Goal: Communication & Community: Answer question/provide support

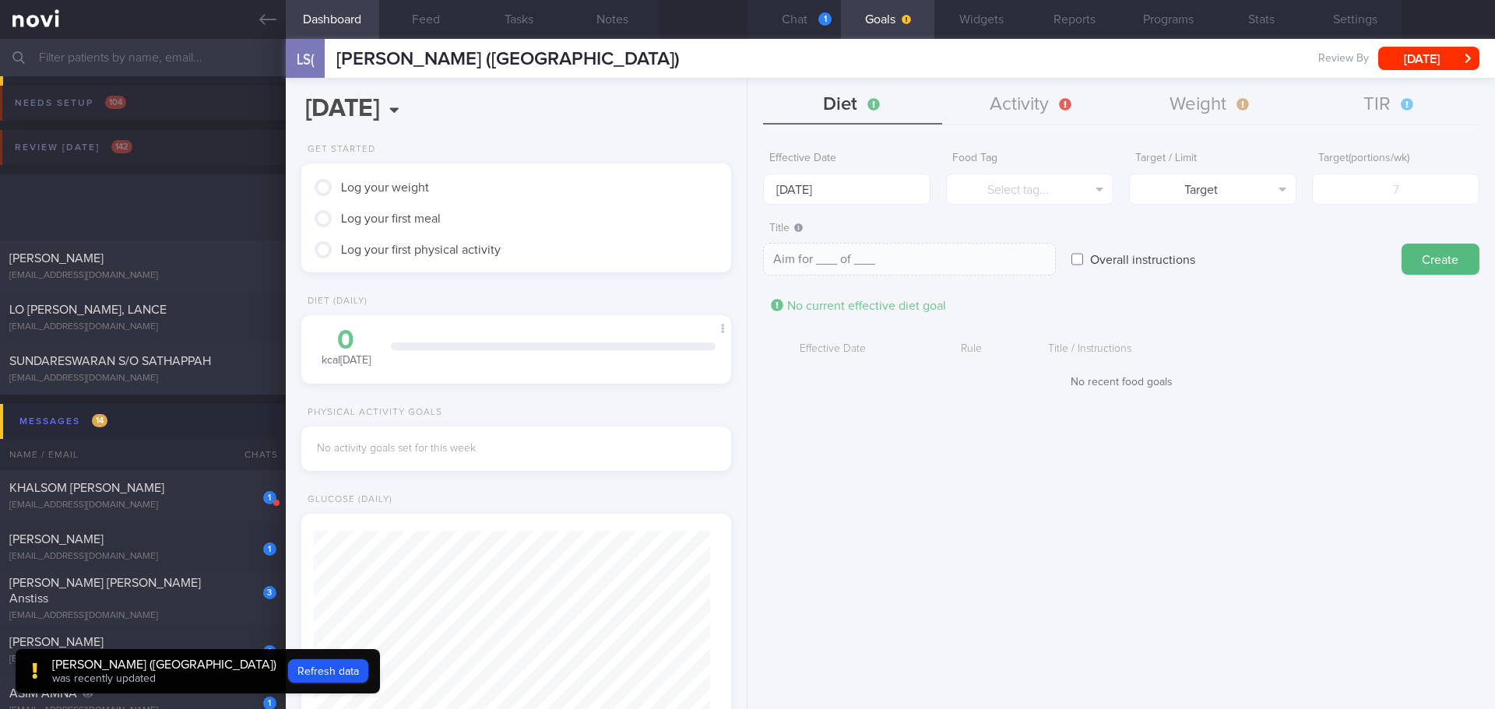
scroll to position [357, 0]
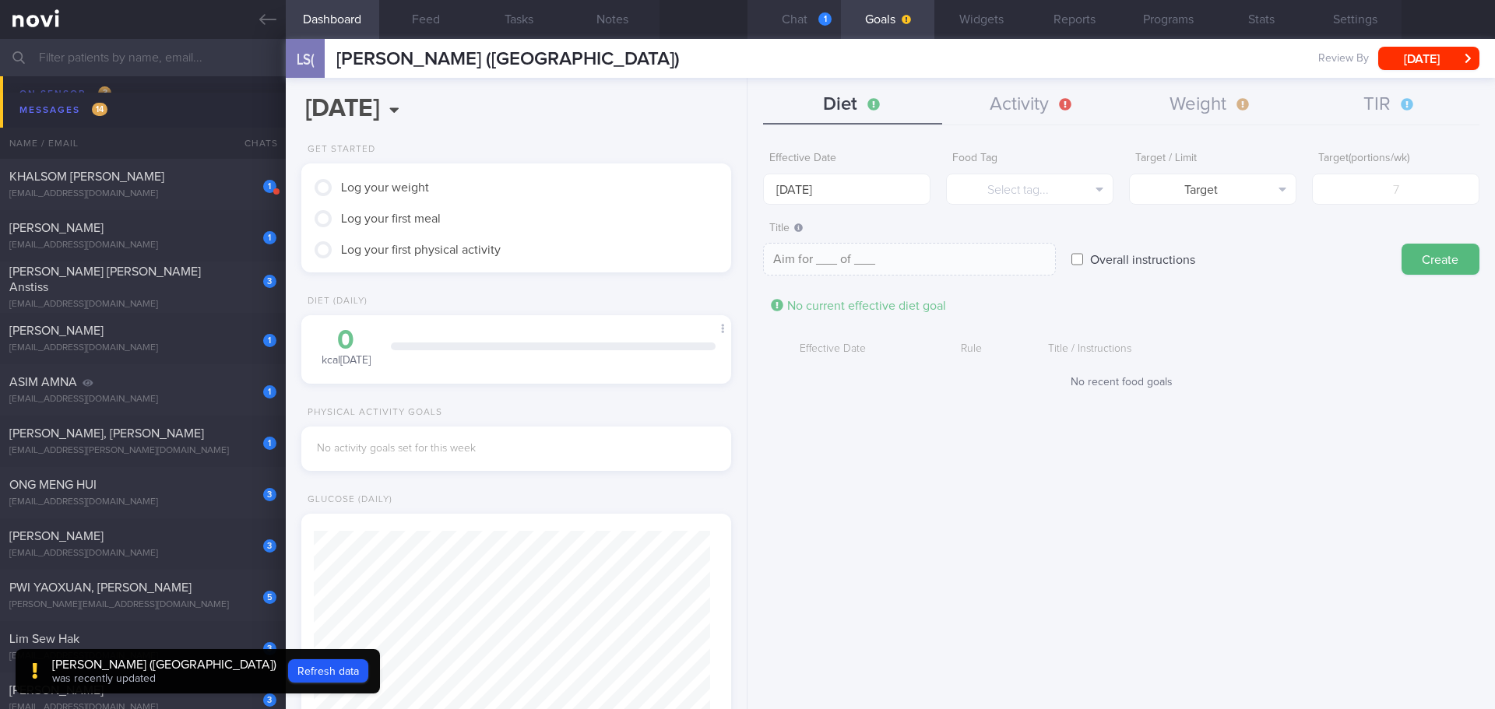
click at [799, 22] on button "Chat 1" at bounding box center [793, 19] width 93 height 39
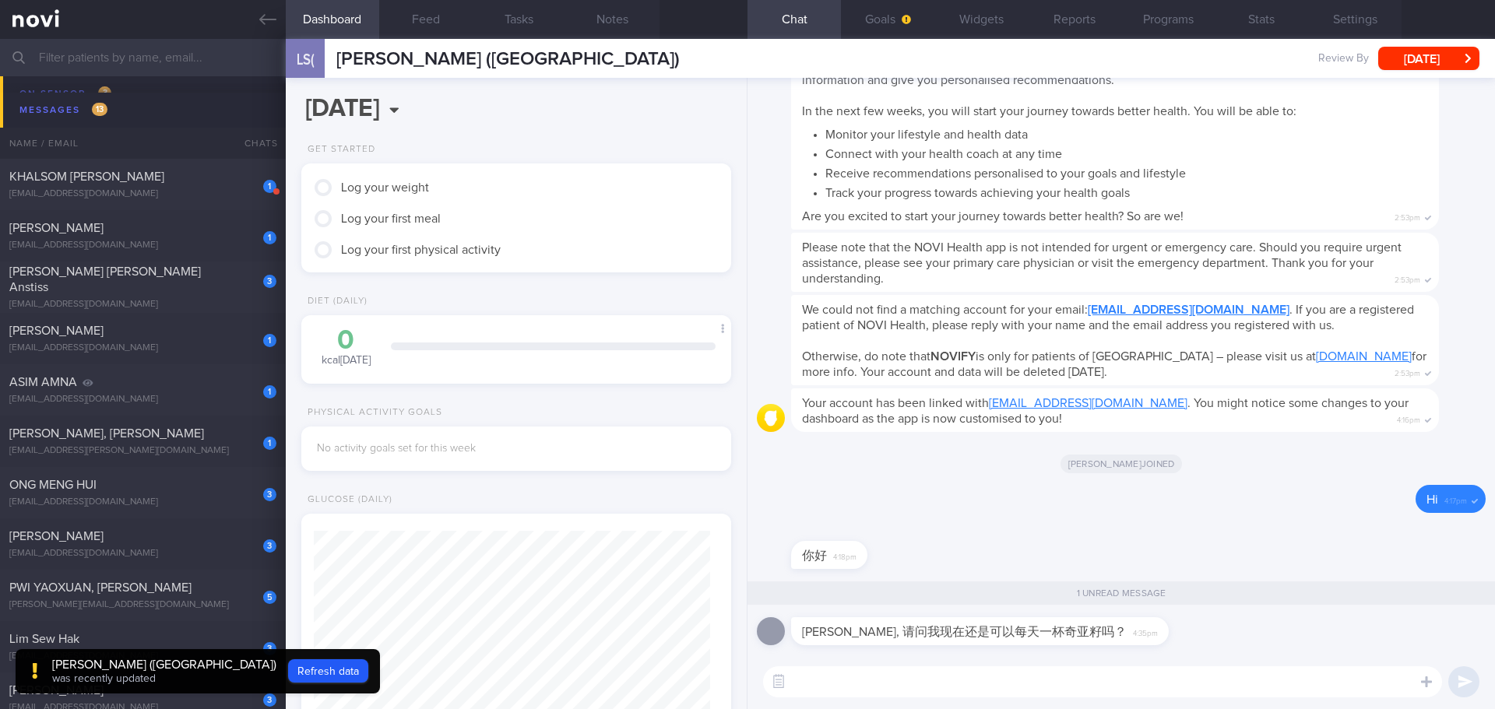
click at [989, 680] on textarea at bounding box center [1102, 681] width 679 height 31
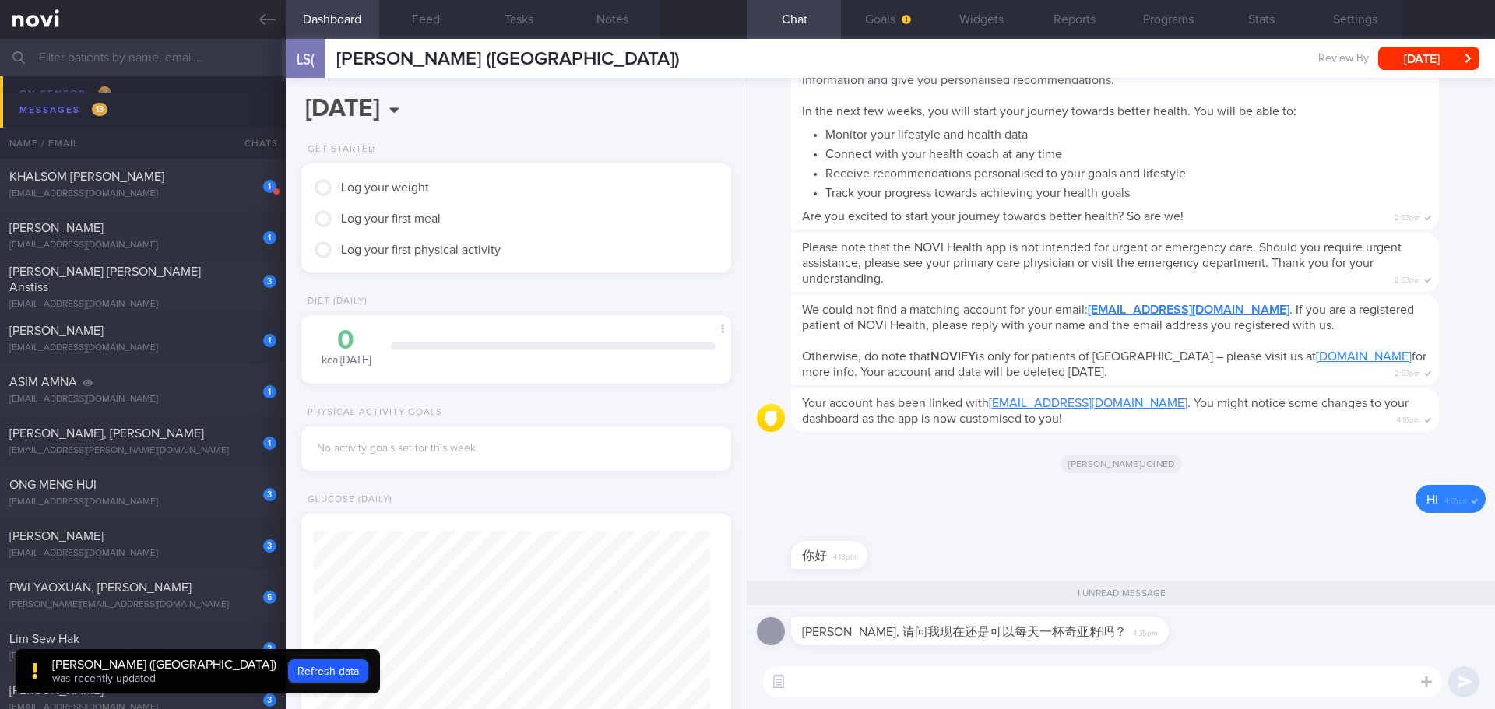
click at [989, 680] on textarea at bounding box center [1102, 681] width 679 height 31
click at [911, 681] on textarea at bounding box center [1102, 681] width 679 height 31
click at [1083, 683] on textarea at bounding box center [1102, 681] width 679 height 31
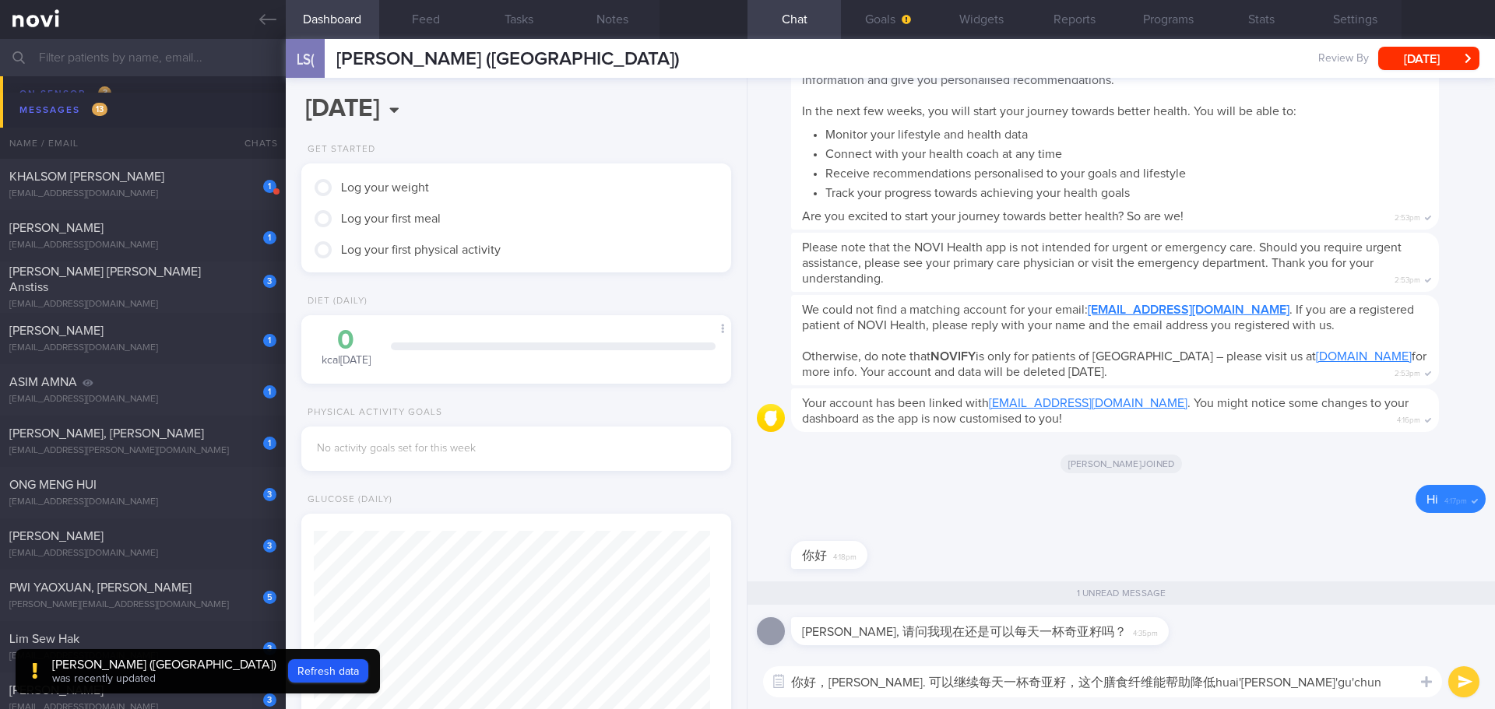
type textarea "你好，Kaylee. 可以继续每天一杯奇亚籽，这个膳食纤维能帮助降低坏胆固醇"
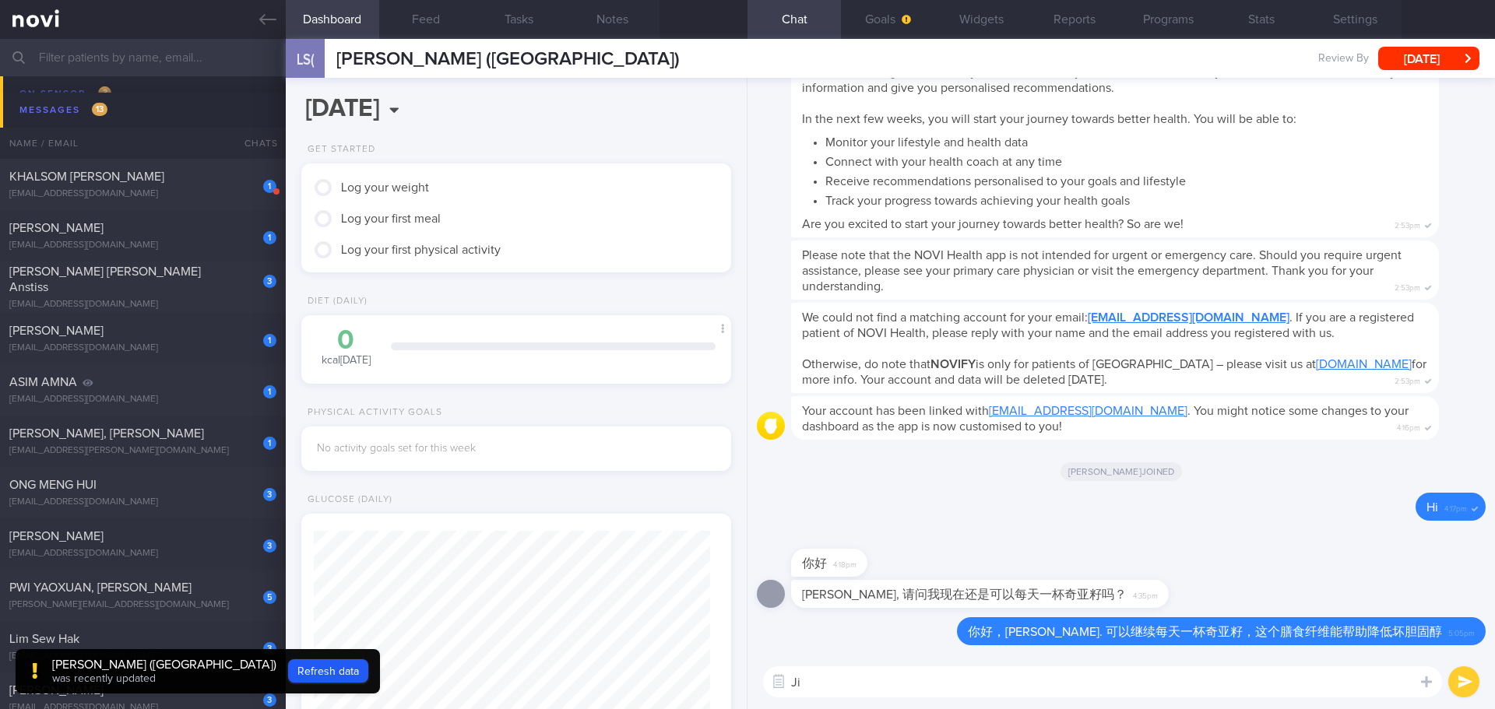
type textarea "J"
type textarea "继续在饮食方面注重绿色叶子蔬菜，你可以增加成 每餐 1 碗"
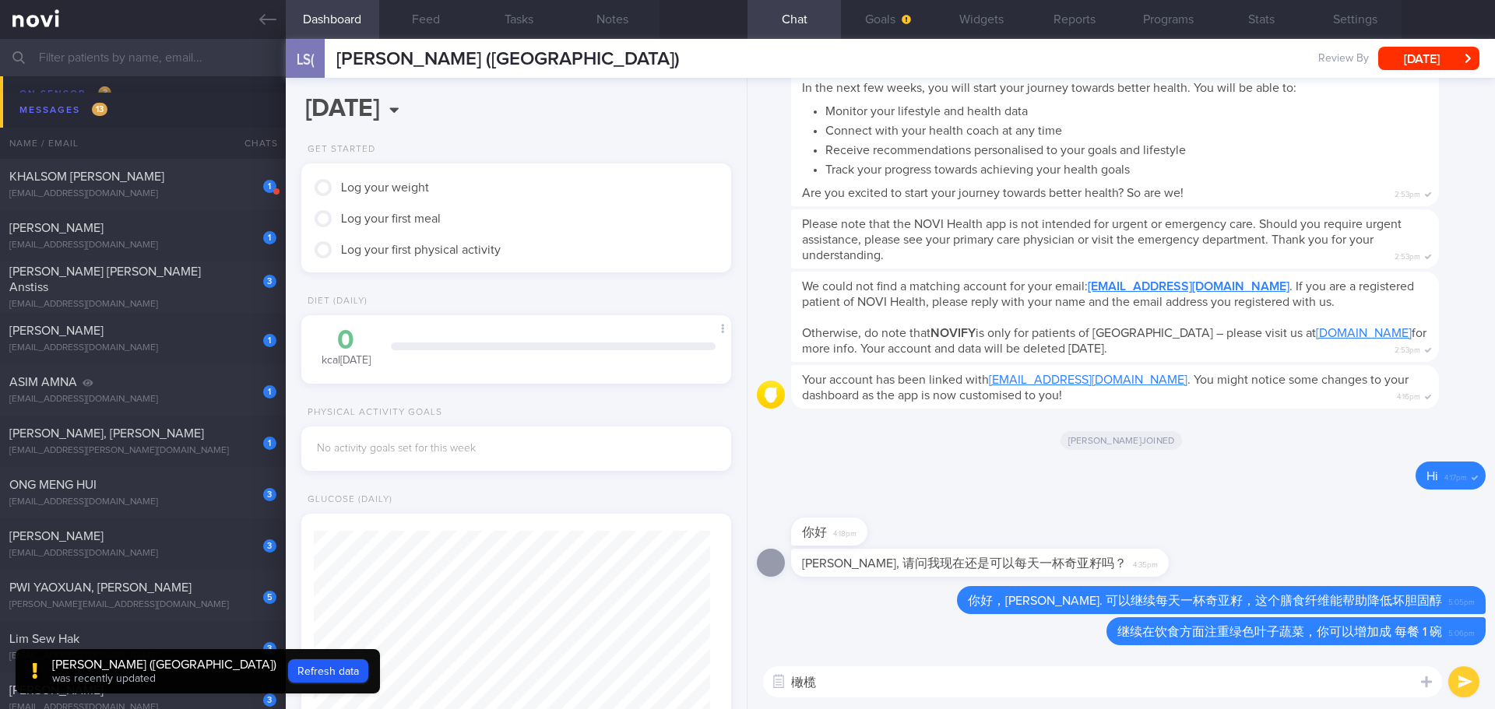
type textarea "橄"
type textarea "注意油脂的摄取量，因为这个属于高热量"
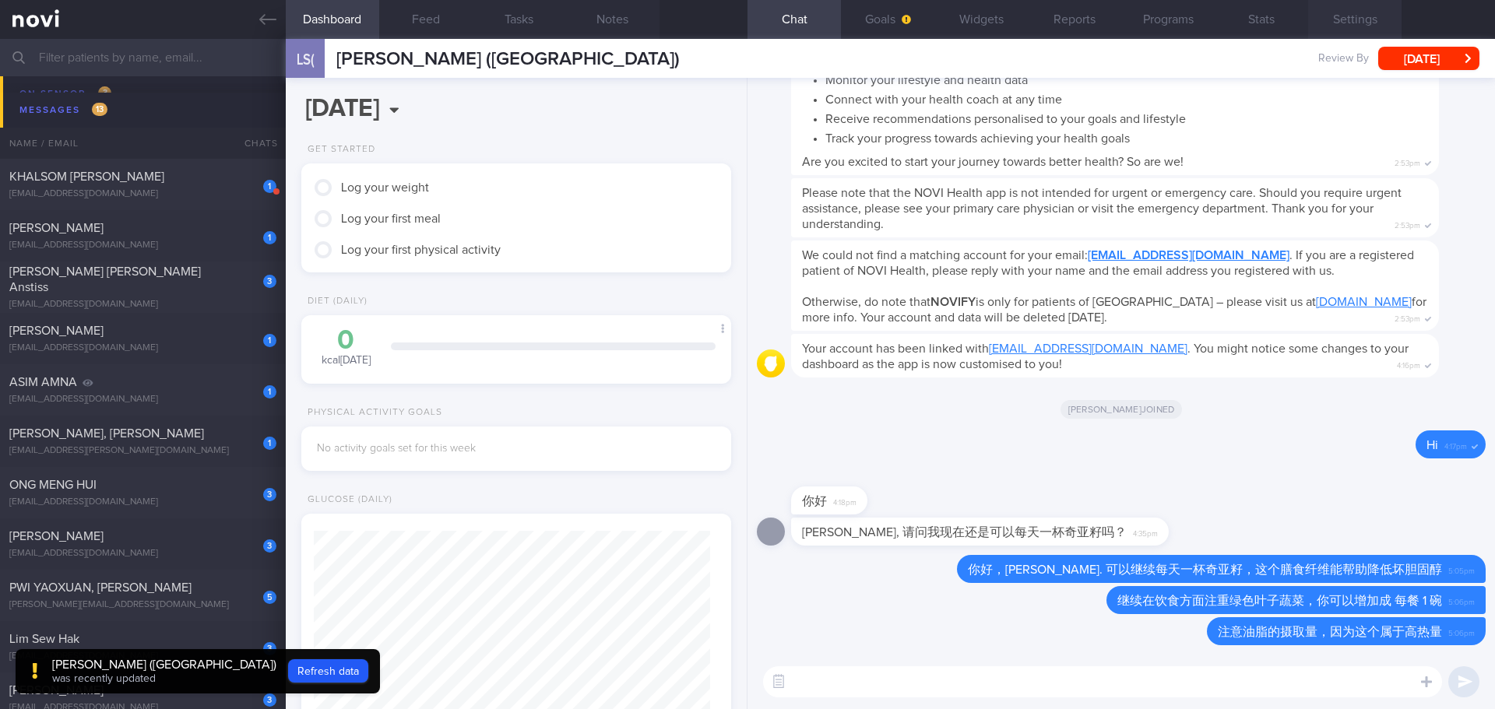
click at [1359, 25] on button "Settings" at bounding box center [1354, 19] width 93 height 39
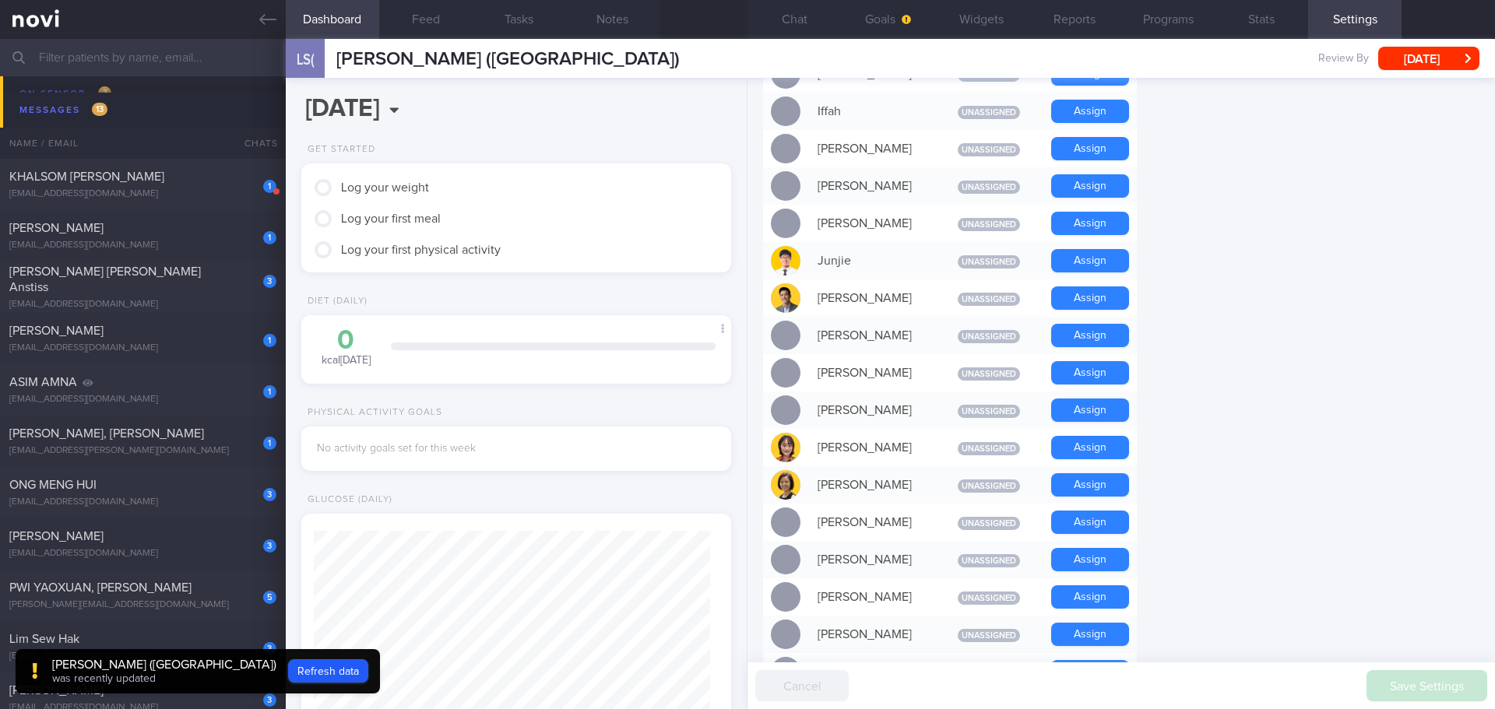
scroll to position [824, 0]
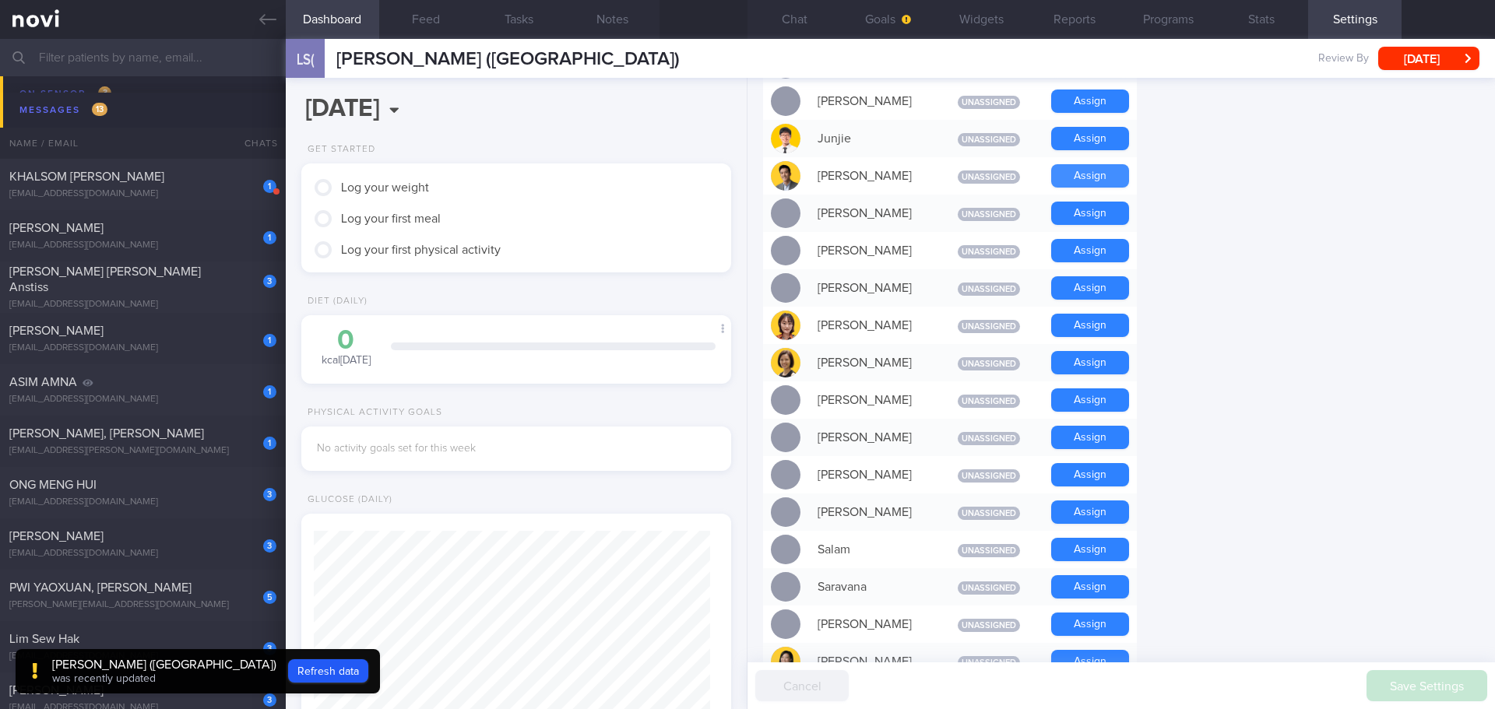
click at [1096, 170] on button "Assign" at bounding box center [1090, 175] width 78 height 23
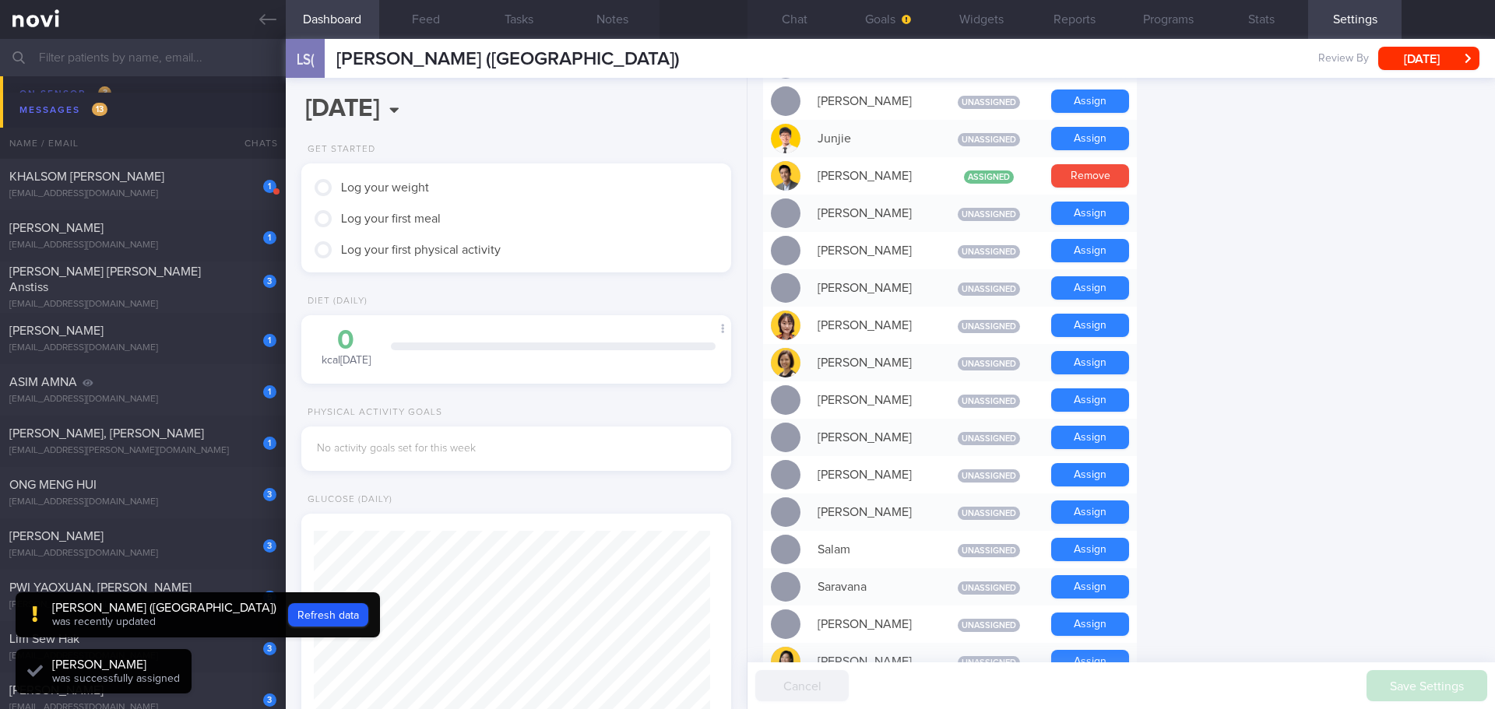
scroll to position [198, 397]
click at [1331, 193] on form "Profile Display Name LIN SUYI (KAYLEE) Email qianqian00625@gmail.com Login Meth…" at bounding box center [1121, 245] width 716 height 1833
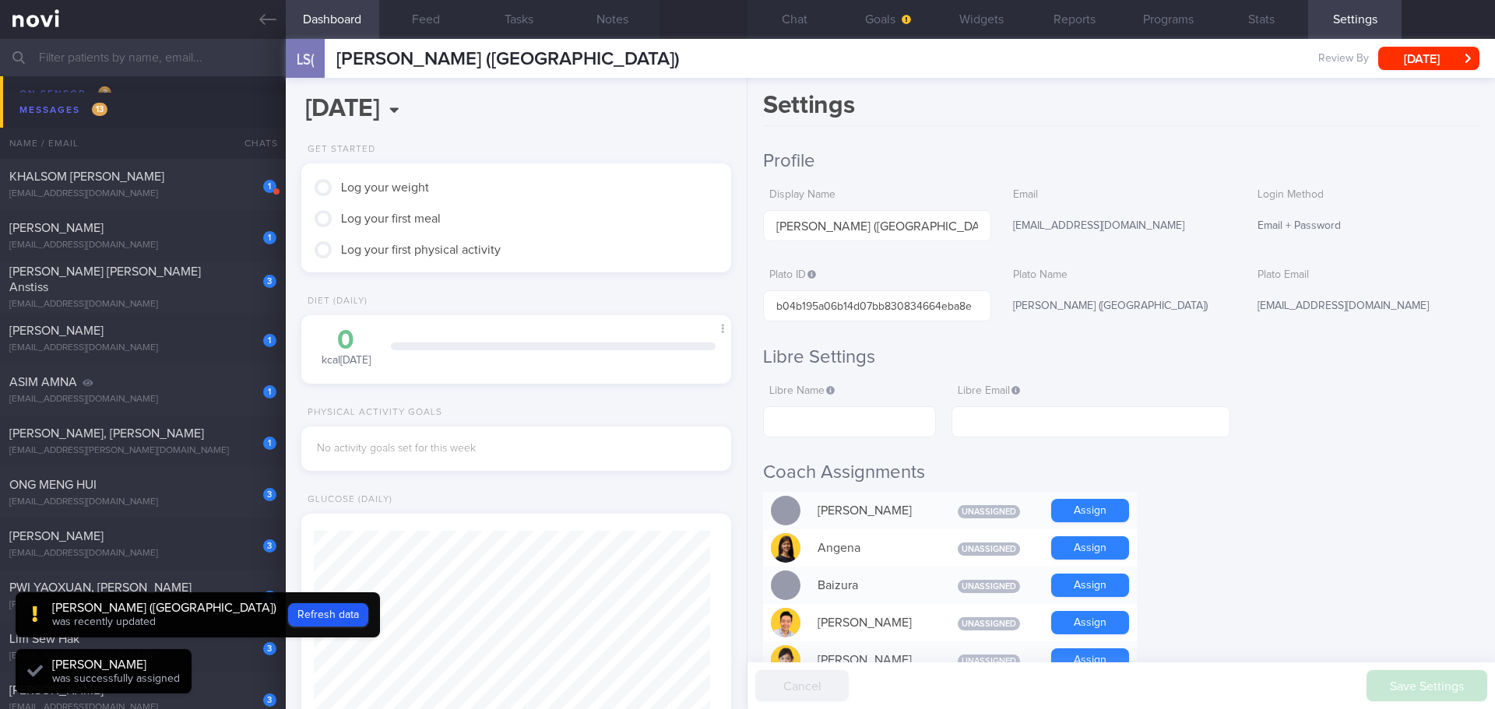
scroll to position [0, 0]
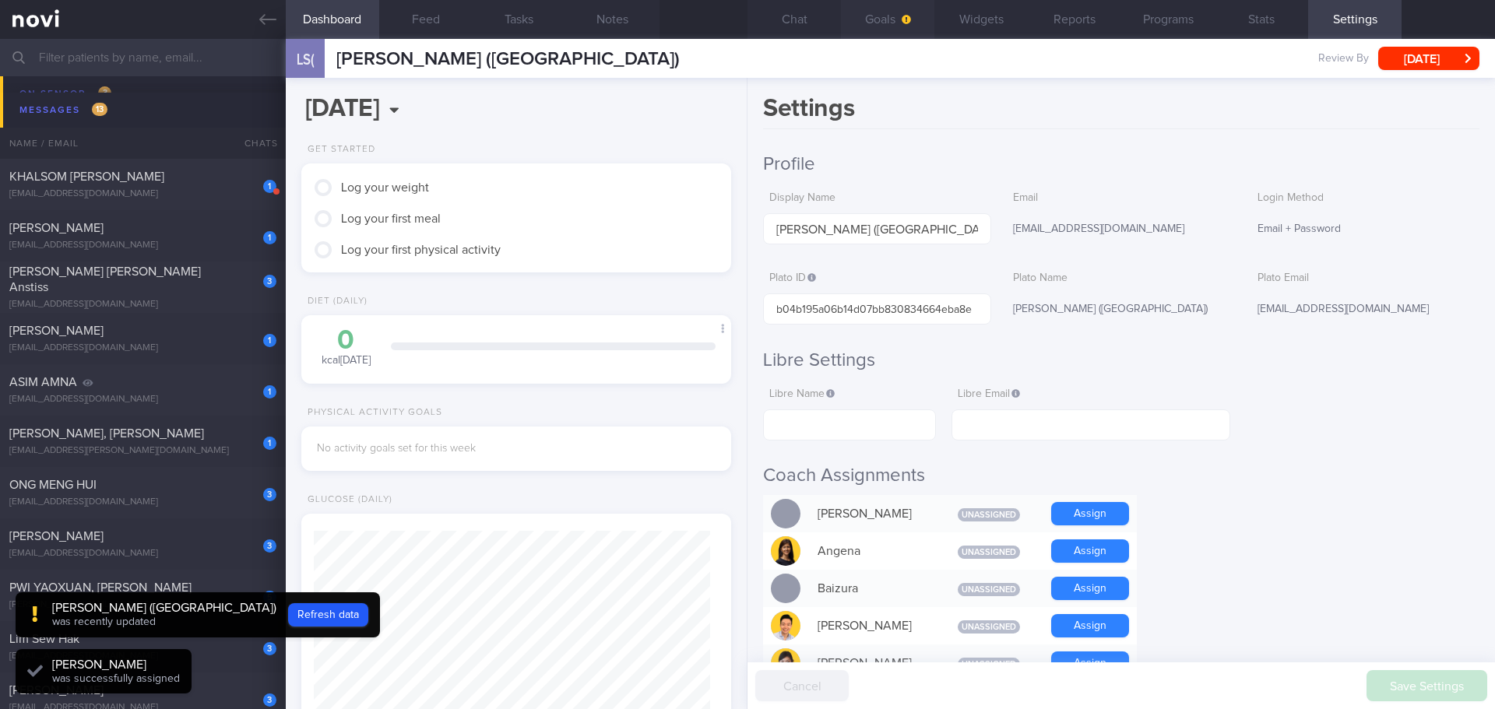
click at [908, 16] on icon "button" at bounding box center [905, 19] width 9 height 9
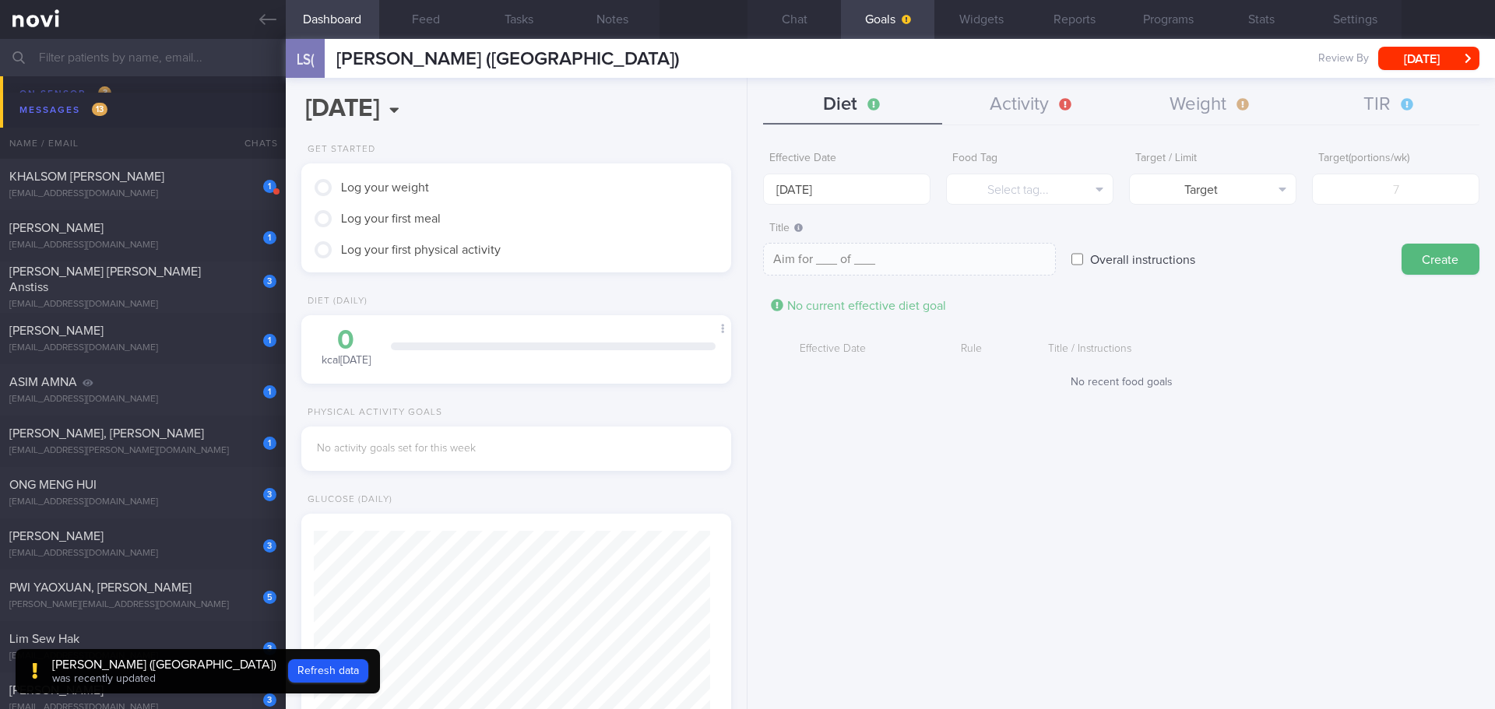
click at [1321, 444] on div "Effective Date 13 Oct 2025 Food Tag Select tag... Select tag... Calories Carbs …" at bounding box center [1120, 420] width 747 height 577
click at [814, 30] on button "Chat" at bounding box center [793, 19] width 93 height 39
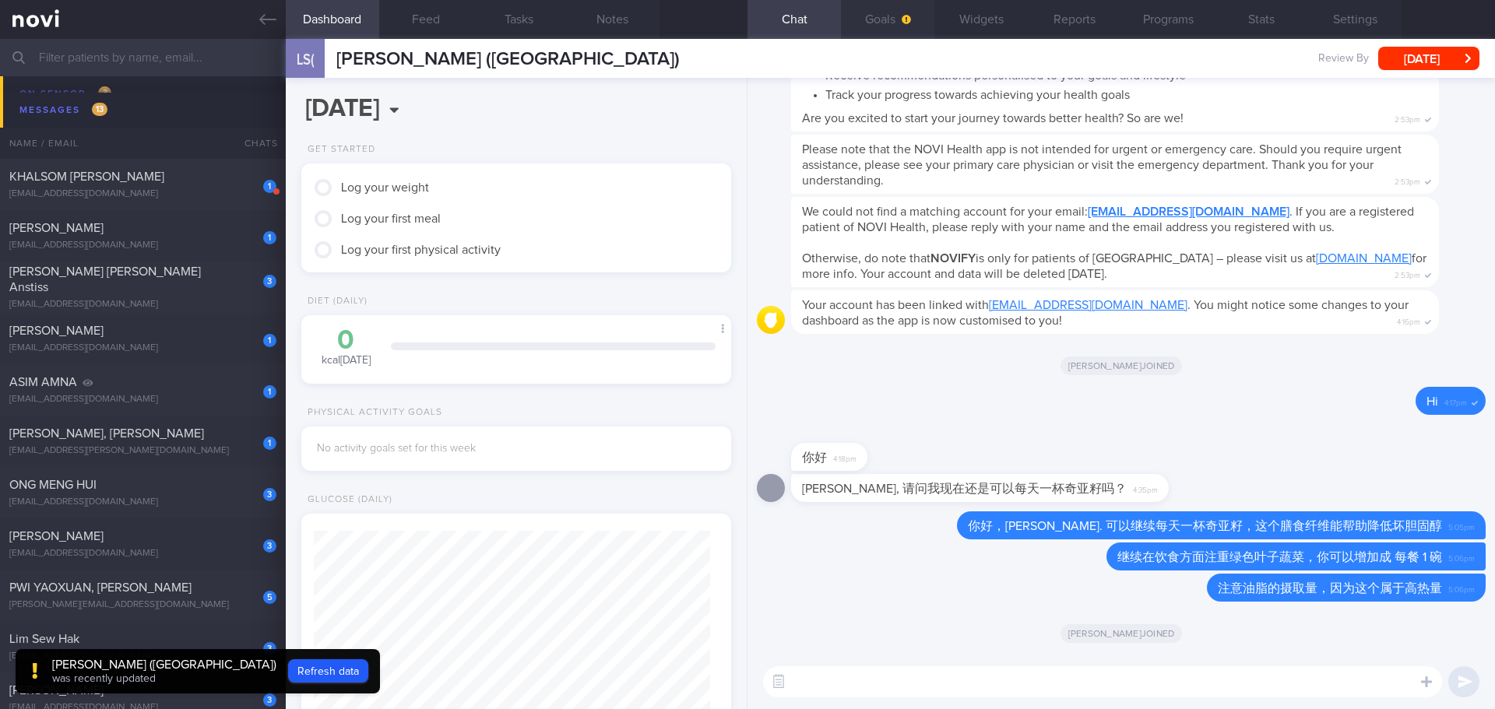
click at [896, 24] on button "Goals" at bounding box center [887, 19] width 93 height 39
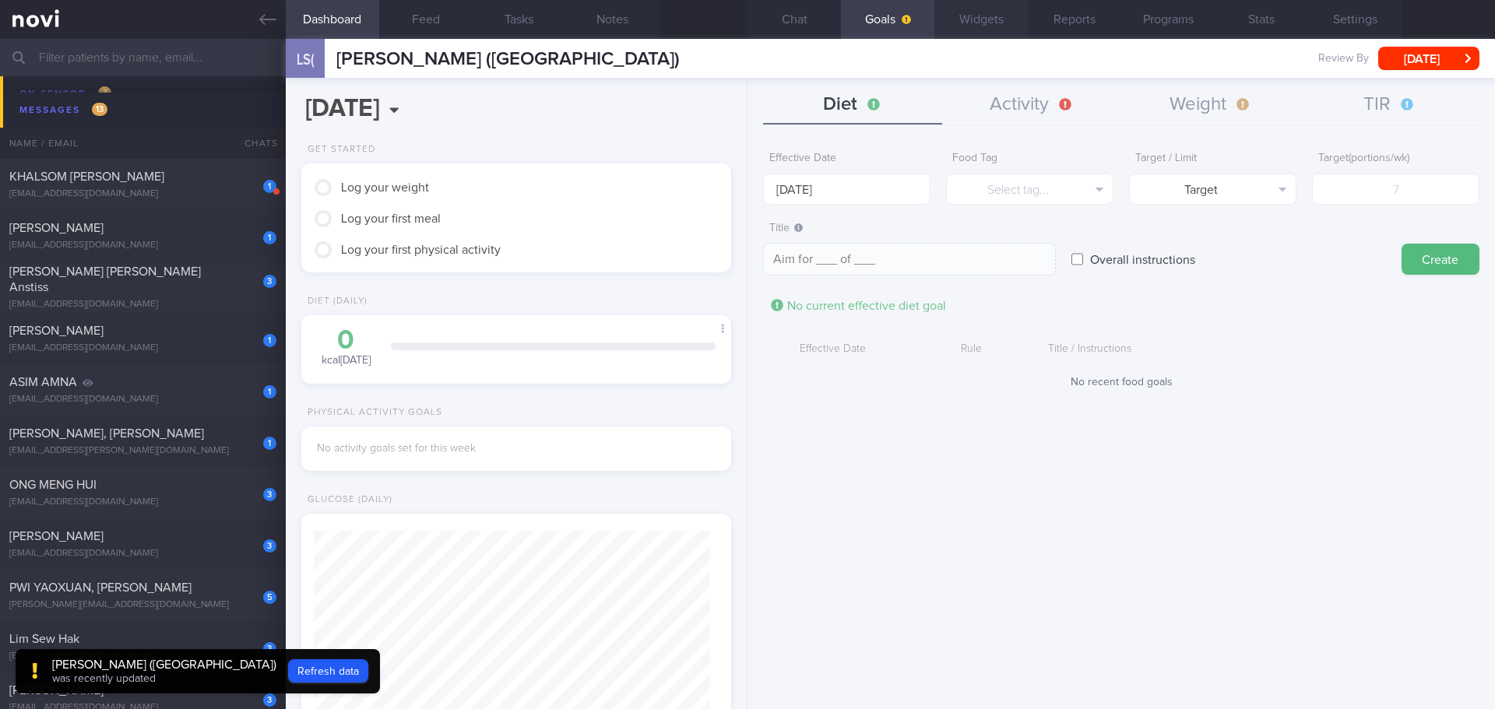
click at [977, 9] on button "Widgets" at bounding box center [980, 19] width 93 height 39
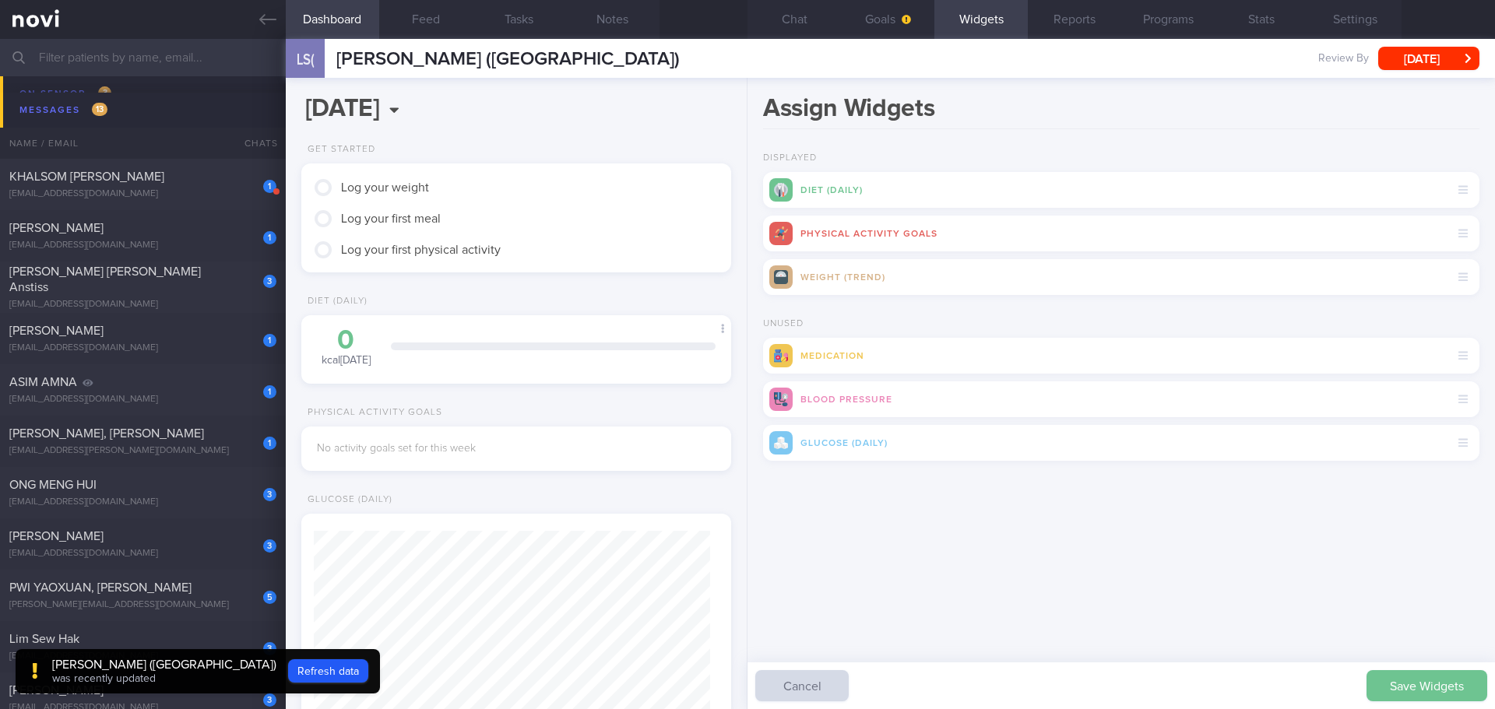
click at [1431, 688] on button "Save Widgets" at bounding box center [1426, 685] width 121 height 31
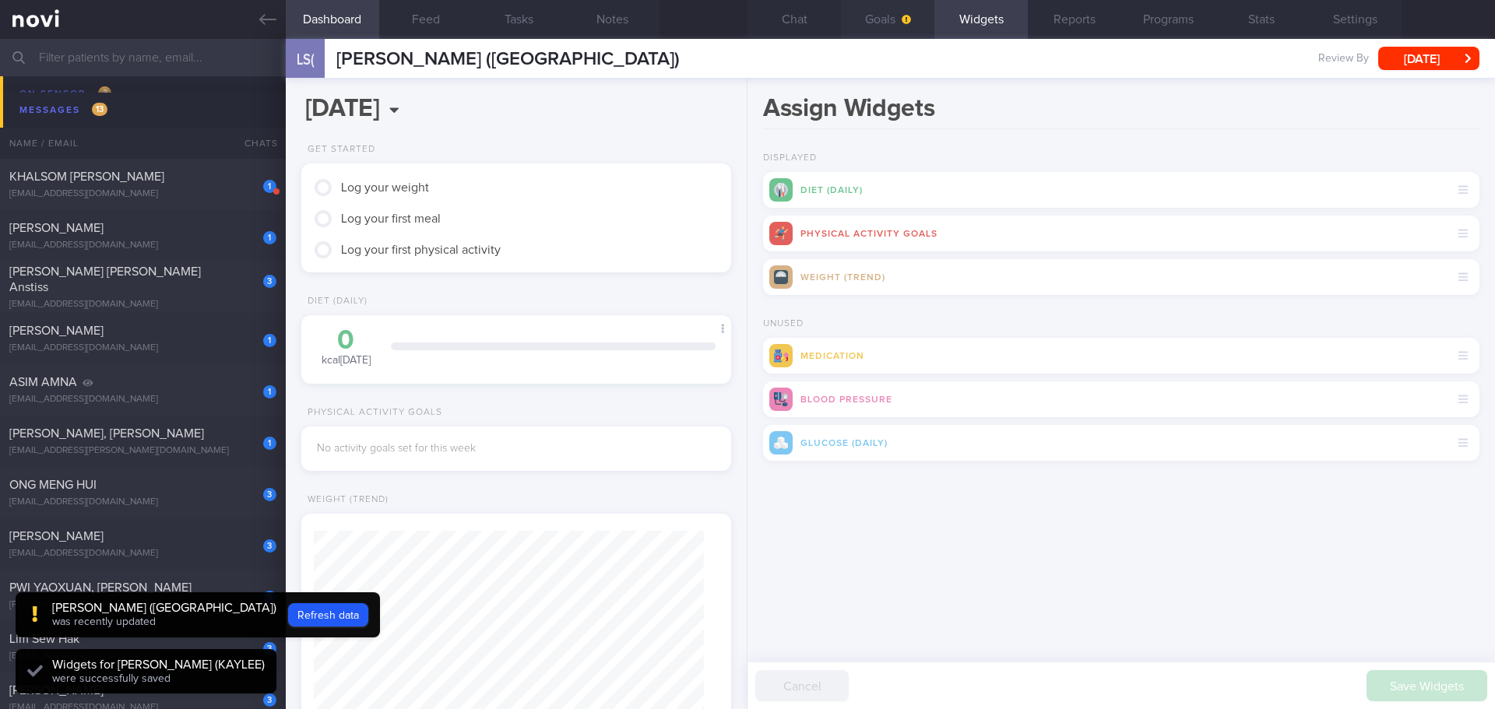
click at [894, 8] on button "Goals" at bounding box center [887, 19] width 93 height 39
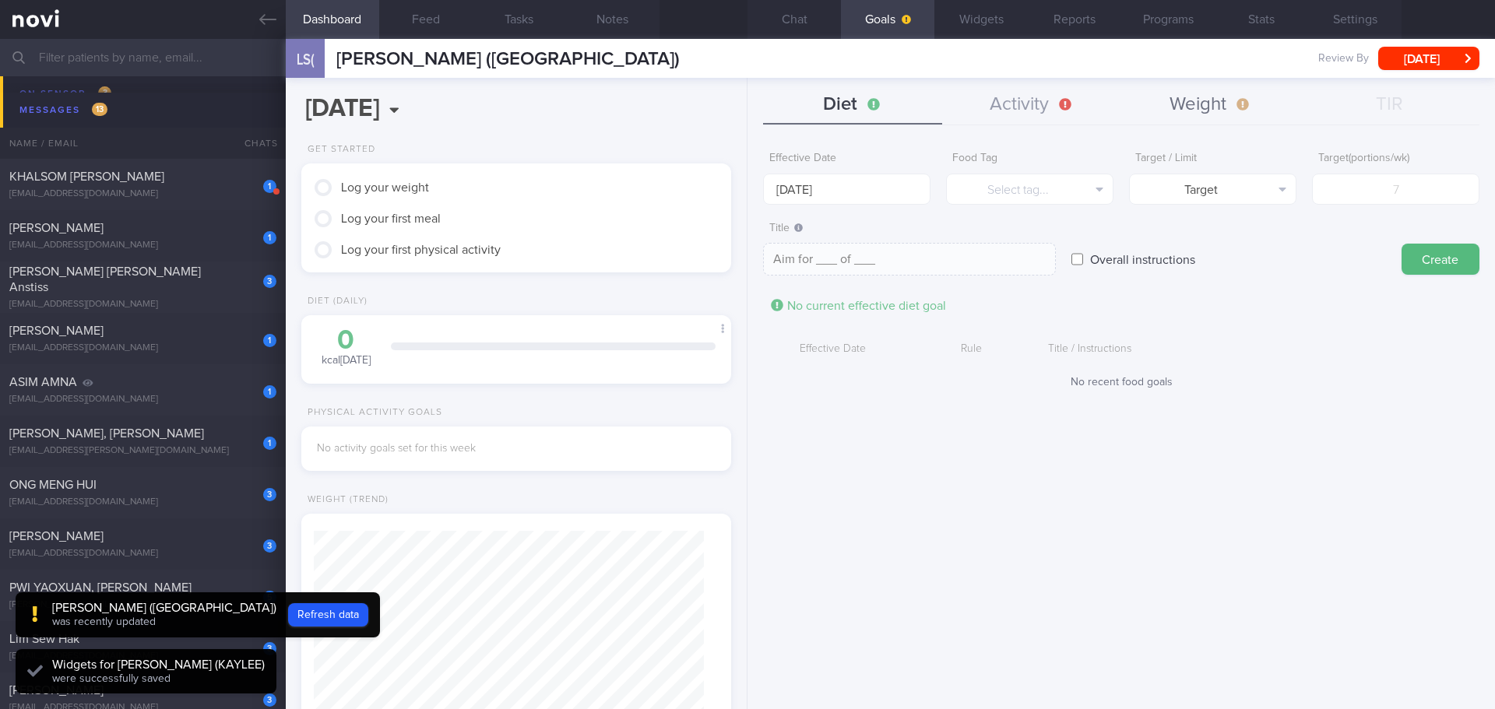
click at [1205, 104] on button "Weight" at bounding box center [1210, 105] width 179 height 39
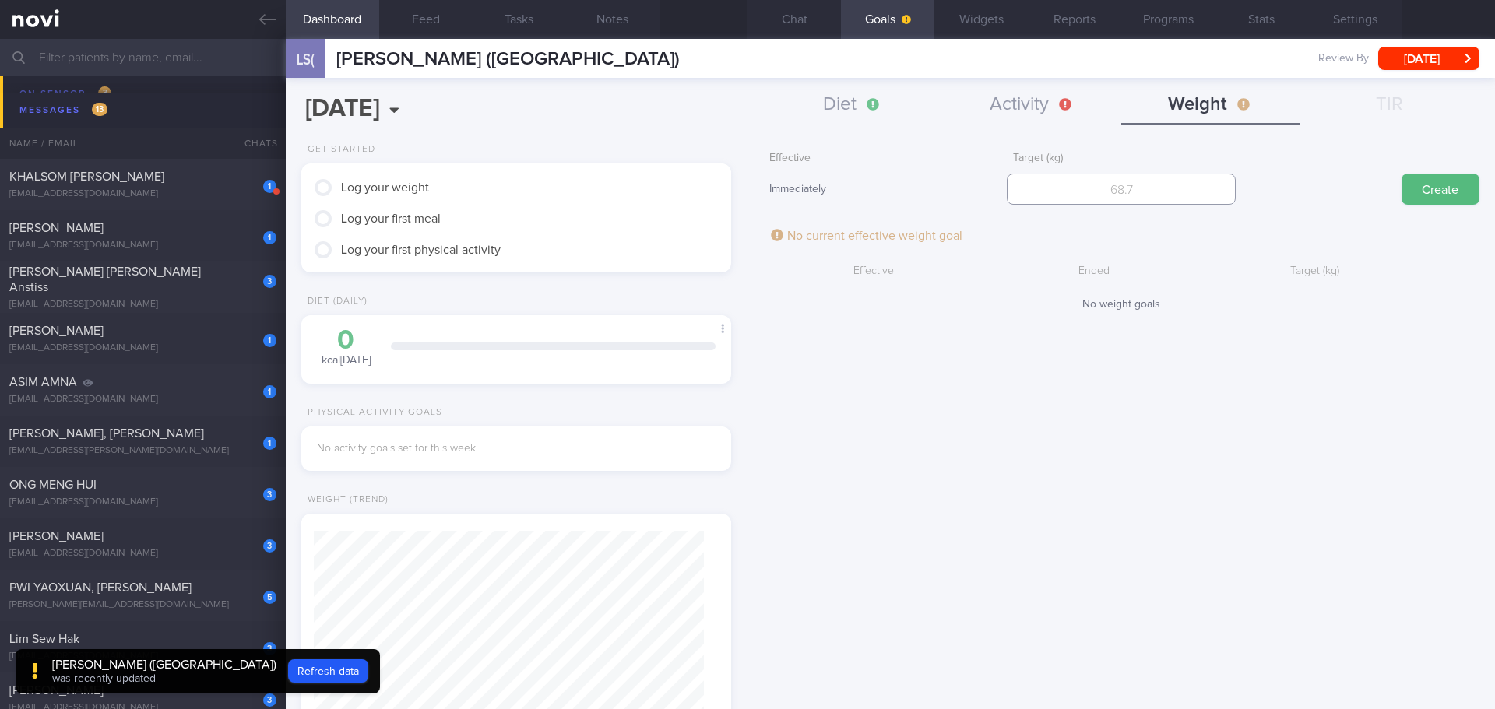
click at [1181, 184] on input "number" at bounding box center [1121, 189] width 228 height 31
type input "77"
click at [1404, 177] on button "Create" at bounding box center [1440, 189] width 78 height 31
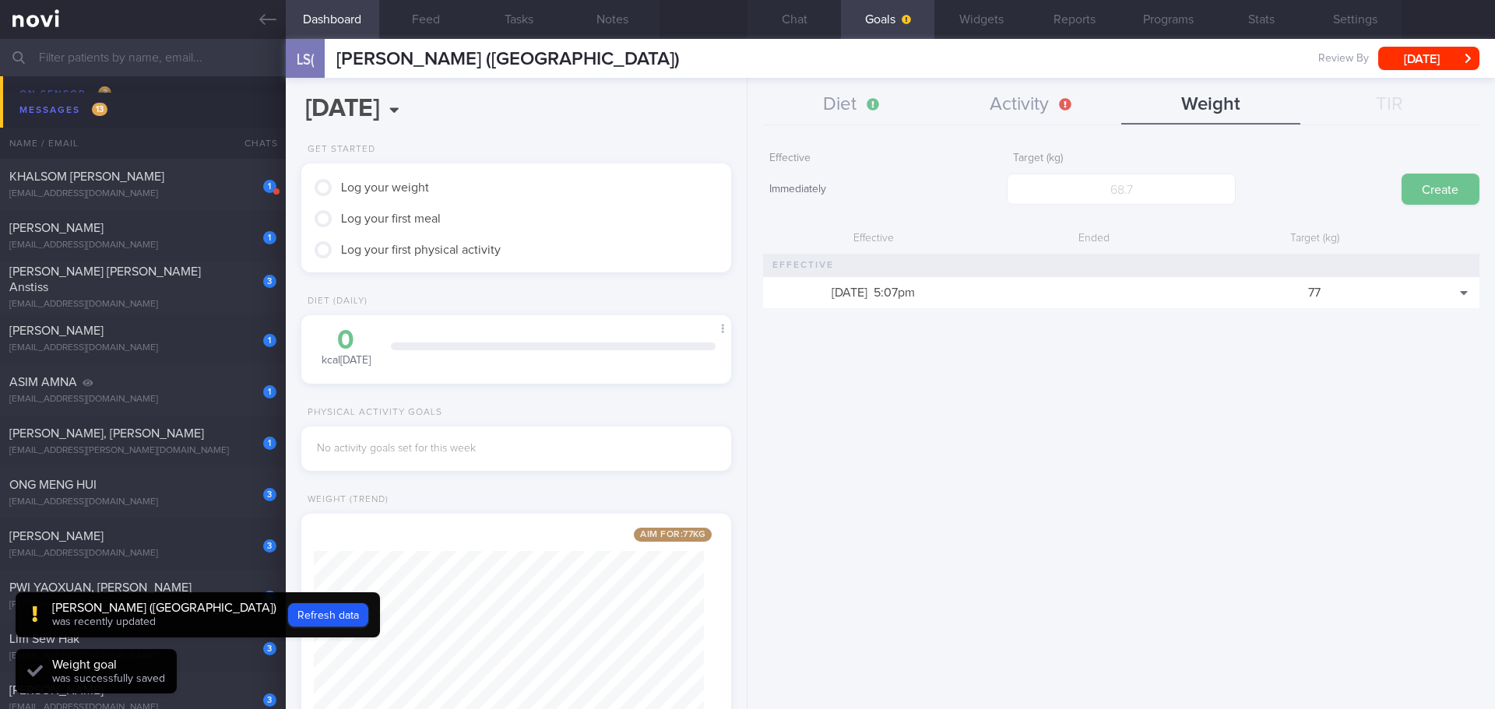
scroll to position [217, 391]
click at [1024, 104] on button "Activity" at bounding box center [1031, 105] width 179 height 39
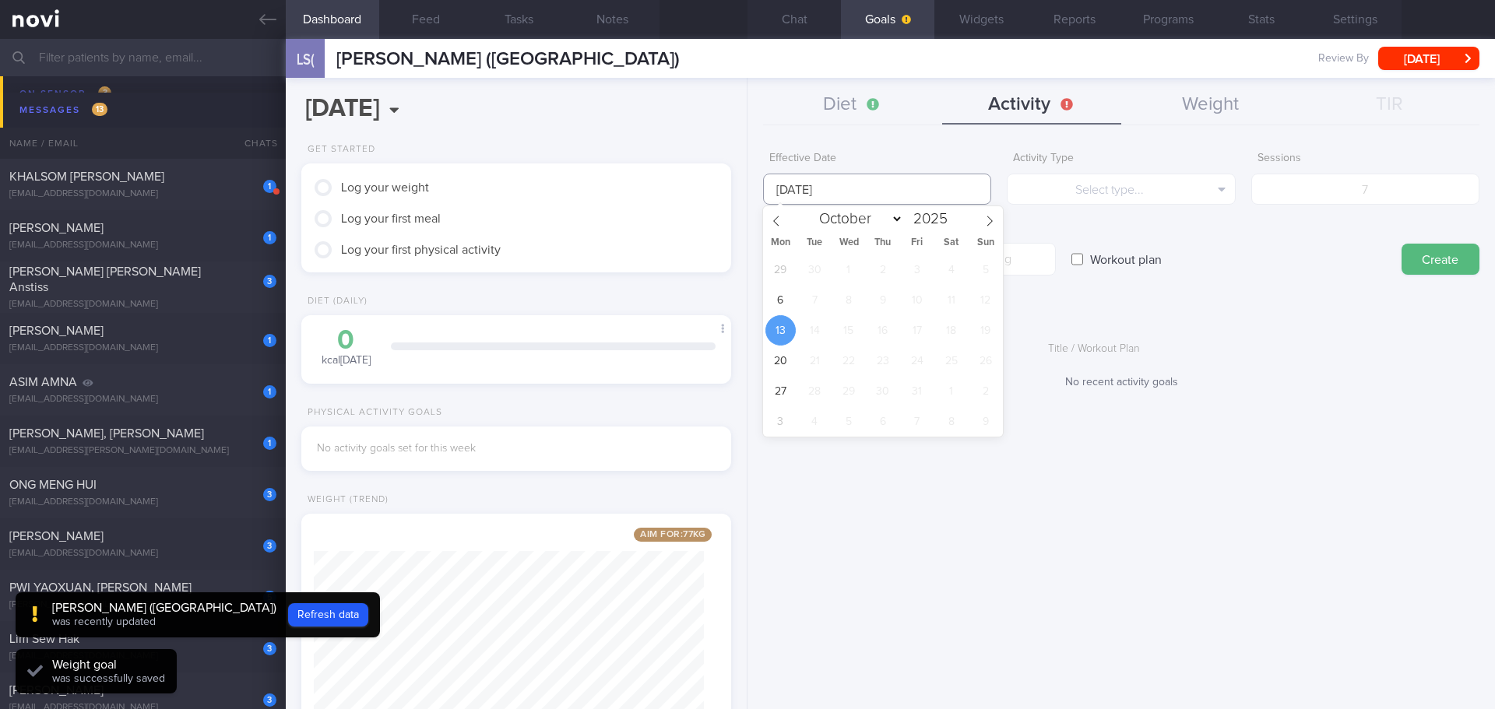
click at [831, 189] on input "13 Oct 2025" at bounding box center [877, 189] width 228 height 31
click at [771, 304] on span "6" at bounding box center [780, 300] width 30 height 30
type input "[DATE]"
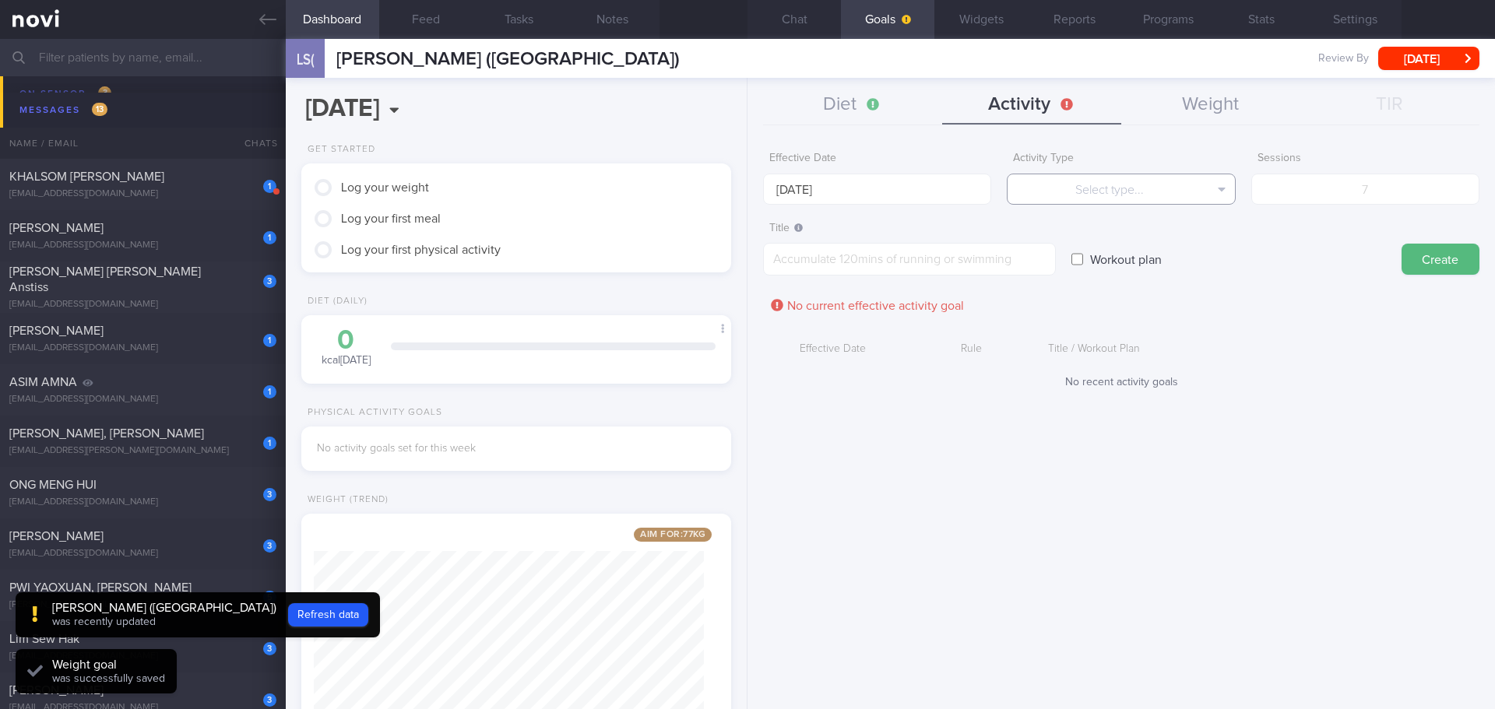
click at [1143, 192] on button "Select type..." at bounding box center [1121, 189] width 228 height 31
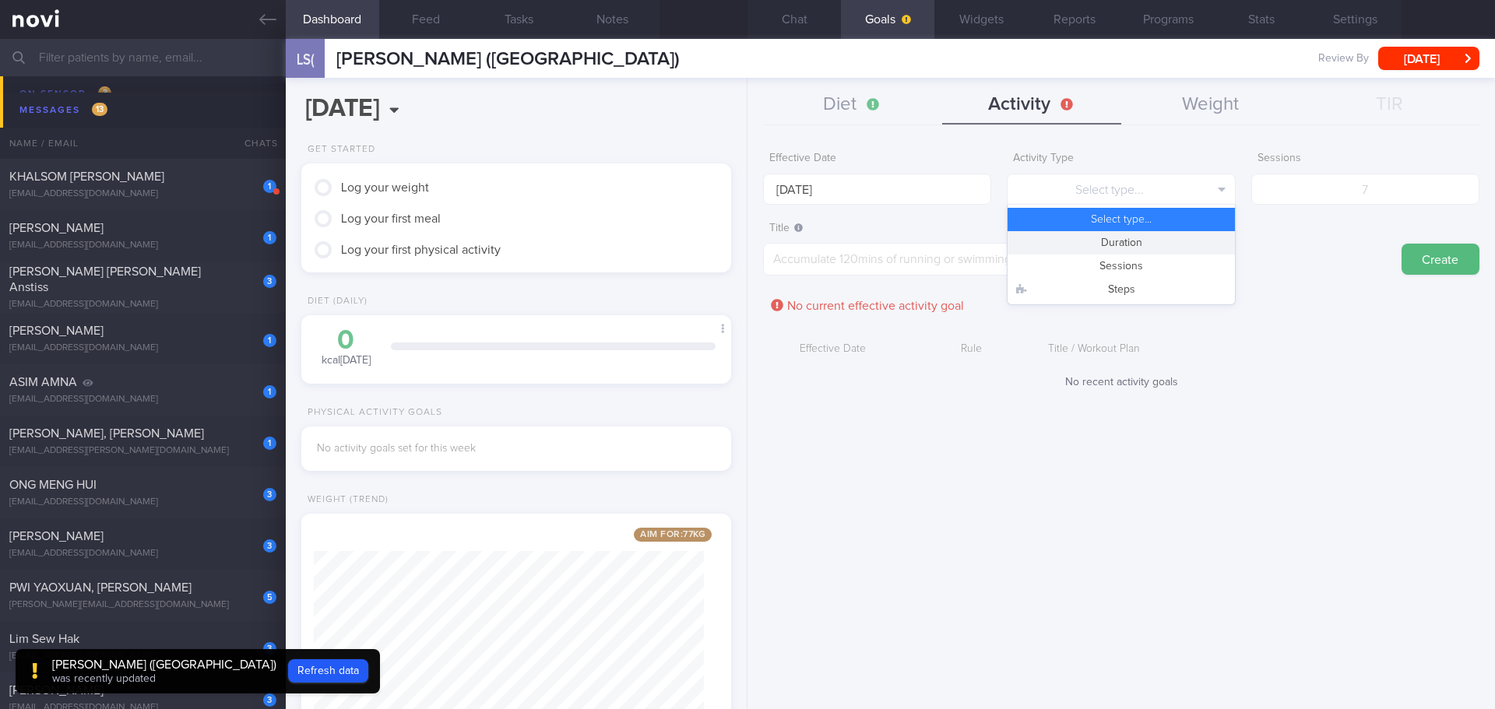
click at [1195, 237] on button "Duration" at bounding box center [1120, 242] width 227 height 23
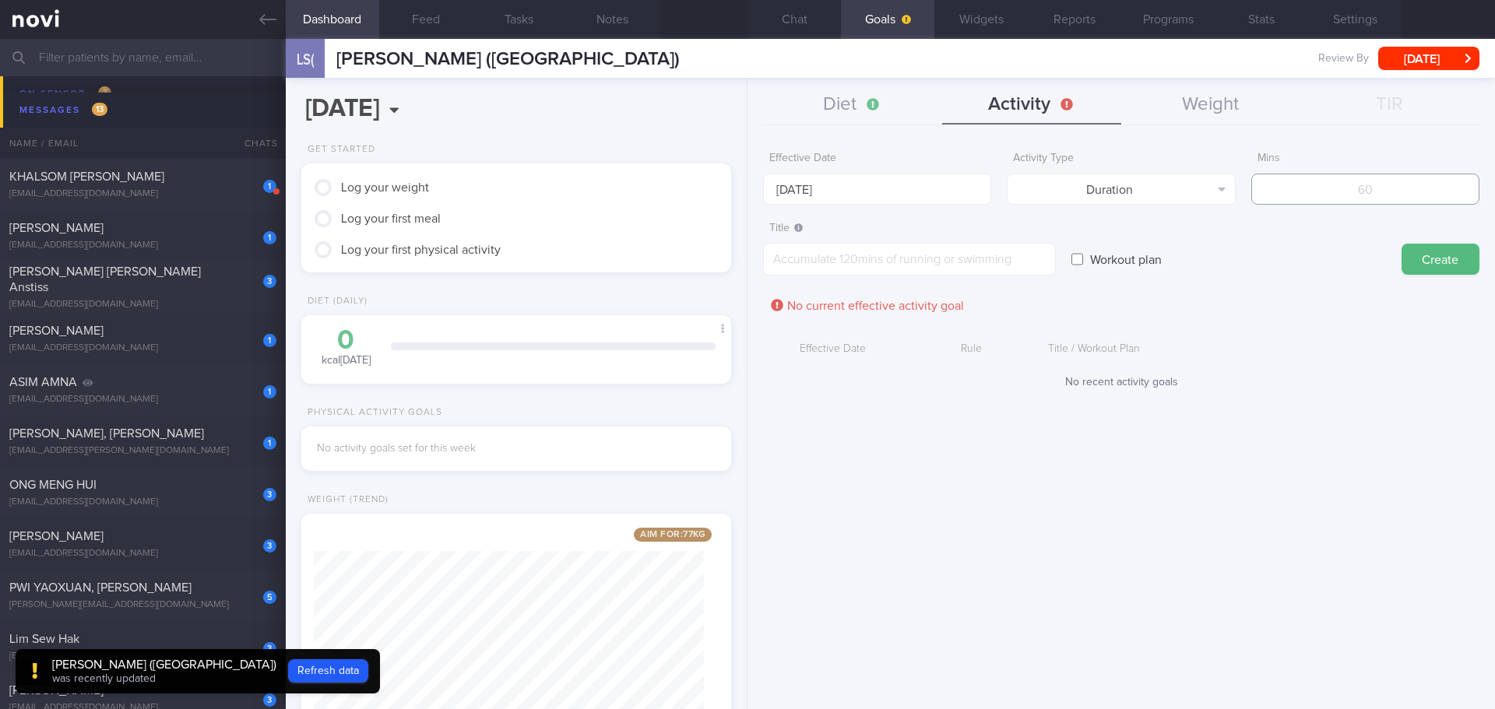
click at [1353, 185] on input "number" at bounding box center [1365, 189] width 228 height 31
type input "7"
click at [1188, 192] on button "Duration" at bounding box center [1121, 189] width 228 height 31
click at [1171, 262] on button "Sessions" at bounding box center [1120, 266] width 227 height 23
click at [1411, 188] on input "7" at bounding box center [1365, 189] width 228 height 31
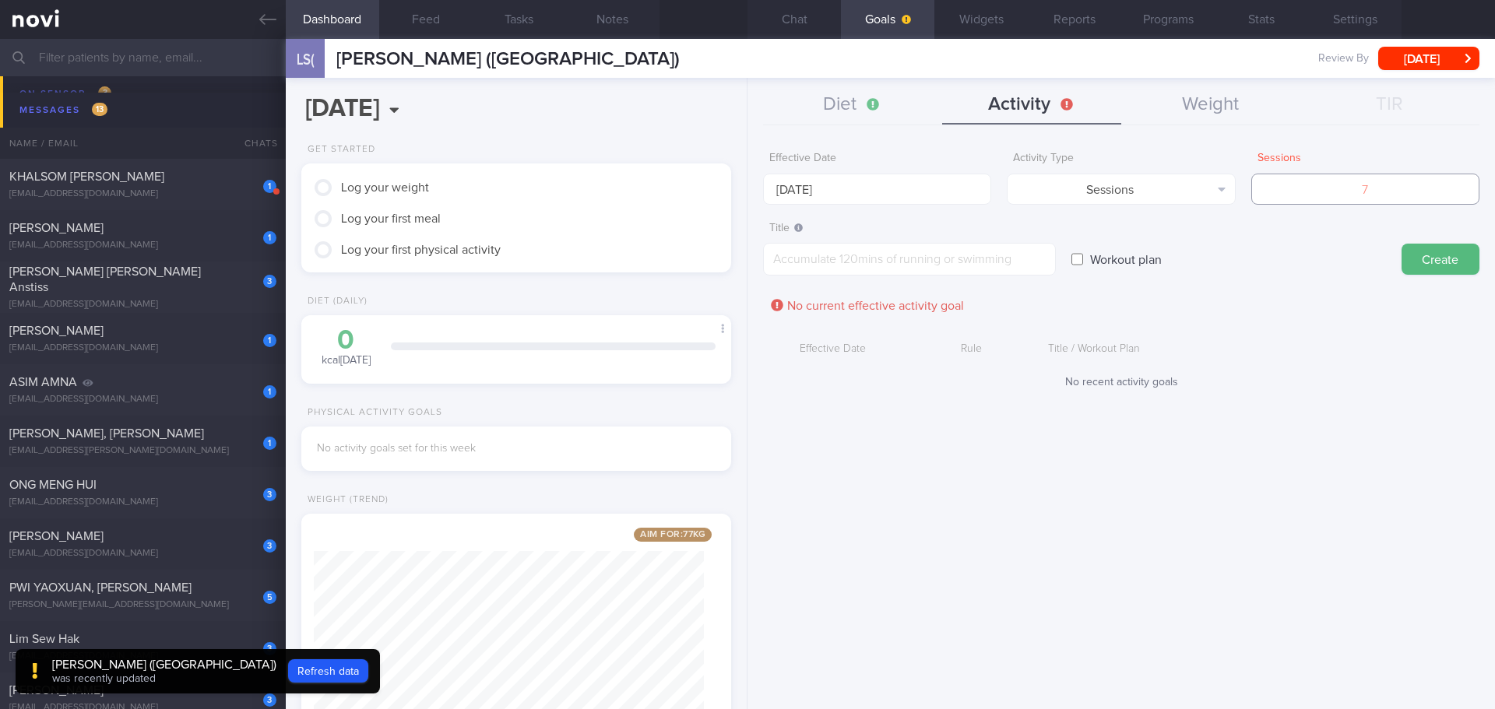
type input "5"
type input "4"
click at [810, 261] on textarea at bounding box center [909, 259] width 293 height 33
type textarea "m"
click at [810, 261] on textarea at bounding box center [909, 259] width 293 height 33
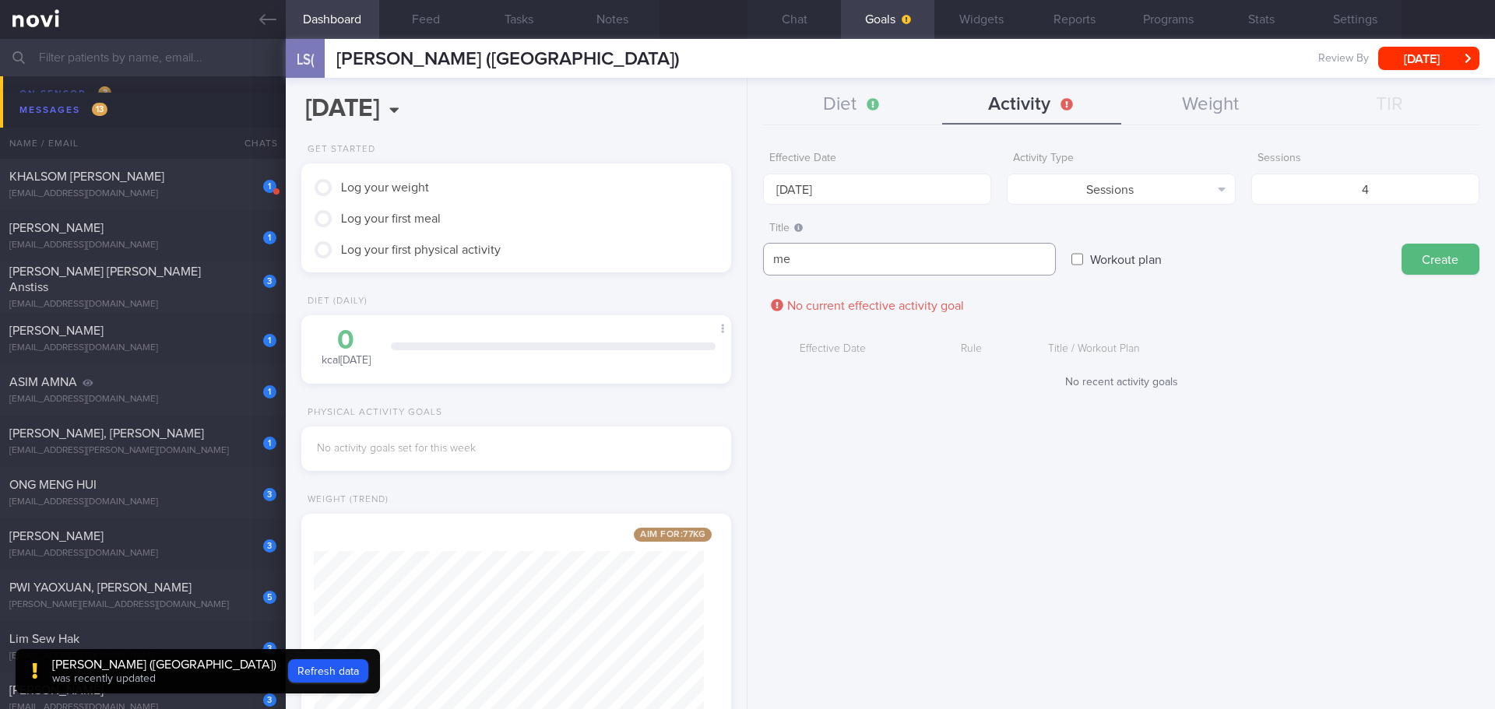
type textarea "m"
type textarea "每日1小时运动，一个星期4次"
click at [1447, 256] on button "Create" at bounding box center [1440, 259] width 78 height 31
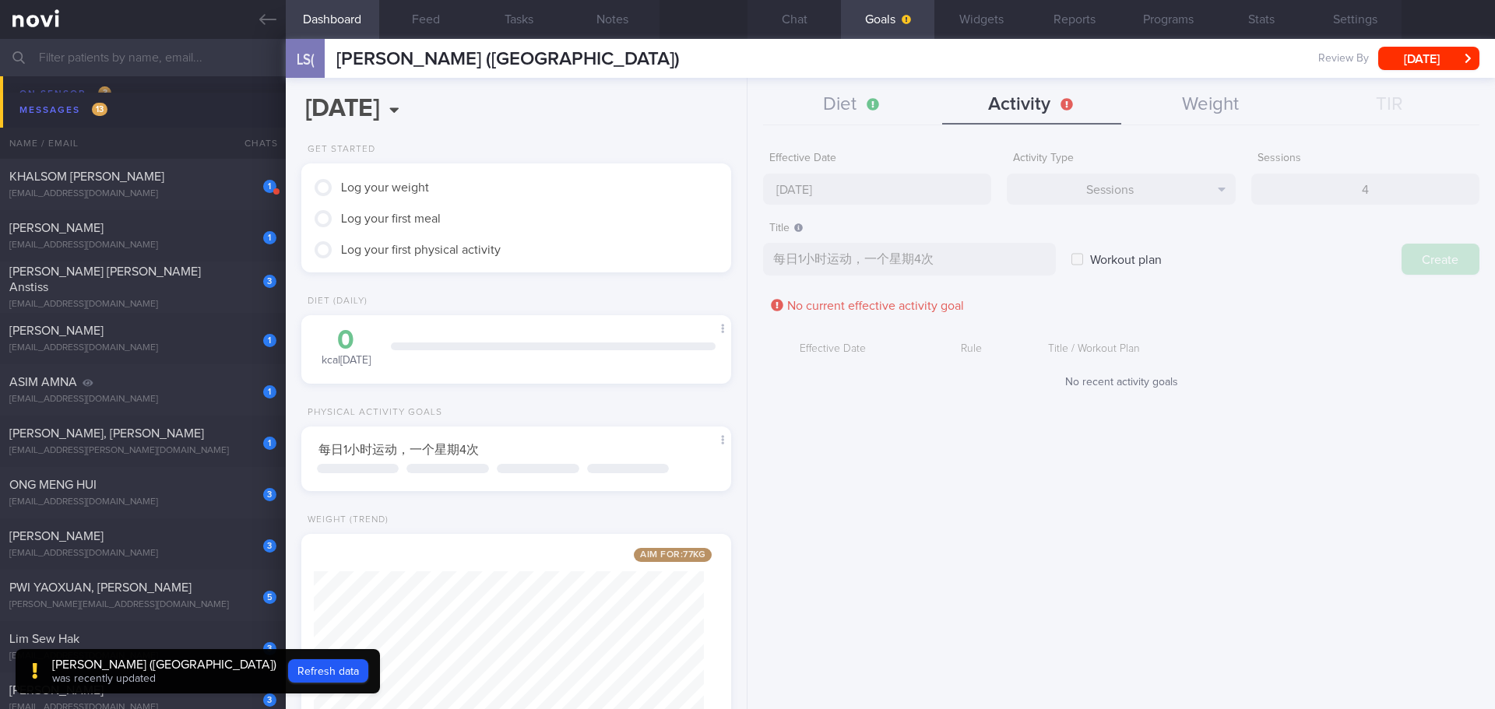
type input "13 Oct 2025"
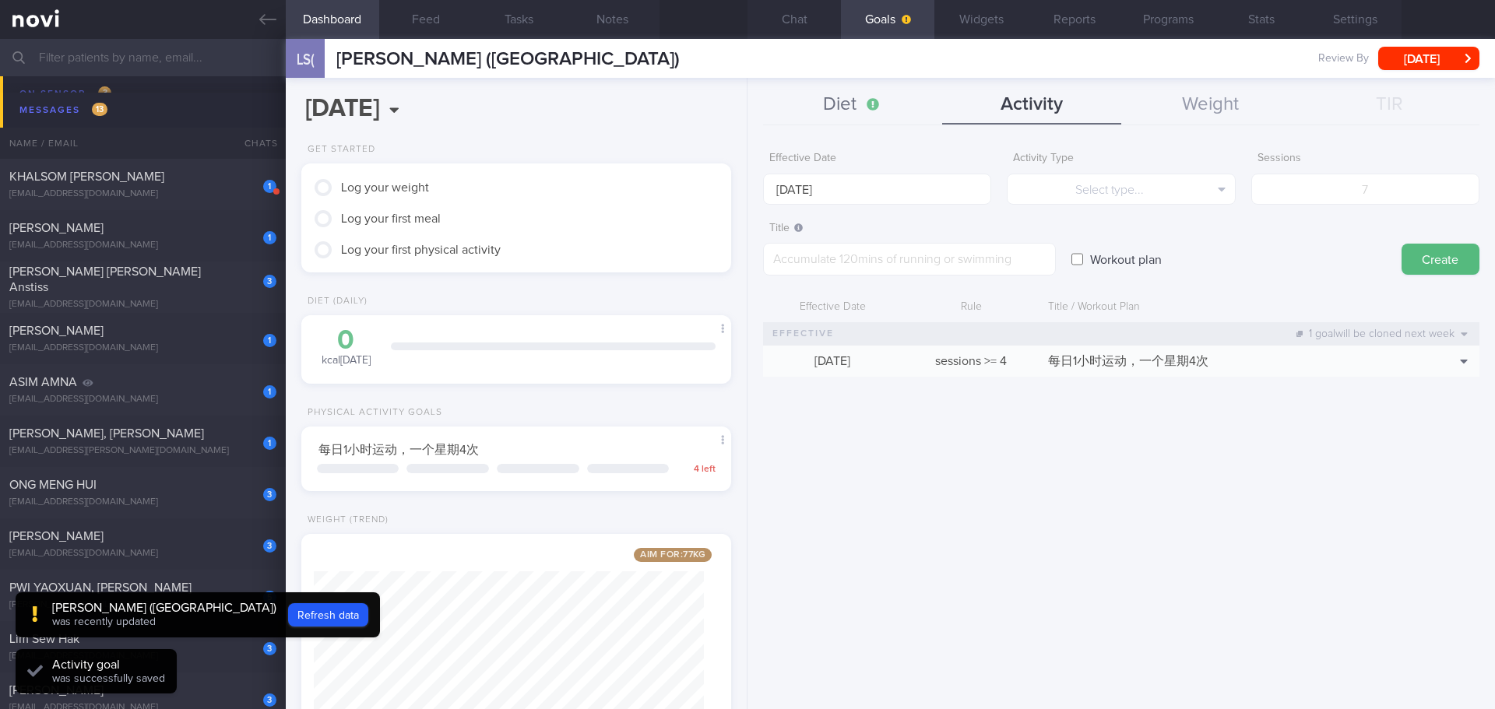
click at [834, 99] on button "Diet" at bounding box center [852, 105] width 179 height 39
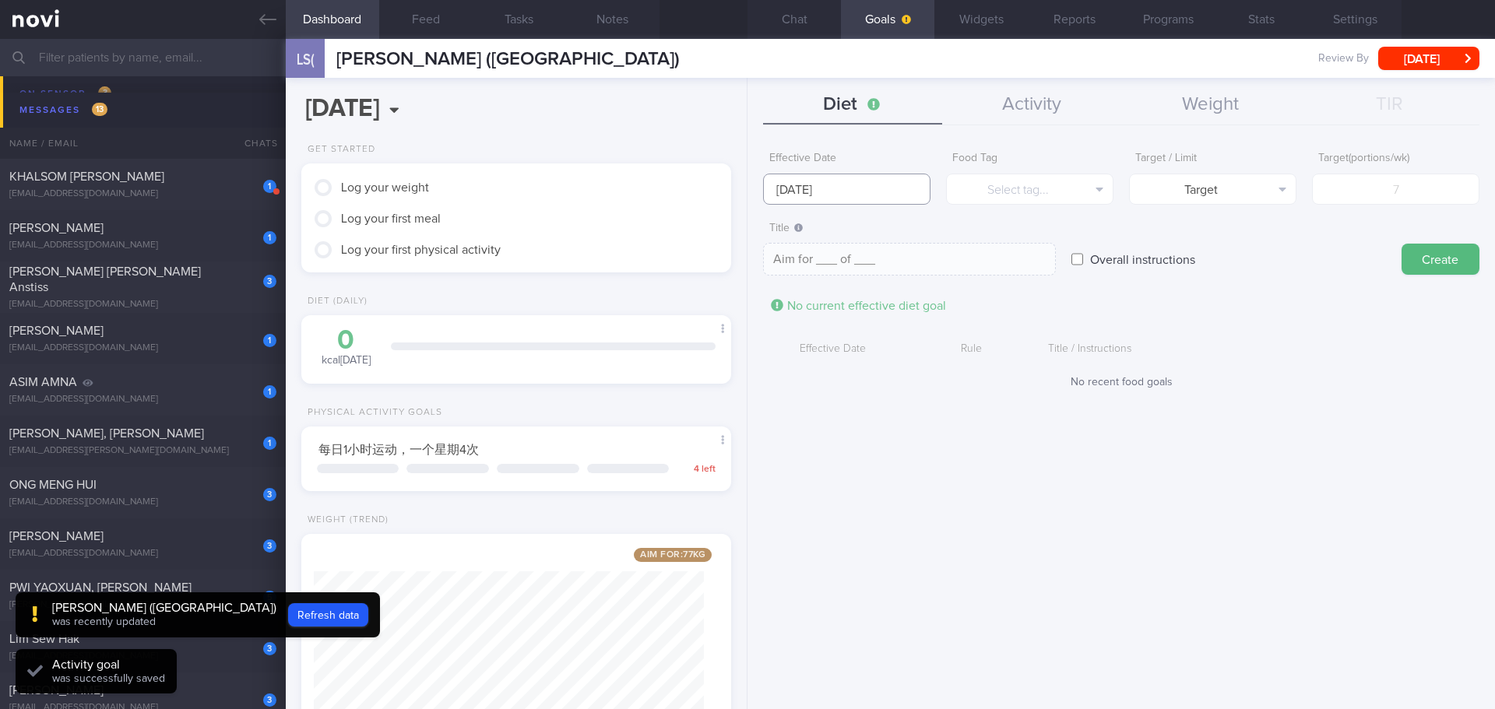
click at [812, 181] on input "13 Oct 2025" at bounding box center [846, 189] width 167 height 31
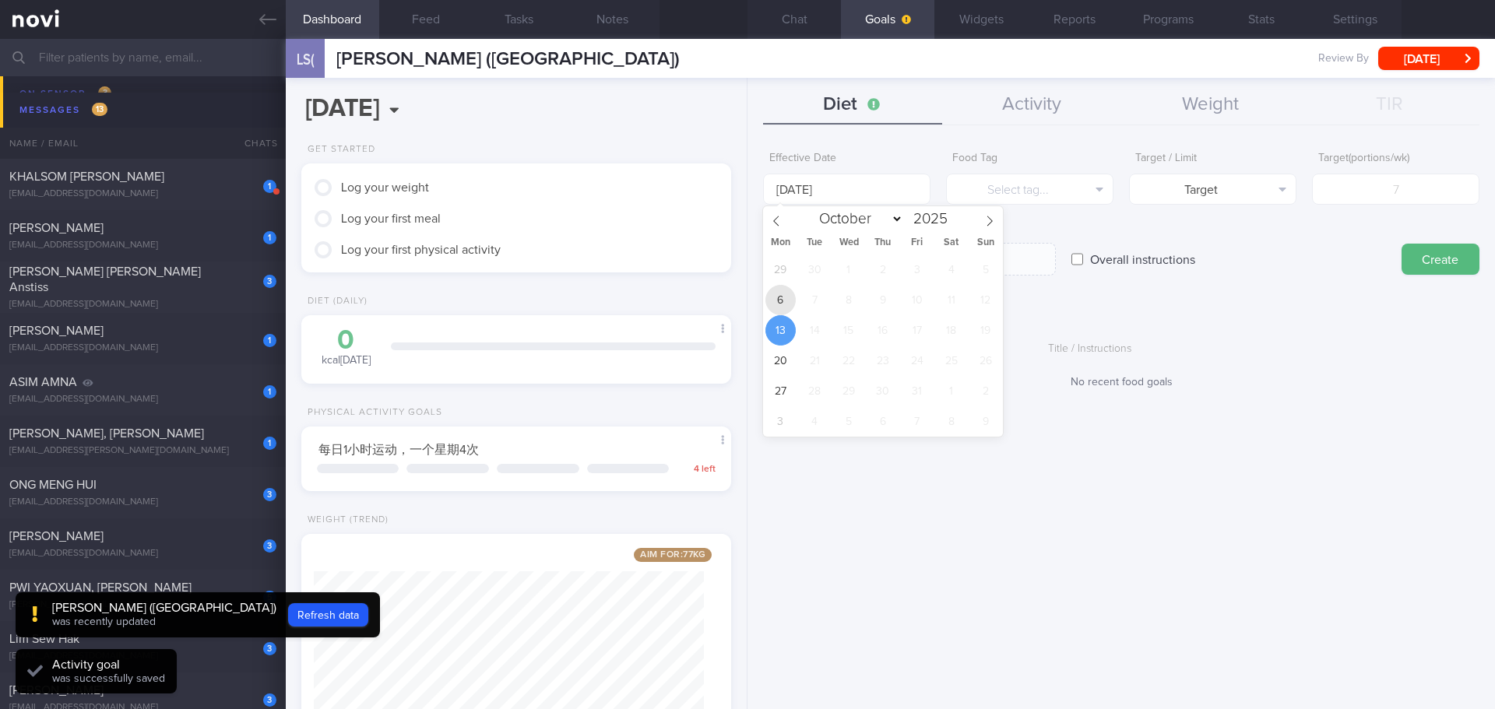
drag, startPoint x: 777, startPoint y: 298, endPoint x: 927, endPoint y: 237, distance: 162.3
click at [777, 297] on span "6" at bounding box center [780, 300] width 30 height 30
type input "[DATE]"
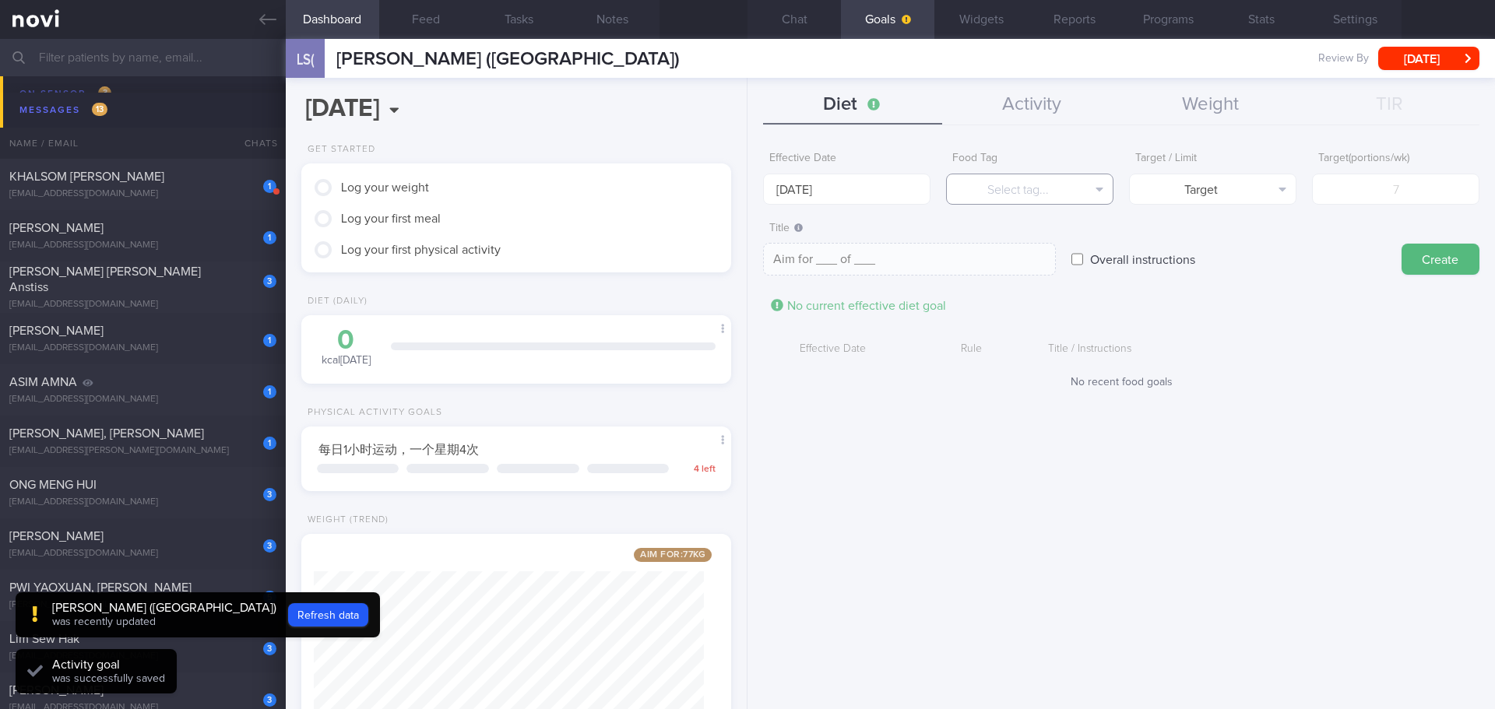
click at [1006, 189] on button "Select tag..." at bounding box center [1029, 189] width 167 height 31
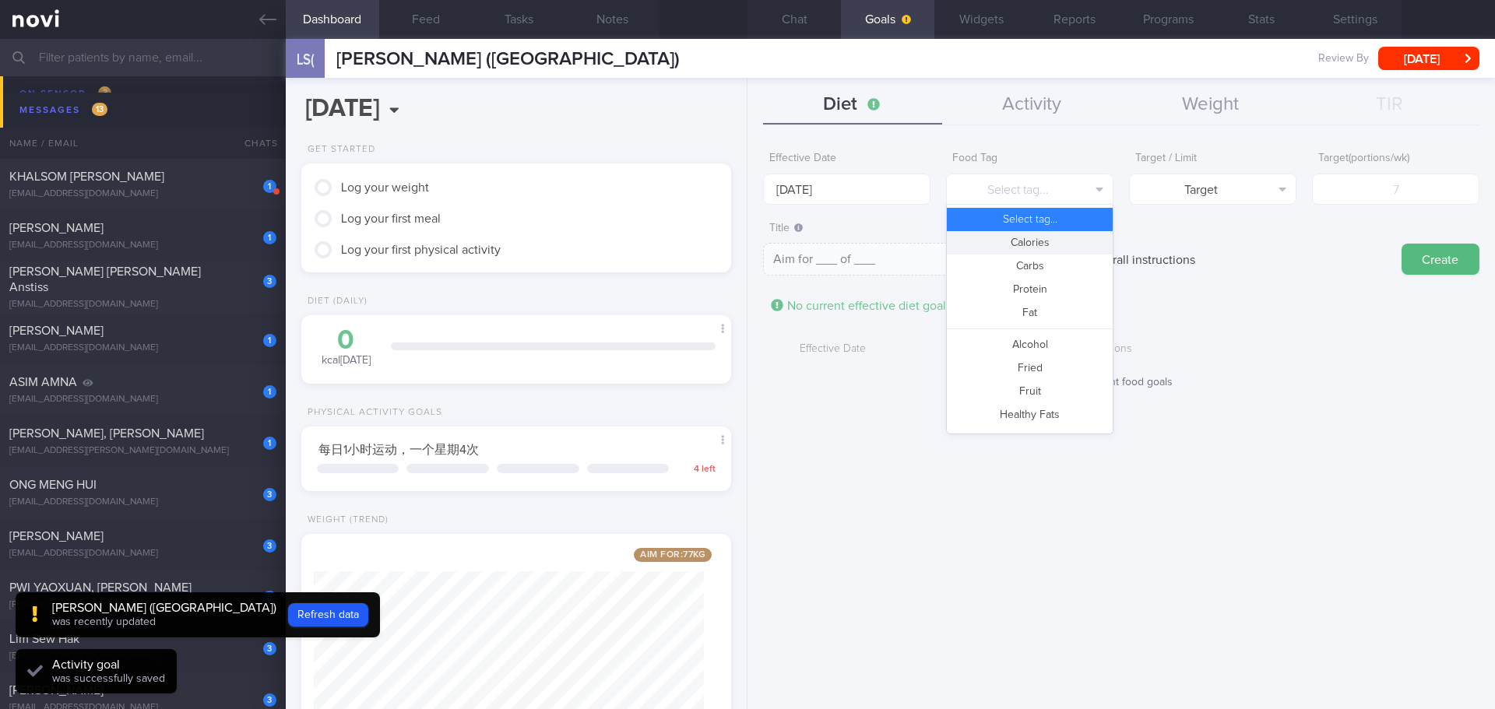
click at [1073, 242] on button "Calories" at bounding box center [1030, 242] width 166 height 23
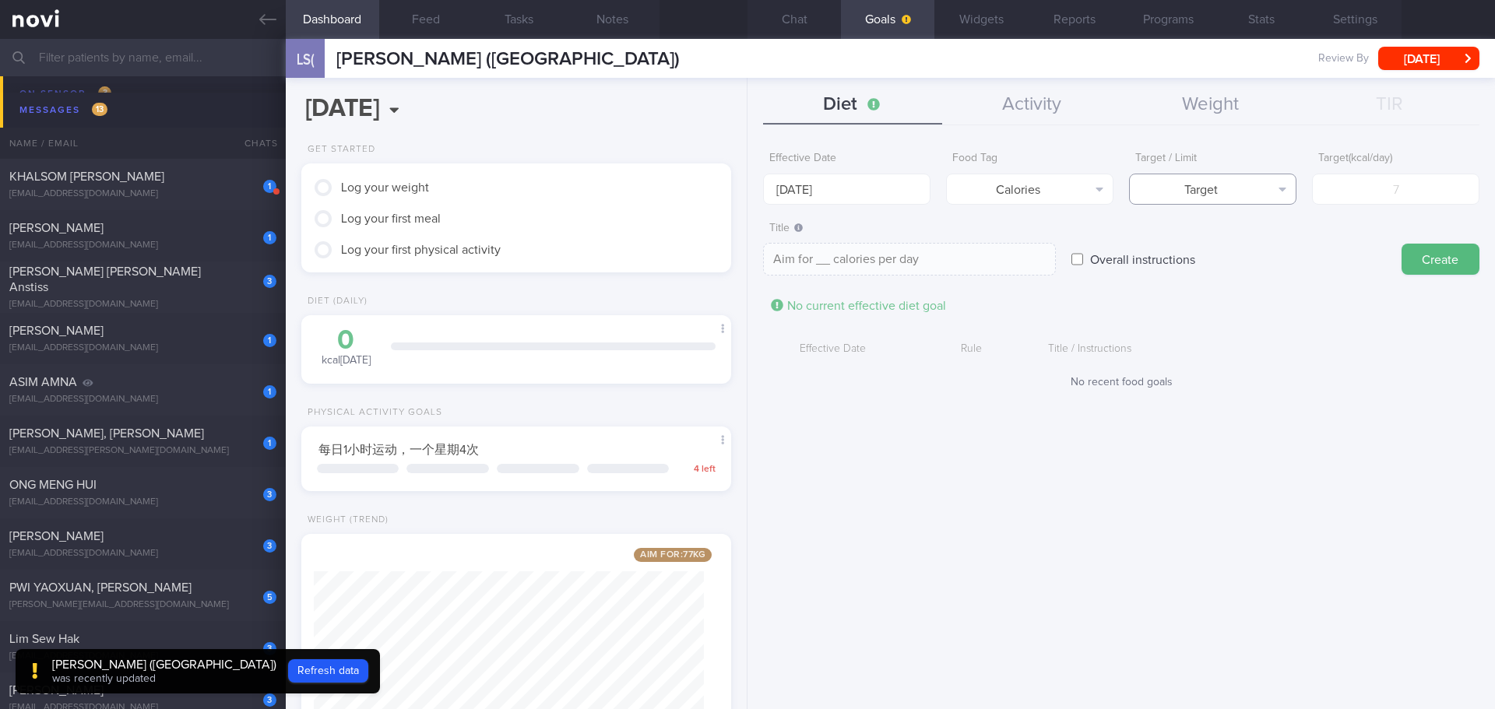
click at [1233, 191] on button "Target" at bounding box center [1212, 189] width 167 height 31
click at [1254, 238] on button "Limit" at bounding box center [1213, 242] width 166 height 23
type textarea "Keep to __ calories per day"
click at [1395, 199] on input "number" at bounding box center [1395, 189] width 167 height 31
type input "1"
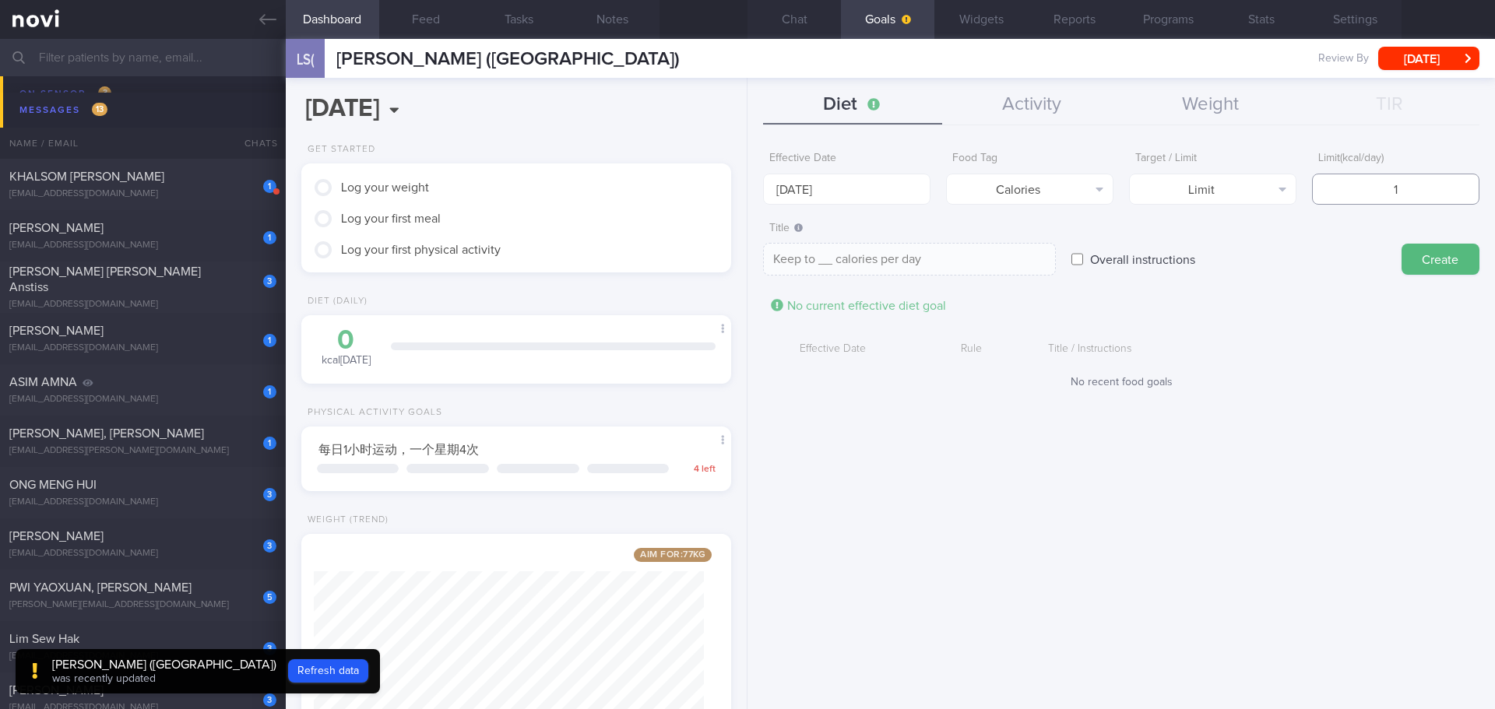
type textarea "Keep to 1 calories per day"
type input "12"
type textarea "Keep to 12 calories per day"
type input "120"
type textarea "Keep to 120 calories per day"
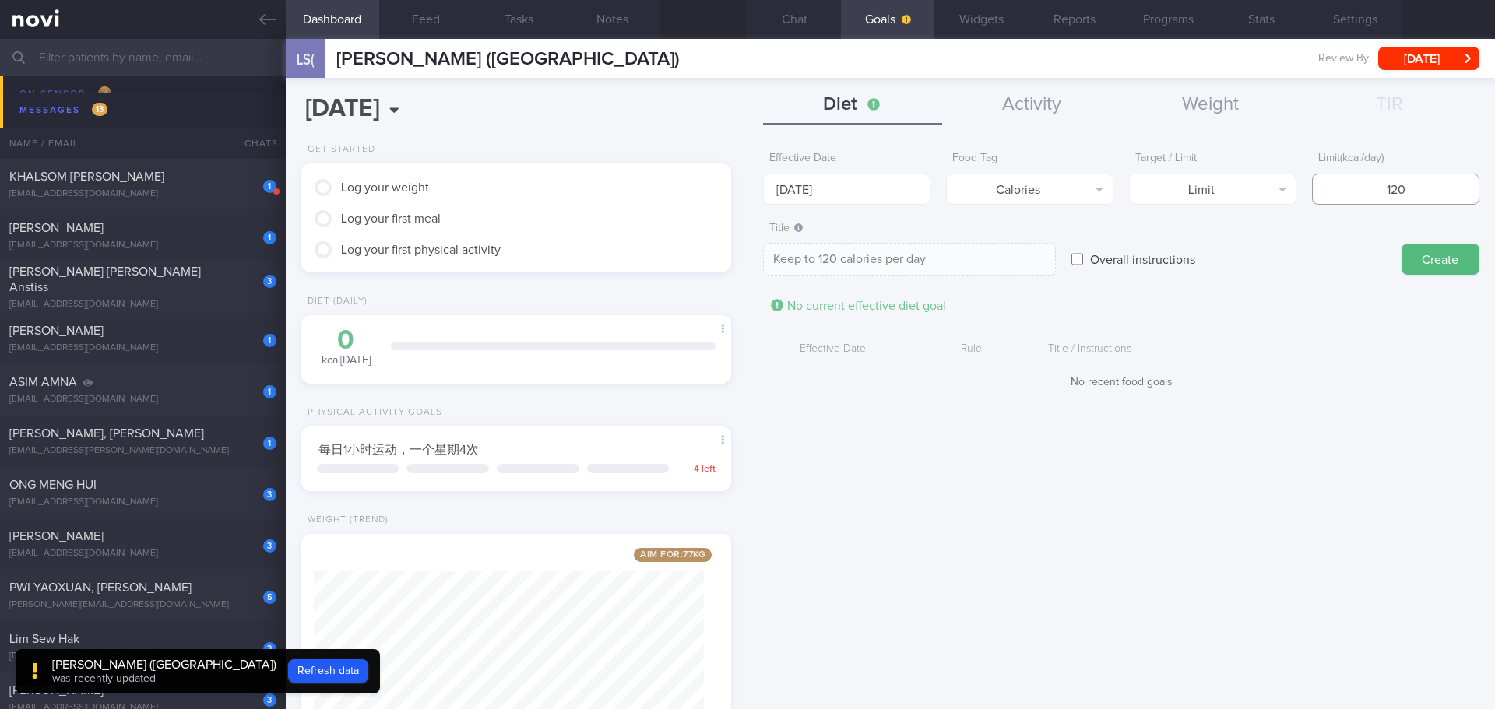
type input "1200"
type textarea "Keep to 1200 calories per day"
type input "1200"
click at [895, 259] on textarea "Keep to 1200 calories per day" at bounding box center [909, 259] width 293 height 33
click at [987, 257] on textarea "Keep to 1200 calories per day" at bounding box center [909, 259] width 293 height 33
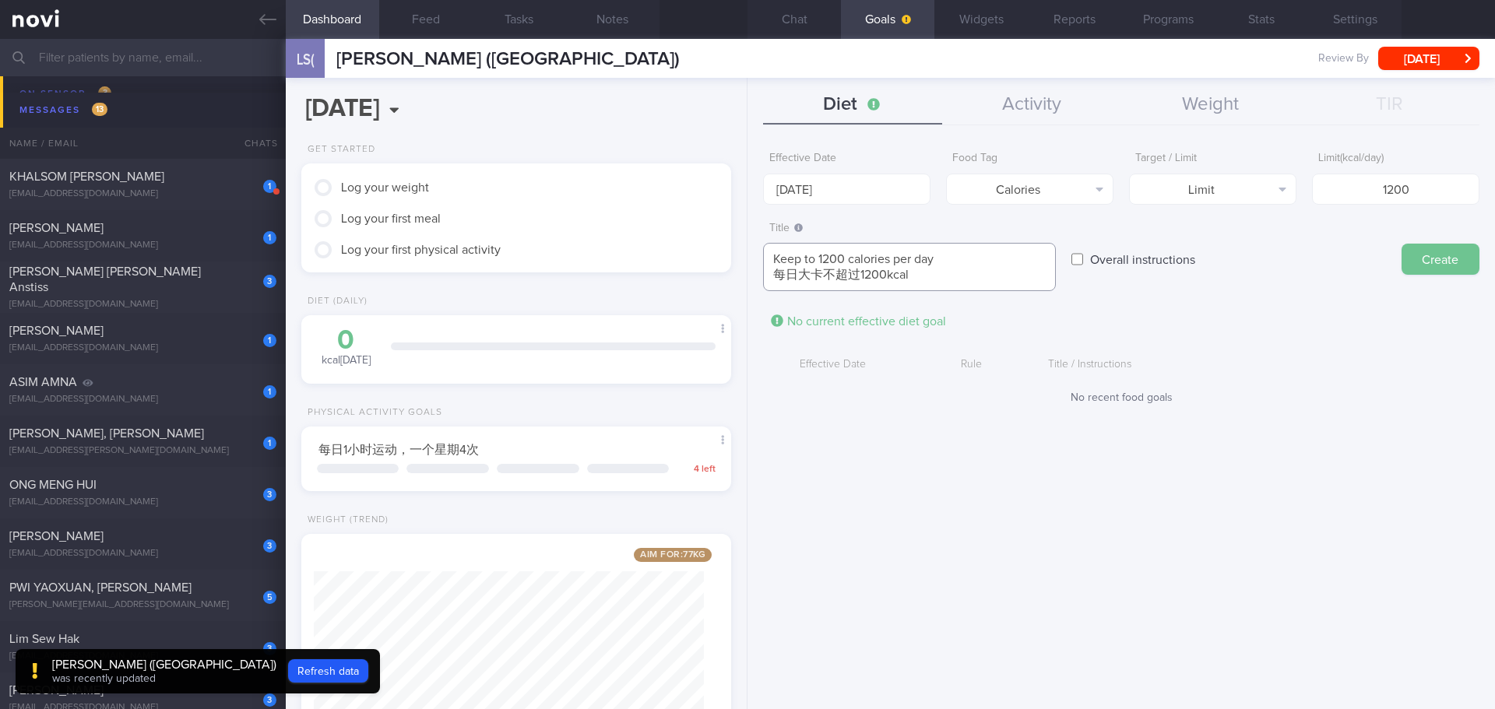
type textarea "Keep to 1200 calories per day 每日大卡不超过1200kcal"
click at [1472, 265] on button "Create" at bounding box center [1440, 259] width 78 height 31
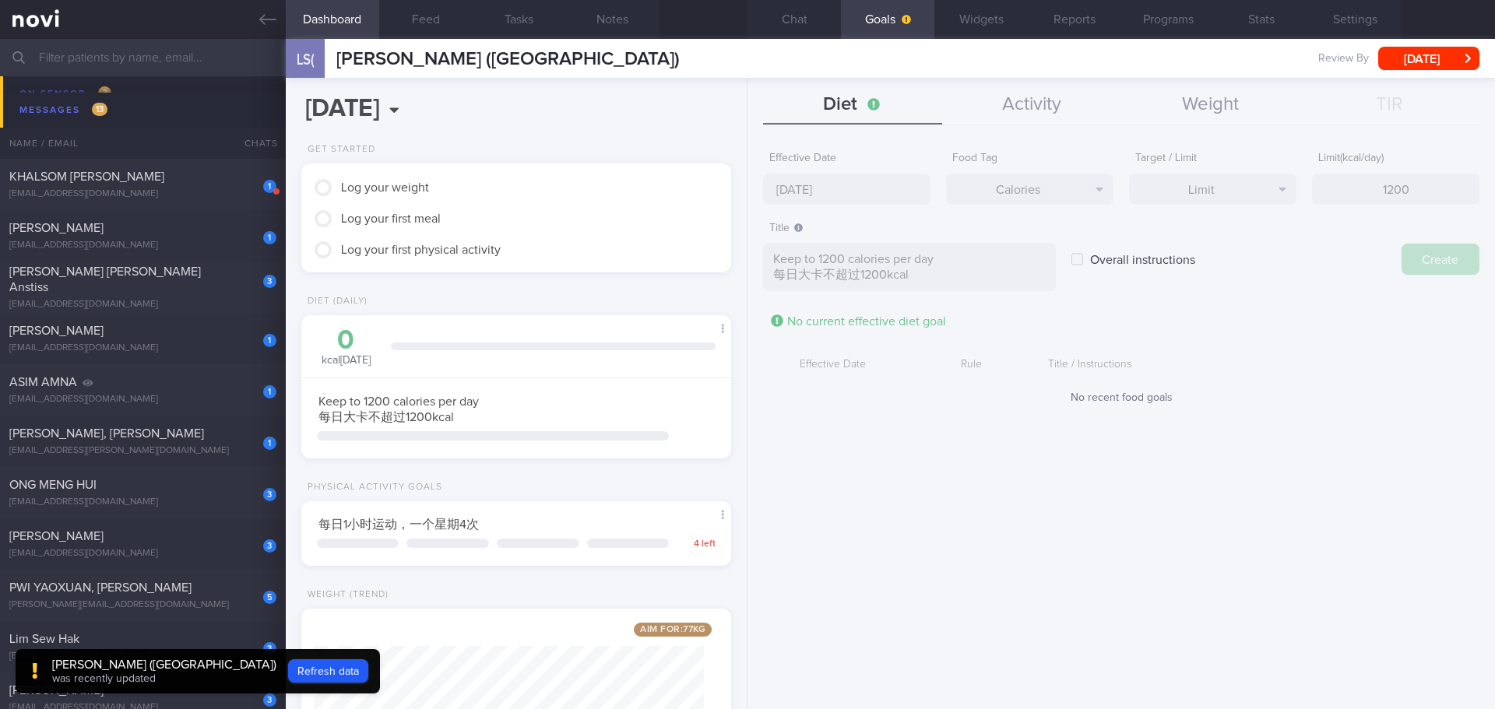
type input "13 Oct 2025"
type textarea "Aim for ___ of ___"
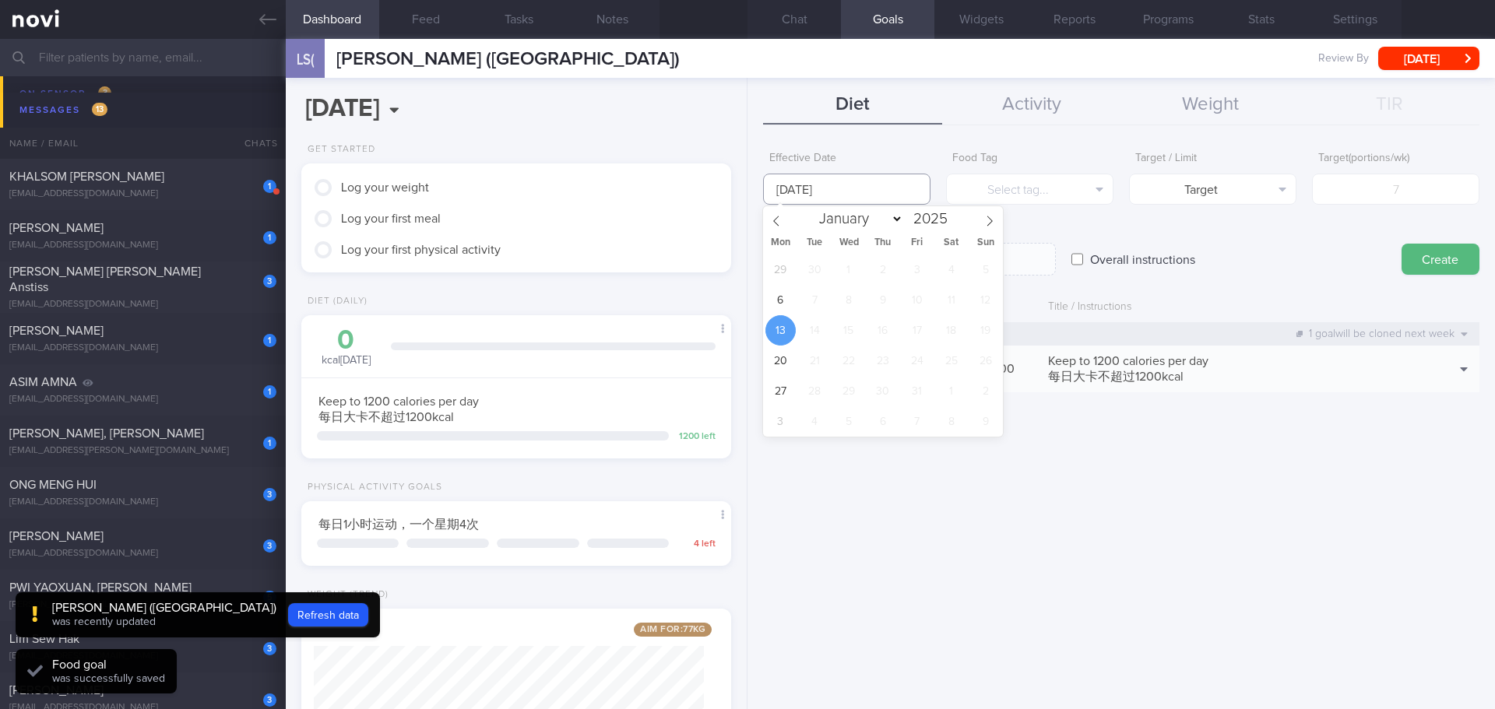
click at [839, 183] on input "13 Oct 2025" at bounding box center [846, 189] width 167 height 31
click at [773, 296] on span "6" at bounding box center [780, 300] width 30 height 30
type input "[DATE]"
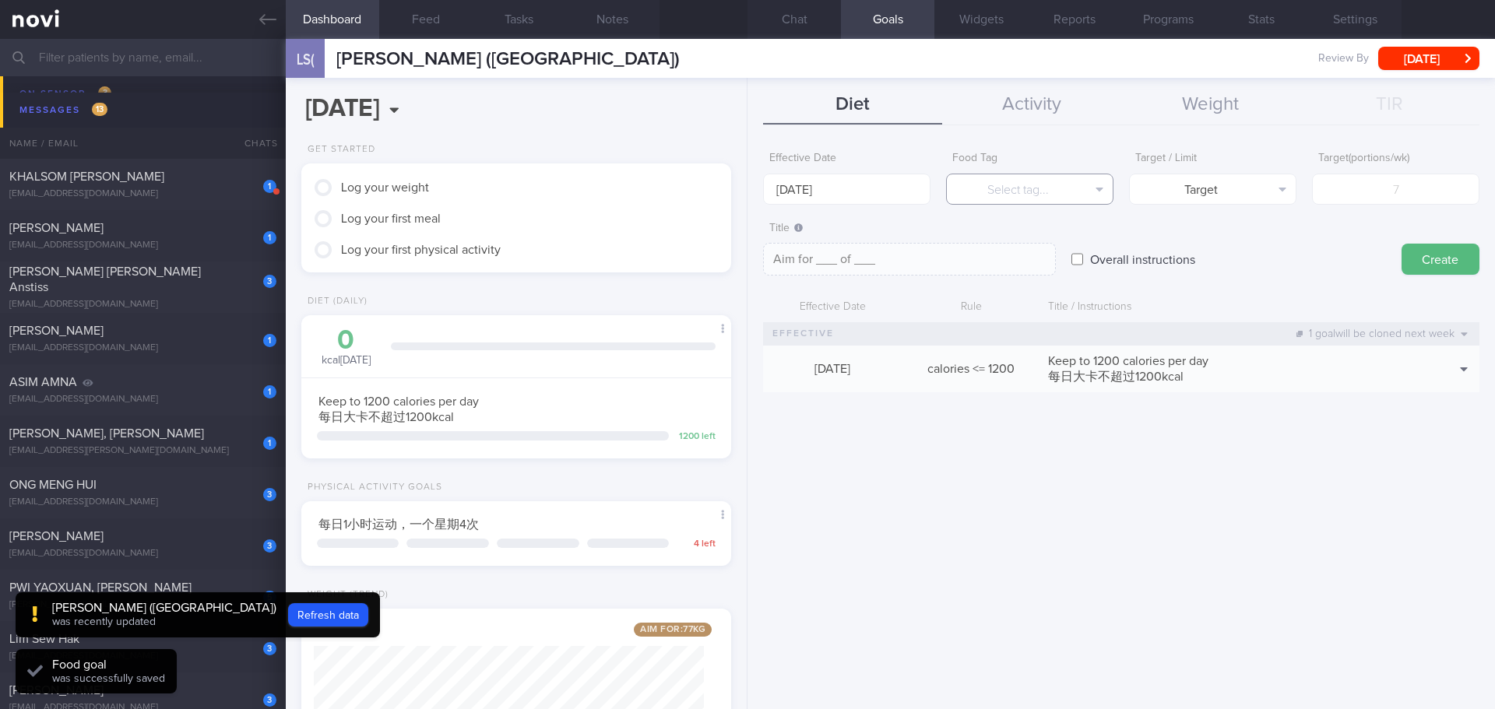
click at [1052, 191] on button "Select tag..." at bounding box center [1029, 189] width 167 height 31
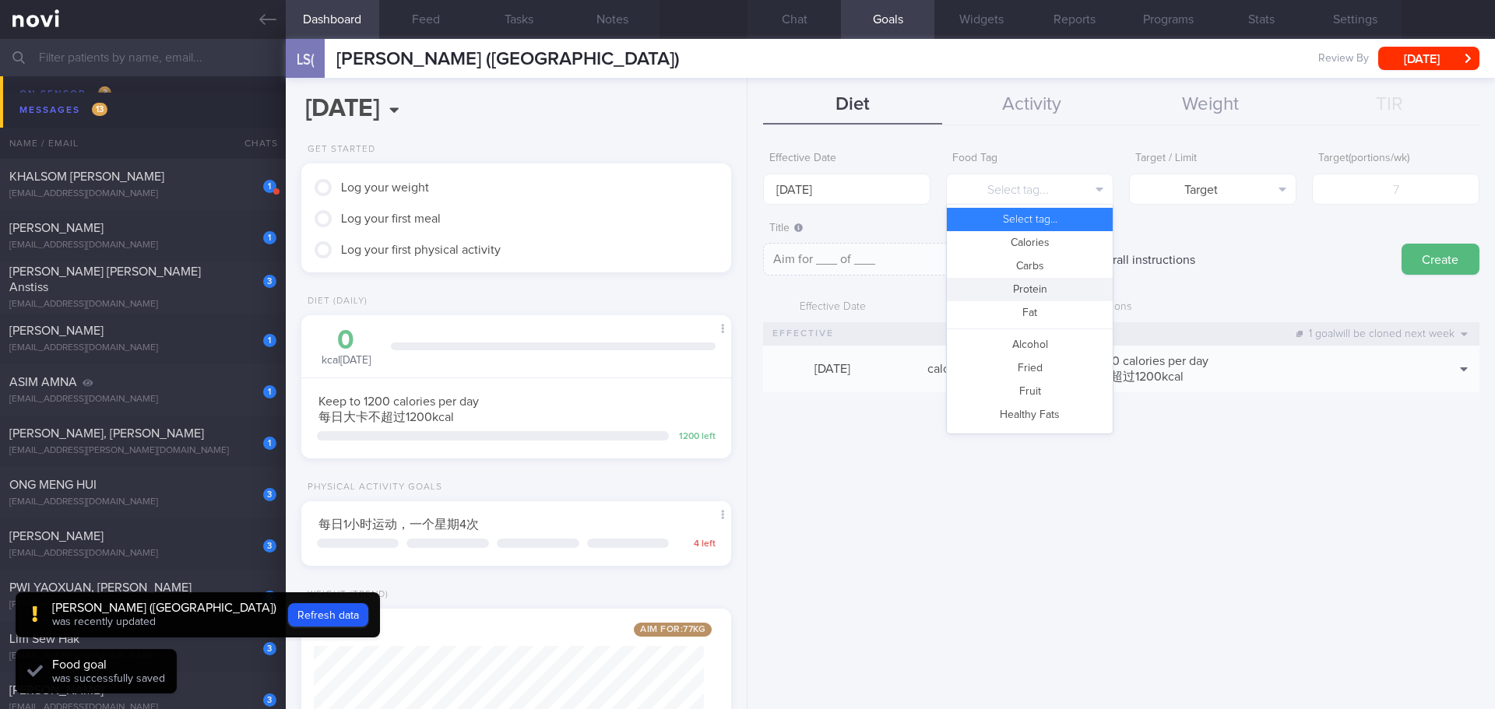
click at [1051, 286] on button "Protein" at bounding box center [1030, 289] width 166 height 23
type textarea "Aim for __g of protein per day"
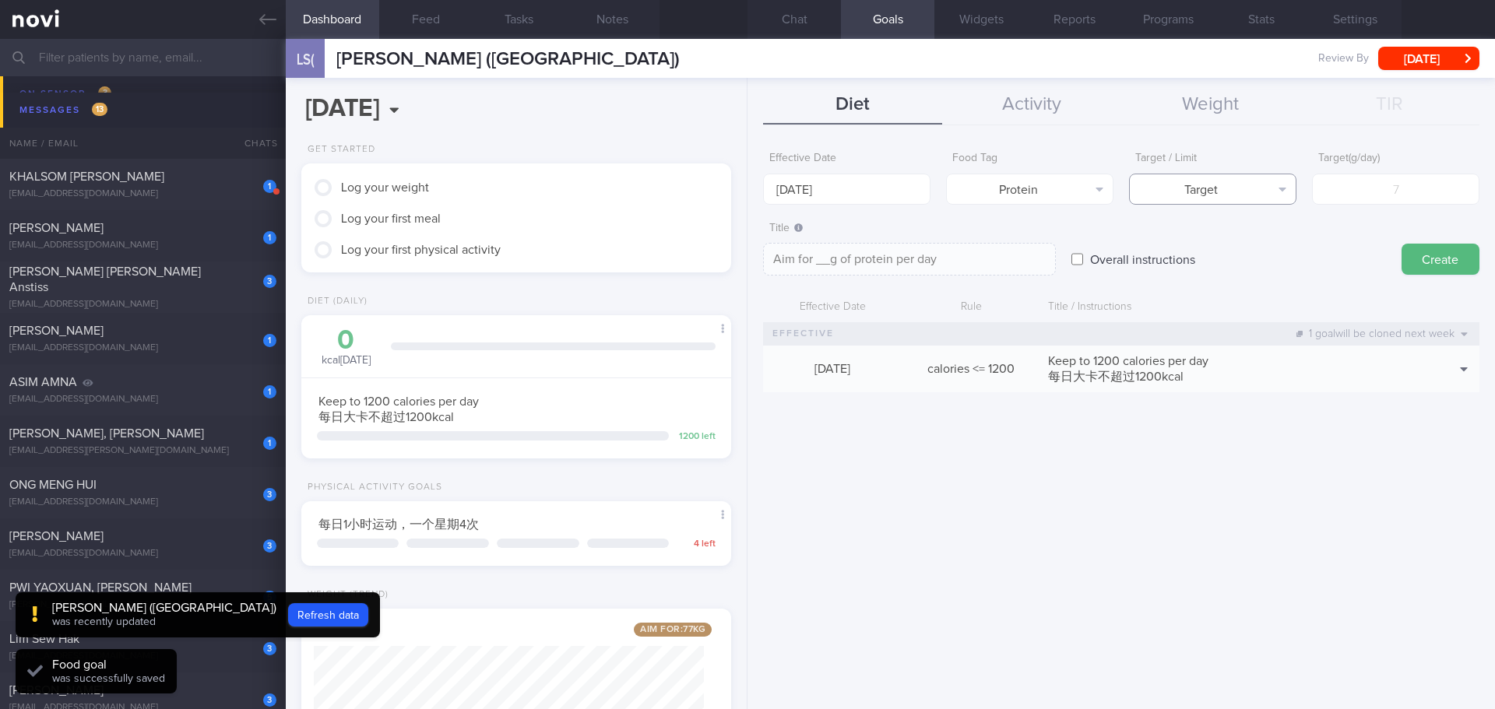
click at [1278, 186] on button "Target" at bounding box center [1212, 189] width 167 height 31
click at [1350, 190] on input "number" at bounding box center [1395, 189] width 167 height 31
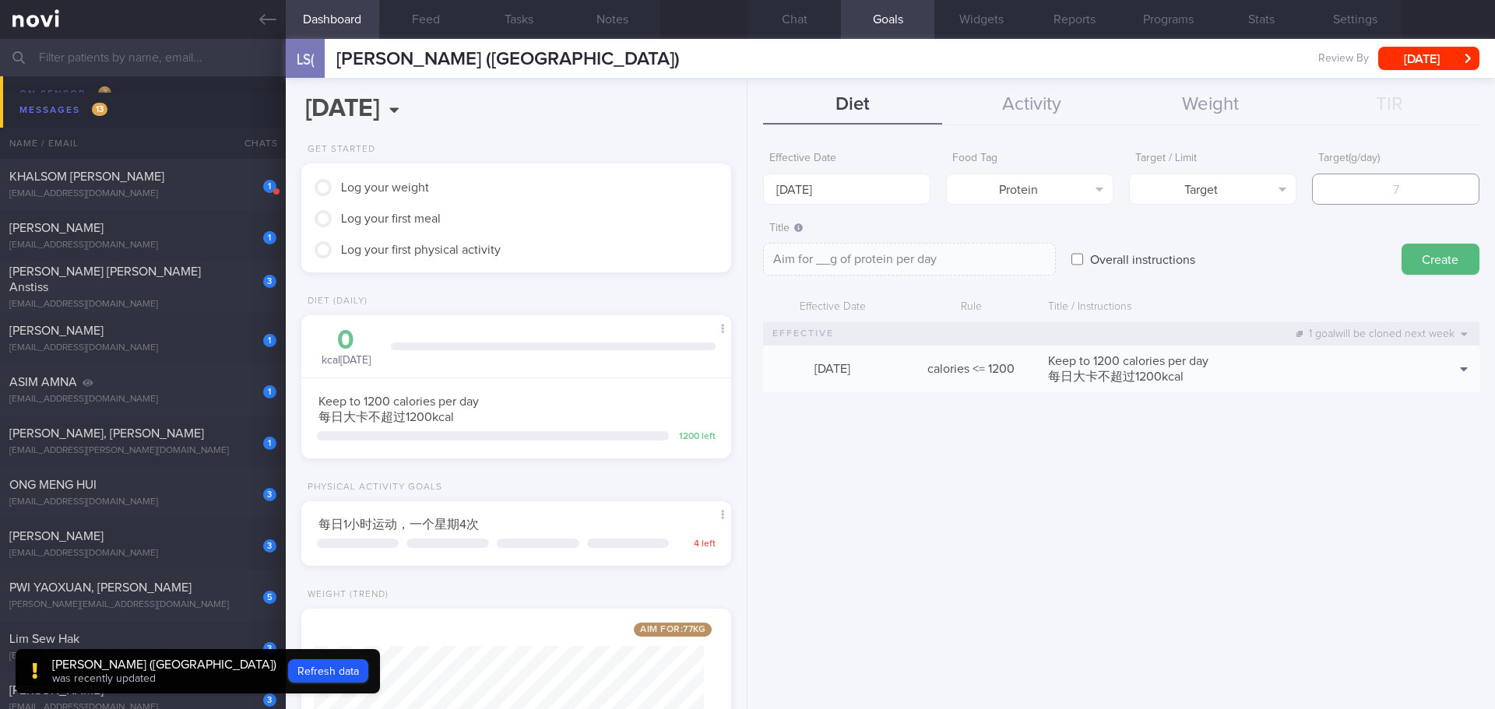
type input "7"
type textarea "Aim for 7g of protein per day"
type input "75"
type textarea "Aim for 75g of protein per day"
type input "75"
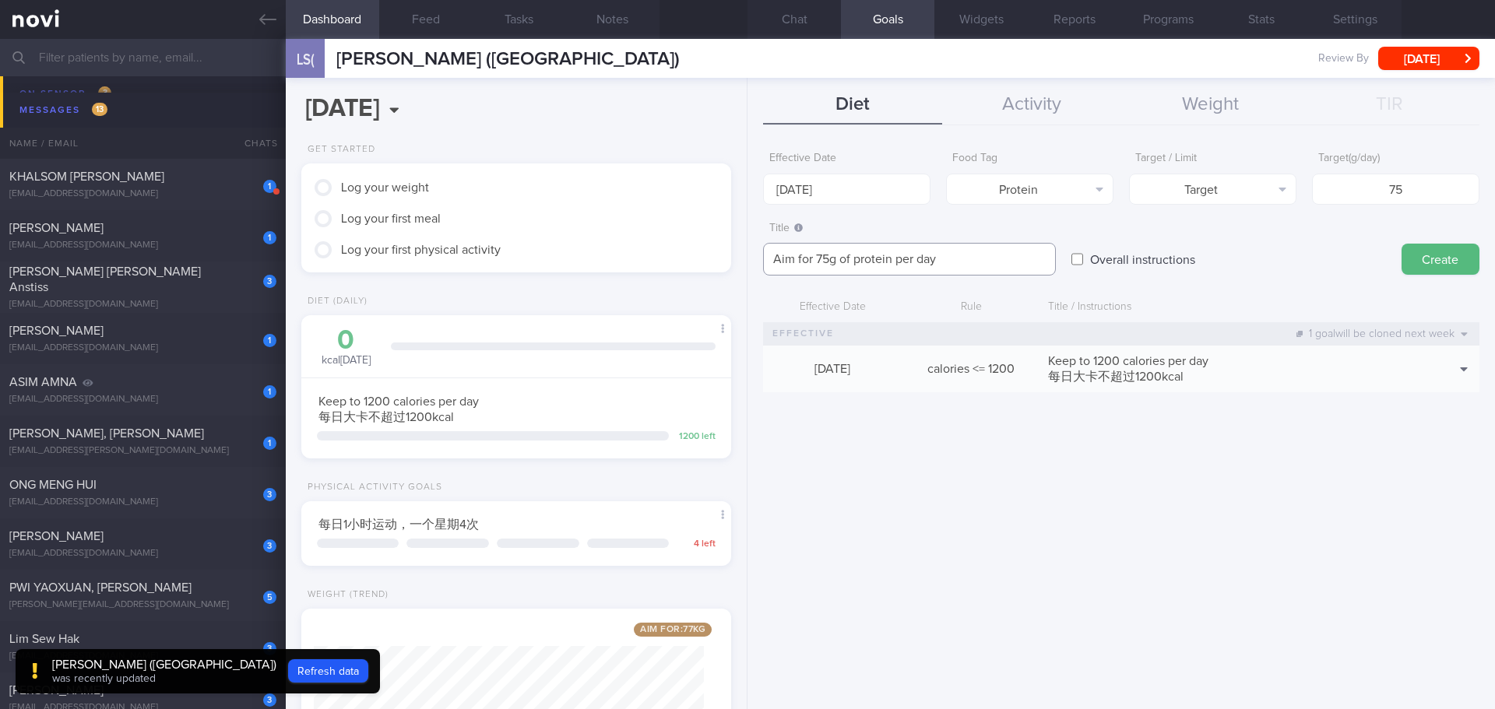
click at [949, 255] on textarea "Aim for 75g of protein per day" at bounding box center [909, 259] width 293 height 33
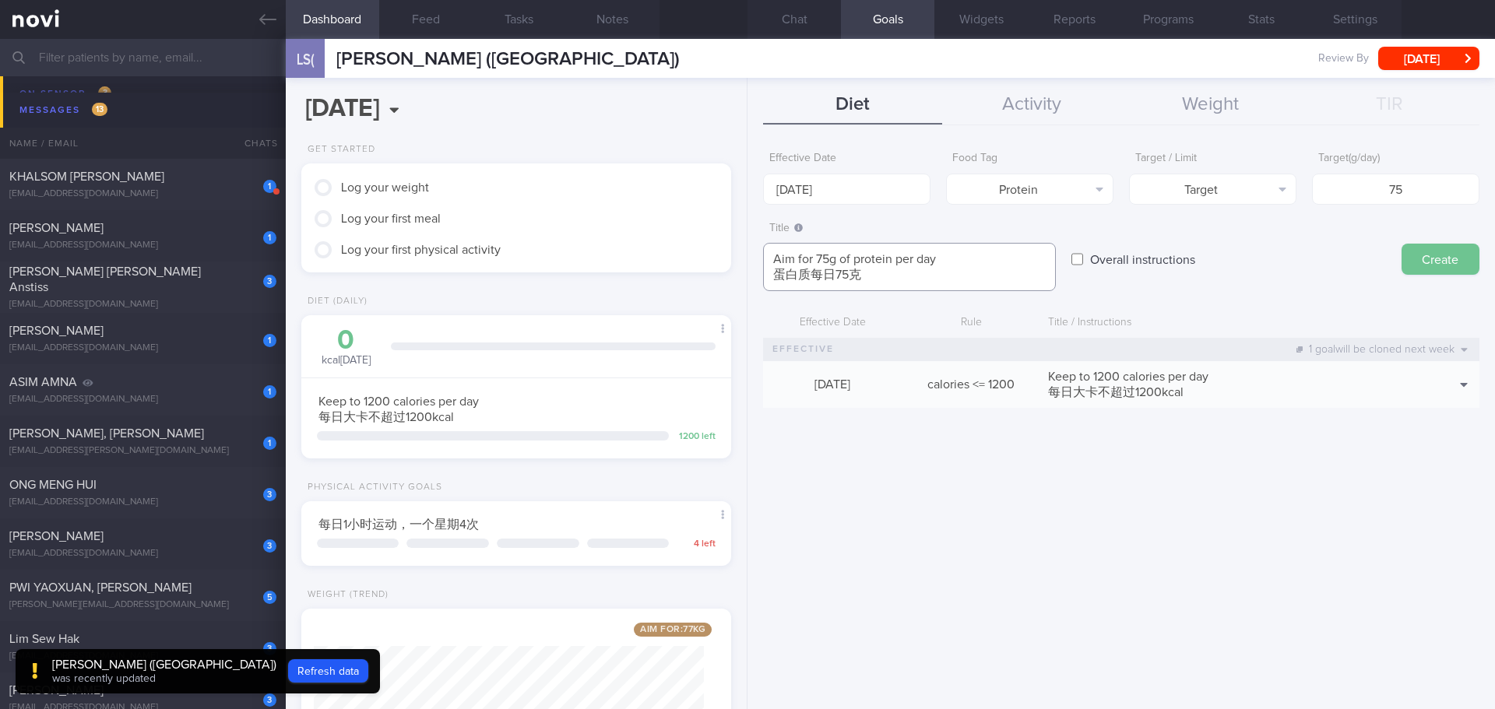
type textarea "Aim for 75g of protein per day 蛋白质每日75克"
click at [1465, 264] on button "Create" at bounding box center [1440, 259] width 78 height 31
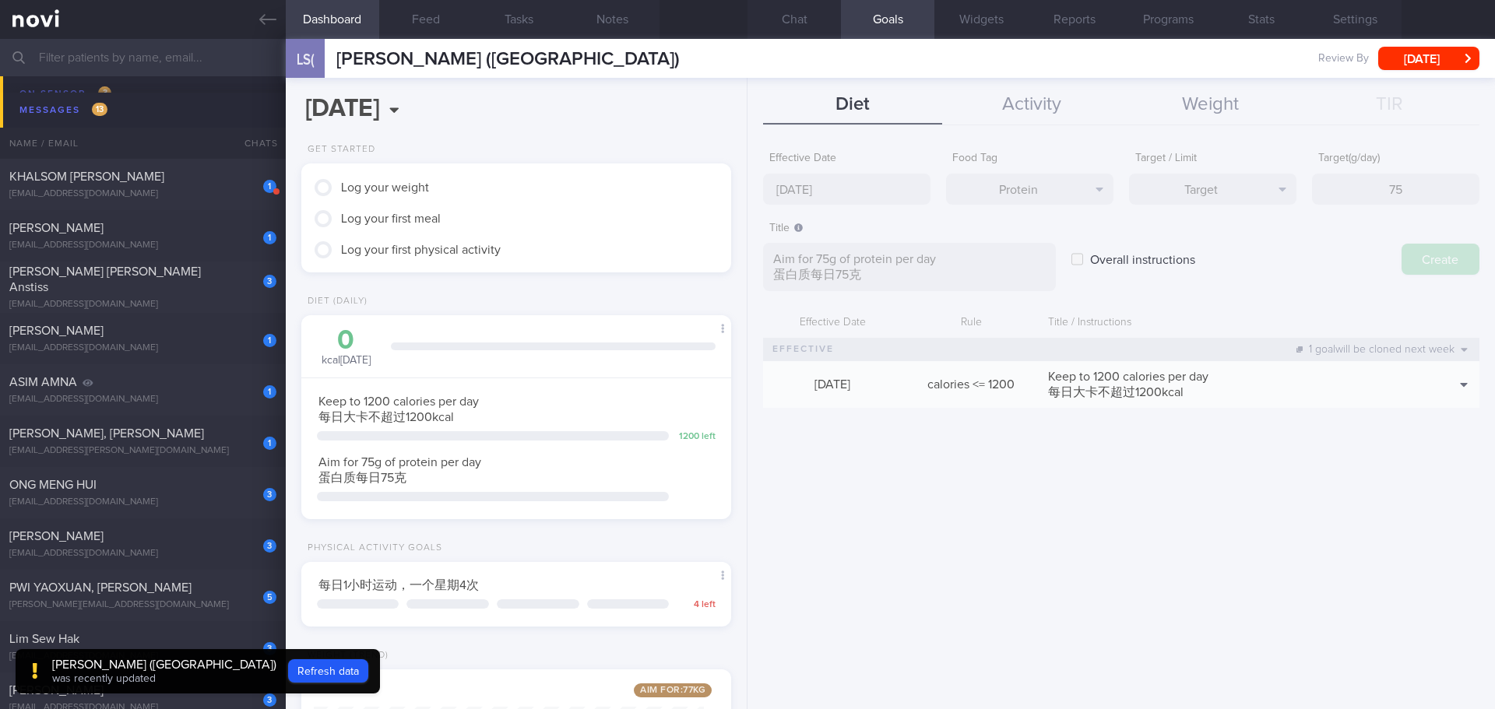
type input "13 Oct 2025"
type textarea "Aim for ___ of ___"
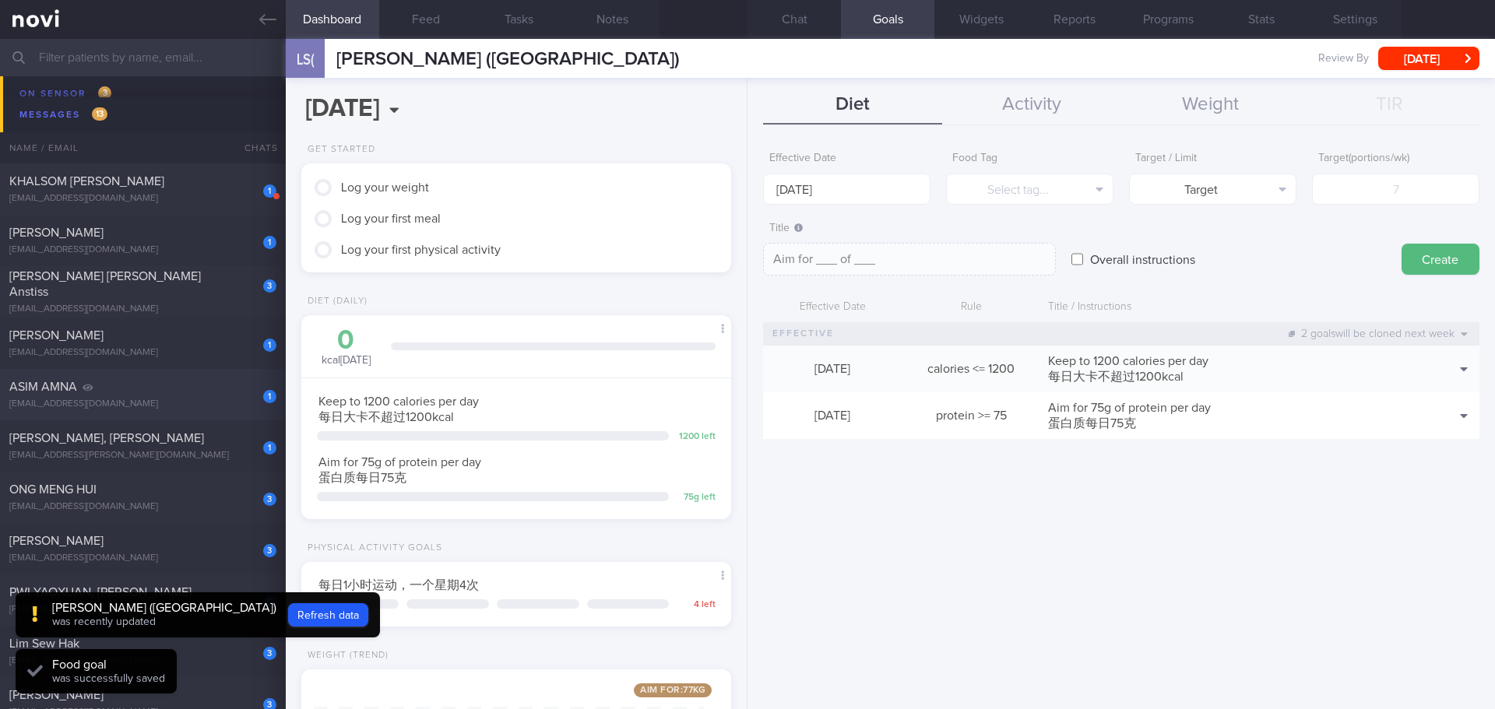
scroll to position [234, 0]
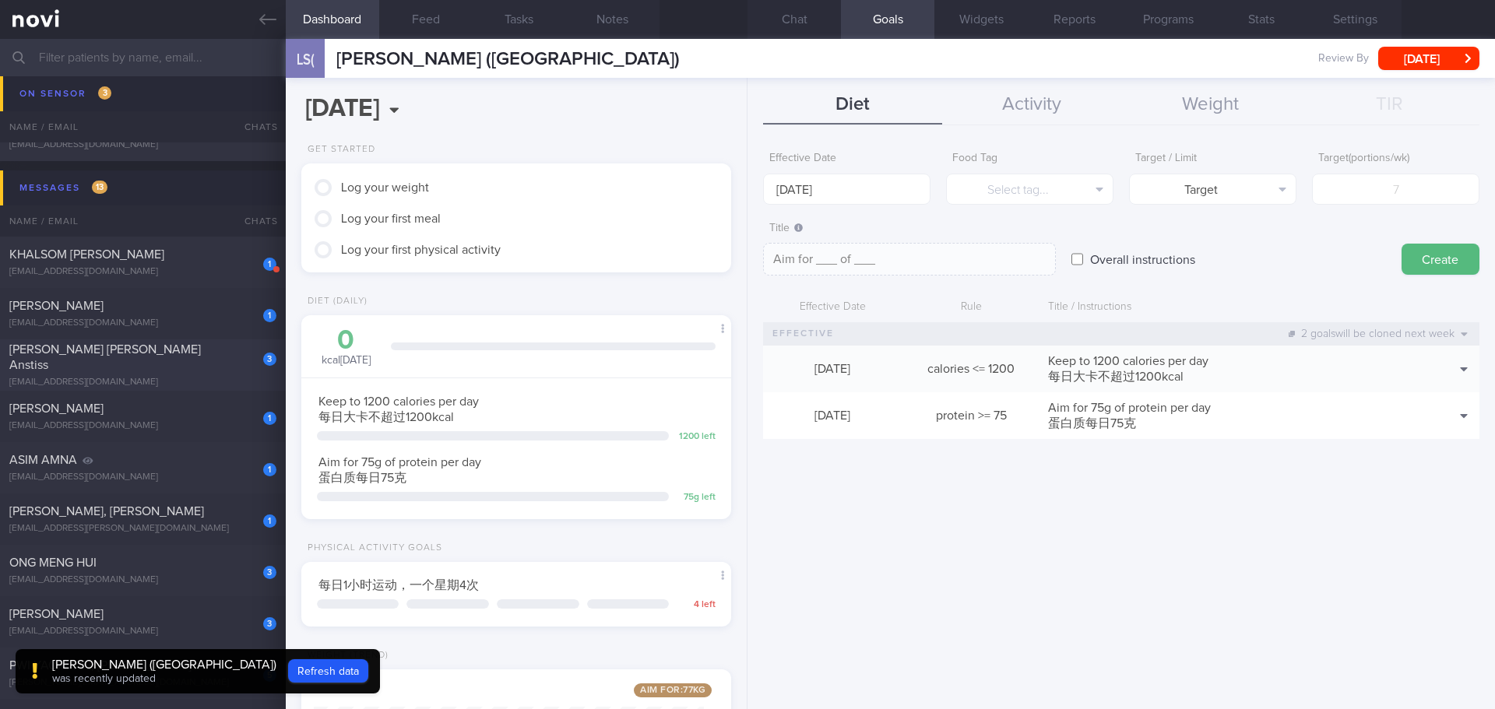
click at [179, 356] on div "[PERSON_NAME] [PERSON_NAME]" at bounding box center [140, 357] width 263 height 31
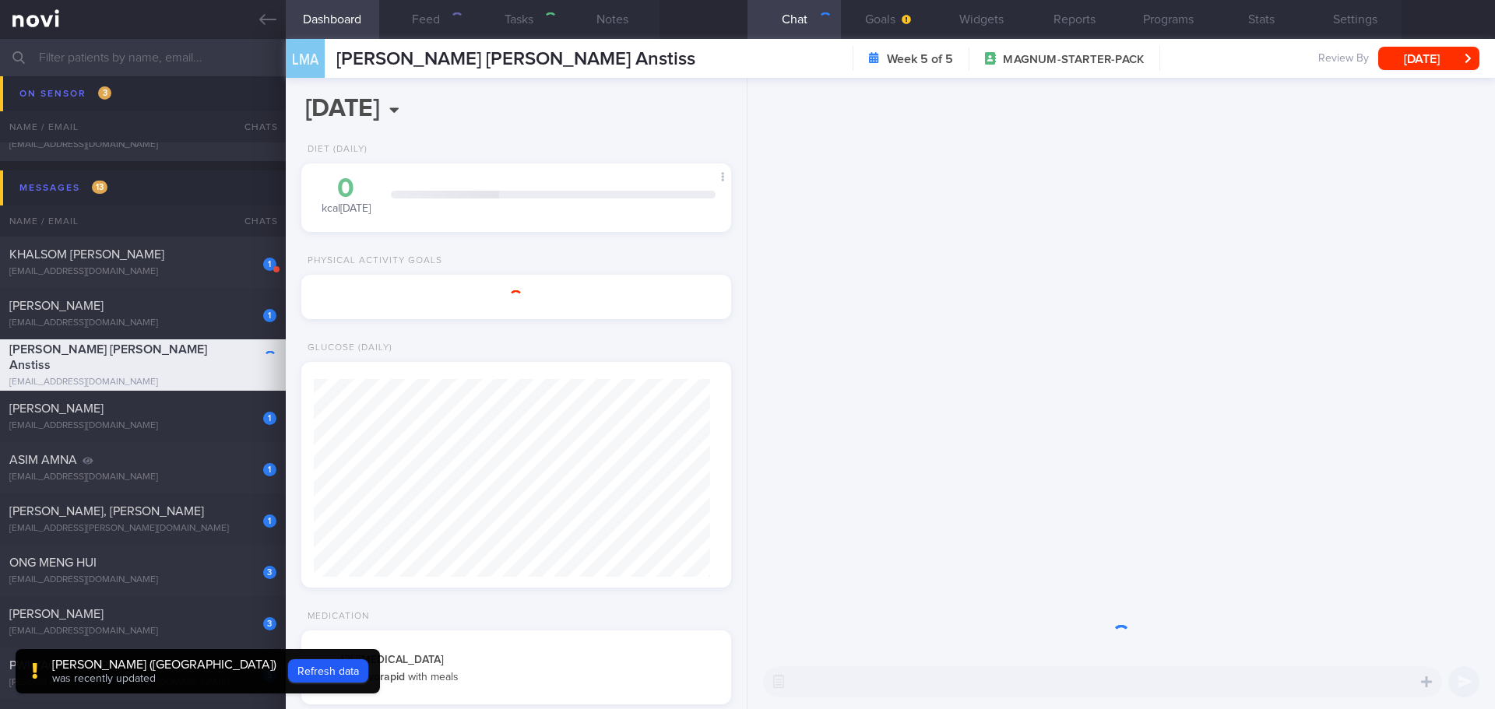
select select "8"
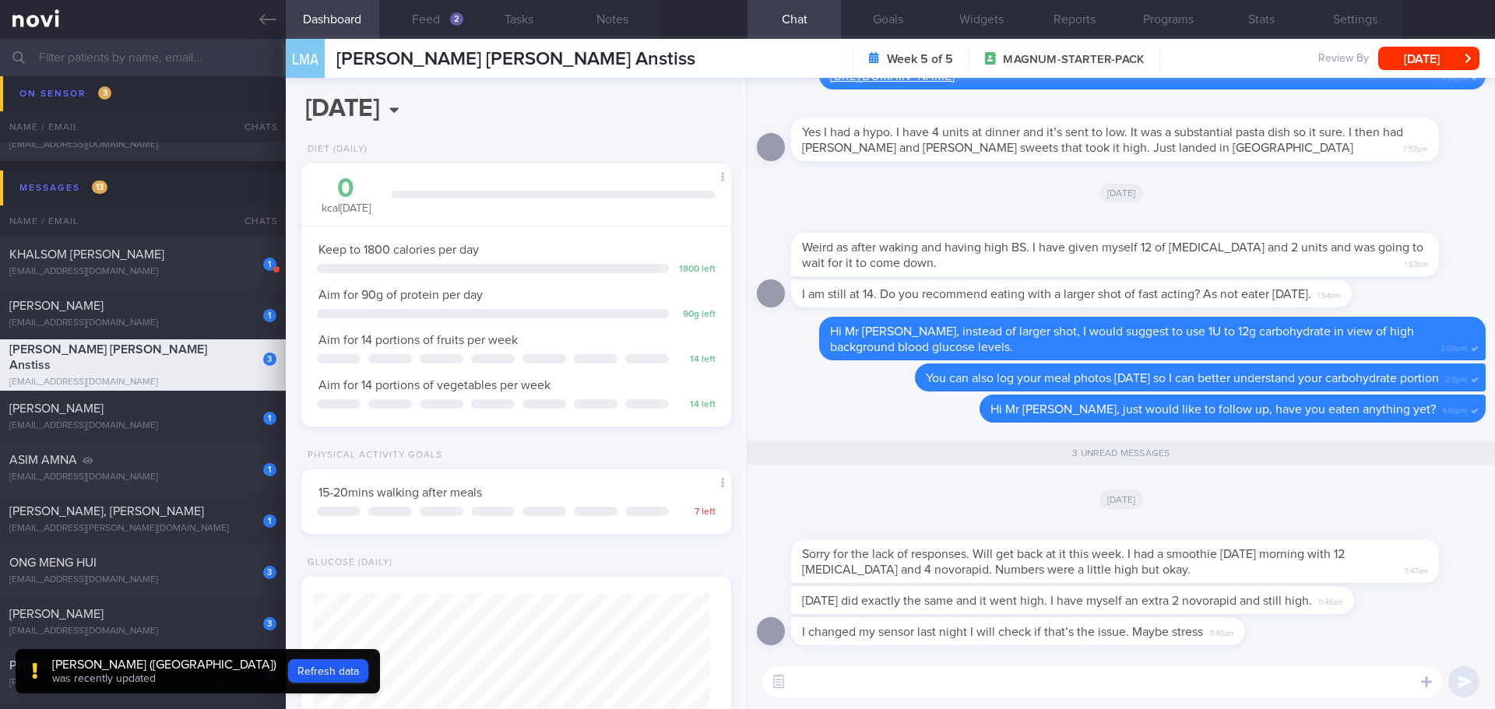
scroll to position [311, 0]
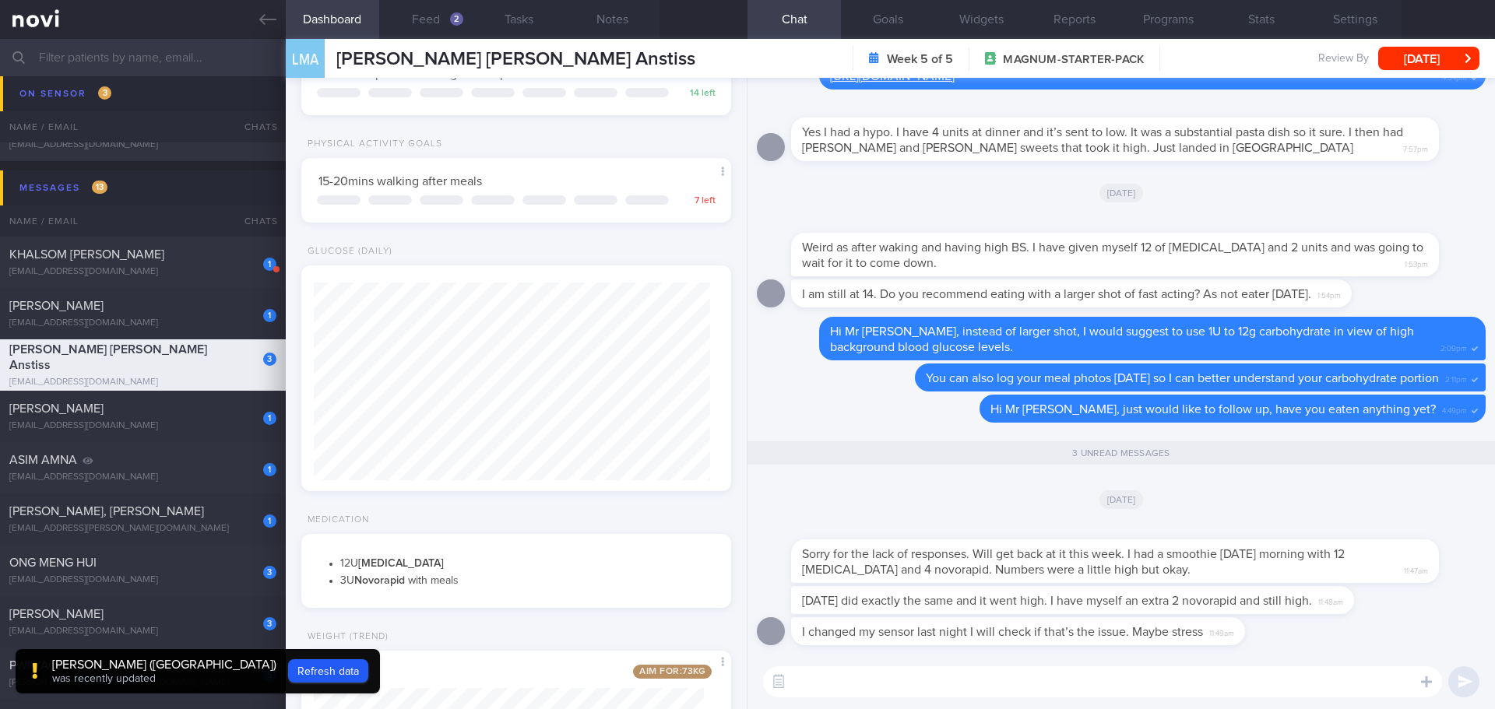
drag, startPoint x: 1193, startPoint y: 19, endPoint x: 961, endPoint y: 150, distance: 266.7
click at [1193, 19] on button "Programs" at bounding box center [1167, 19] width 93 height 39
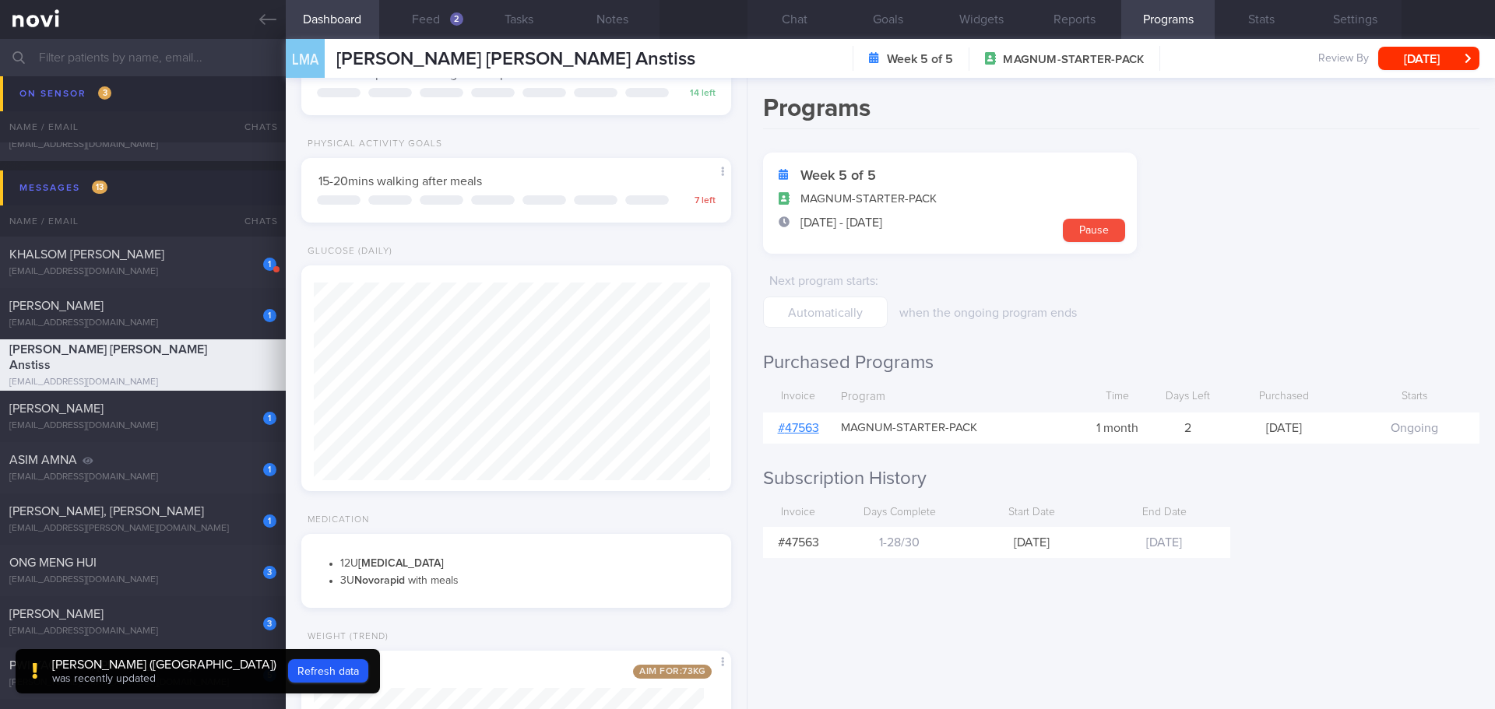
click at [796, 431] on link "# 47563" at bounding box center [798, 428] width 41 height 12
click at [806, 11] on button "Chat" at bounding box center [793, 19] width 93 height 39
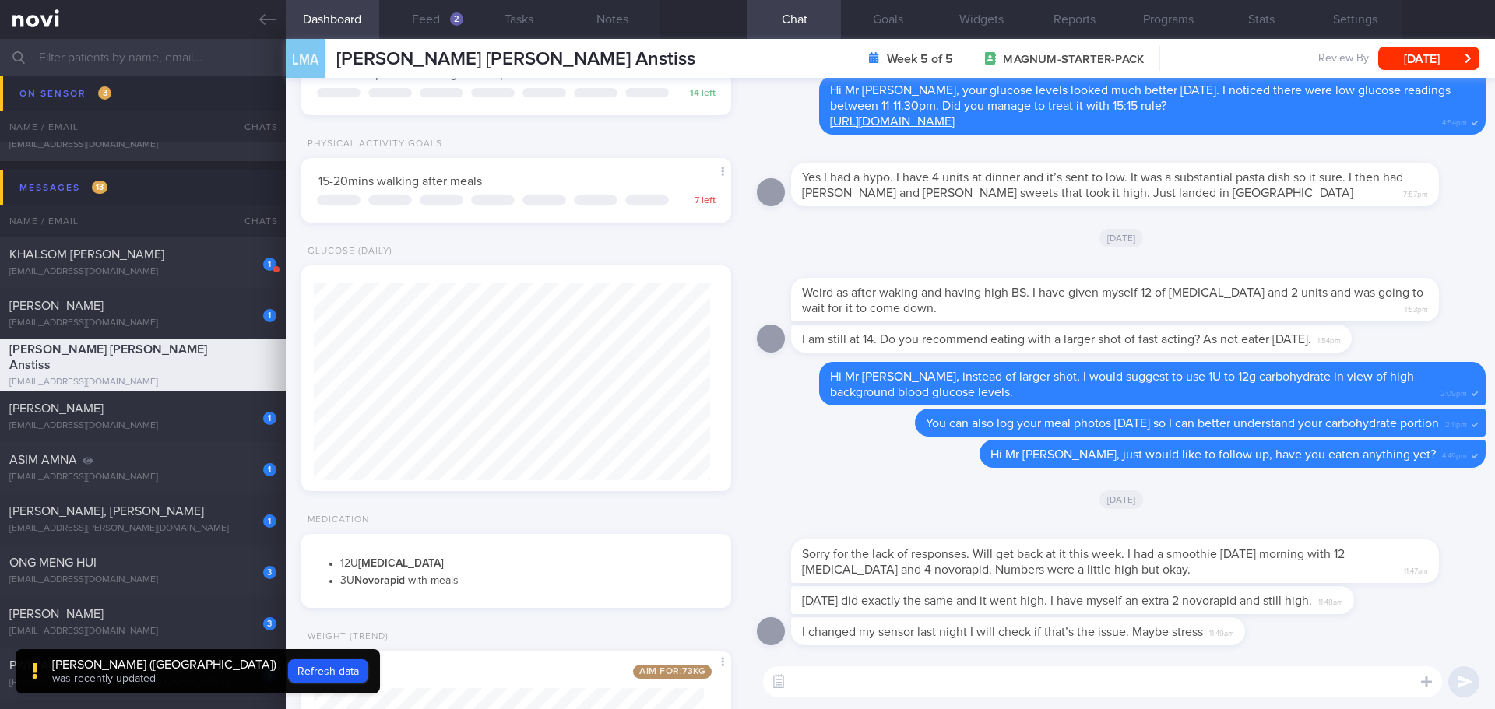
click at [1014, 688] on textarea at bounding box center [1102, 681] width 679 height 31
click at [442, 22] on button "Feed 2" at bounding box center [425, 19] width 93 height 39
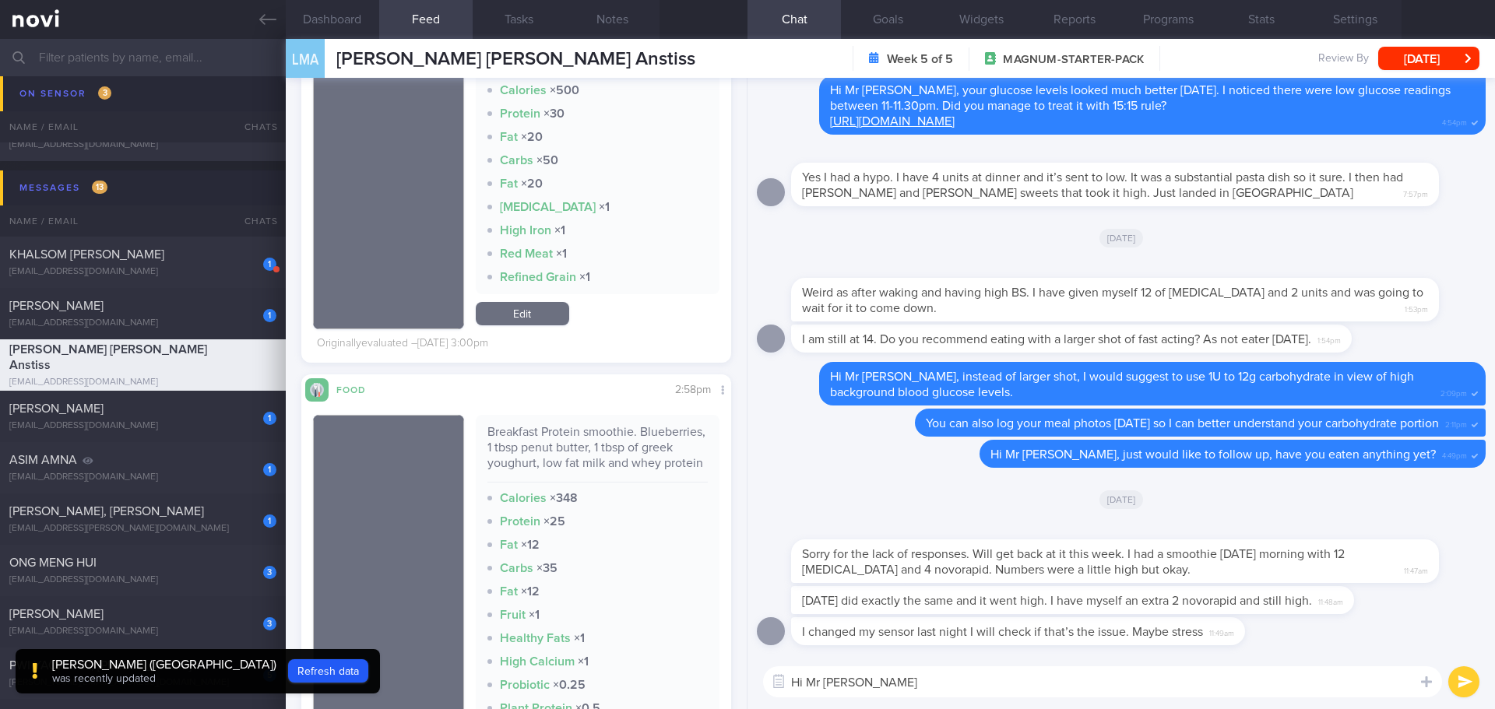
scroll to position [1323, 0]
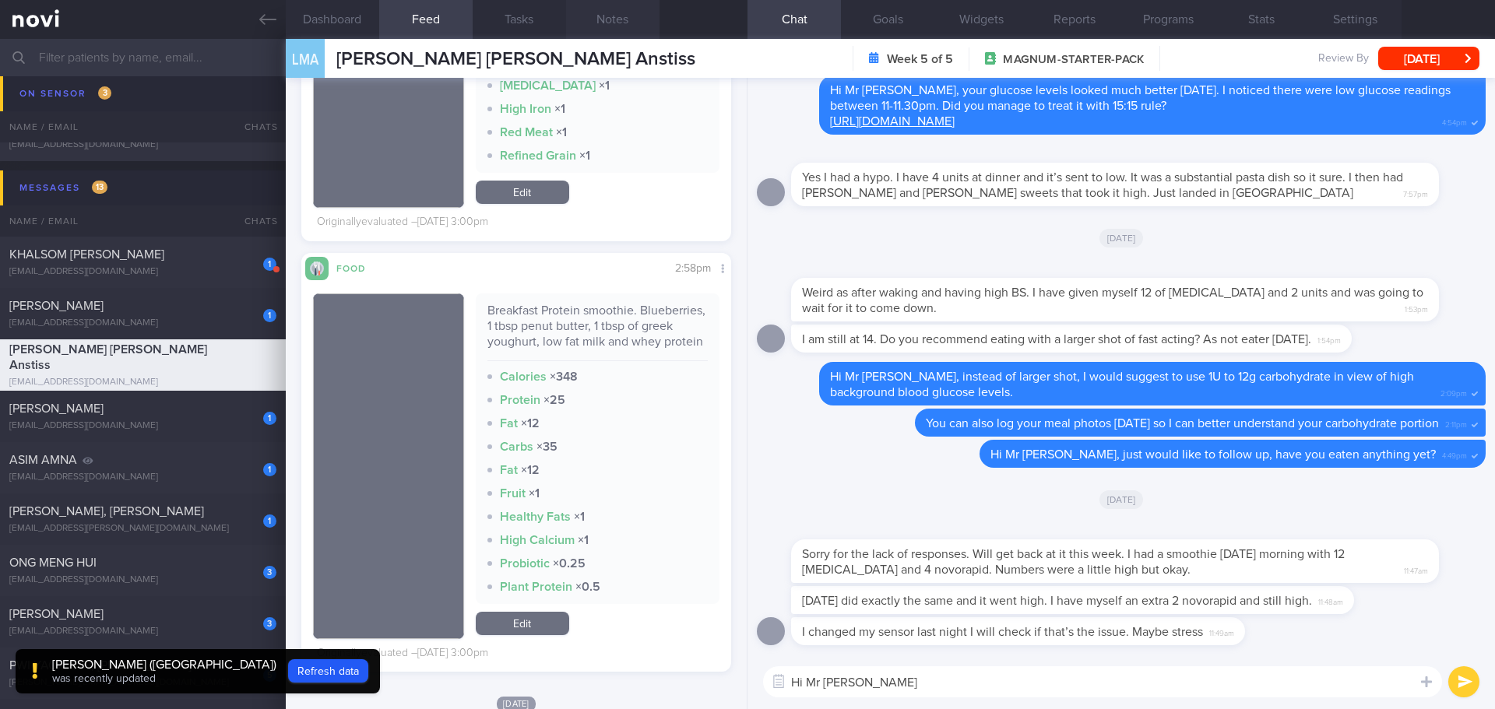
click at [617, 28] on button "Notes" at bounding box center [612, 19] width 93 height 39
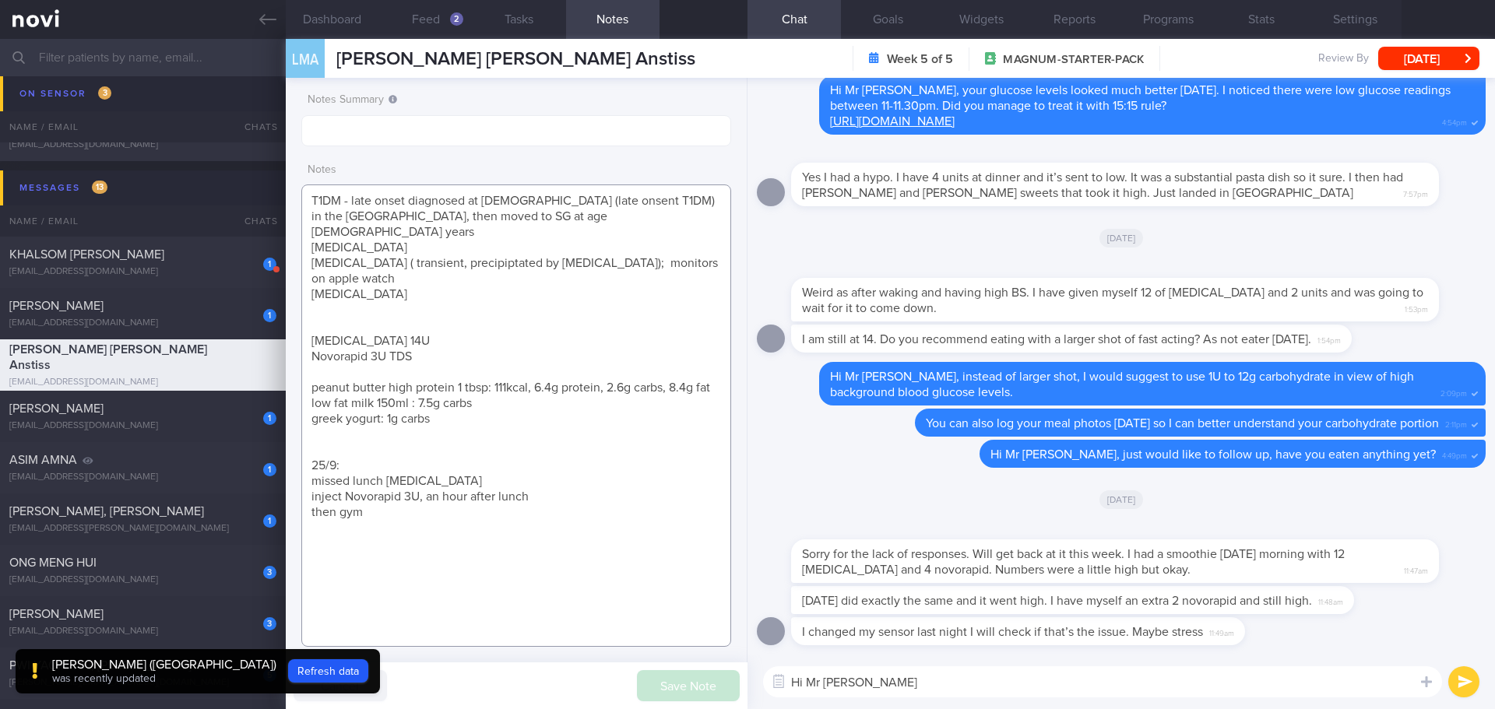
click at [596, 311] on textarea "T1DM - late onset diagnosed at 31yo (late onsent T1DM) in the UK, then moved to…" at bounding box center [516, 415] width 430 height 462
click at [1161, 17] on button "Programs" at bounding box center [1167, 19] width 93 height 39
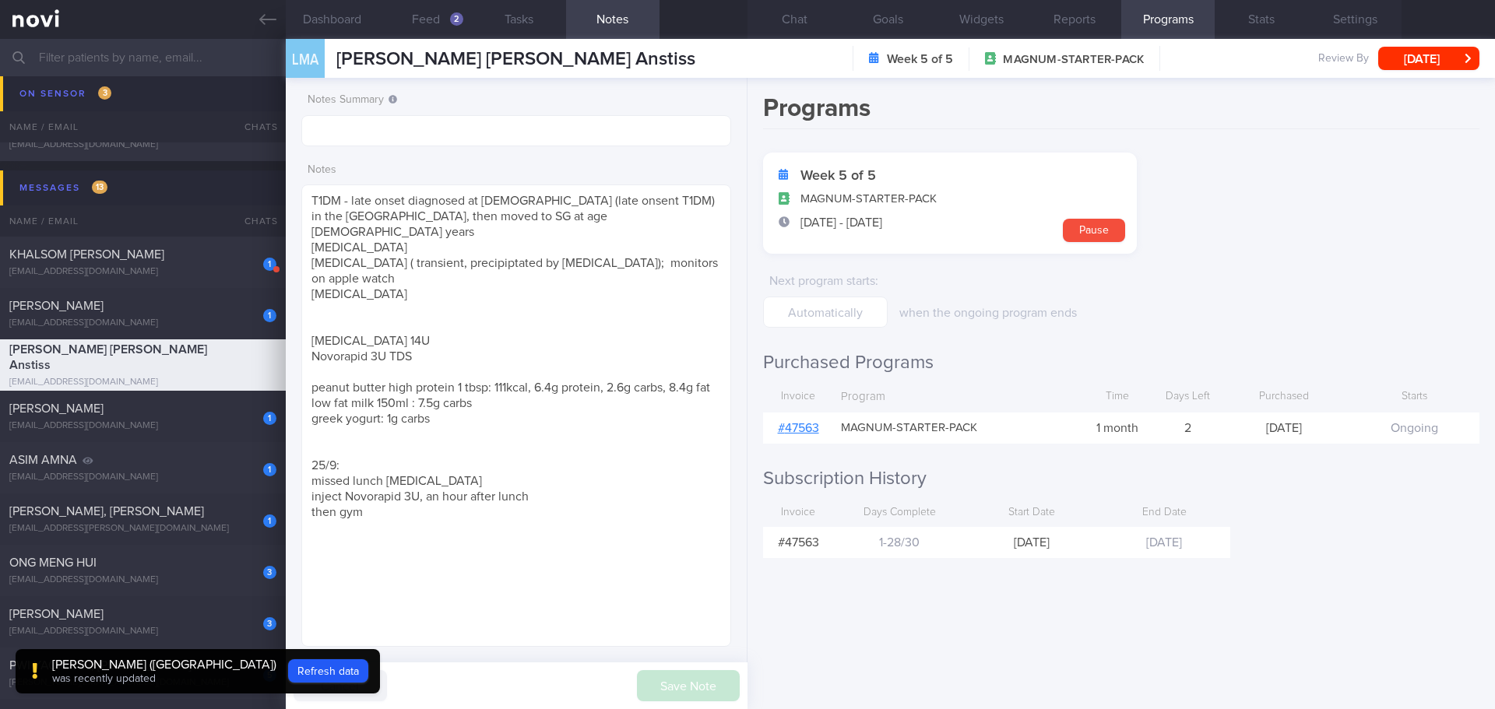
click at [809, 429] on link "# 47563" at bounding box center [798, 428] width 41 height 12
click at [783, 23] on button "Chat" at bounding box center [793, 19] width 93 height 39
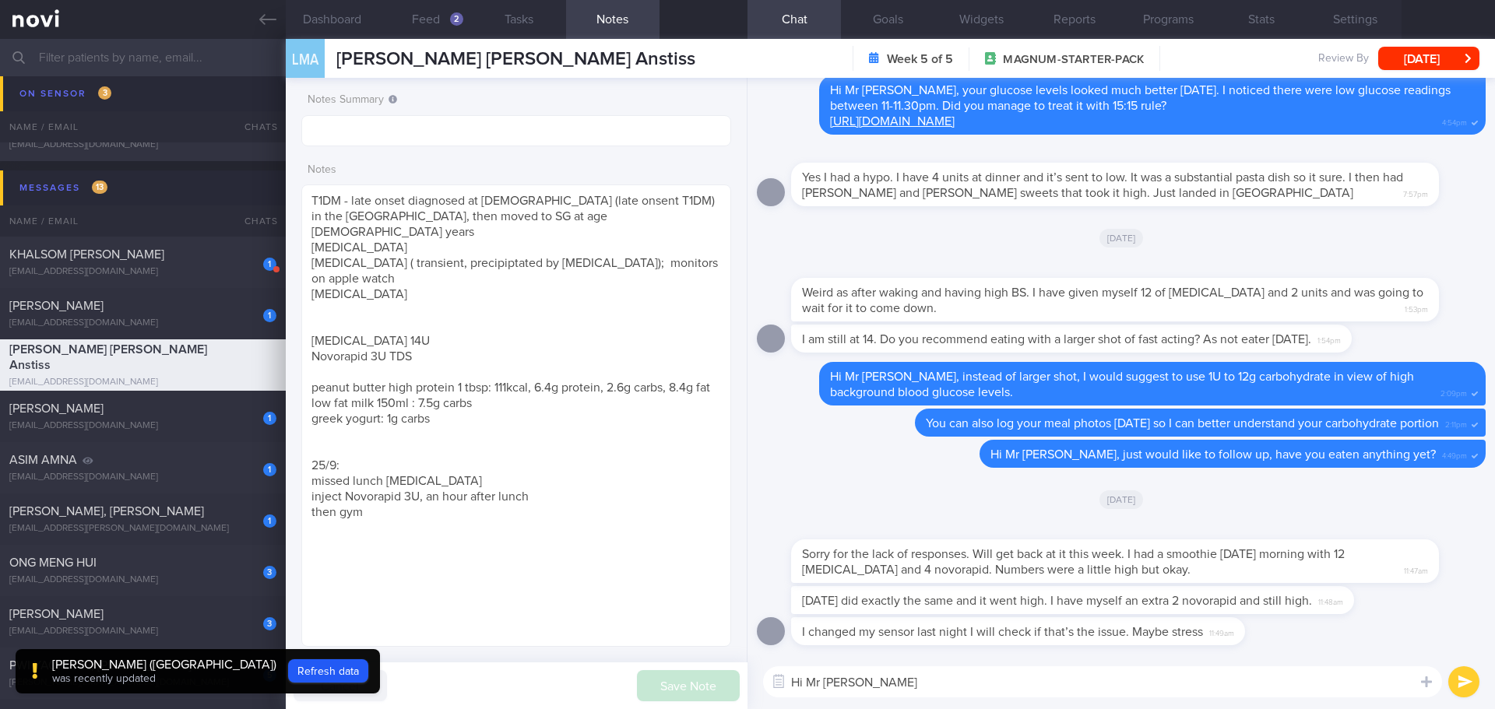
click at [869, 511] on div "[DATE]" at bounding box center [1121, 499] width 729 height 44
click at [889, 684] on textarea "Hi Mr Lee" at bounding box center [1102, 681] width 679 height 31
click at [408, 12] on button "Feed 2" at bounding box center [425, 19] width 93 height 39
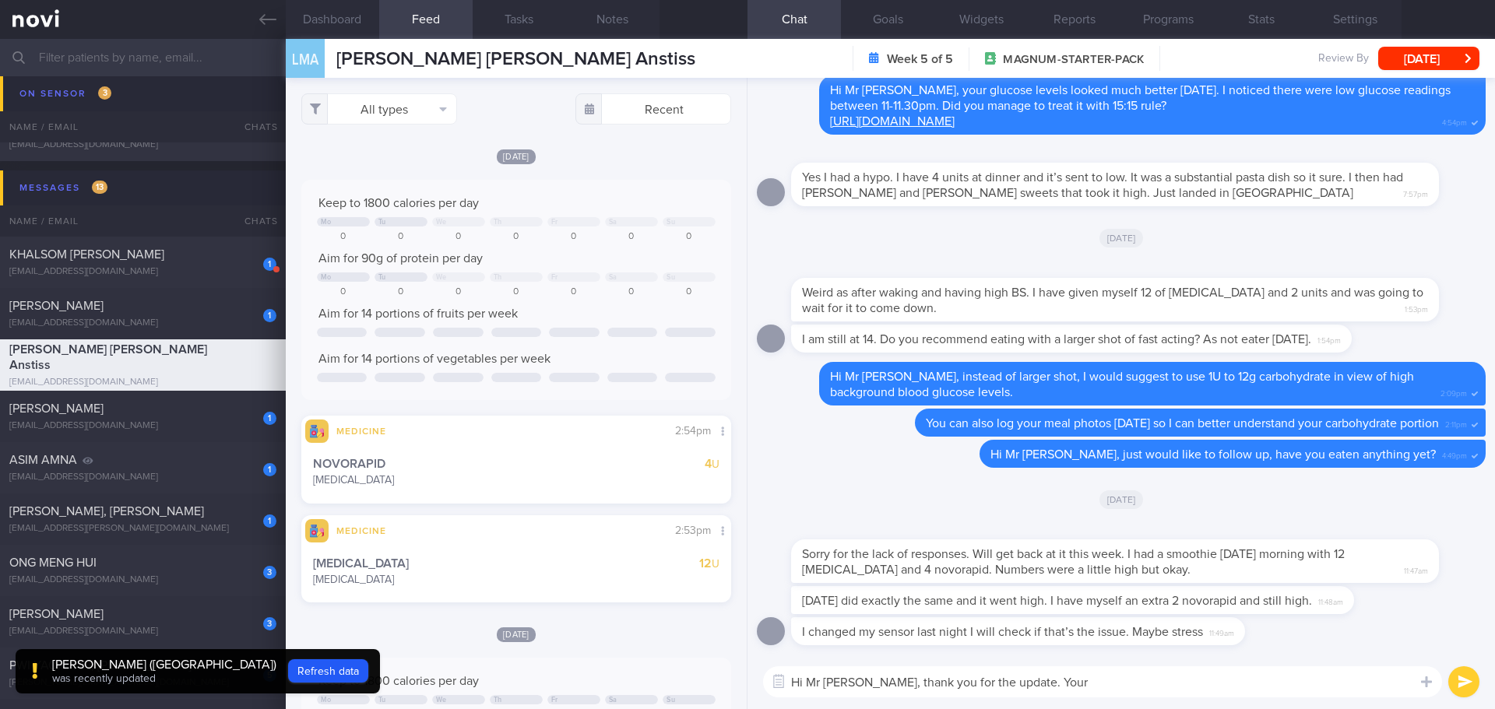
click at [1031, 676] on textarea "Hi Mr Lee, thank you for the update. Your" at bounding box center [1102, 681] width 679 height 31
click at [1036, 685] on textarea "Hi Mr Lee, thank you for the update. Your" at bounding box center [1102, 681] width 679 height 31
click at [1047, 687] on textarea "Hi Mr Lee, thank you for the update. Your" at bounding box center [1102, 681] width 679 height 31
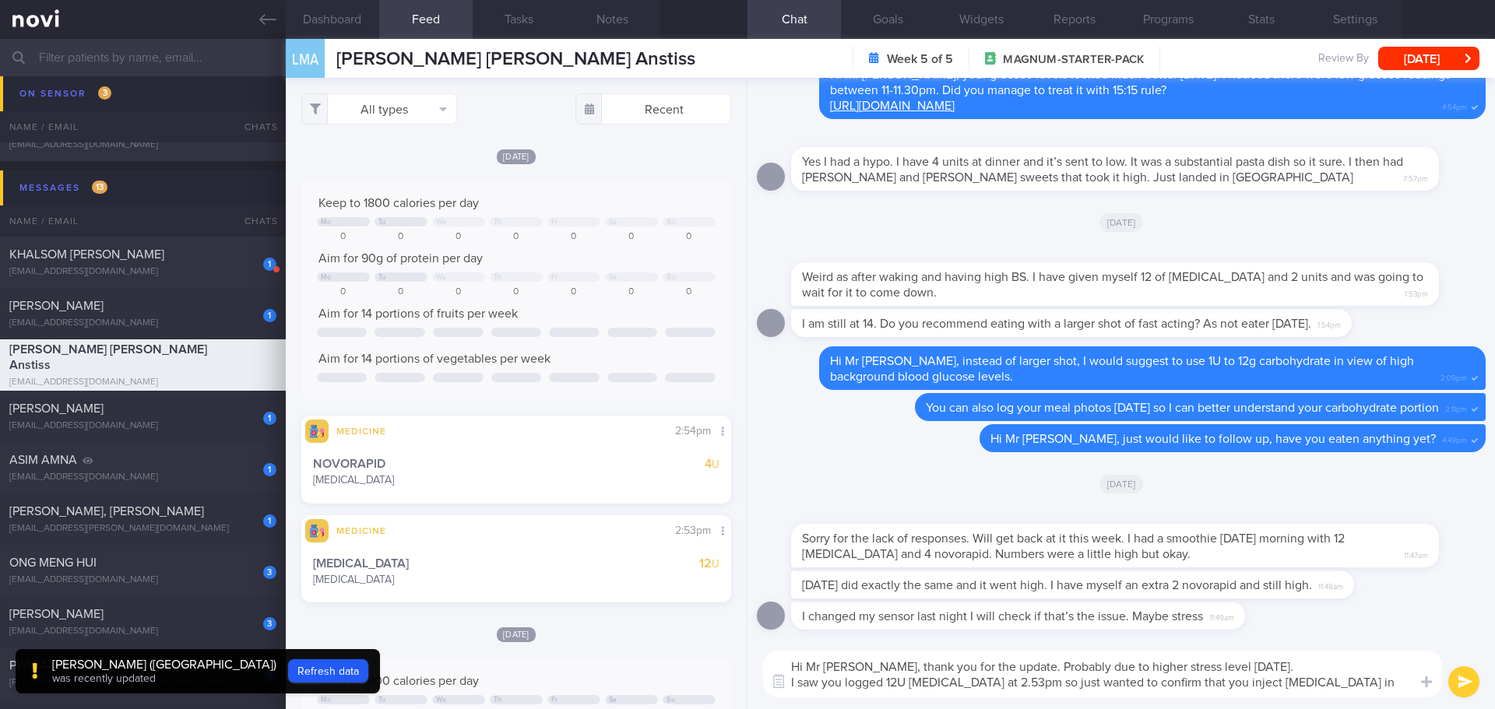
click at [1005, 688] on textarea "Hi Mr Lee, thank you for the update. Probably due to higher stress level today.…" at bounding box center [1102, 674] width 679 height 47
drag, startPoint x: 1389, startPoint y: 680, endPoint x: 1358, endPoint y: 683, distance: 31.3
click at [1358, 683] on textarea "Hi Mr Lee, thank you for the update. Probably due to higher stress level today.…" at bounding box center [1102, 674] width 679 height 47
click at [1226, 682] on textarea "Hi Mr Lee, thank you for the update. Probably due to higher stress level today.…" at bounding box center [1102, 674] width 679 height 47
click at [1282, 684] on textarea "Hi Mr Lee, thank you for the update. Probably due to higher stress level today.…" at bounding box center [1102, 674] width 679 height 47
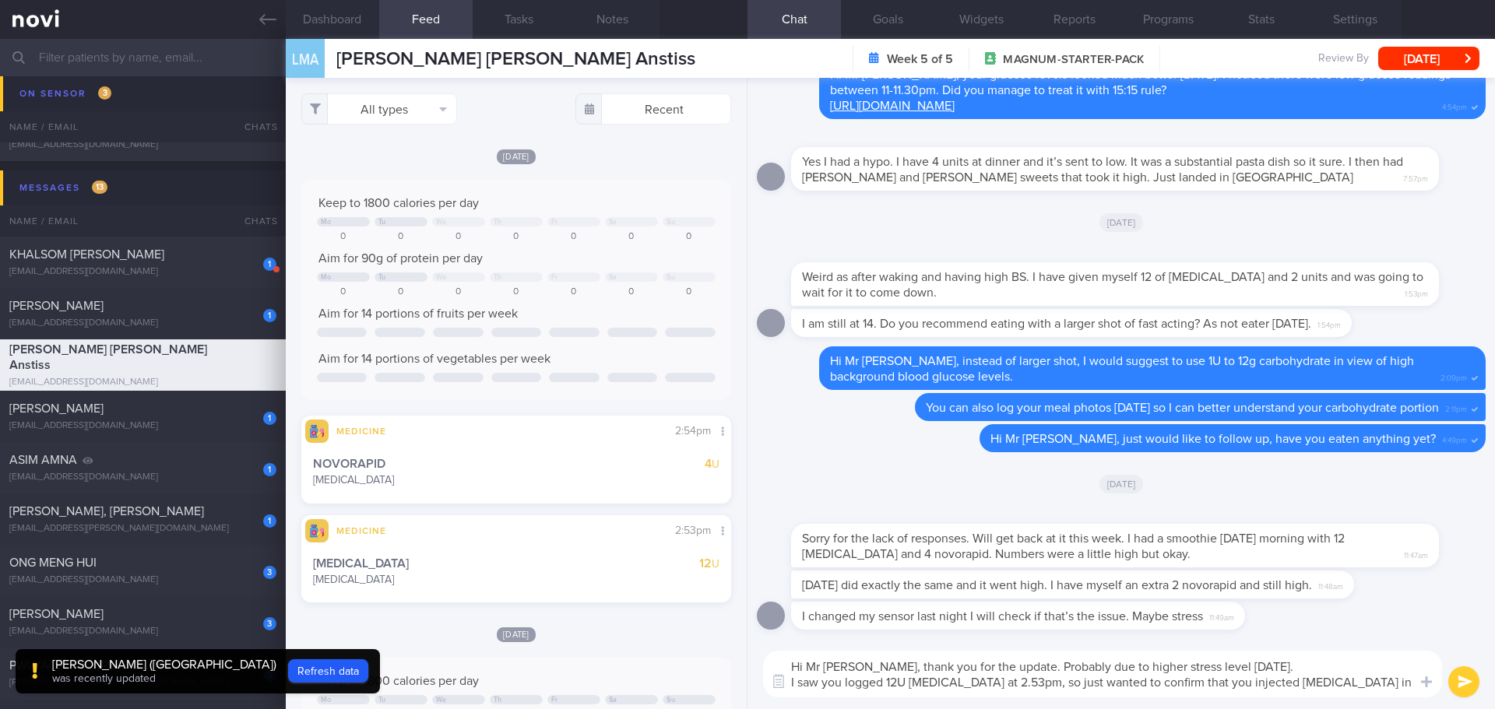
click at [1362, 680] on textarea "Hi Mr Lee, thank you for the update. Probably due to higher stress level today.…" at bounding box center [1102, 674] width 679 height 47
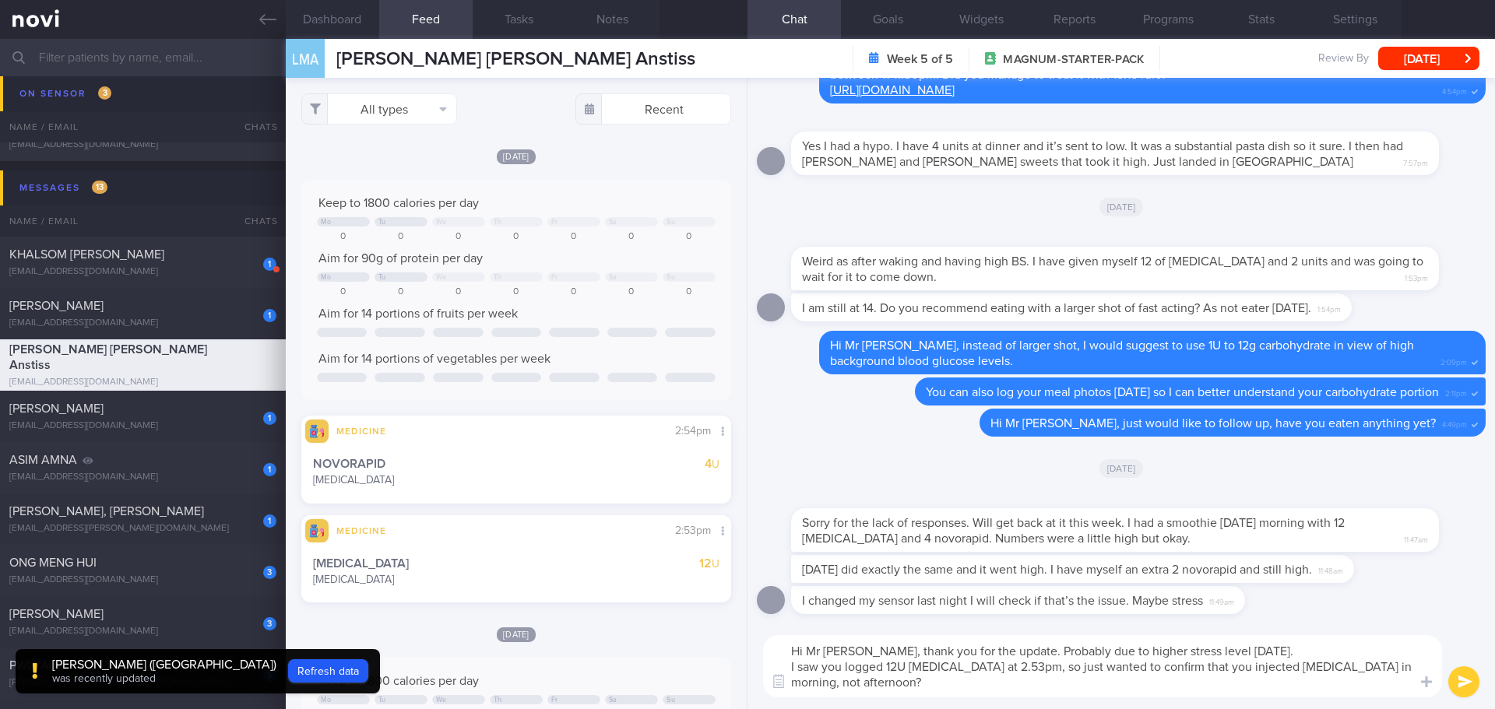
type textarea "Hi Mr Lee, thank you for the update. Probably due to higher stress level today.…"
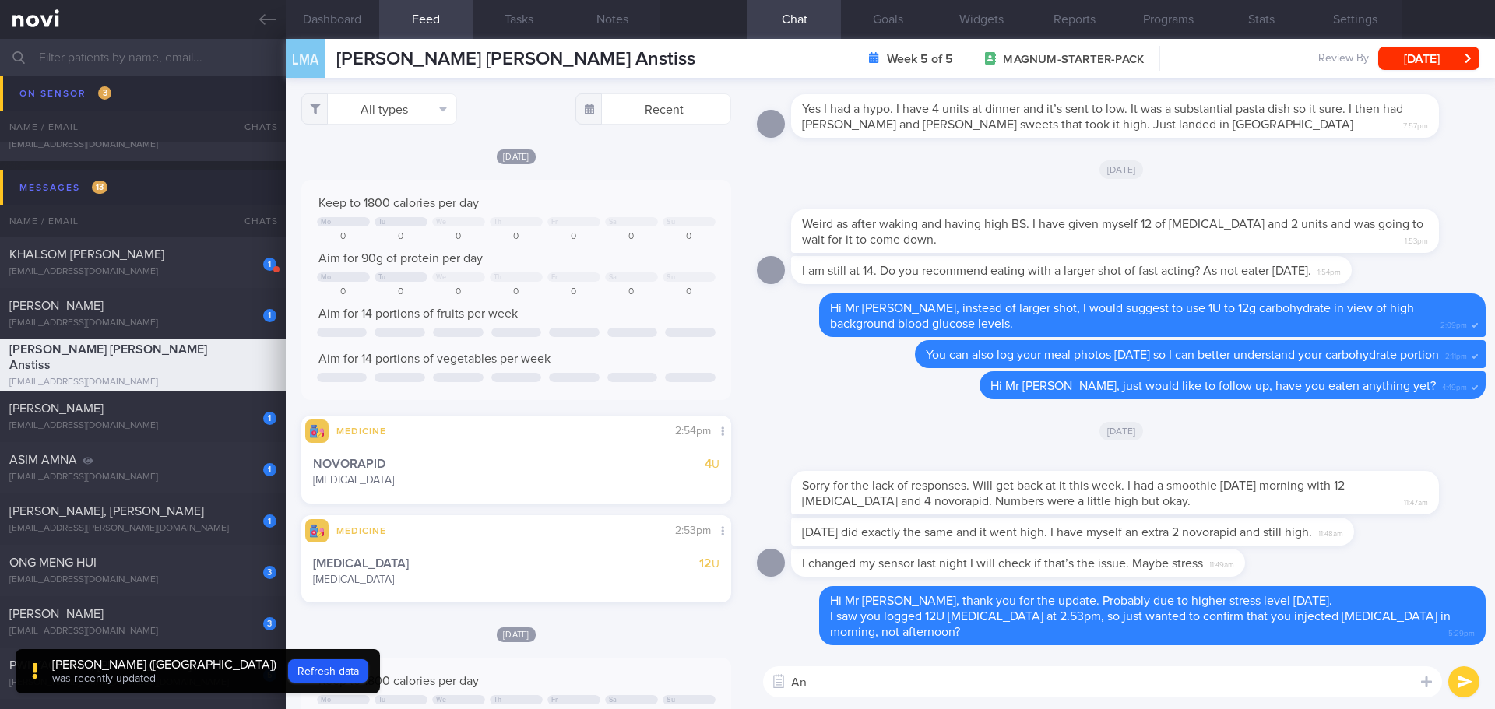
type textarea "A"
click at [367, 23] on button "Dashboard" at bounding box center [332, 19] width 93 height 39
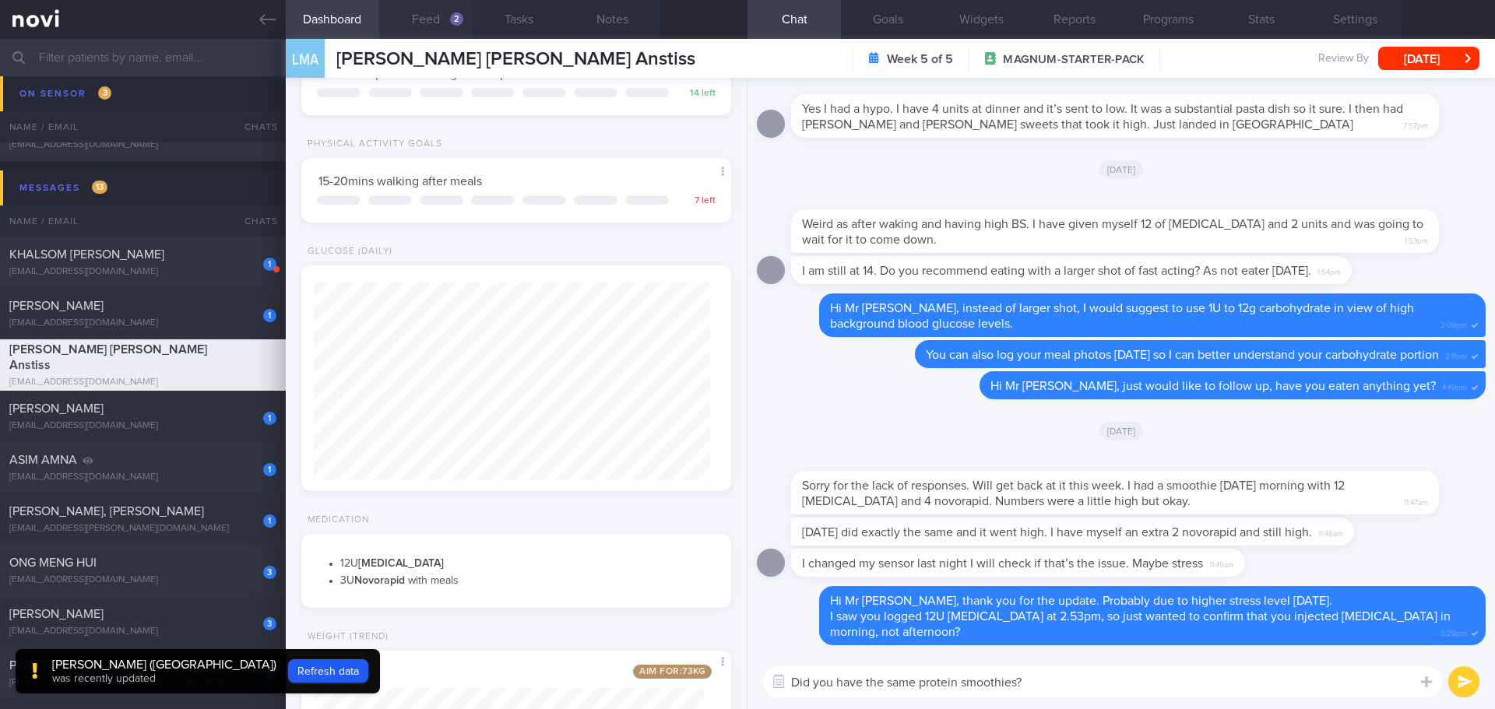
click at [428, 25] on button "Feed 2" at bounding box center [425, 19] width 93 height 39
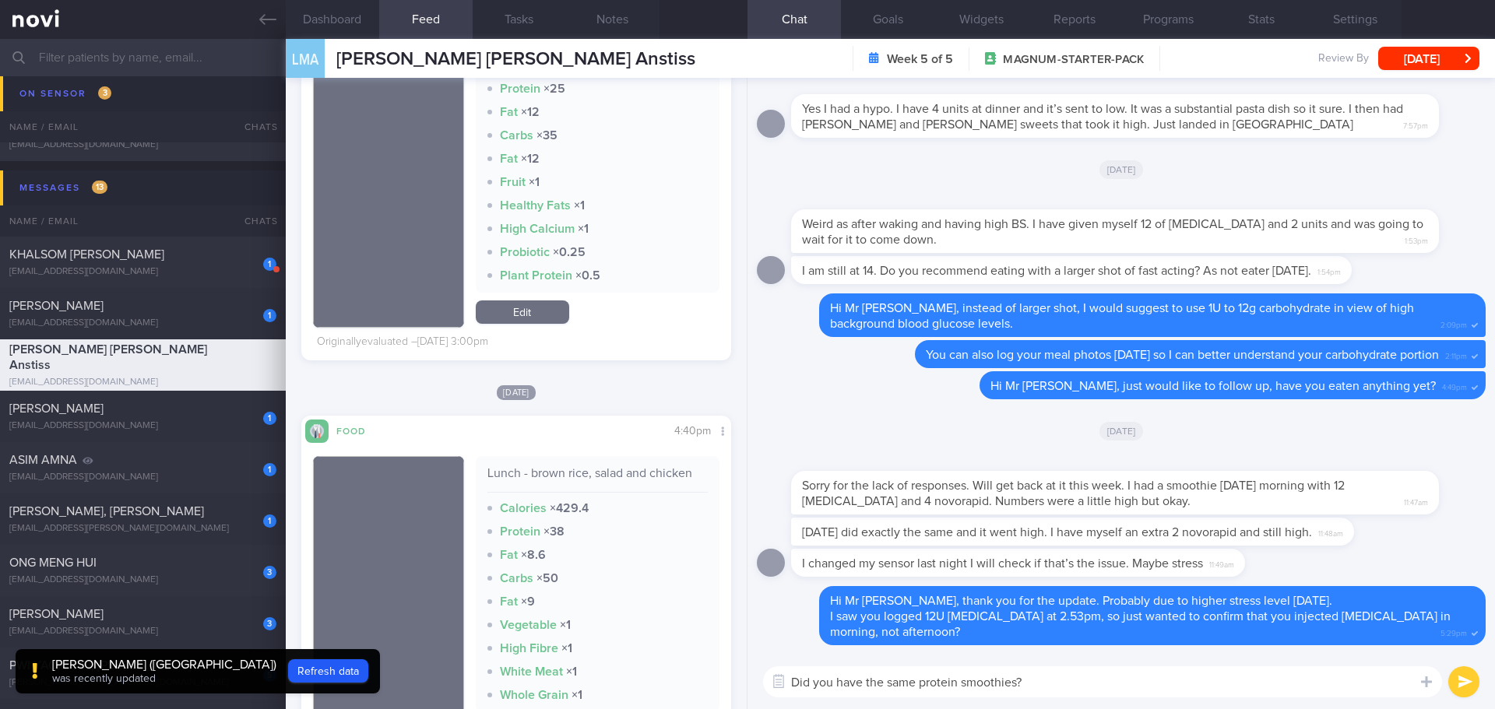
scroll to position [1401, 0]
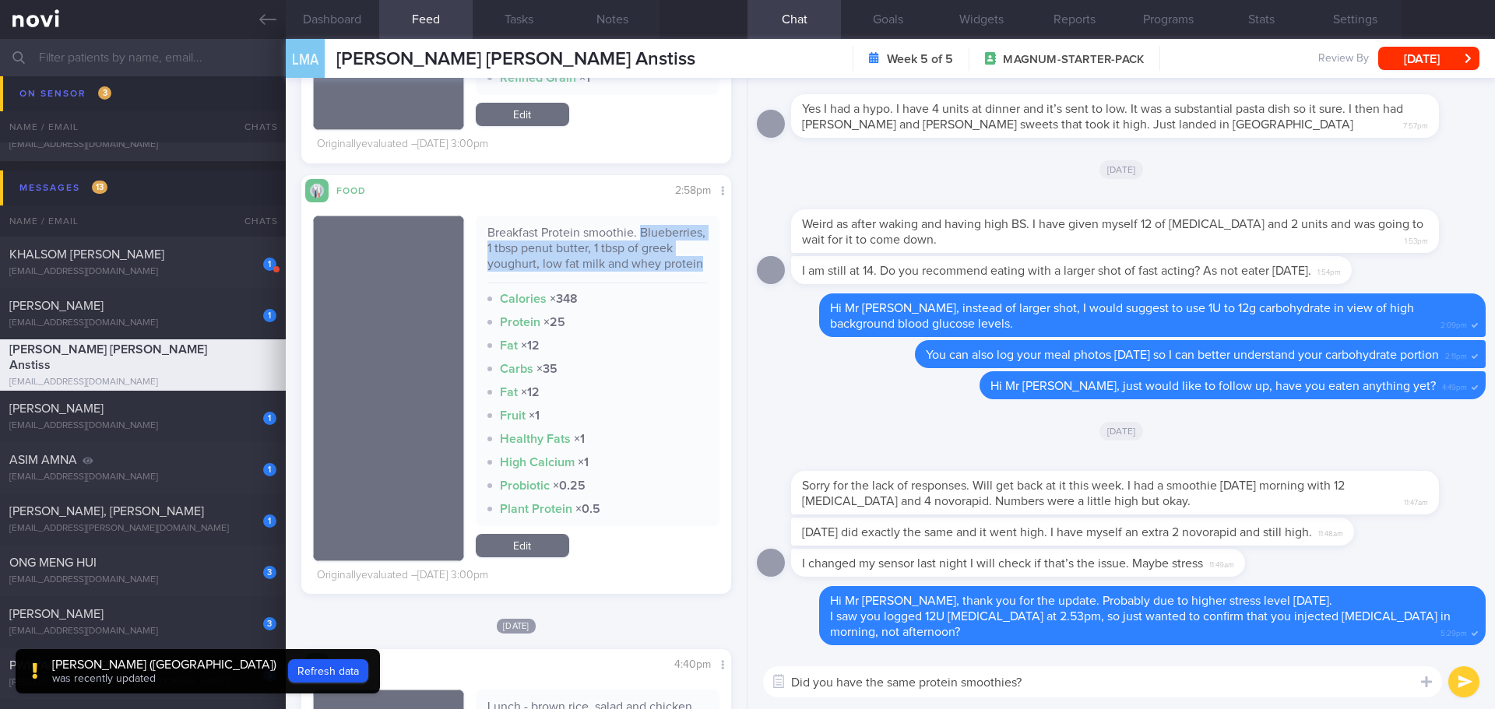
drag, startPoint x: 484, startPoint y: 247, endPoint x: 557, endPoint y: 282, distance: 81.1
click at [557, 282] on div "Breakfast Protein smoothie. Blueberries, 1 tbsp penut butter, 1 tbsp of greek y…" at bounding box center [597, 254] width 221 height 58
copy div "Blueberries, 1 tbsp penut butter, 1 tbsp of greek youghurt, low fat milk and wh…"
click at [1108, 680] on textarea "Did you have the same protein smoothies?" at bounding box center [1102, 681] width 679 height 31
paste textarea "Blueberries, 1 tbsp penut butter, 1 tbsp of greek youghurt, low fat milk and wh…"
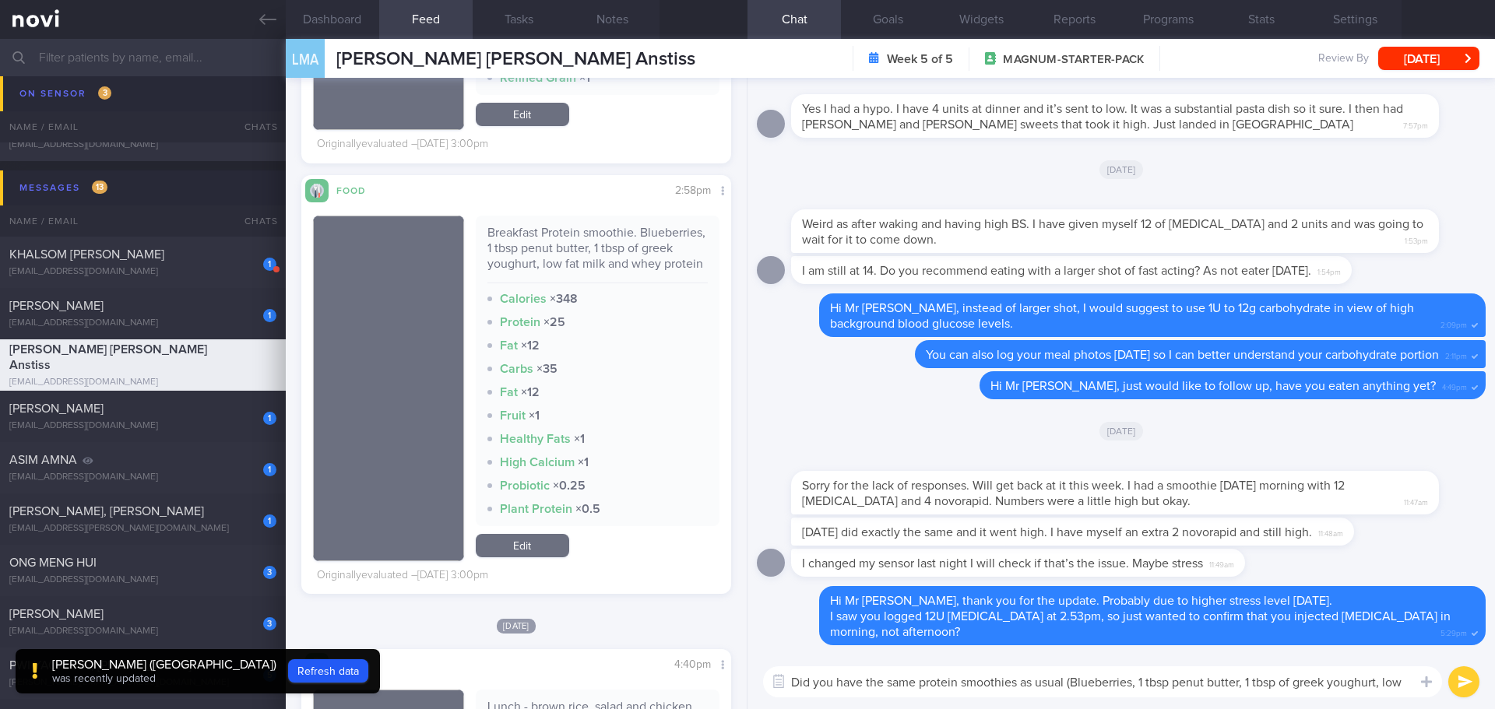
scroll to position [0, 0]
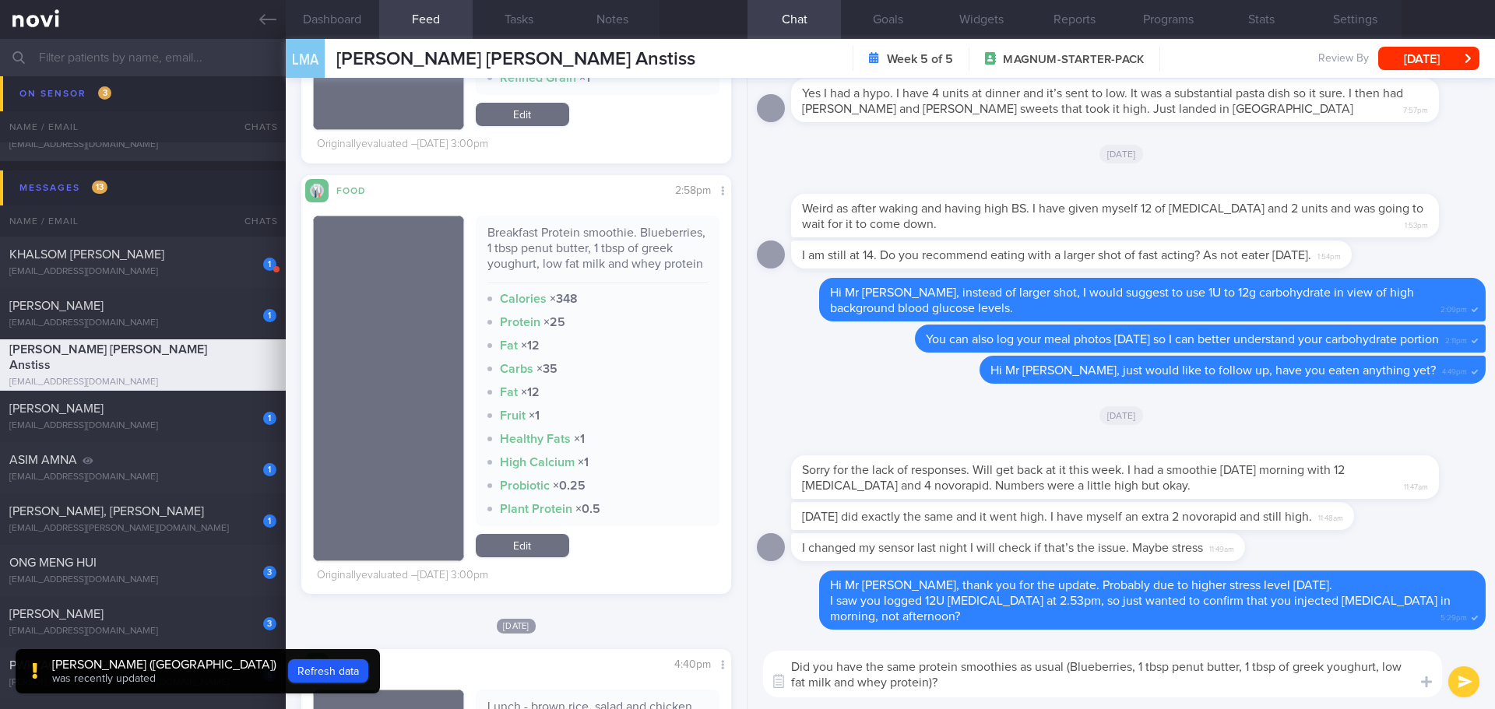
drag, startPoint x: 1066, startPoint y: 666, endPoint x: 1021, endPoint y: 669, distance: 45.3
click at [1021, 669] on textarea "Did you have the same protein smoothies as usual (Blueberries, 1 tbsp penut but…" at bounding box center [1102, 674] width 679 height 47
click at [922, 675] on textarea "Did you have the same protein smoothies (Blueberries, 1 tbsp penut butter, 1 tb…" at bounding box center [1102, 674] width 679 height 47
click at [928, 687] on textarea "Did you have the same protein smoothies (Blueberries, 1 tbsp penut butter, 1 tb…" at bounding box center [1102, 674] width 679 height 47
click at [933, 683] on textarea "Did you have the same protein smoothies (Blueberries, 1 tbsp penut butter, 1 tb…" at bounding box center [1102, 674] width 679 height 47
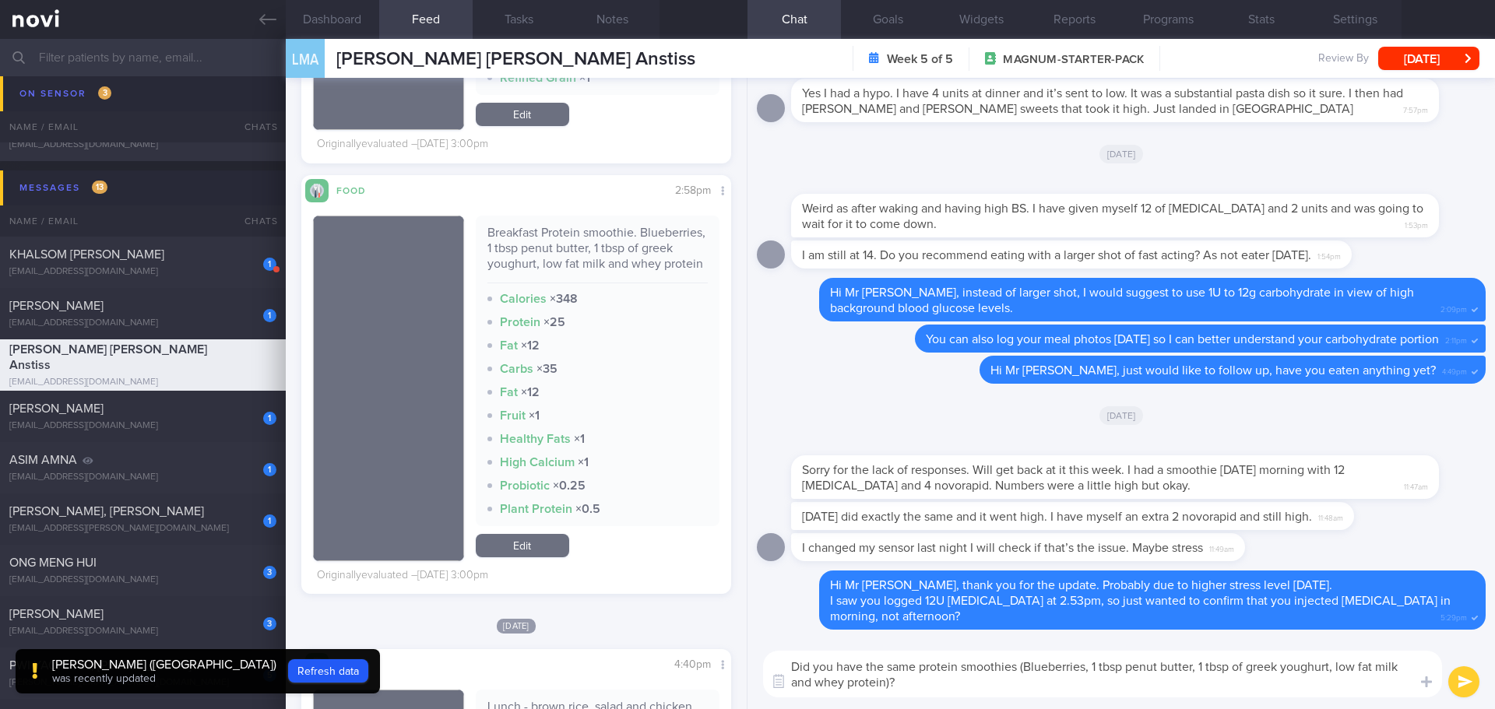
click at [933, 683] on textarea "Did you have the same protein smoothies (Blueberries, 1 tbsp penut butter, 1 tb…" at bounding box center [1102, 674] width 679 height 47
type textarea "Did you have the same protein smoothies (Blueberries, 1 tbsp penut butter, 1 tb…"
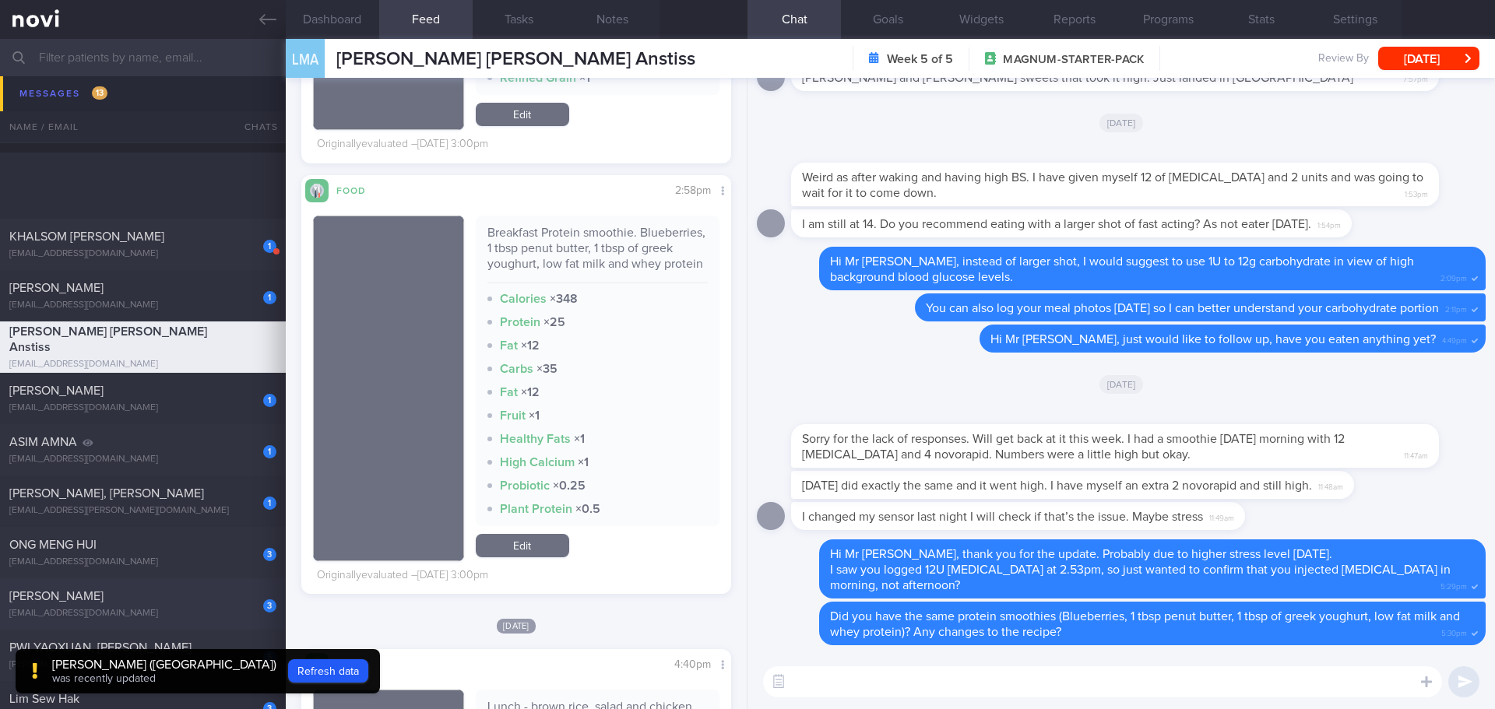
scroll to position [389, 0]
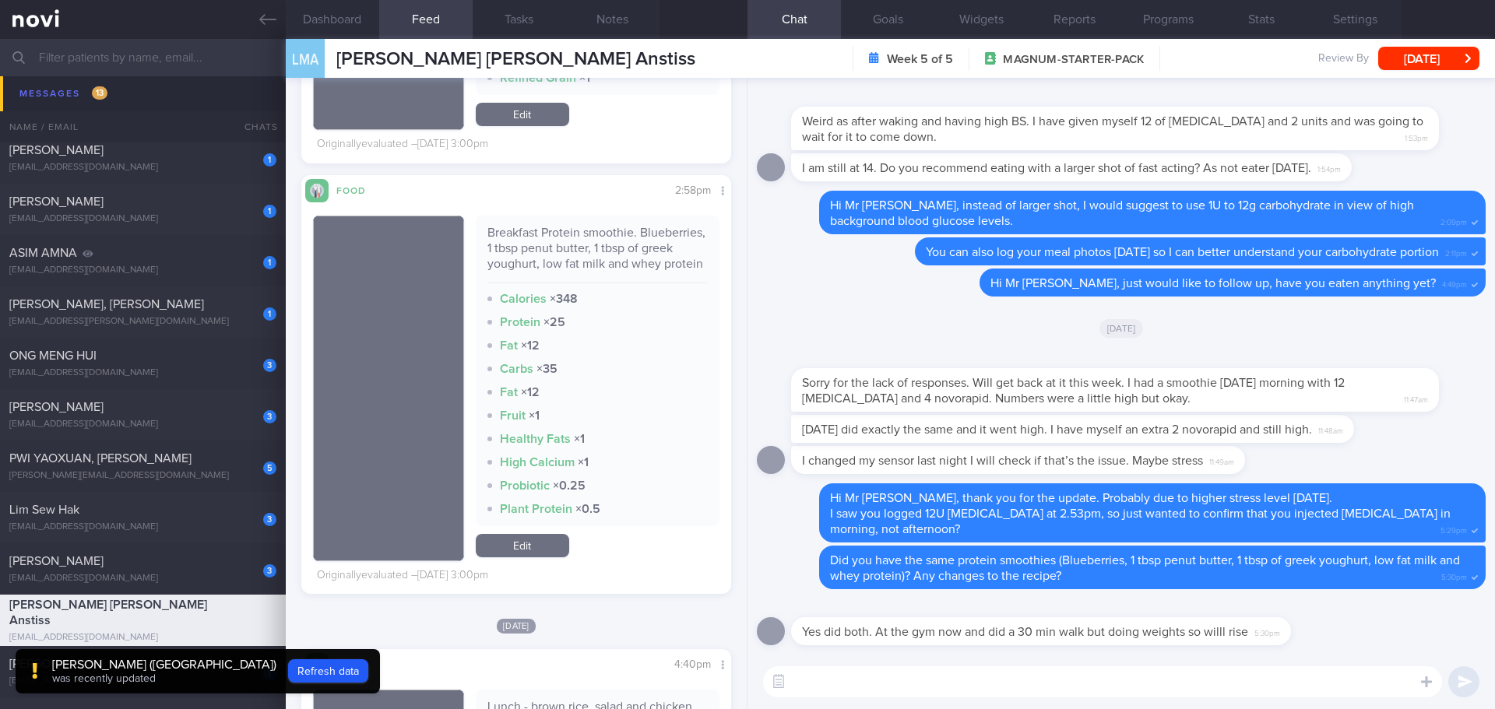
click at [1045, 686] on textarea at bounding box center [1102, 681] width 679 height 31
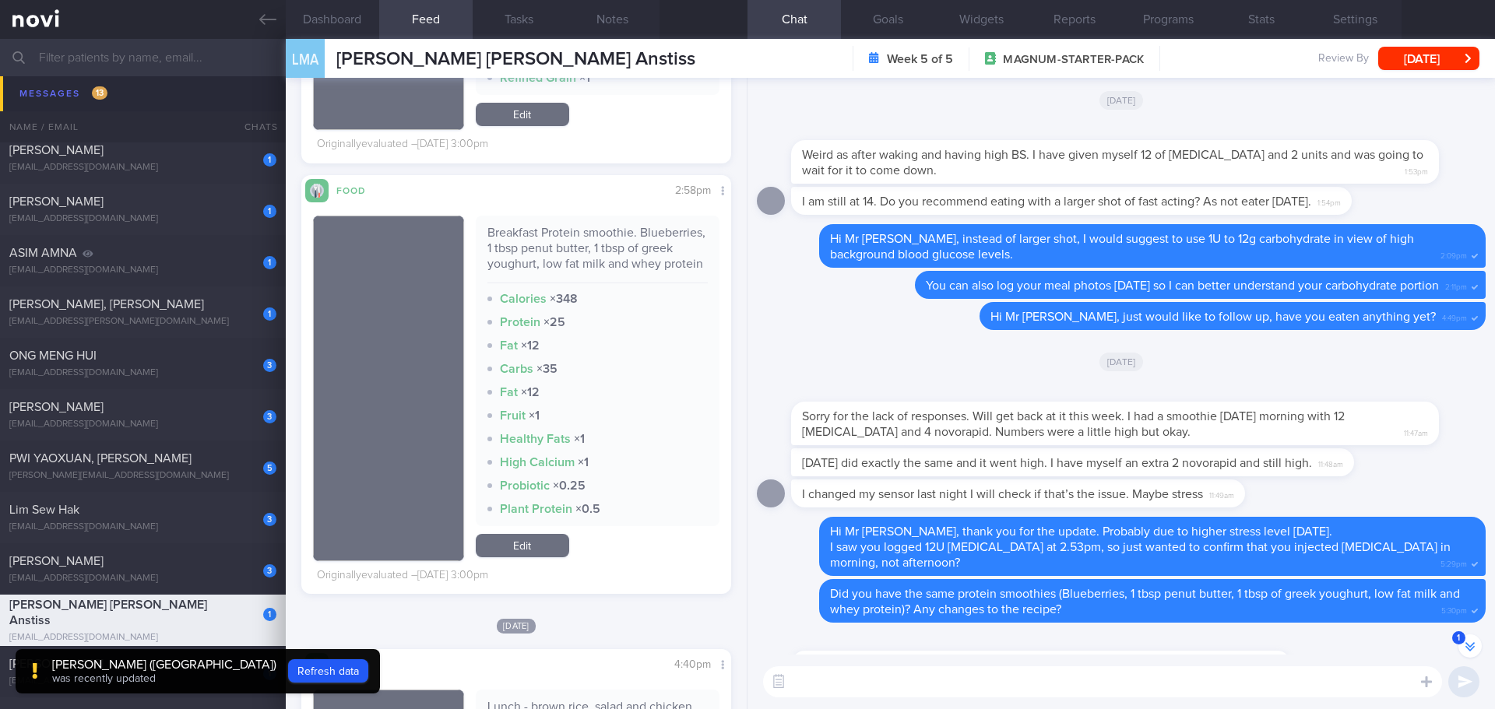
scroll to position [0, 0]
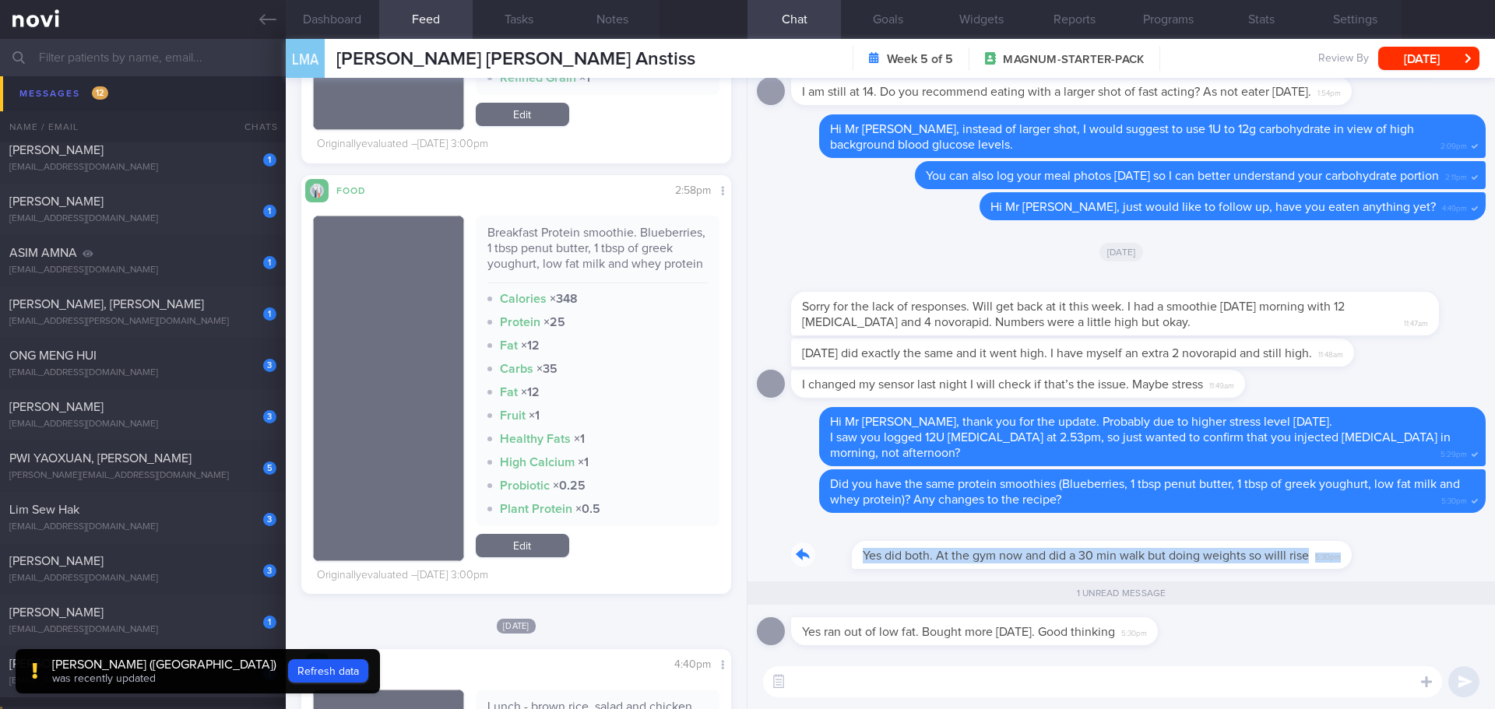
drag, startPoint x: 1277, startPoint y: 564, endPoint x: 1396, endPoint y: 556, distance: 118.6
click at [1396, 556] on div "Yes did both. At the gym now and did a 30 min walk but doing weights so willl r…" at bounding box center [1121, 547] width 729 height 50
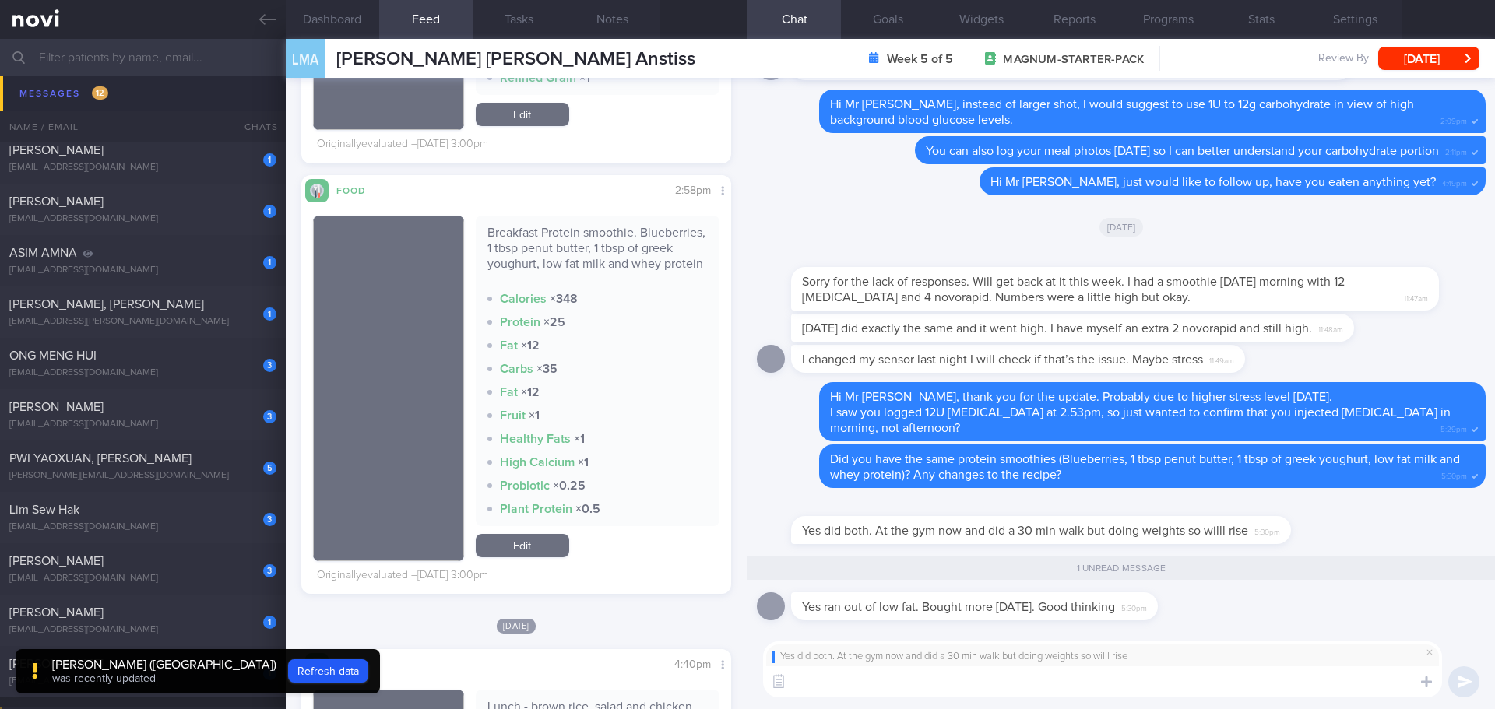
click at [1228, 687] on textarea at bounding box center [1102, 681] width 679 height 31
drag, startPoint x: 824, startPoint y: 684, endPoint x: 782, endPoint y: 689, distance: 42.3
click at [782, 689] on div "Chat Templates Admin CGM Weight Nutrition Physical Activity Infographics Articl…" at bounding box center [1120, 669] width 747 height 79
click at [1023, 688] on textarea "Exercise improves insulin sensitivity level" at bounding box center [1102, 681] width 679 height 31
click at [1249, 678] on textarea "Exercise improves insulin sensitivity level in the next 12-24 hours too, you ca…" at bounding box center [1102, 681] width 679 height 31
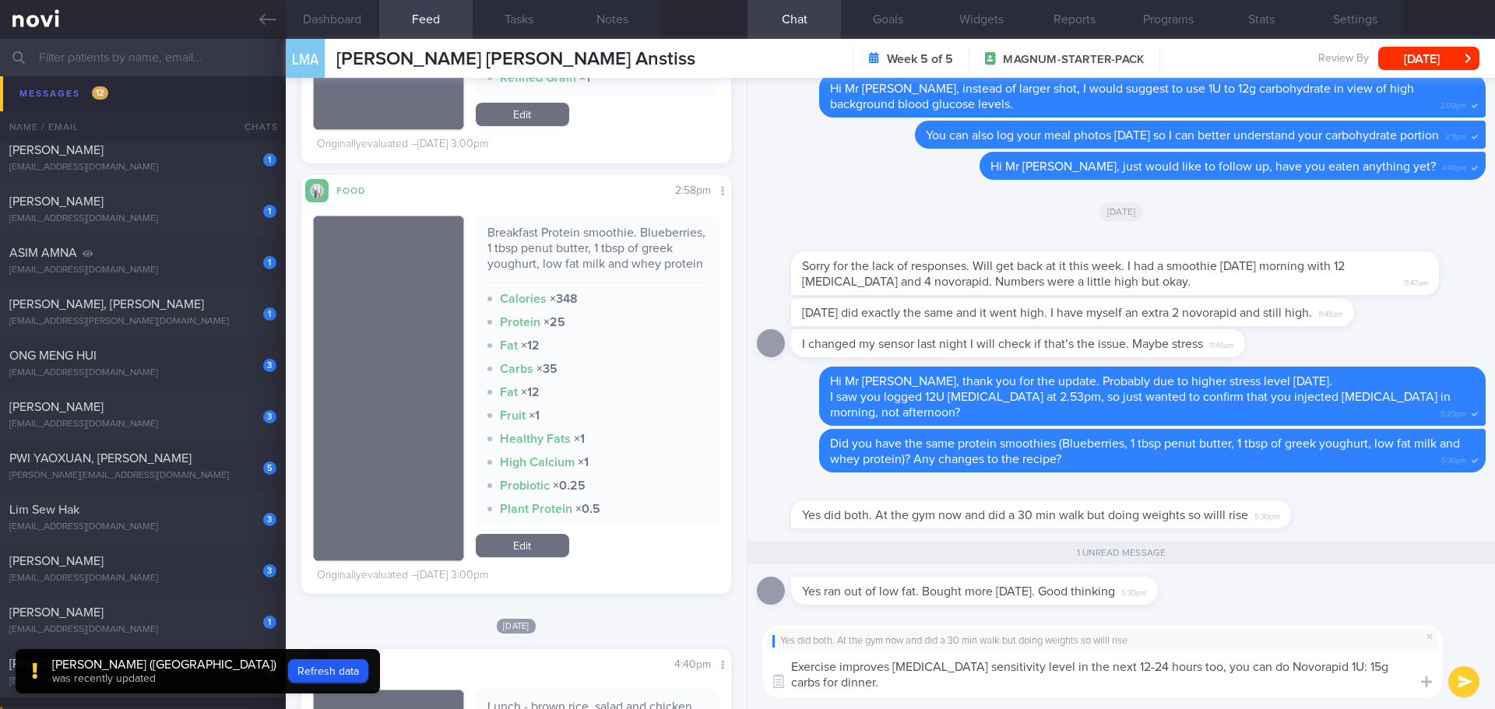
type textarea "Exercise improves [MEDICAL_DATA] sensitivity level in the next 12-24 hours too,…"
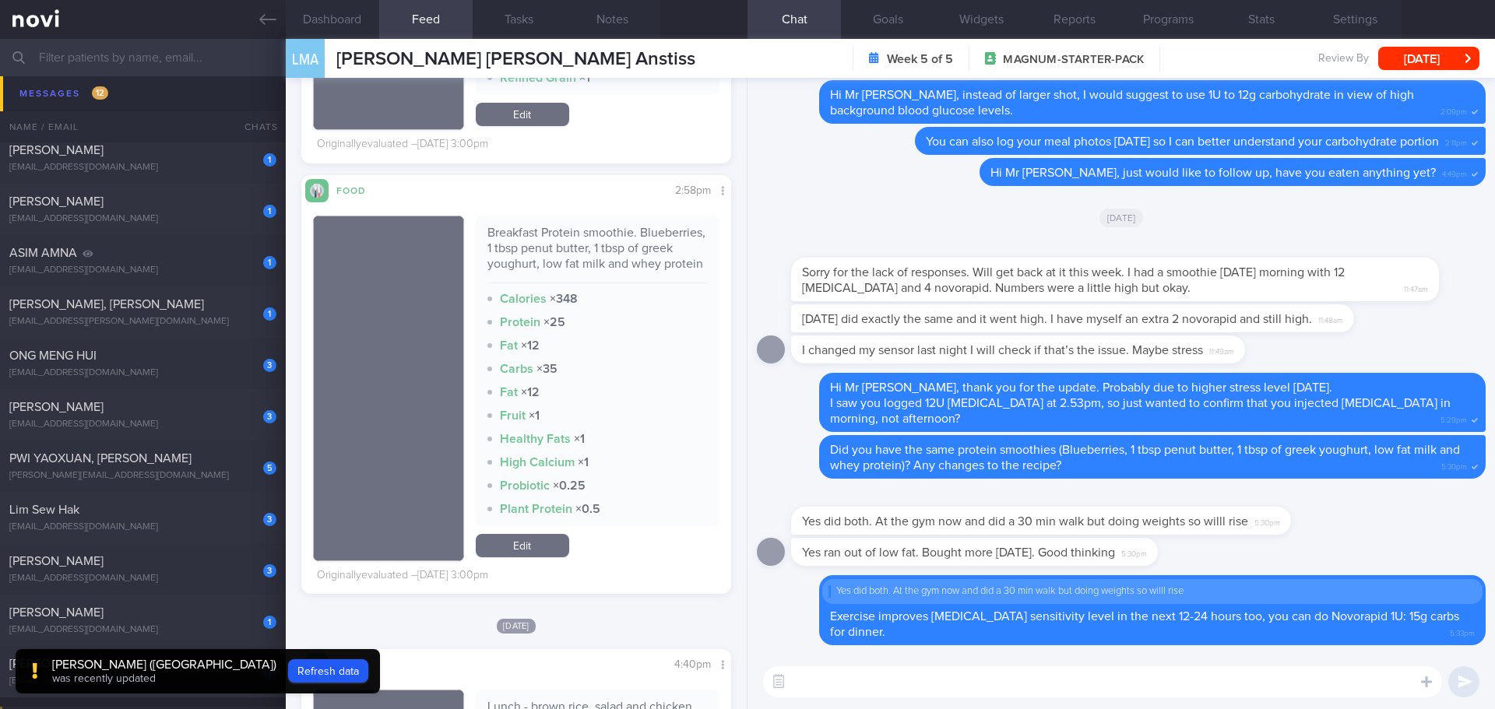
click at [1263, 564] on div "Yes ran out of low fat. Bought more today. Good thinking 5:30pm" at bounding box center [1121, 556] width 729 height 37
drag, startPoint x: 1148, startPoint y: 556, endPoint x: 1249, endPoint y: 571, distance: 102.4
click at [1249, 571] on div "Yes ran out of low fat. Bought more today. Good thinking 5:30pm" at bounding box center [1121, 556] width 729 height 37
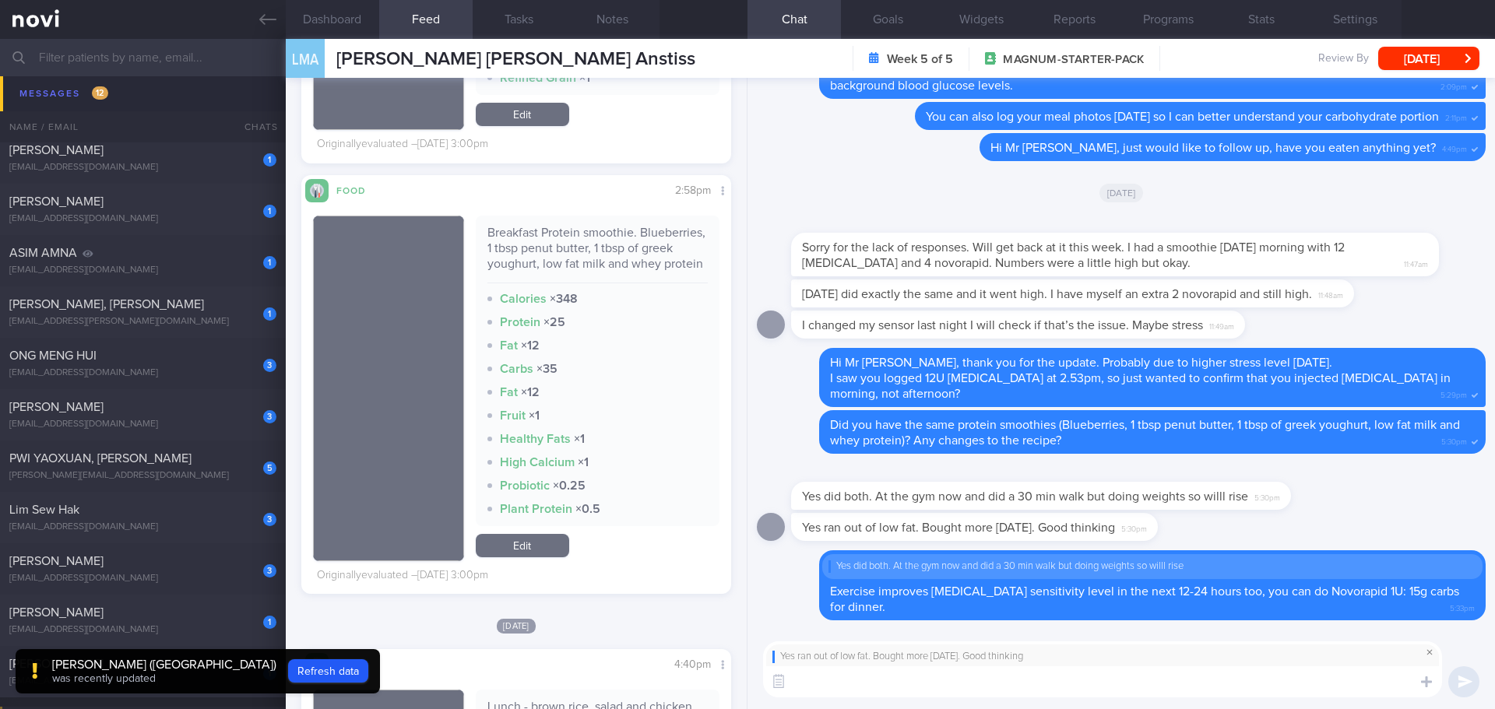
click at [1428, 656] on span at bounding box center [1429, 652] width 19 height 19
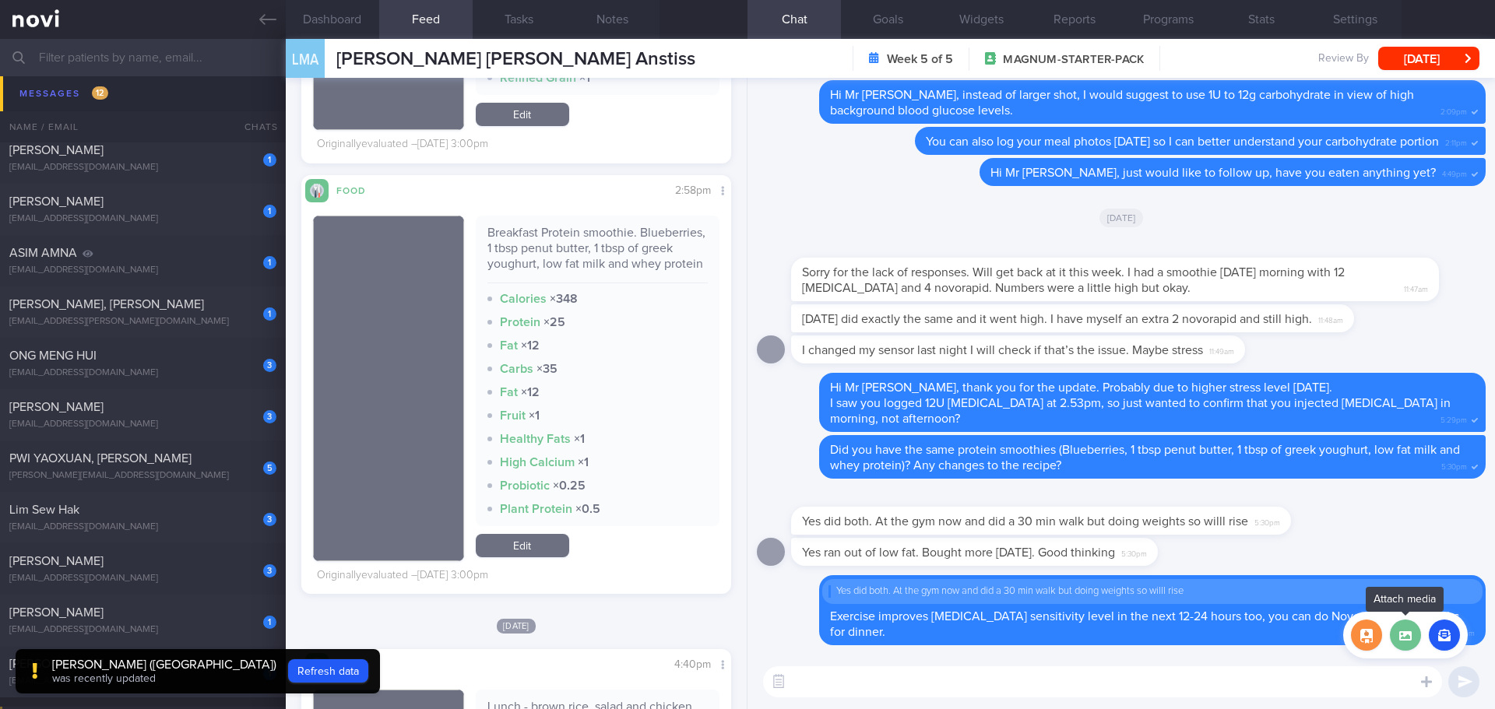
click at [1407, 639] on label at bounding box center [1405, 635] width 31 height 31
click at [0, 0] on input "file" at bounding box center [0, 0] width 0 height 0
click at [1411, 645] on label at bounding box center [1405, 635] width 31 height 31
click at [0, 0] on input "file" at bounding box center [0, 0] width 0 height 0
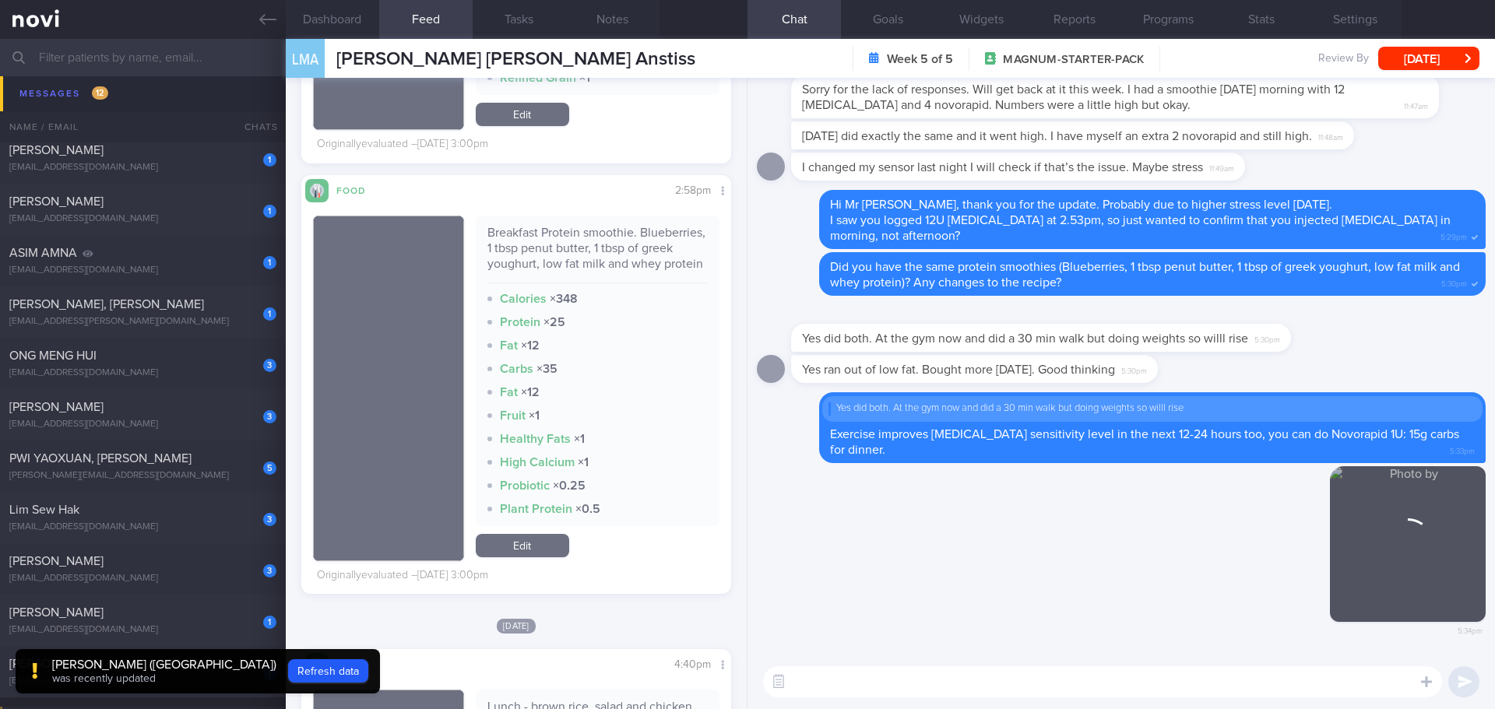
click at [1049, 676] on textarea at bounding box center [1102, 681] width 679 height 31
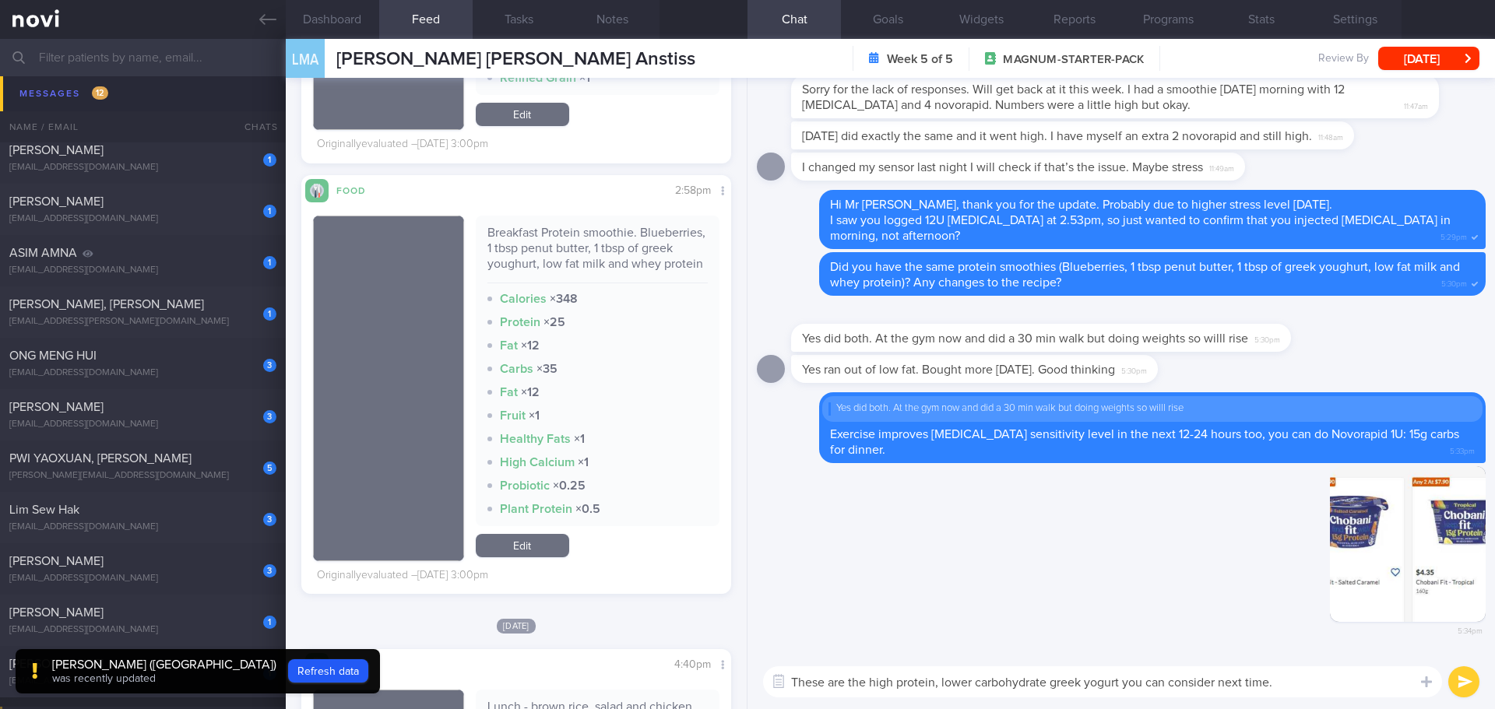
click at [1121, 683] on textarea "These are the high protein, lower carbohydrate greek yogurt you can consider ne…" at bounding box center [1102, 681] width 679 height 31
type textarea "These are the high protein, lower carbohydrate greek yogurts you can consider n…"
click at [1322, 697] on div "These are the high protein, lower carbohydrate greek yogurts you can consider n…" at bounding box center [1120, 682] width 747 height 54
click at [1335, 691] on textarea "These are the high protein, lower carbohydrate greek yogurts you can consider n…" at bounding box center [1102, 681] width 679 height 31
click at [1456, 681] on button "submit" at bounding box center [1463, 681] width 31 height 31
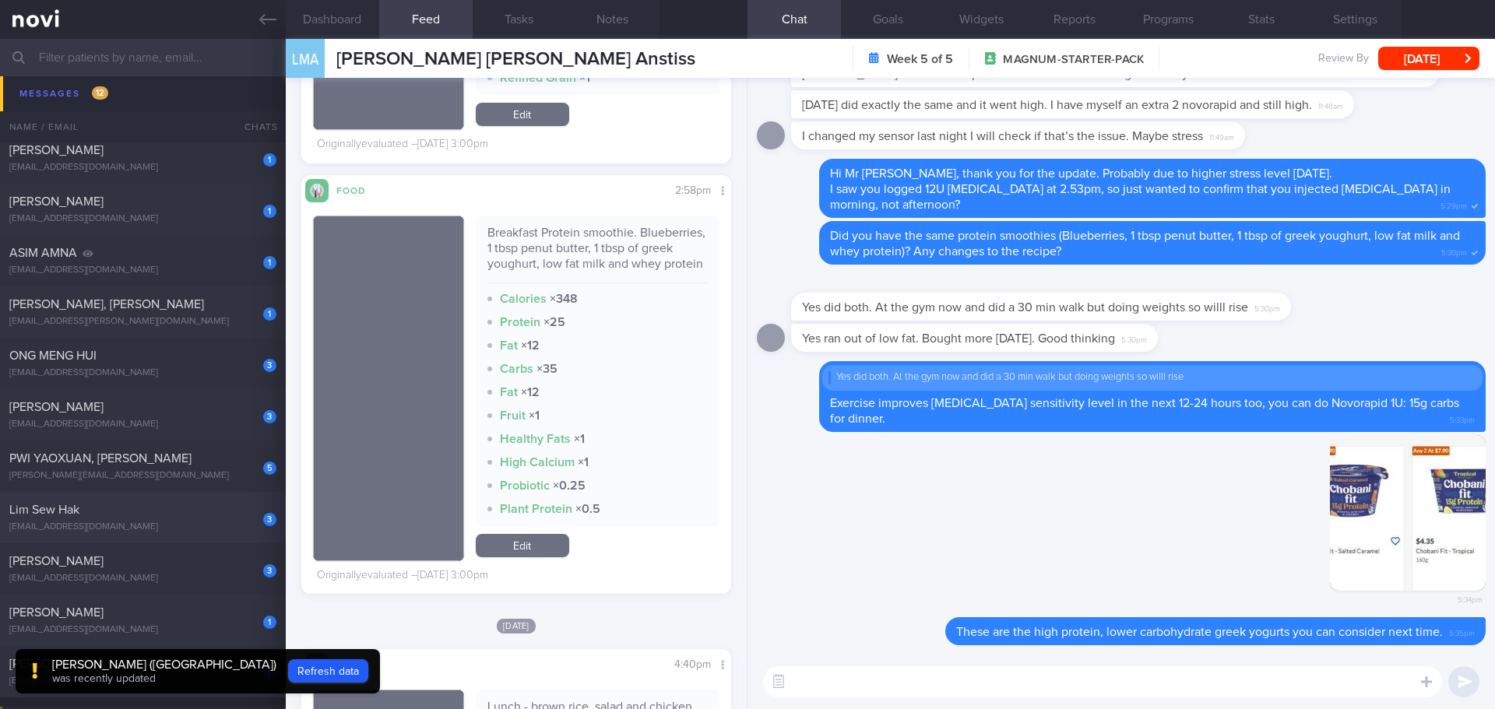
click at [34, 503] on div "Lim Sew Hak" at bounding box center [140, 510] width 263 height 16
type textarea "slow carbs cookies 1 packet 3.8g carbs, 1.8g protein, 50kcal protein soymilk 1 …"
select select "9"
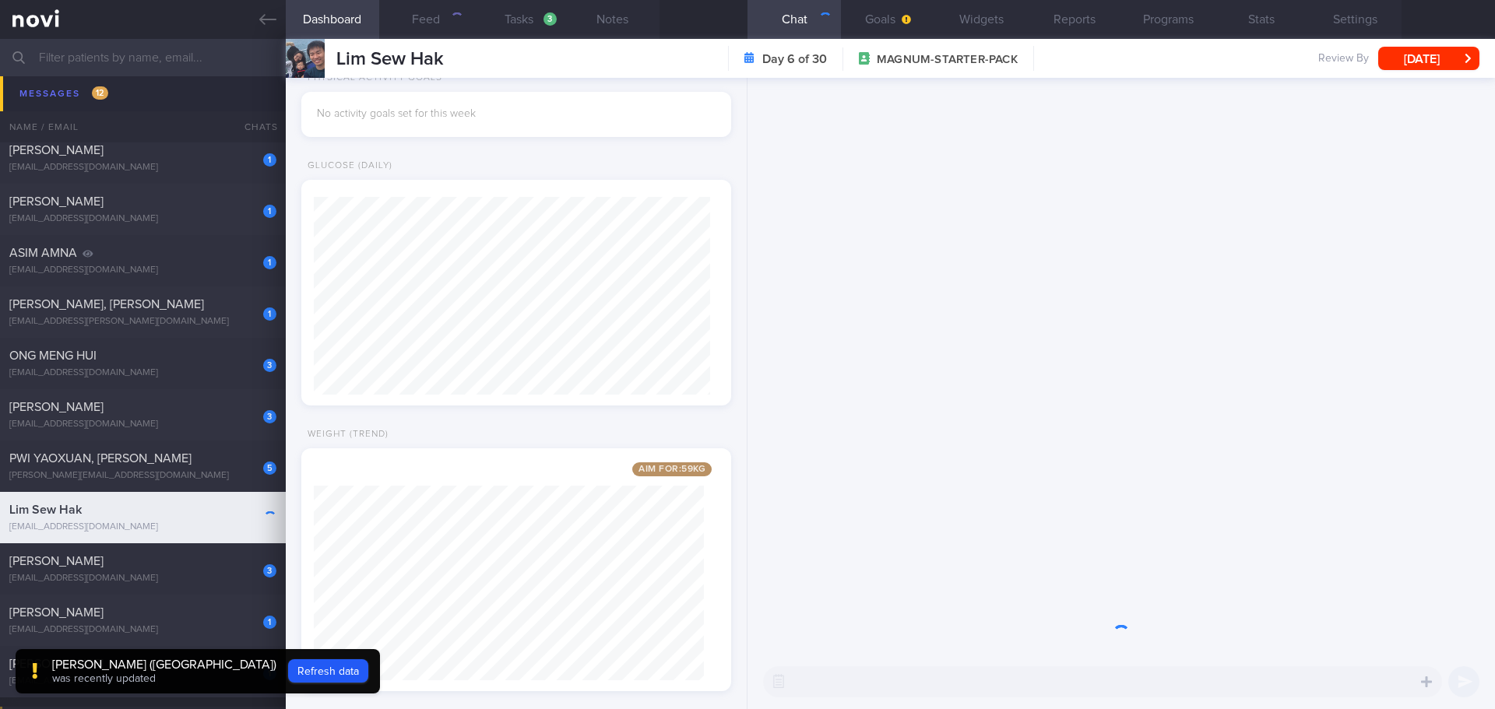
scroll to position [198, 397]
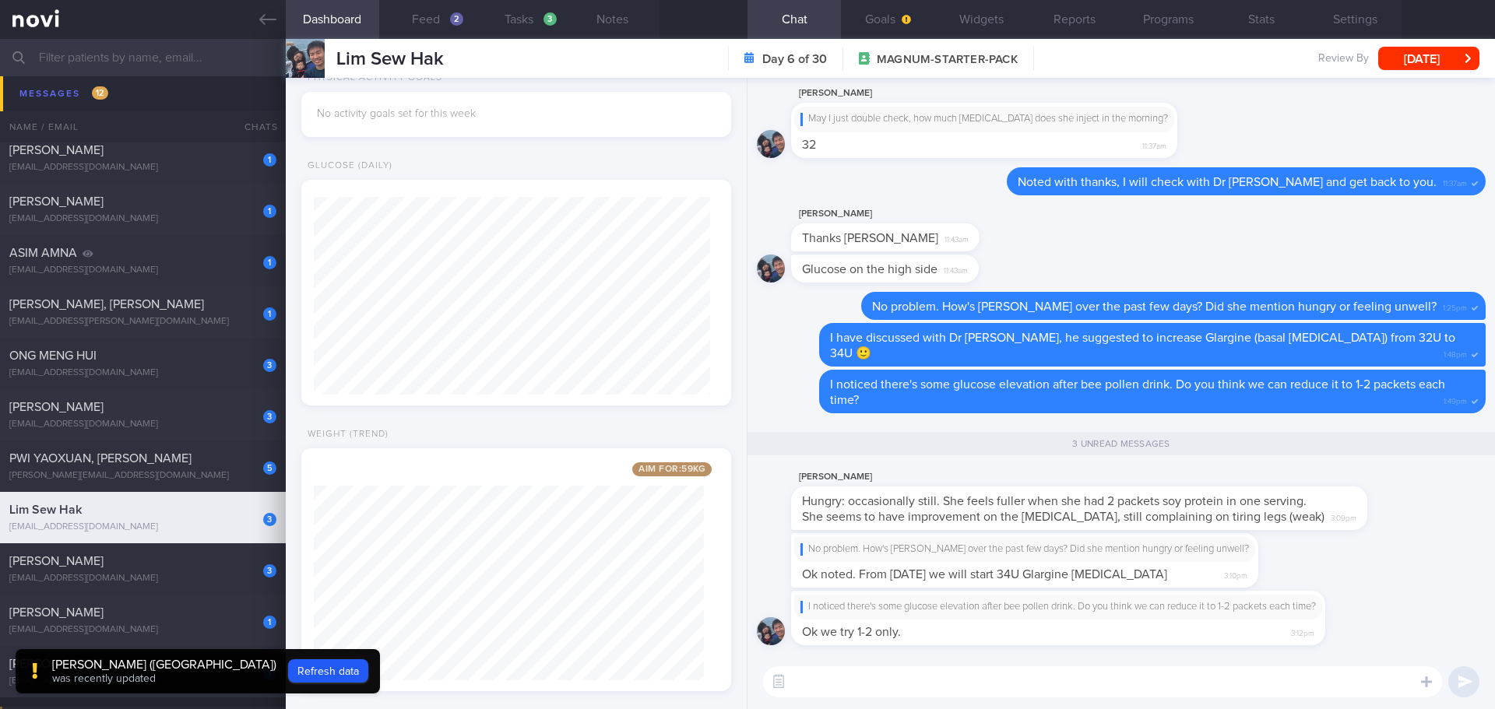
click at [950, 683] on textarea at bounding box center [1102, 681] width 679 height 31
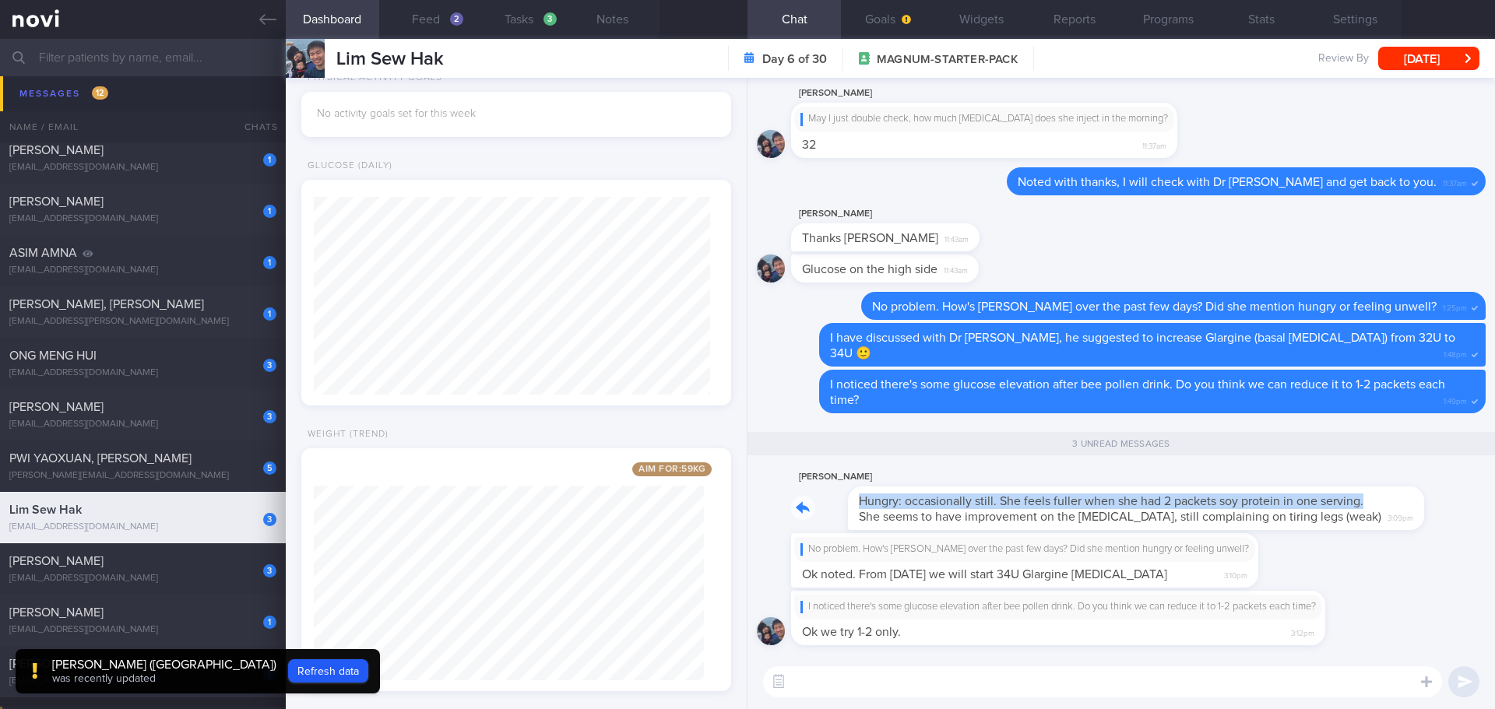
drag, startPoint x: 1352, startPoint y: 508, endPoint x: 1451, endPoint y: 505, distance: 98.9
click at [1451, 505] on div "CHIK HONG KUICK Hungry: occasionally still. She feels fuller when she had 2 pac…" at bounding box center [1121, 500] width 729 height 65
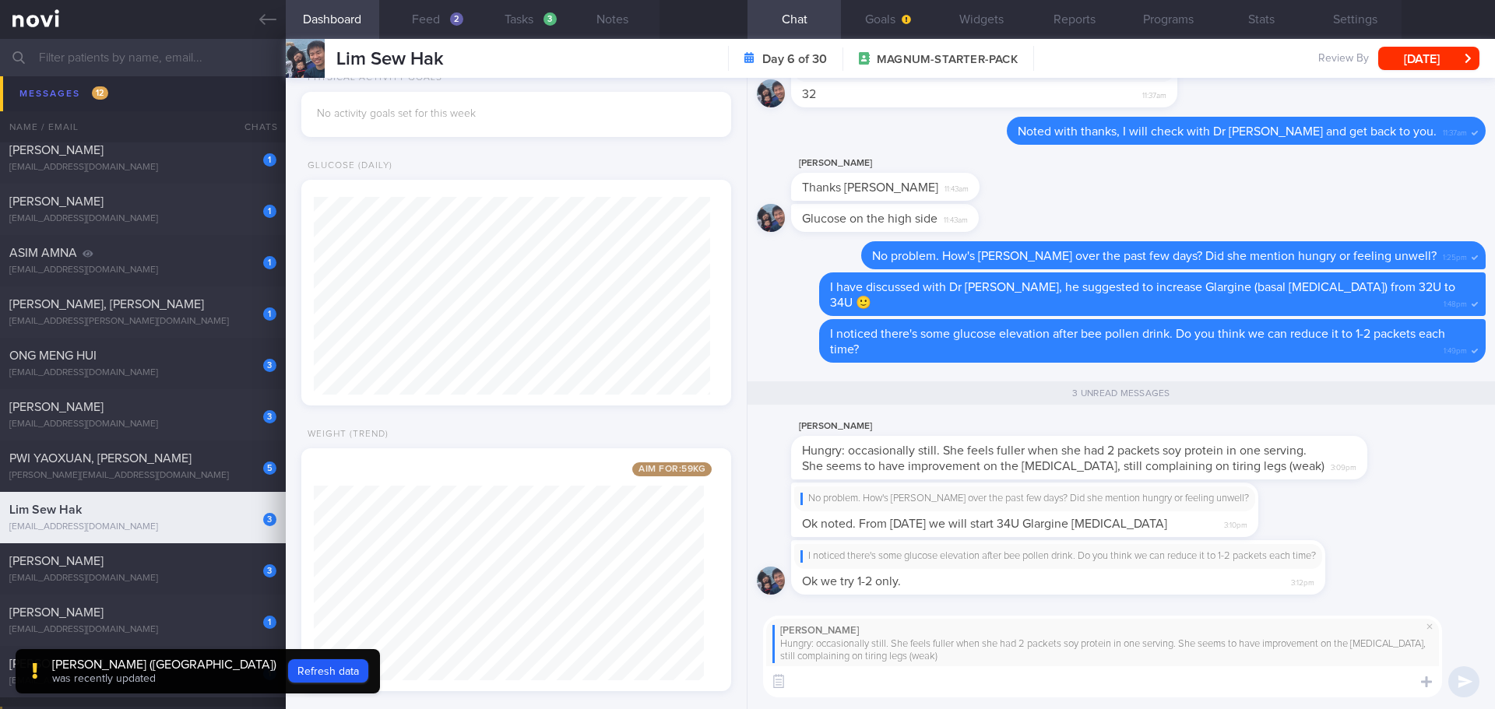
click at [1191, 680] on textarea at bounding box center [1102, 681] width 679 height 31
click at [1205, 12] on button "Programs" at bounding box center [1167, 19] width 93 height 39
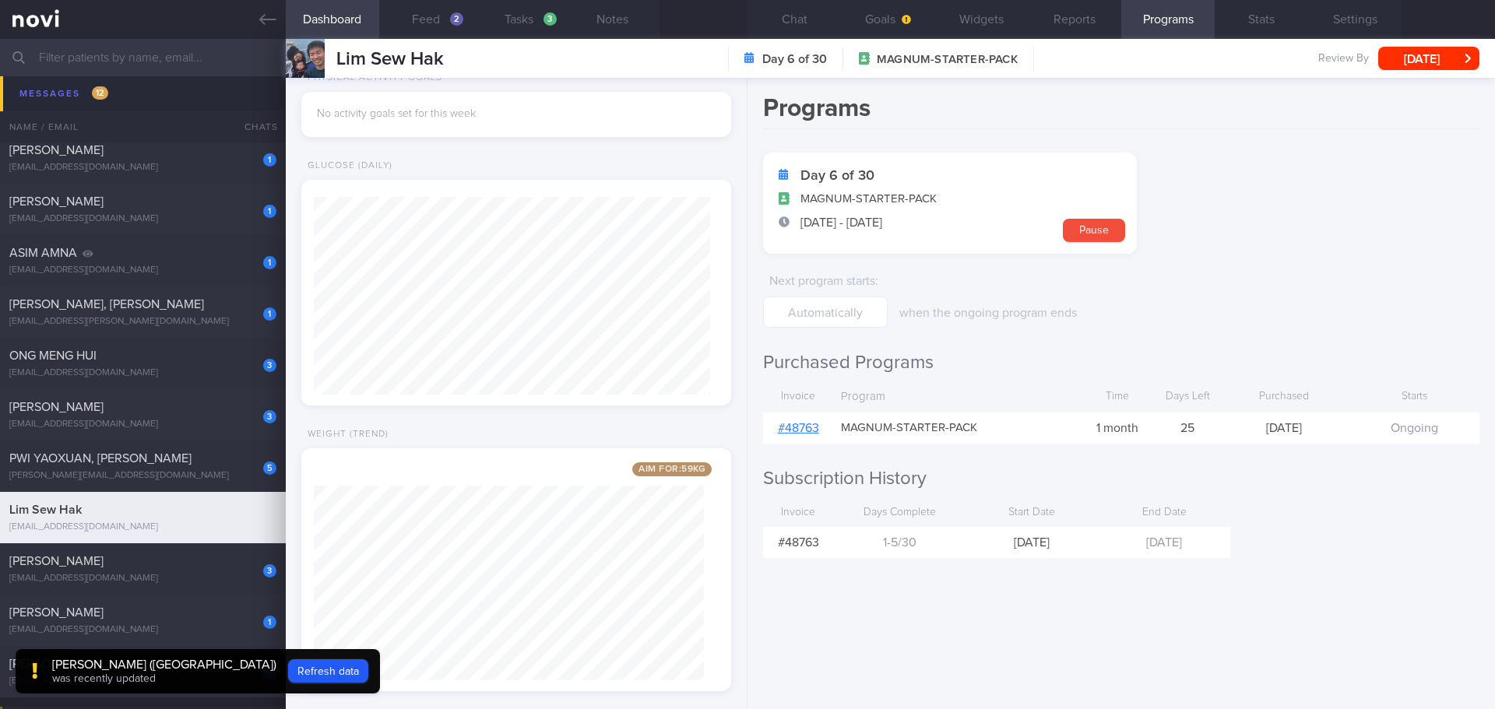
click at [803, 430] on link "# 48763" at bounding box center [798, 428] width 41 height 12
click at [799, 14] on button "Chat" at bounding box center [793, 19] width 93 height 39
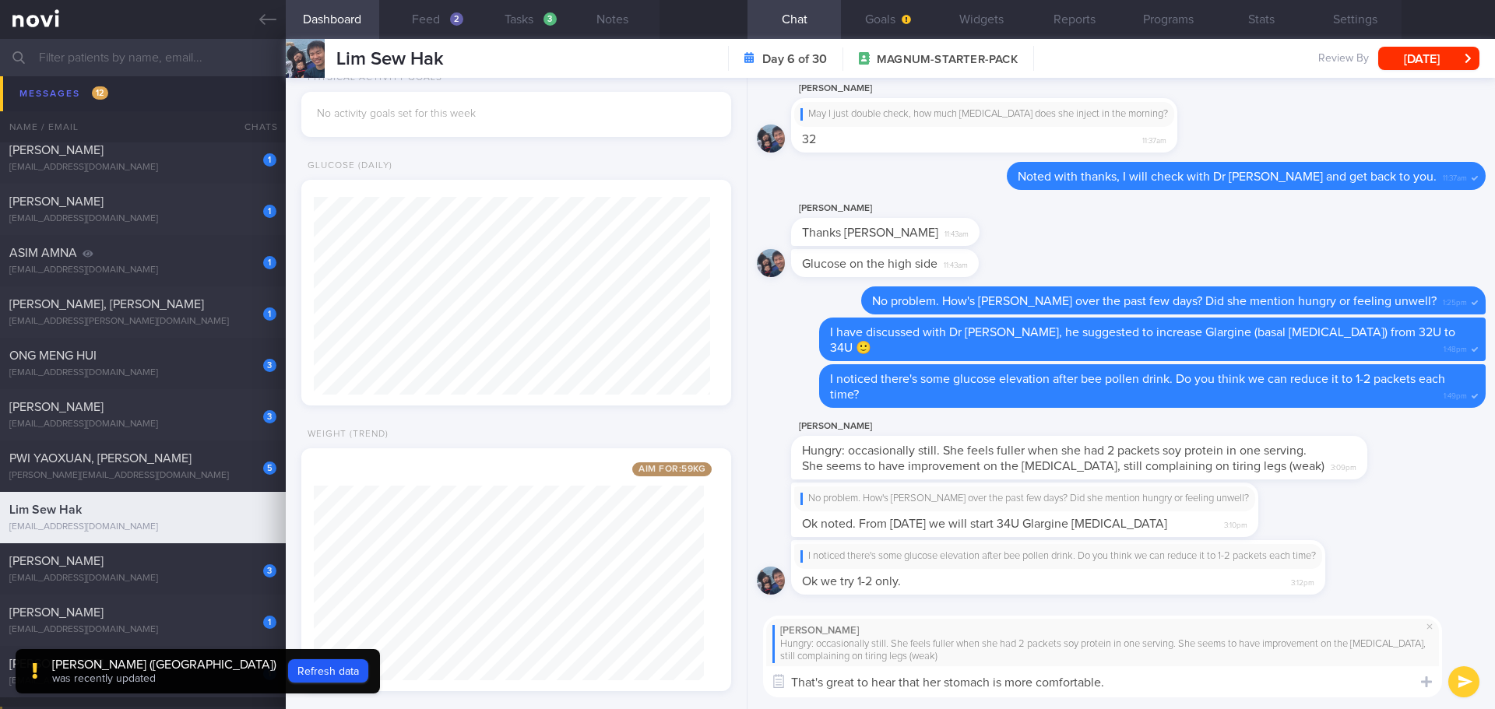
click at [1176, 680] on textarea "That's great to hear that her stomach is more comfortable." at bounding box center [1102, 681] width 679 height 31
click at [1167, 679] on textarea "That's great to hear that her stomach is more comfortable. Does she exercise at…" at bounding box center [1102, 681] width 679 height 31
drag, startPoint x: 1166, startPoint y: 680, endPoint x: 1181, endPoint y: 680, distance: 14.8
click at [1166, 680] on textarea "That's great to hear that her stomach is more comfortable. Does she exercise at…" at bounding box center [1102, 681] width 679 height 31
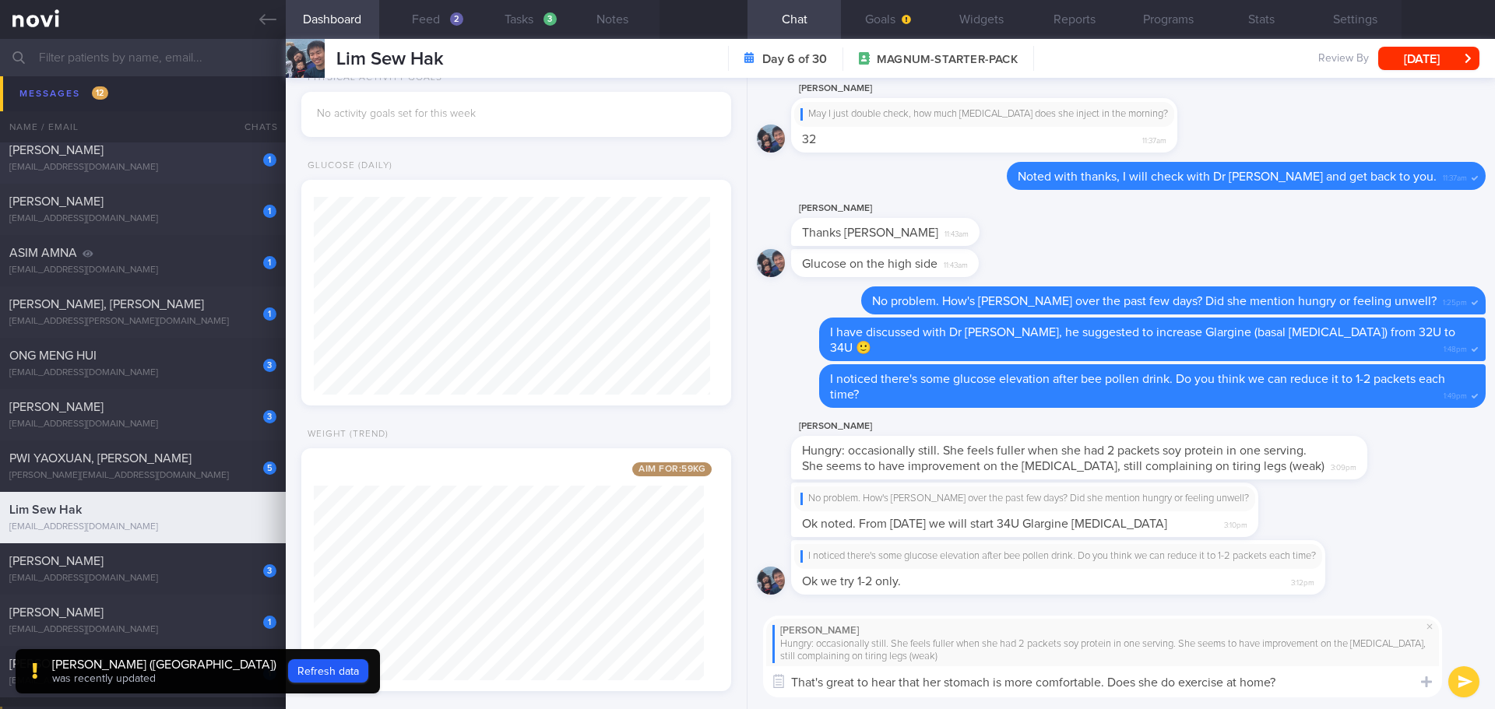
type textarea "That's great to hear that her stomach is more comfortable. Does she do exercise…"
click at [1312, 683] on textarea "That's great to hear that her stomach is more comfortable. Does she do exercise…" at bounding box center [1102, 681] width 679 height 31
click at [1467, 681] on button "submit" at bounding box center [1463, 681] width 31 height 31
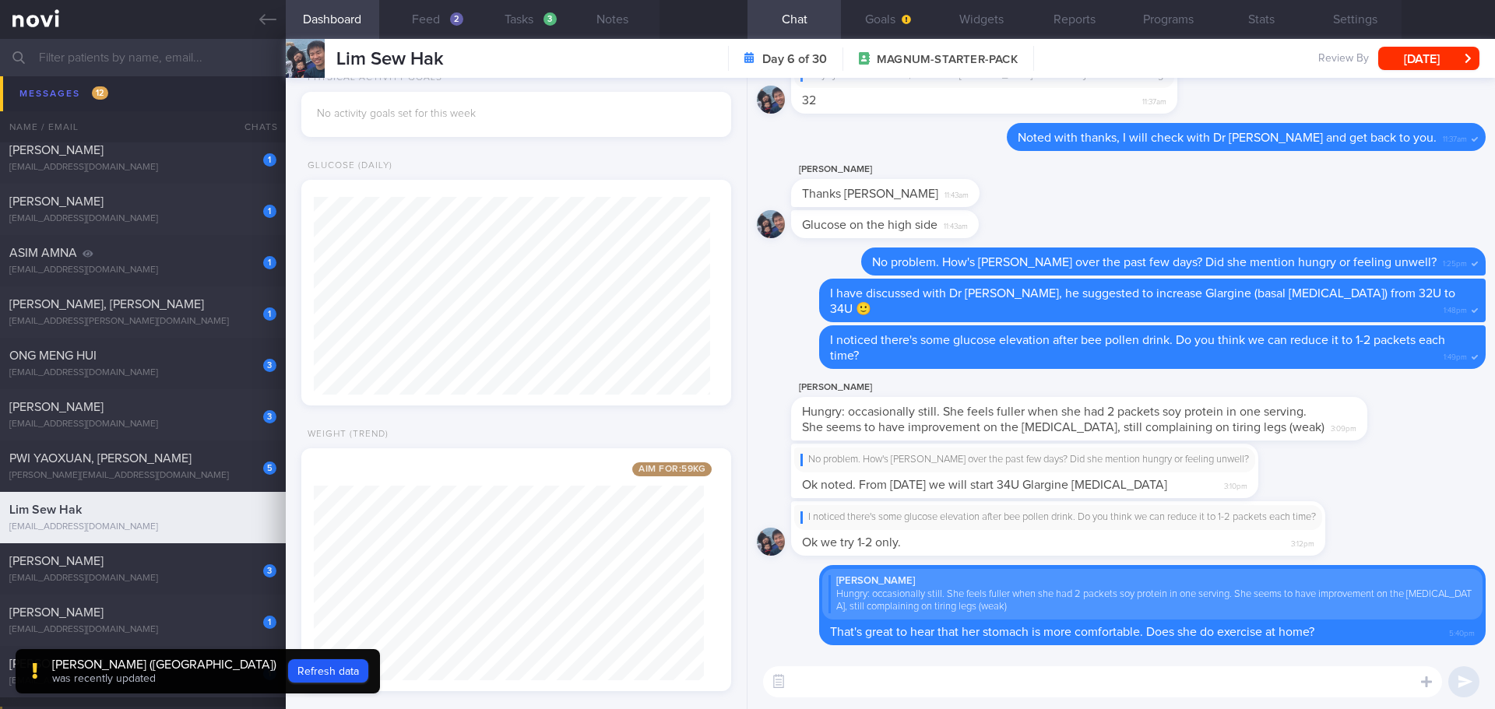
click at [1327, 679] on textarea at bounding box center [1102, 681] width 679 height 31
paste textarea "https://www.youtube.com/watch?v=XDQo4wslr7I"
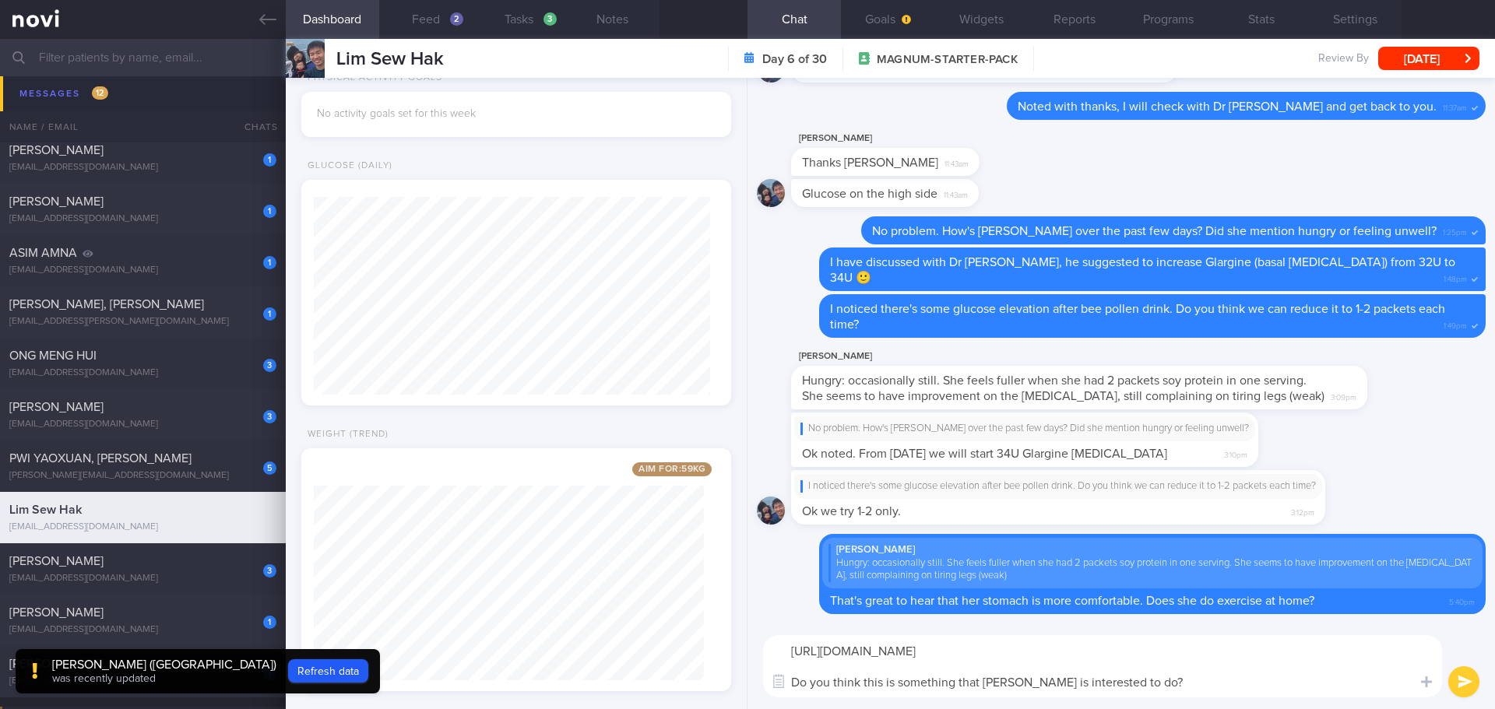
click at [1057, 681] on textarea "https://www.youtube.com/watch?v=XDQo4wslr7I Do you think this is something that…" at bounding box center [1102, 666] width 679 height 62
click at [1226, 685] on textarea "https://www.youtube.com/watch?v=XDQo4wslr7I Do you think this is something that…" at bounding box center [1102, 666] width 679 height 62
type textarea "https://www.youtube.com/watch?v=XDQo4wslr7I Do you think this is something that…"
click at [1461, 680] on button "submit" at bounding box center [1463, 681] width 31 height 31
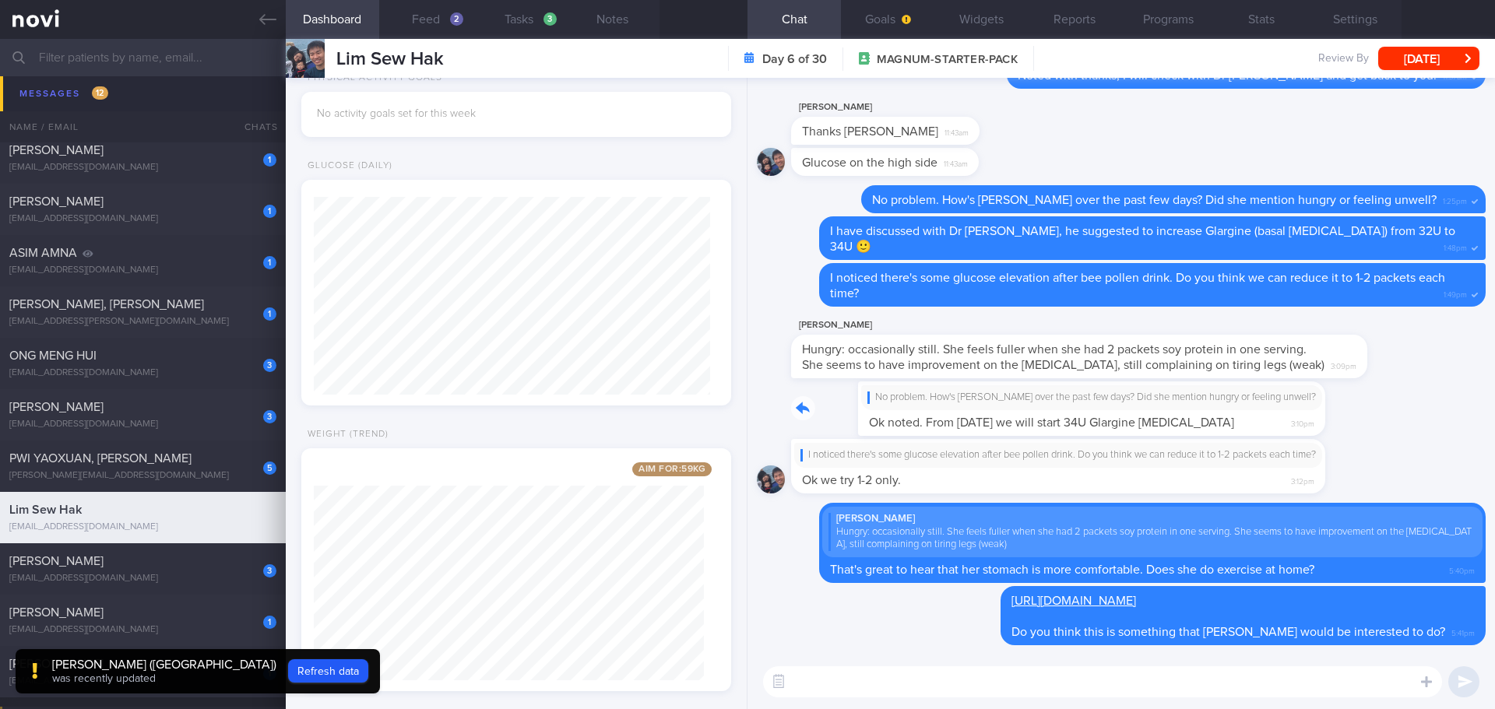
drag, startPoint x: 1191, startPoint y: 429, endPoint x: 1340, endPoint y: 430, distance: 148.7
click at [1340, 430] on div "No problem. How's Madam Lim over the past few days? Did she mention hungry or f…" at bounding box center [1121, 410] width 729 height 58
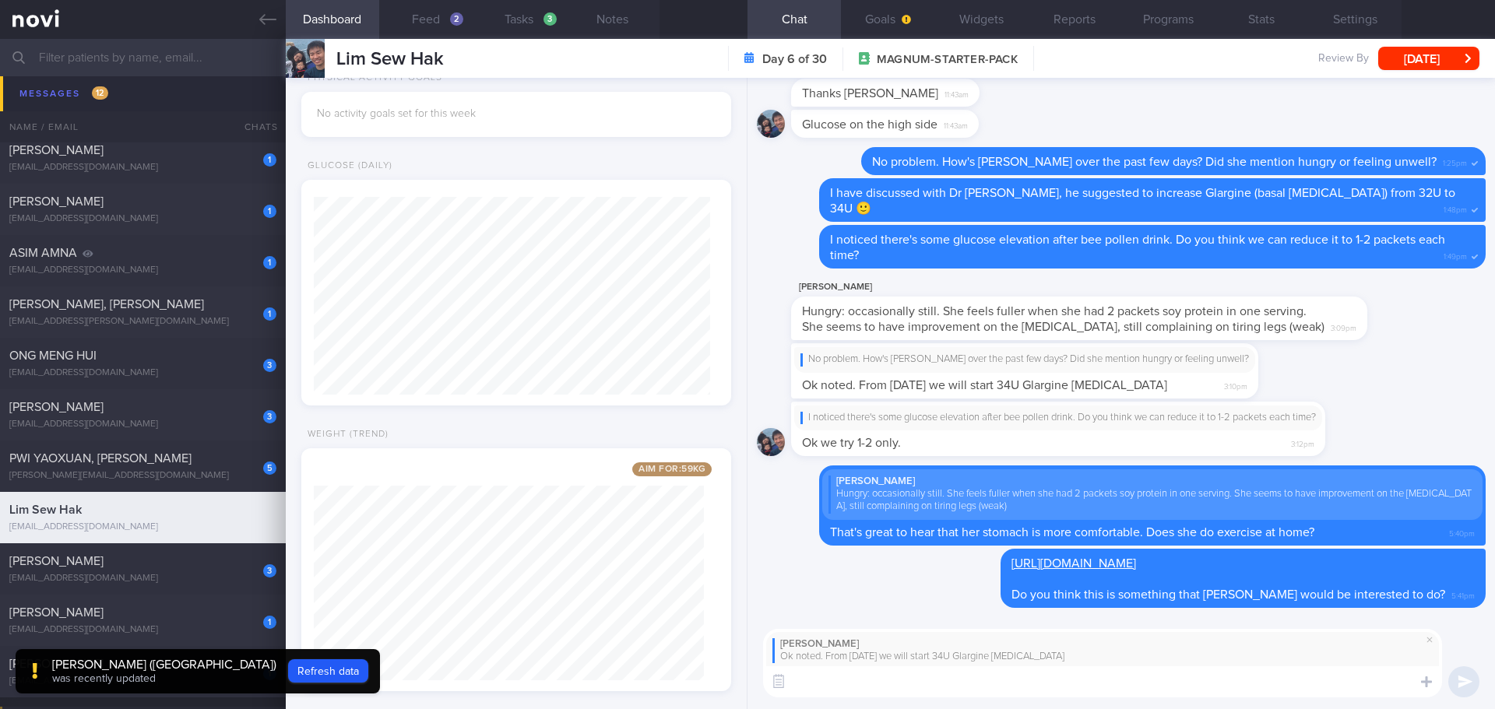
click at [1083, 683] on textarea at bounding box center [1102, 681] width 679 height 31
type textarea "👍🏻"
click at [1472, 677] on button "submit" at bounding box center [1463, 681] width 31 height 31
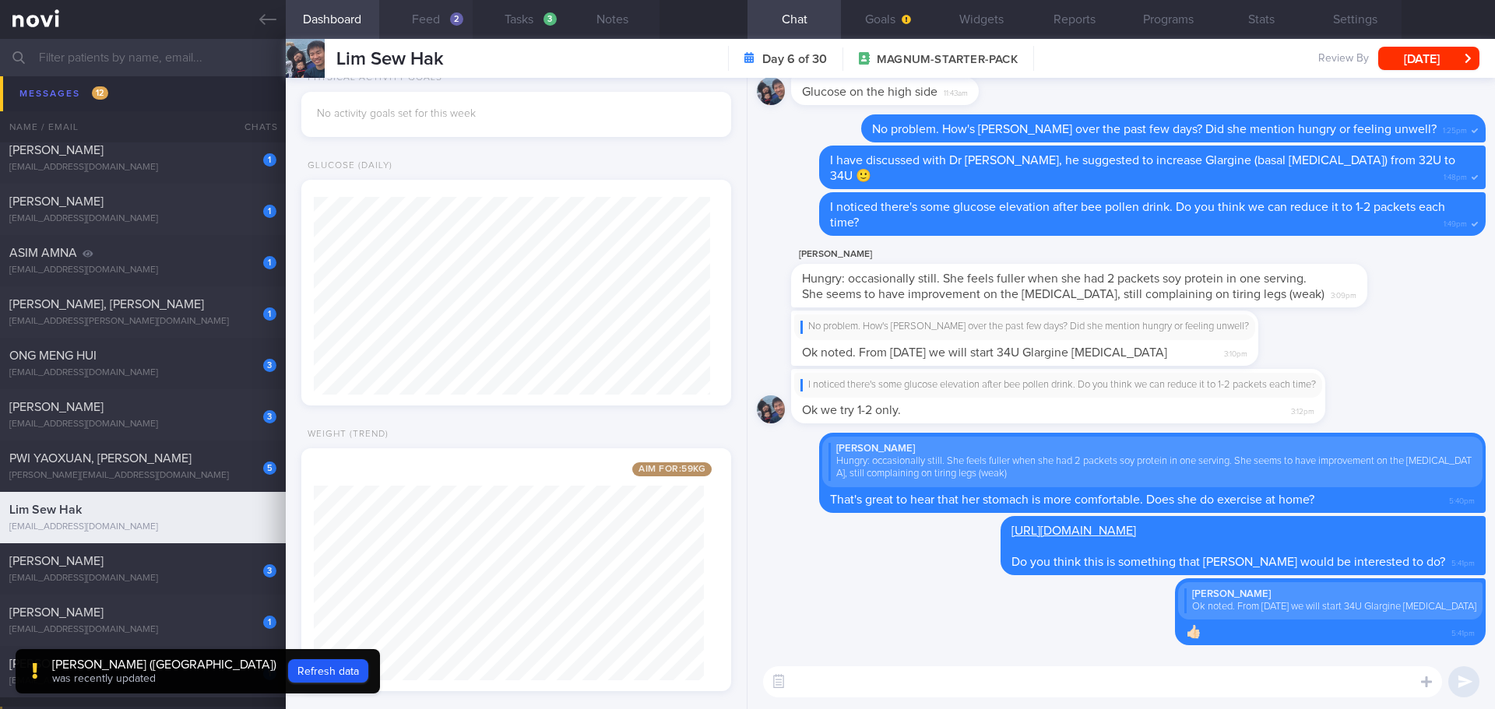
click at [441, 29] on button "Feed 2" at bounding box center [425, 19] width 93 height 39
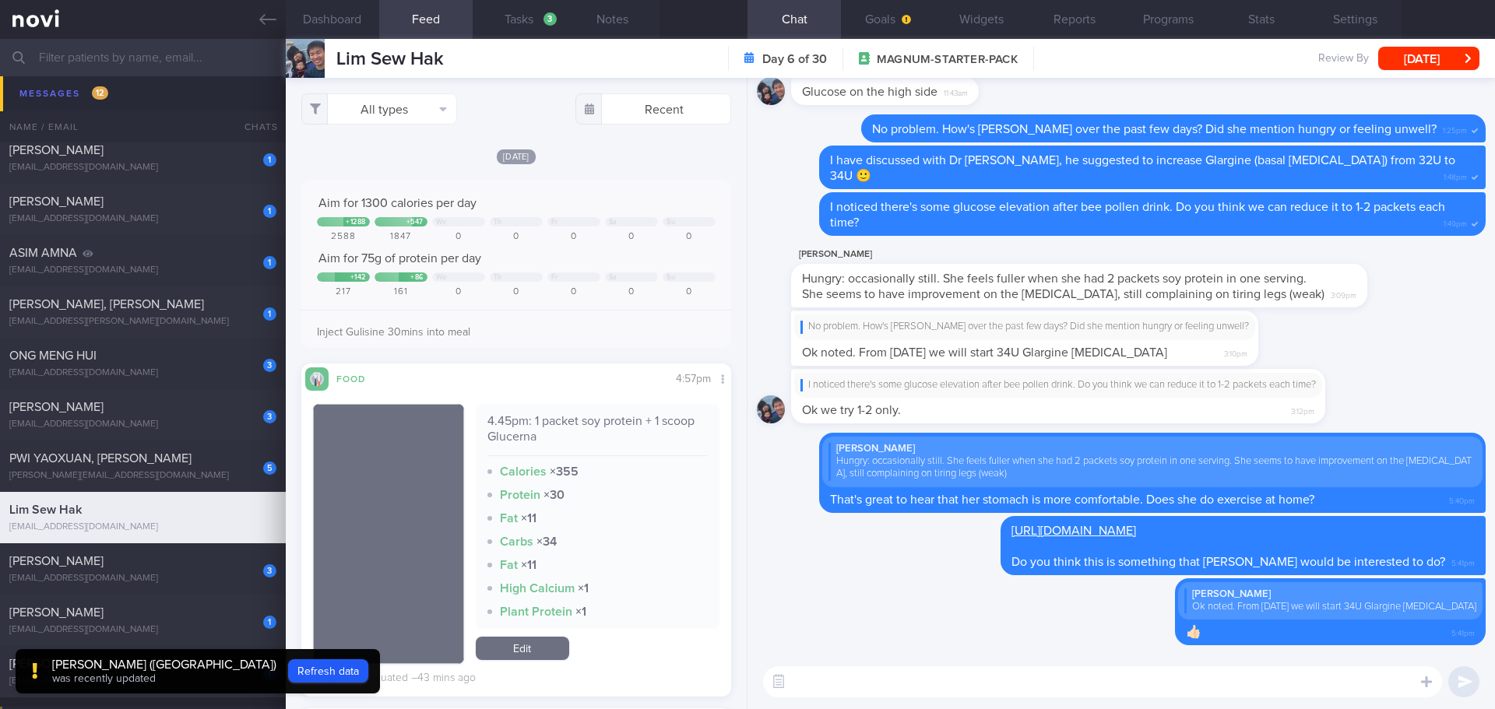
scroll to position [220, 405]
click at [589, 158] on div "[DATE]" at bounding box center [516, 156] width 430 height 16
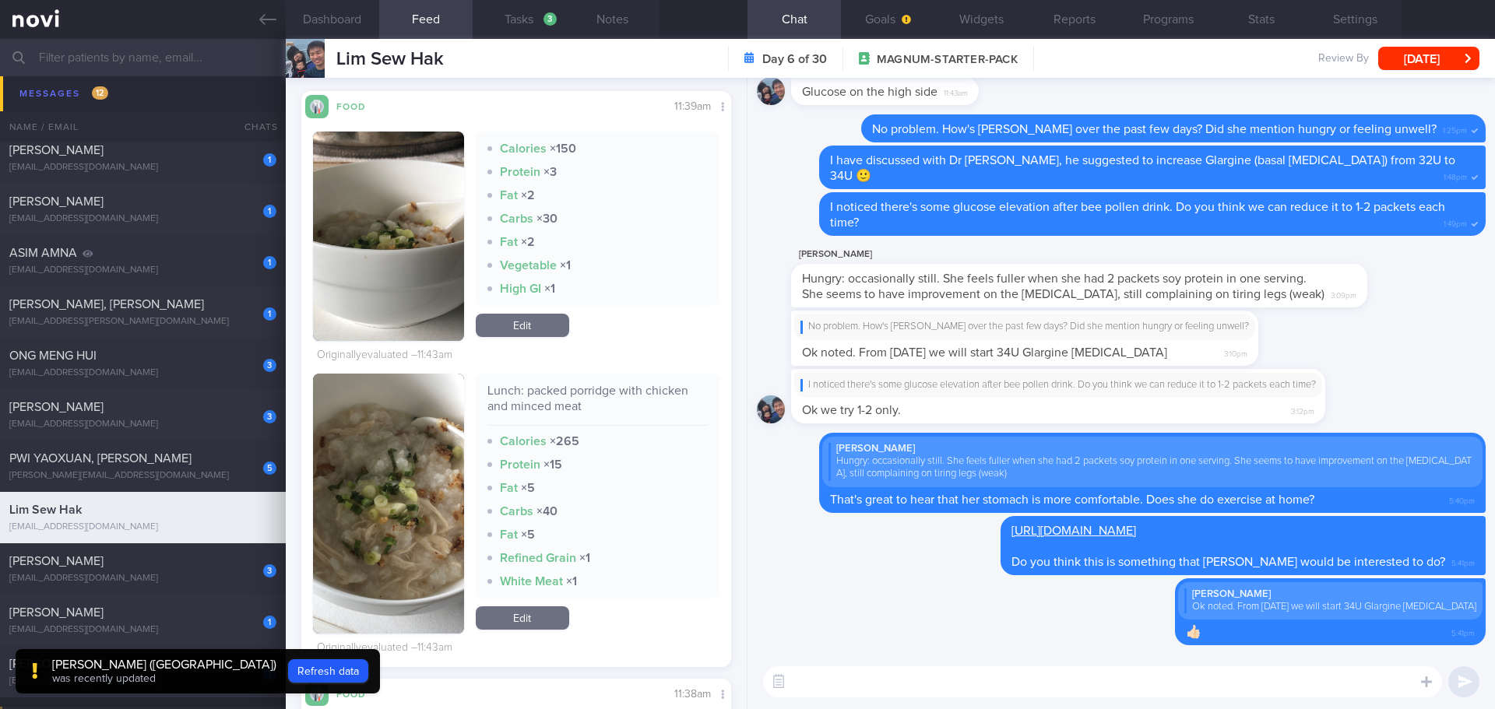
click at [1100, 687] on textarea at bounding box center [1102, 681] width 679 height 31
paste textarea "https://www.youtube.com/watch?v=UkXW1tKJyqc"
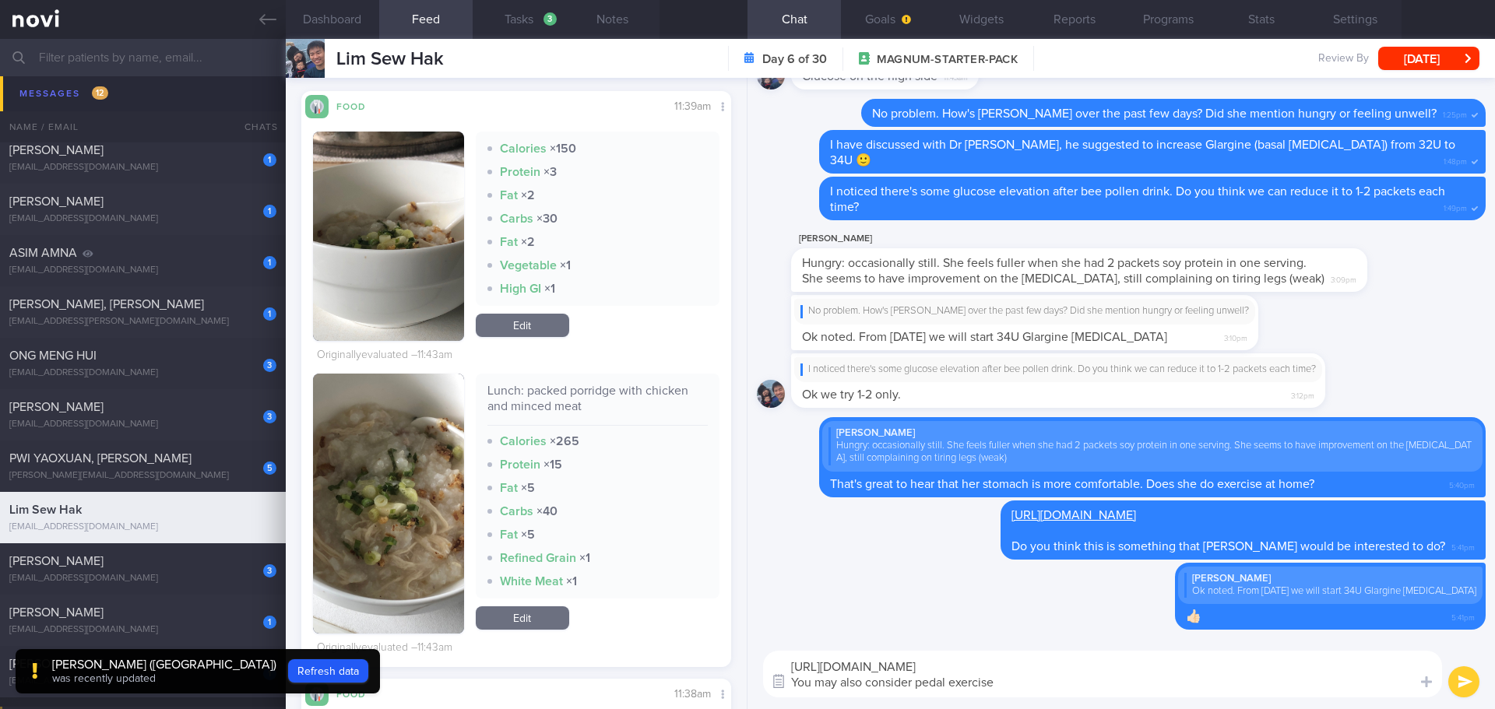
drag, startPoint x: 1010, startPoint y: 680, endPoint x: 772, endPoint y: 680, distance: 237.4
click at [772, 680] on div "Attach media Food repository Chat Templates Admin CGM Weight Nutrition Physical…" at bounding box center [1120, 674] width 747 height 70
type textarea "https://www.youtube.com/watch?v=UkXW1t"
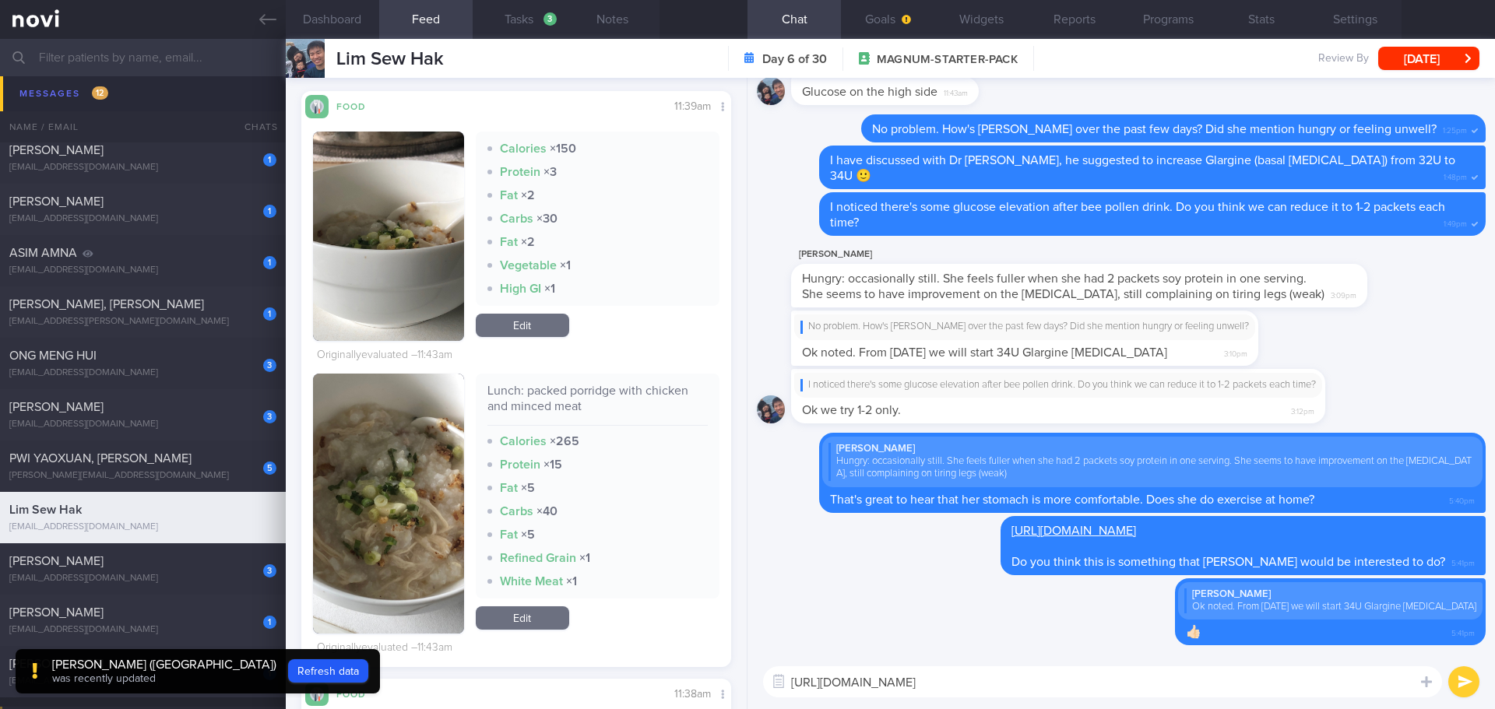
drag, startPoint x: 1045, startPoint y: 686, endPoint x: 719, endPoint y: 712, distance: 327.2
click at [719, 708] on html "You are offline! Some functionality will be unavailable Patients New Users Coac…" at bounding box center [747, 354] width 1495 height 709
click at [155, 448] on div "5 PWI YAOXUAN, ERNEST ernest.pwi@gmail.com Yesterday SAF-LIP" at bounding box center [747, 466] width 1495 height 51
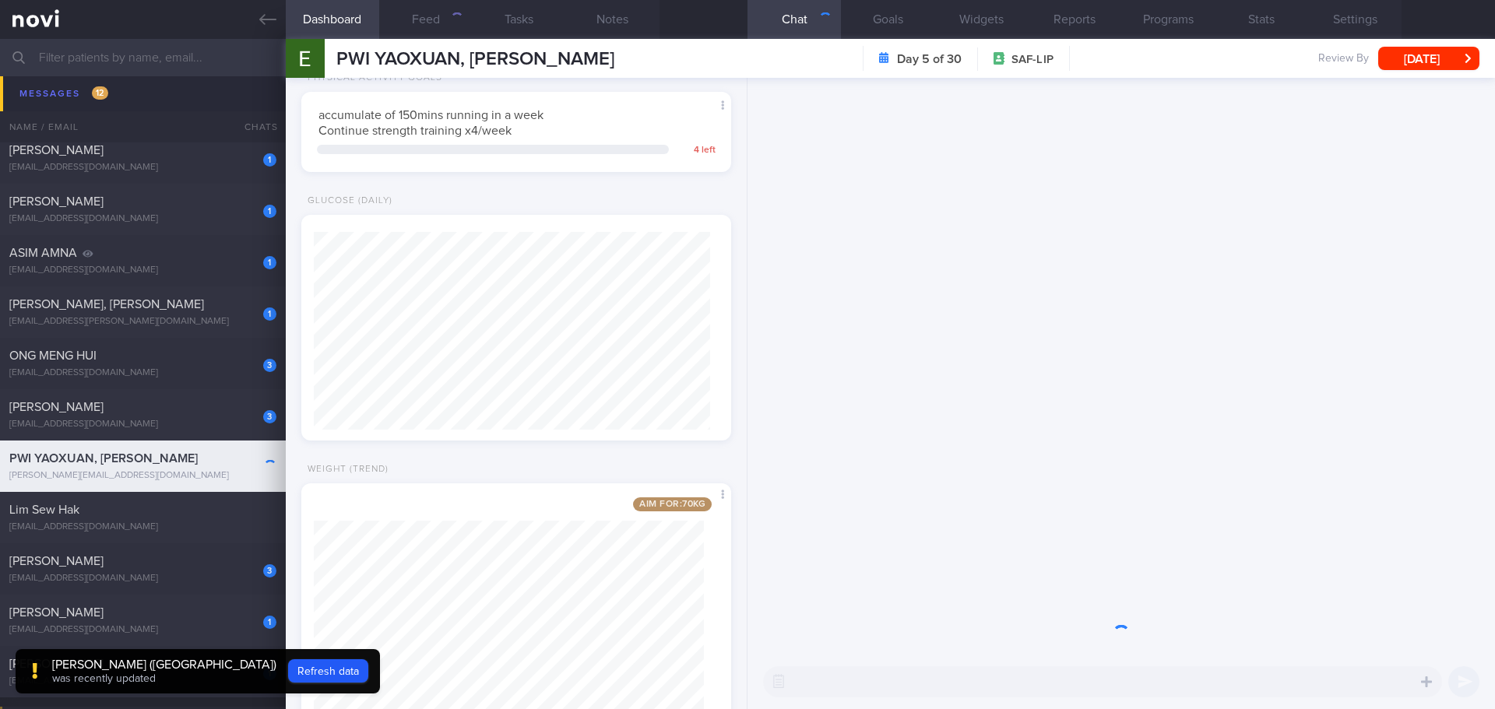
scroll to position [217, 391]
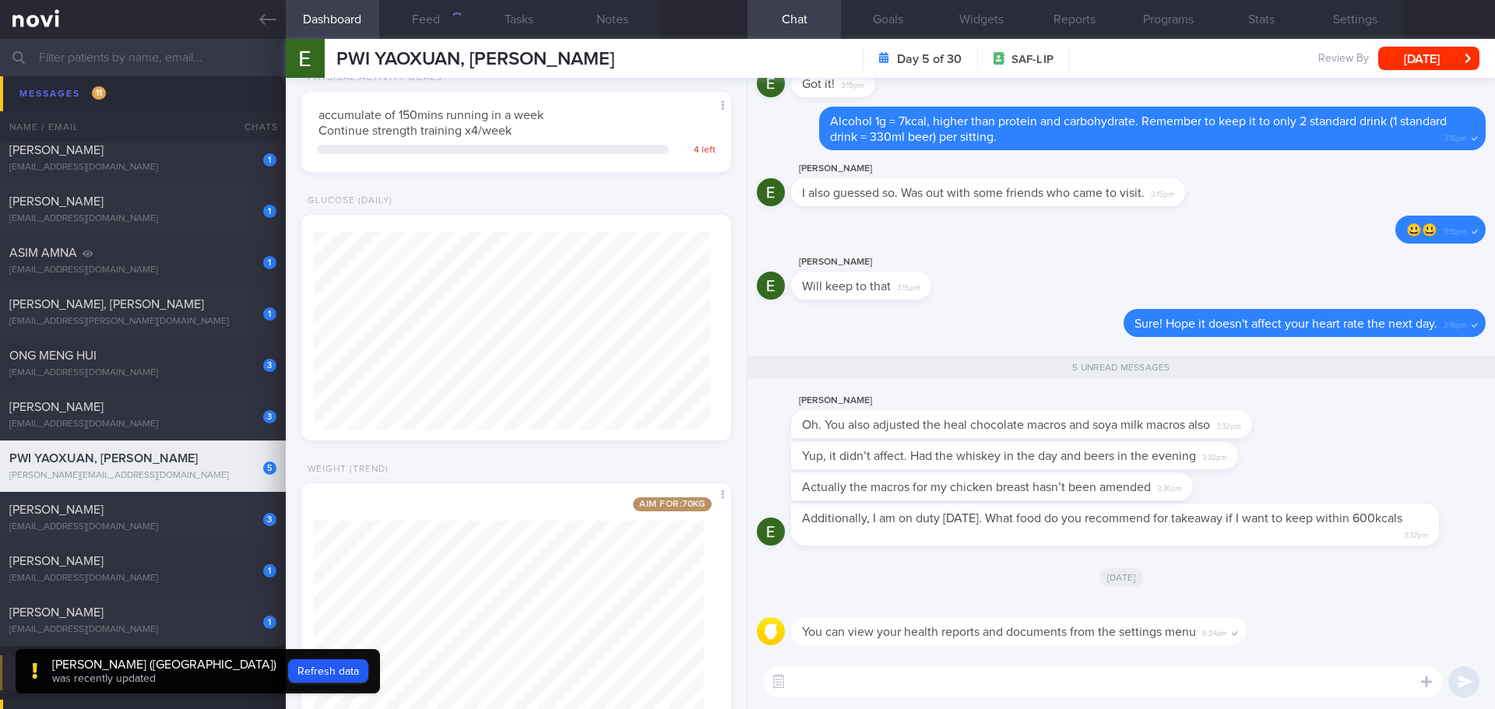
click at [1353, 468] on div "Yup, it didn’t affect. Had the whiskey in the day and beers in the evening 3:32…" at bounding box center [1121, 456] width 729 height 31
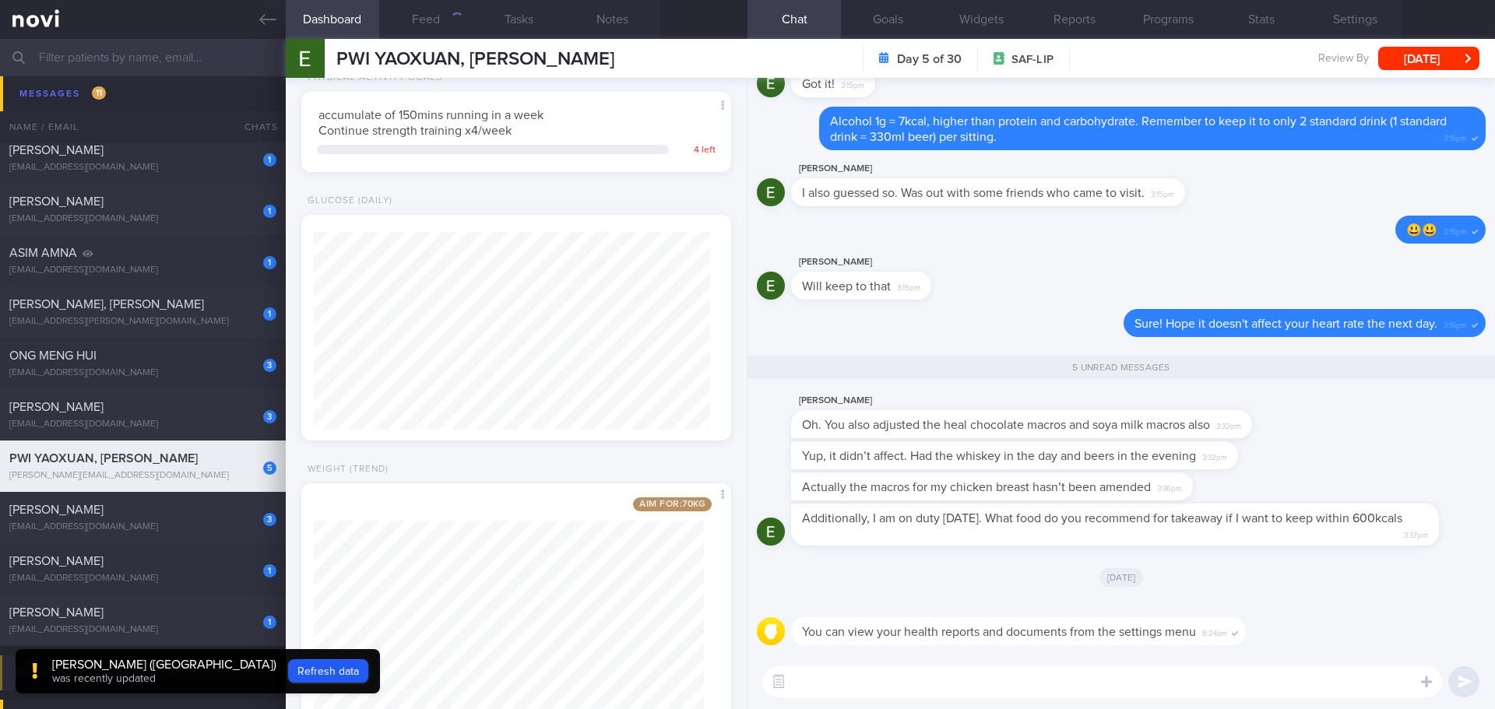
click at [1351, 434] on div "Ernest Oh. You also adjusted the heal chocolate macros and soya milk macros als…" at bounding box center [1121, 417] width 729 height 50
drag, startPoint x: 1390, startPoint y: 545, endPoint x: 1482, endPoint y: 546, distance: 91.9
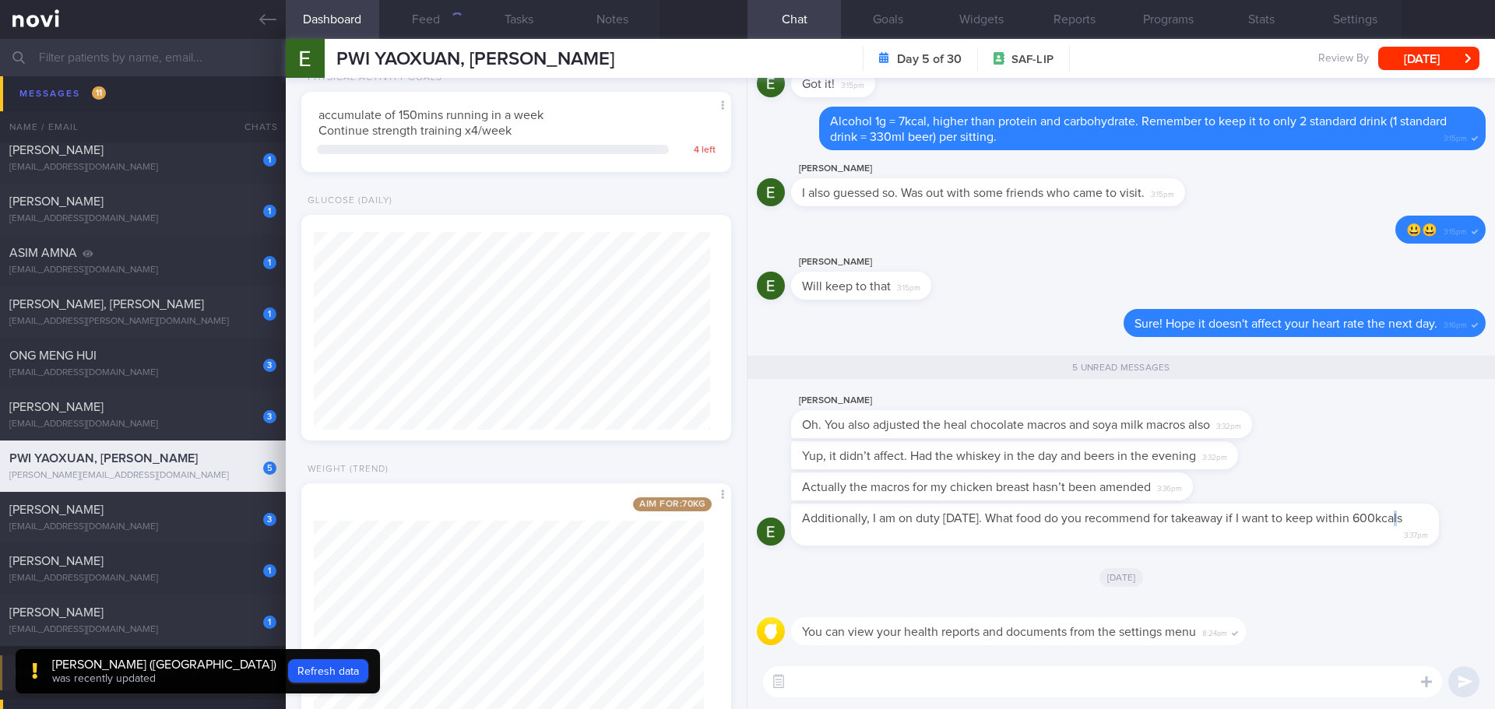
click at [1482, 546] on div "You can view your health reports and documents from the settings menu 8:24am To…" at bounding box center [1120, 366] width 747 height 577
click at [1288, 614] on div at bounding box center [1041, 608] width 501 height 19
click at [439, 33] on button "Feed" at bounding box center [425, 19] width 93 height 39
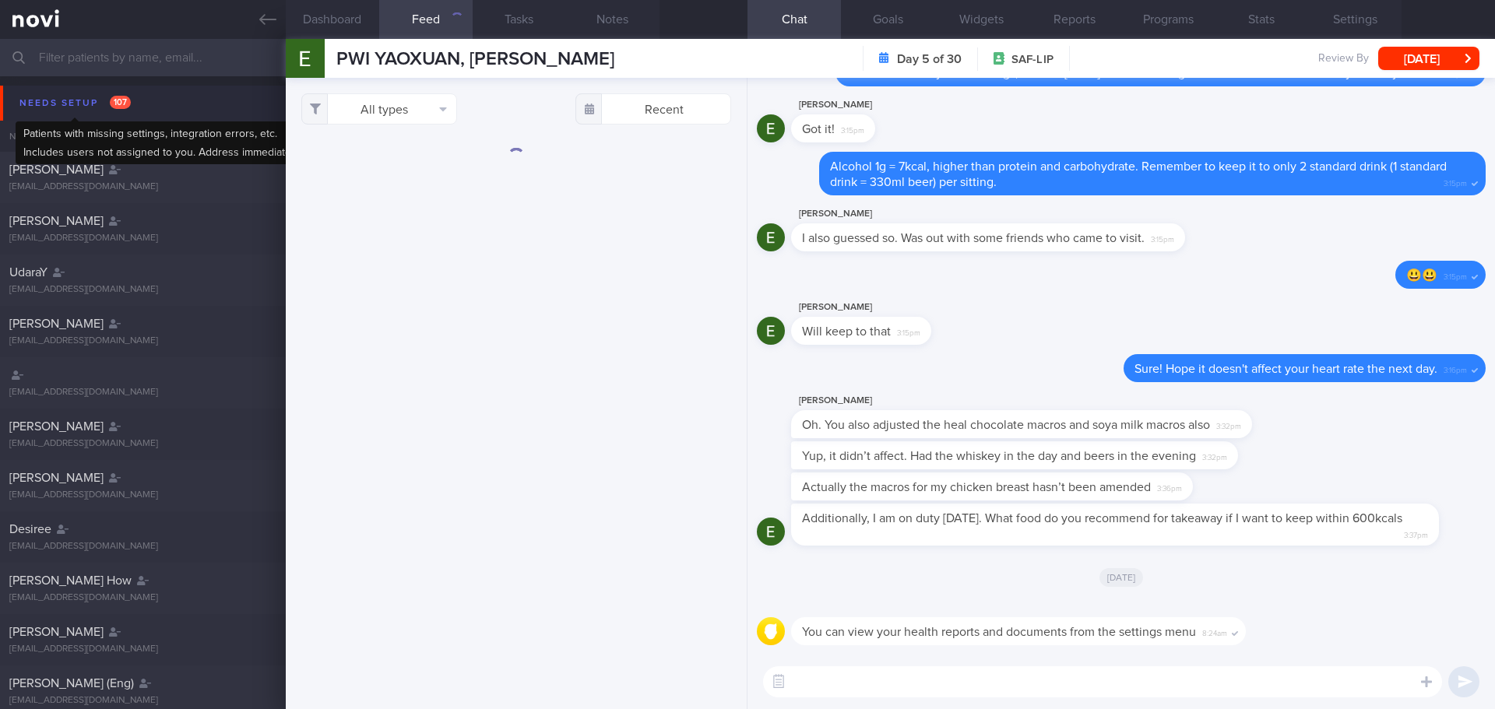
click at [102, 97] on div "Needs setup 107" at bounding box center [75, 103] width 119 height 21
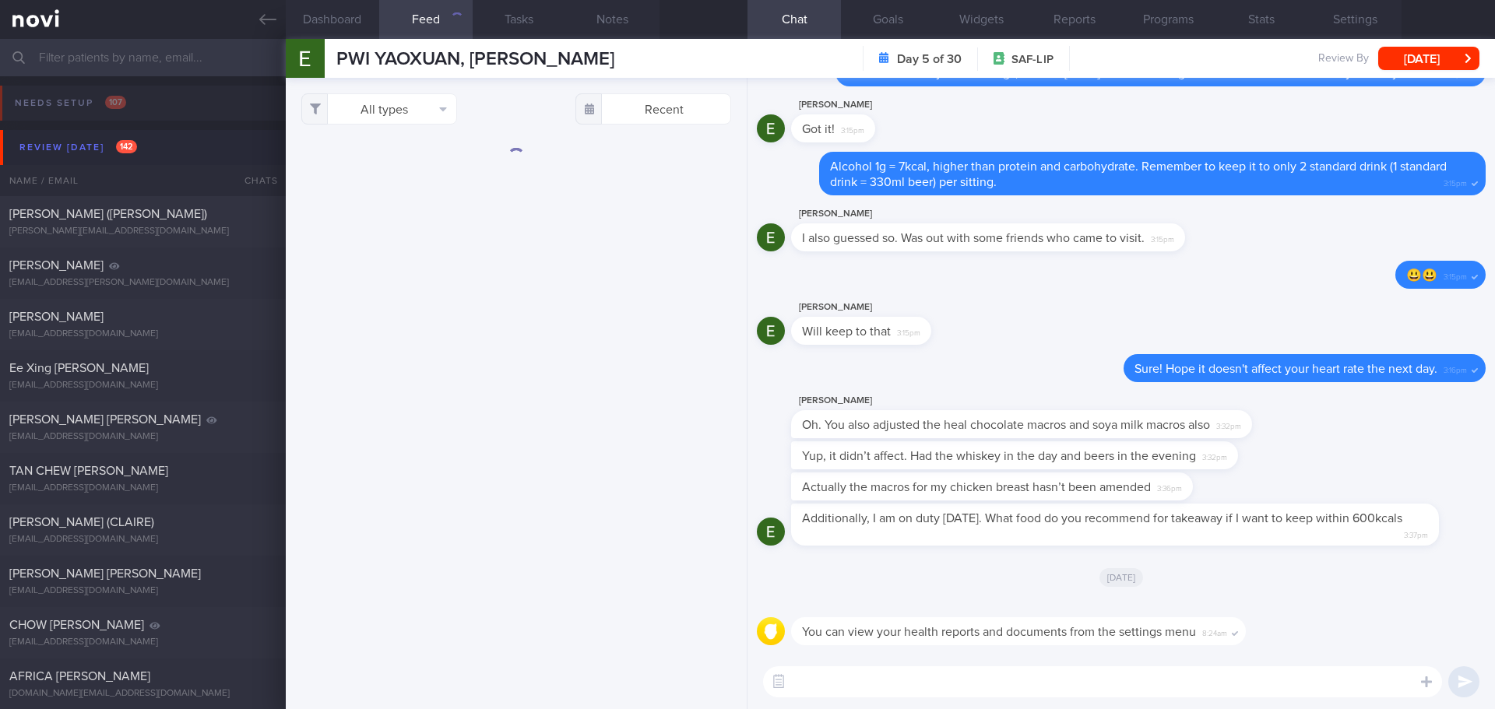
click at [1320, 440] on div "Ernest Oh. You also adjusted the heal chocolate macros and soya milk macros als…" at bounding box center [1121, 417] width 729 height 50
click at [1411, 437] on div "Ernest Oh. You also adjusted the heal chocolate macros and soya milk macros als…" at bounding box center [1121, 417] width 729 height 50
click at [962, 675] on textarea at bounding box center [1102, 681] width 679 height 31
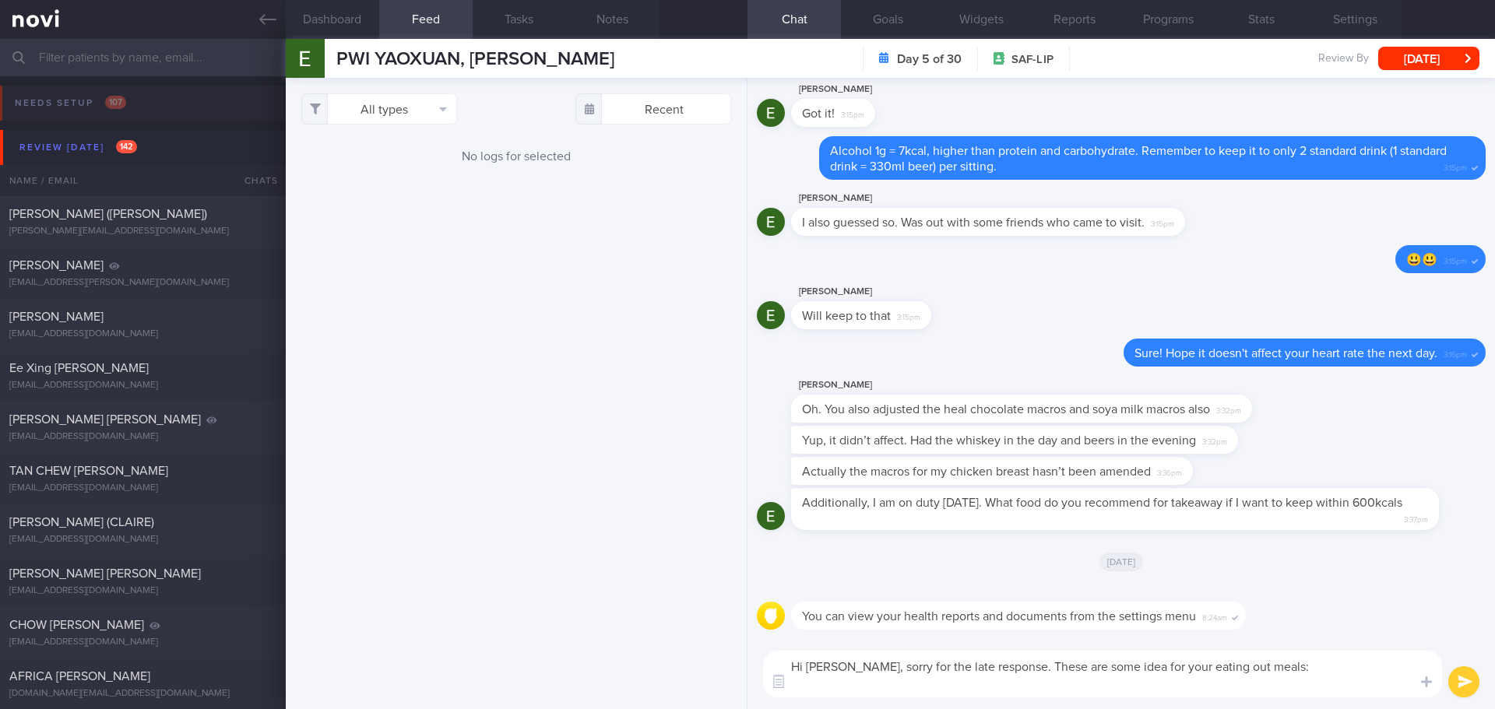
paste textarea "Sliced fish soup (non-fried): Ask for less or half rice/noodles. Top up for ext…"
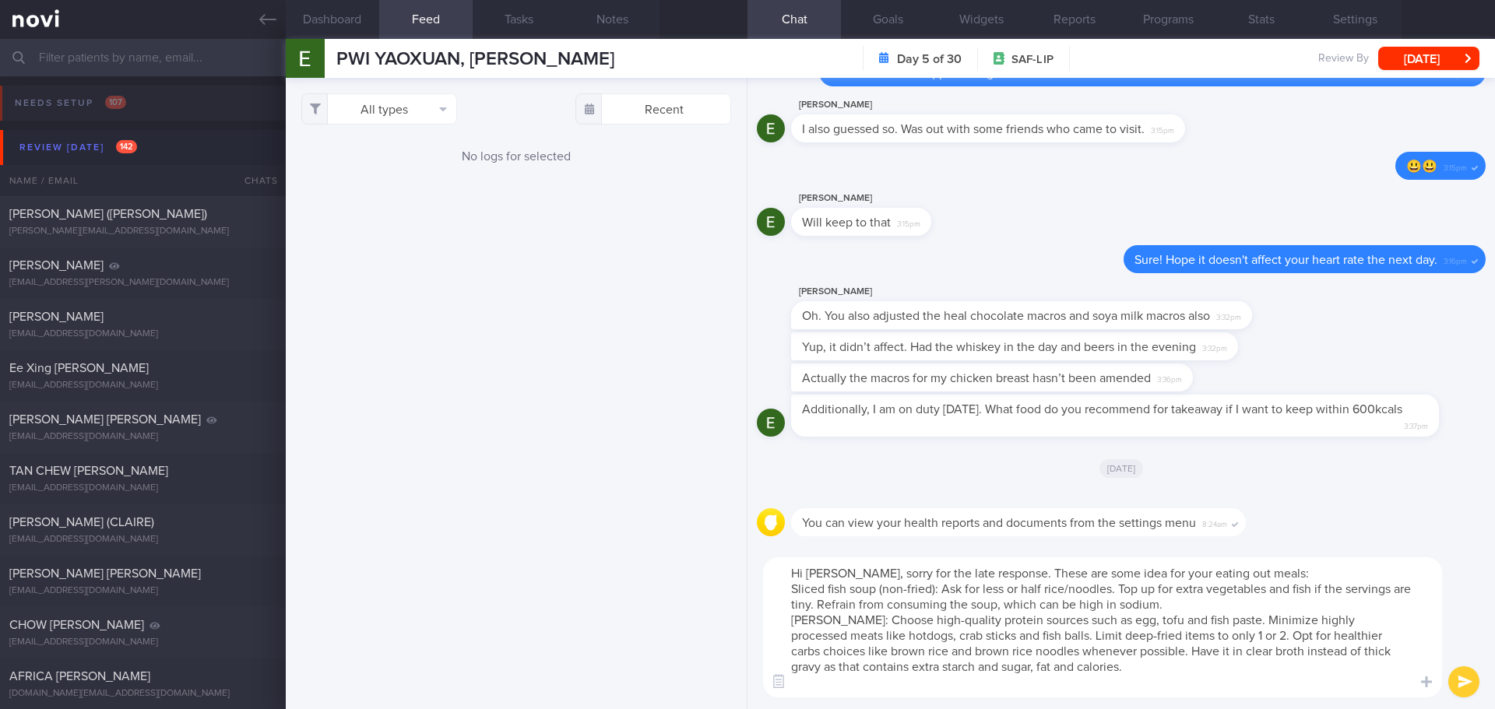
click at [1189, 610] on textarea "Hi Ernest, sorry for the late response. These are some idea for your eating out…" at bounding box center [1102, 627] width 679 height 140
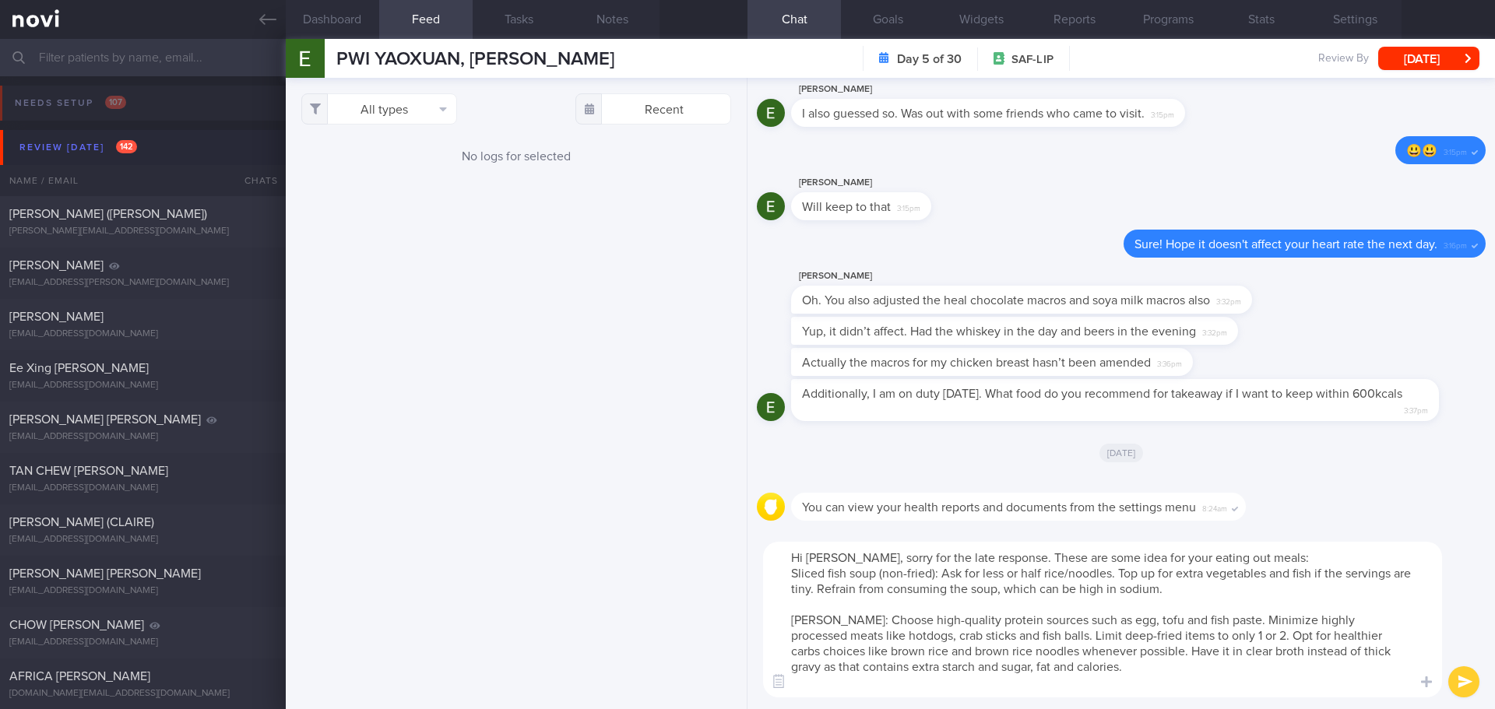
click at [789, 574] on textarea "Hi Ernest, sorry for the late response. These are some idea for your eating out…" at bounding box center [1102, 620] width 679 height 156
click at [838, 690] on textarea "Hi Ernest, sorry for the late response. These are some idea for your eating out…" at bounding box center [1102, 620] width 679 height 156
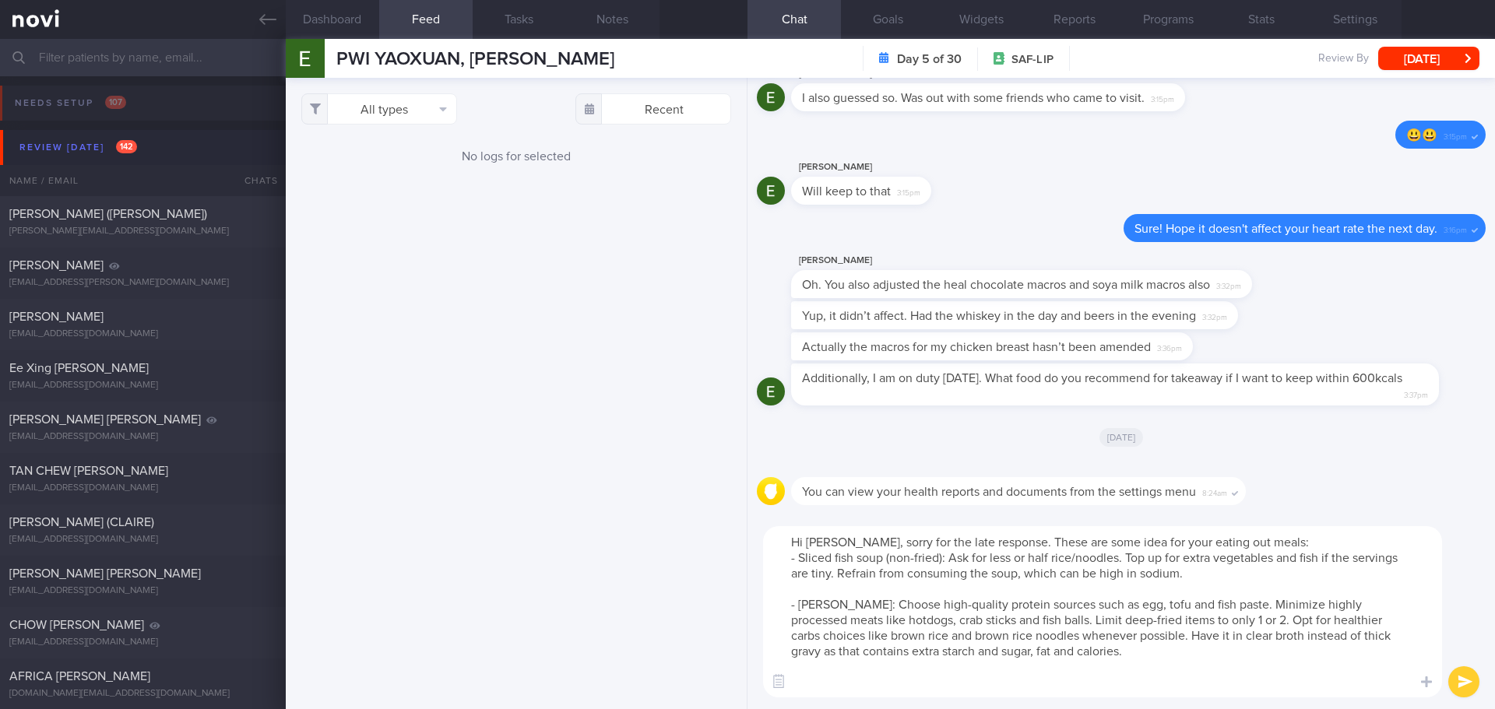
click at [833, 689] on textarea "Hi Ernest, sorry for the late response. These are some idea for your eating out…" at bounding box center [1102, 611] width 679 height 171
paste textarea "Economy Rice/ Nasi Padang: To make your meal balanced, choose at least 2 vegeta…"
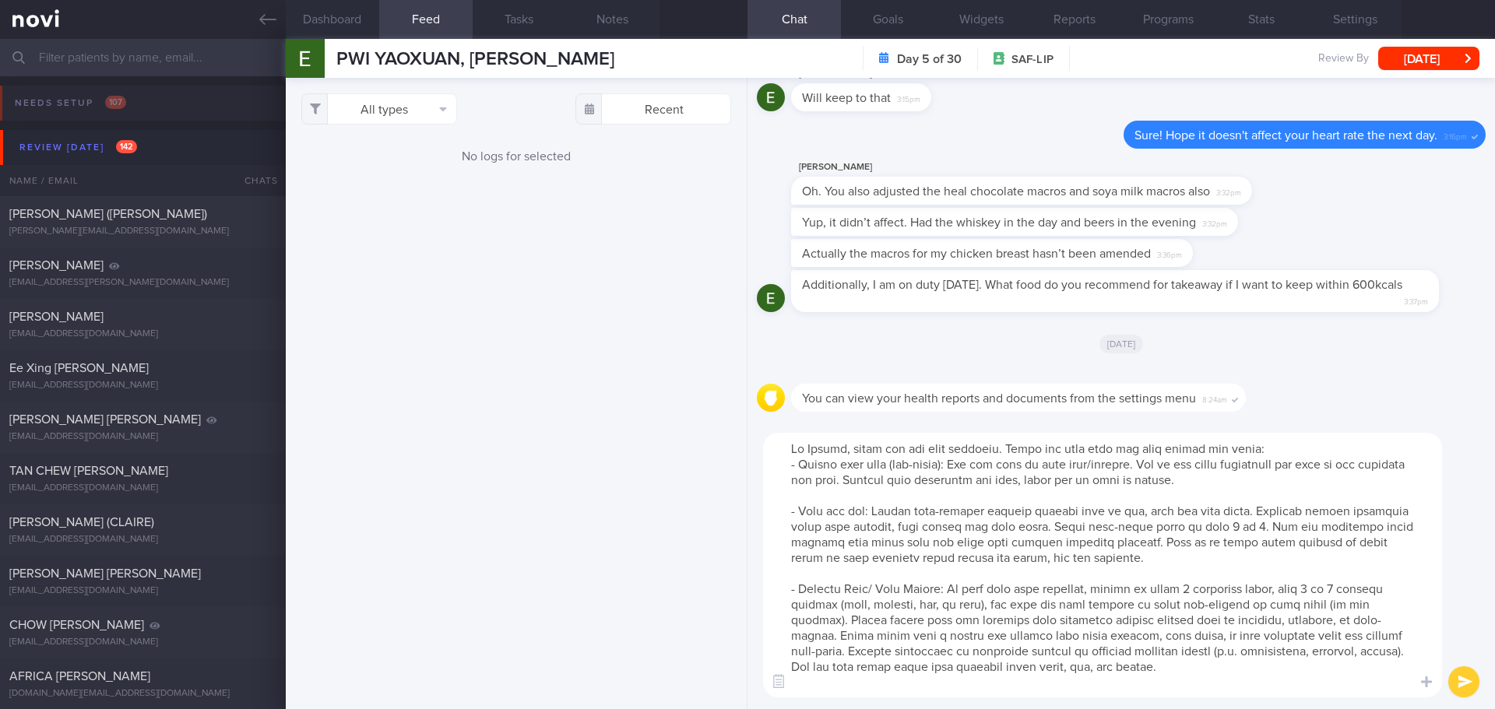
click at [1052, 683] on textarea at bounding box center [1102, 565] width 679 height 265
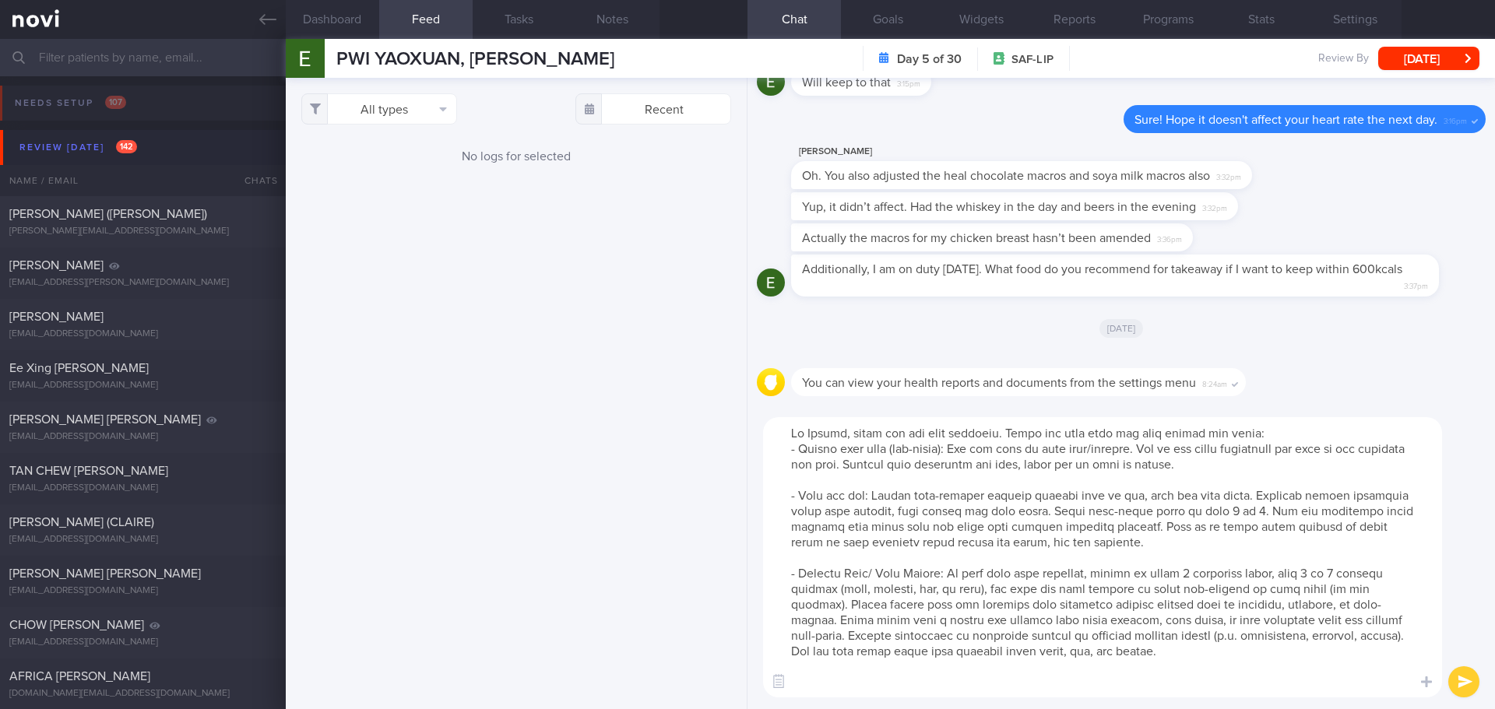
click at [840, 685] on textarea at bounding box center [1102, 557] width 679 height 280
paste textarea "Japanese/Korean bento set: Keep to 1/2 portion rice, non-fried protein (e.g. sa…"
type textarea "Hi Ernest, sorry for the late response. These are some idea for your eating out…"
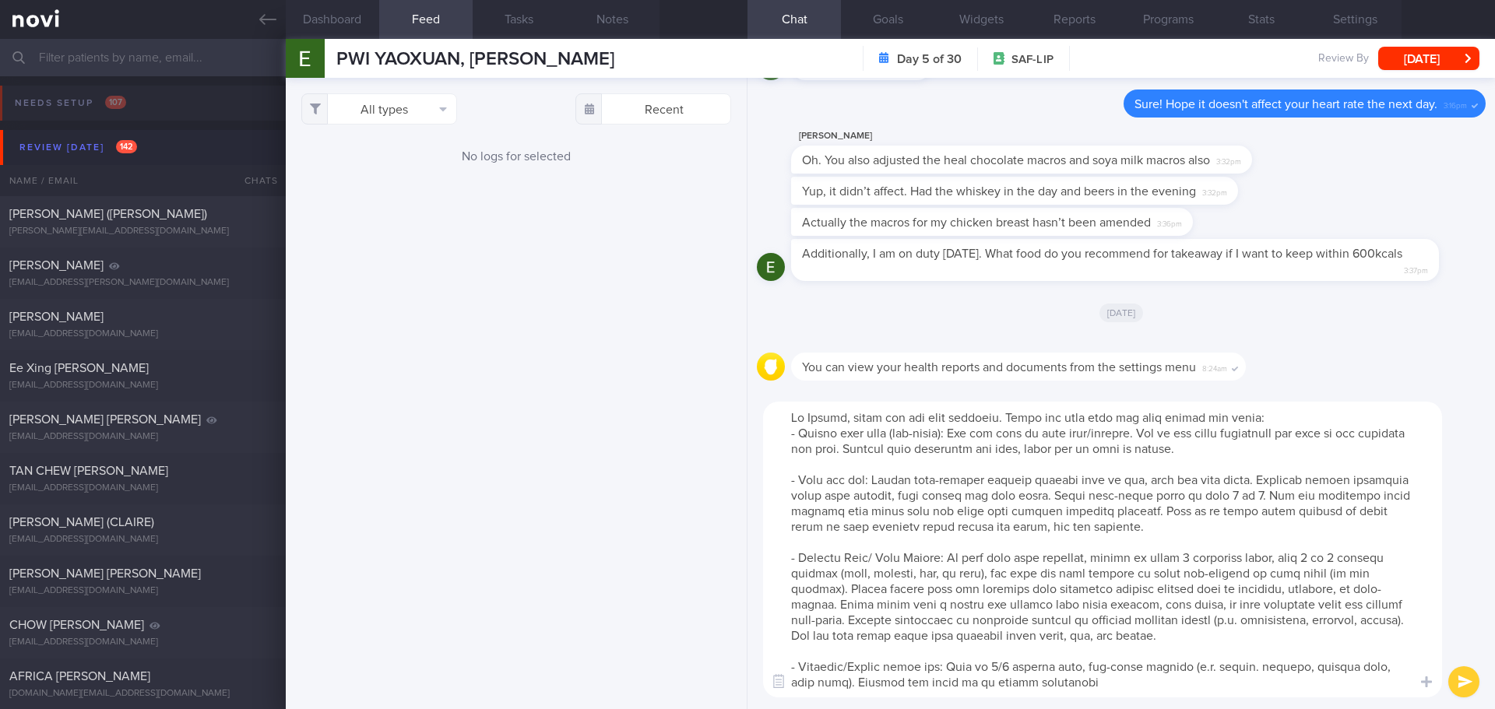
click at [1084, 692] on textarea at bounding box center [1102, 550] width 679 height 296
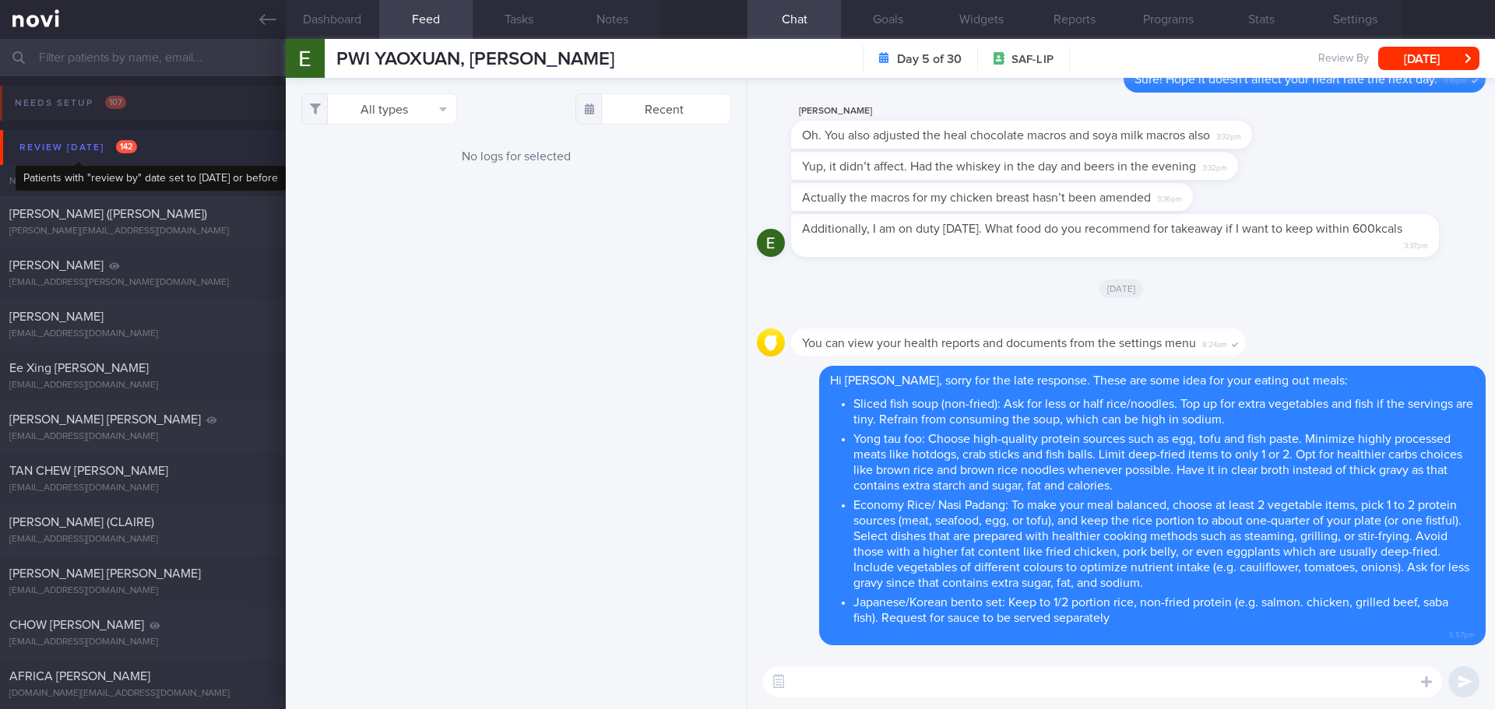
click at [73, 142] on div "Review [DATE] 142" at bounding box center [78, 147] width 125 height 21
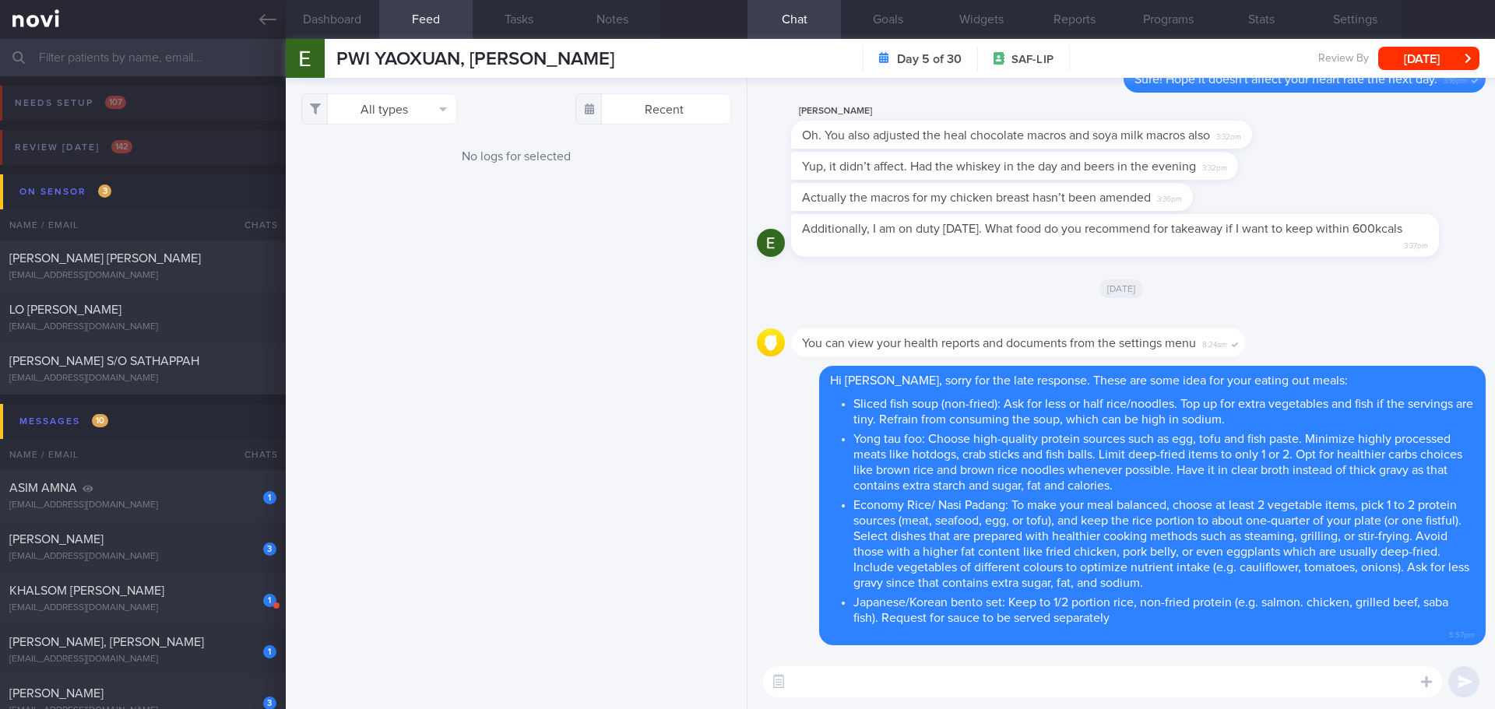
click at [466, 202] on div "All types Food Activity Glucose Weight Medicine Blood Pressure CGM Install Rece…" at bounding box center [516, 393] width 461 height 631
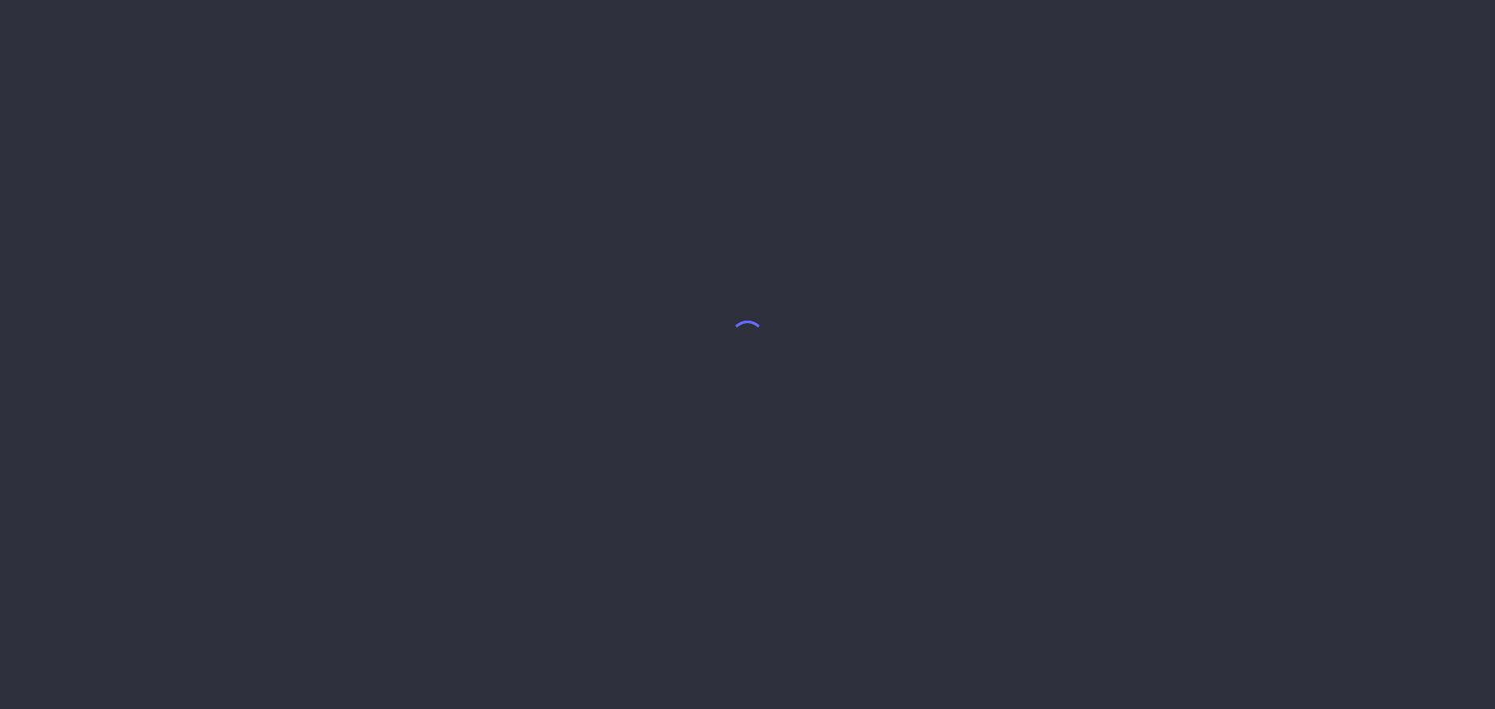
click at [332, 259] on body at bounding box center [747, 354] width 1495 height 709
click at [332, 252] on body at bounding box center [747, 354] width 1495 height 709
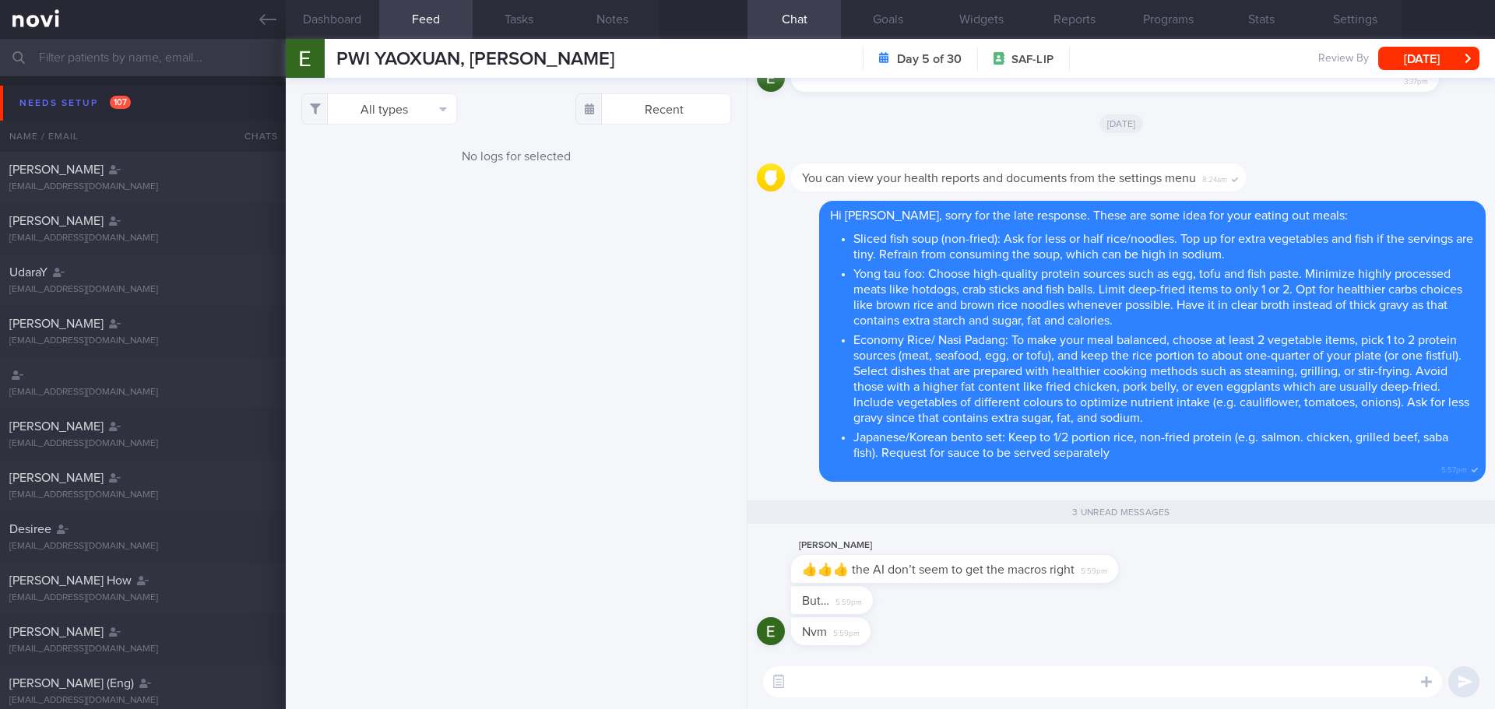
click at [1180, 625] on div "Nvm 5:59pm" at bounding box center [1121, 635] width 729 height 37
click at [930, 676] on textarea at bounding box center [1102, 681] width 679 height 31
click at [106, 93] on div "Needs setup 107" at bounding box center [75, 103] width 119 height 21
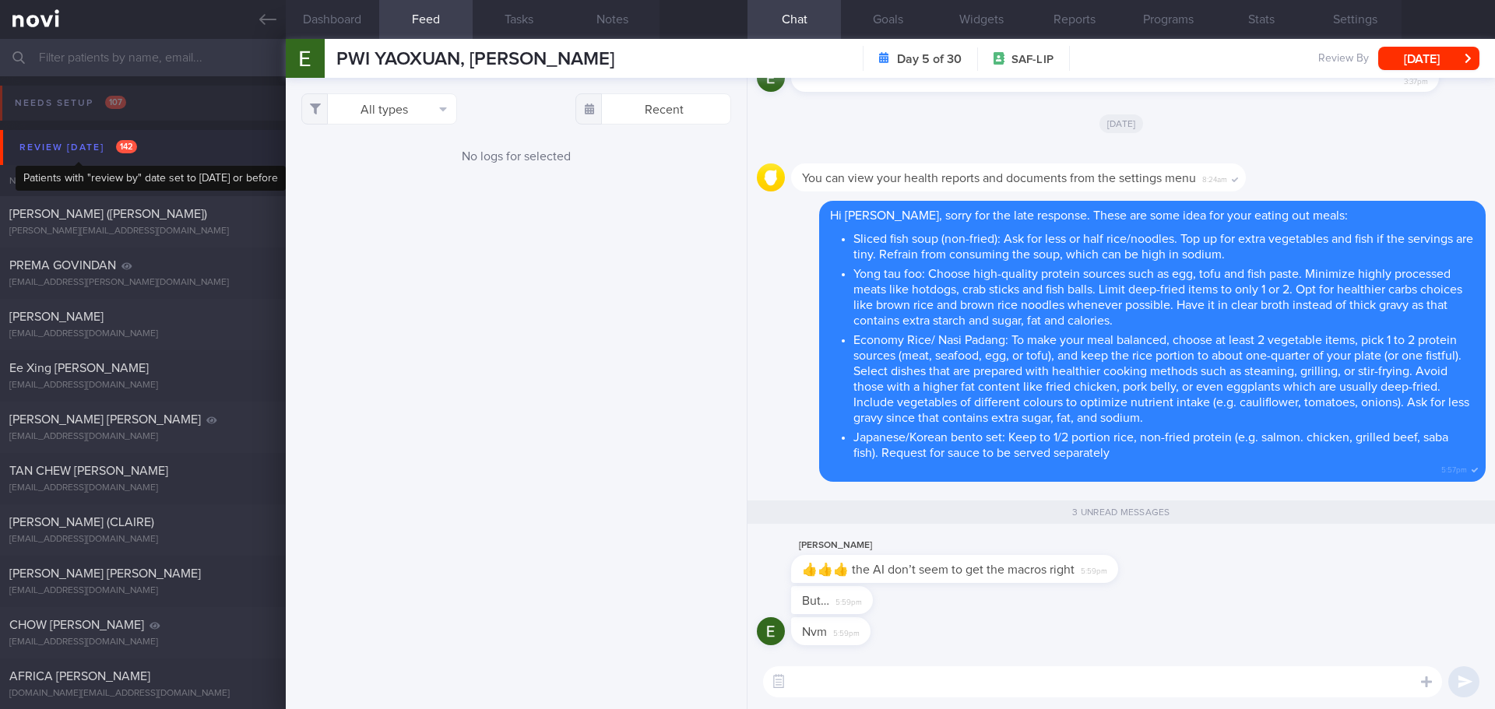
click at [79, 142] on div "Review [DATE] 142" at bounding box center [78, 147] width 125 height 21
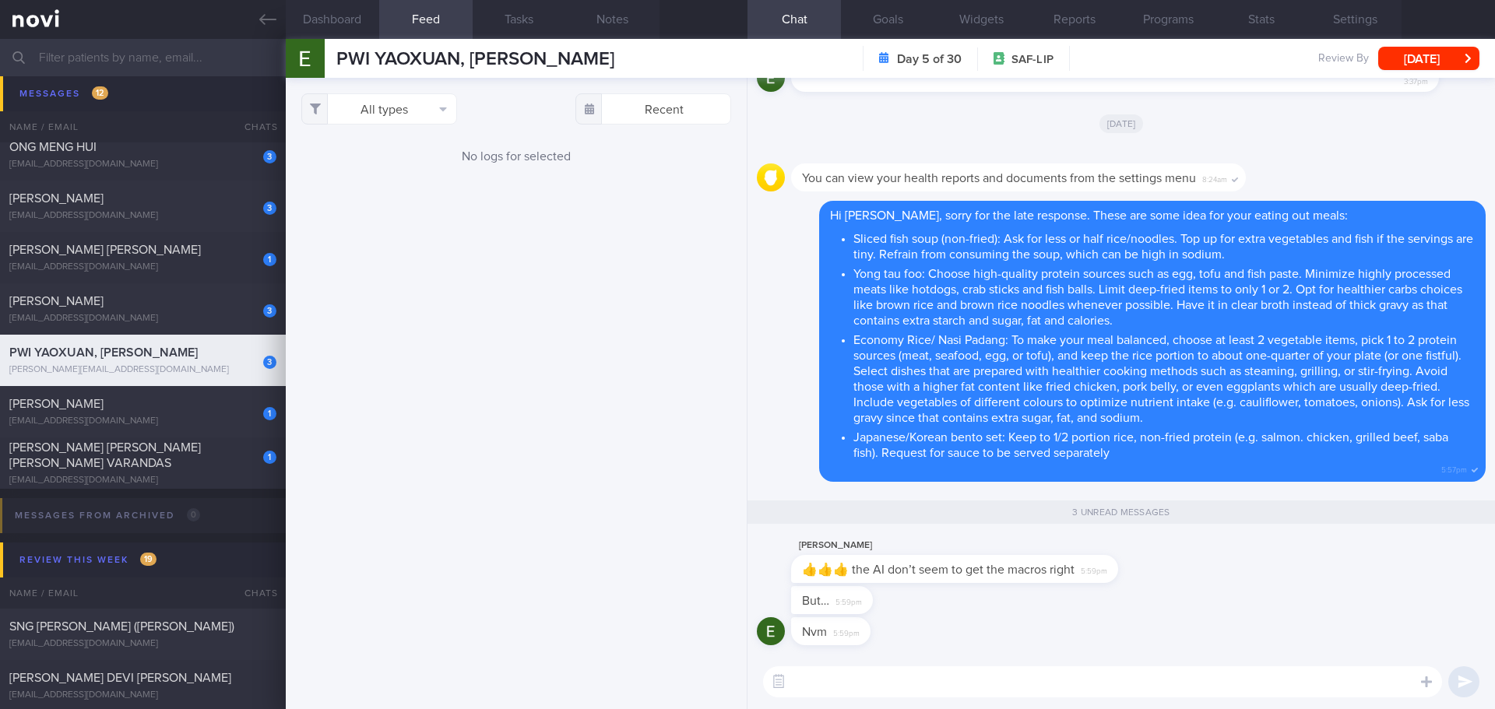
scroll to position [623, 0]
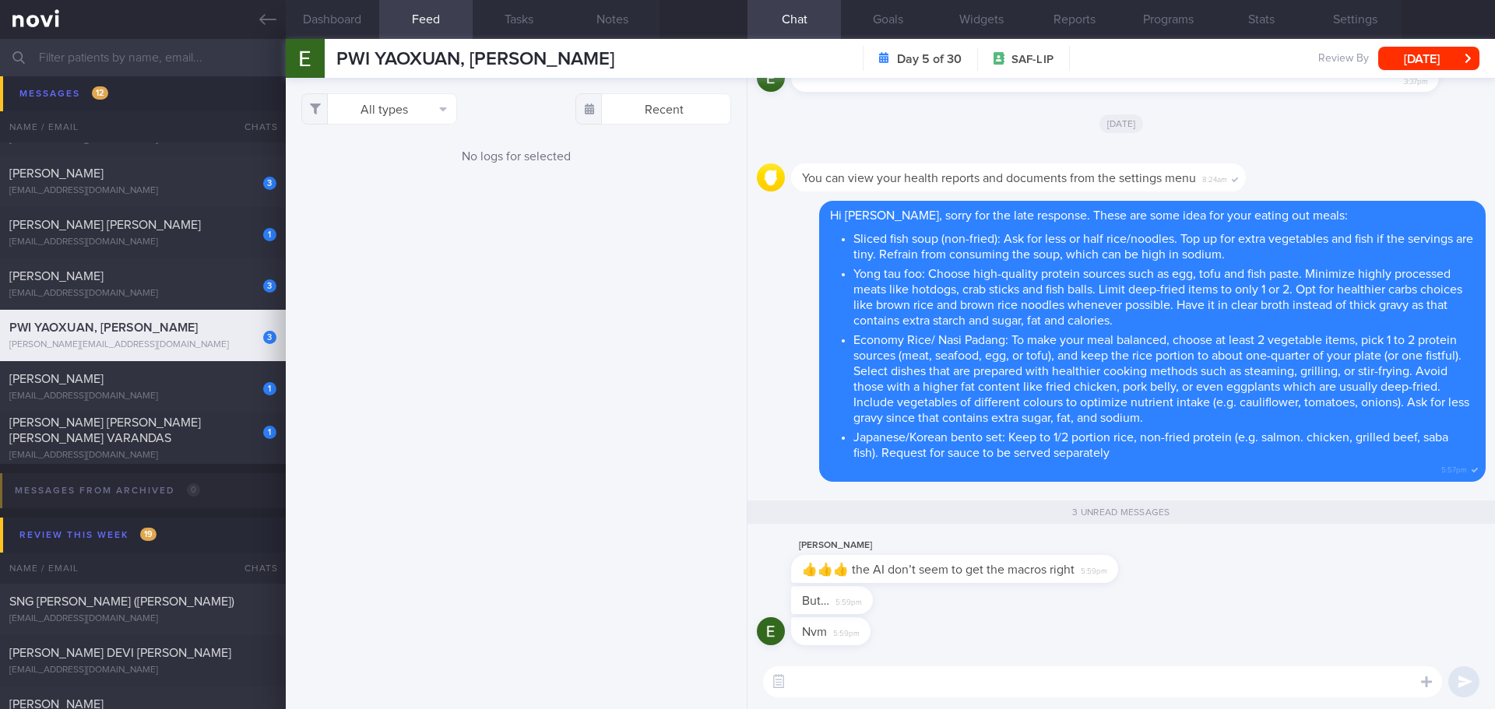
click at [938, 677] on textarea at bounding box center [1102, 681] width 679 height 31
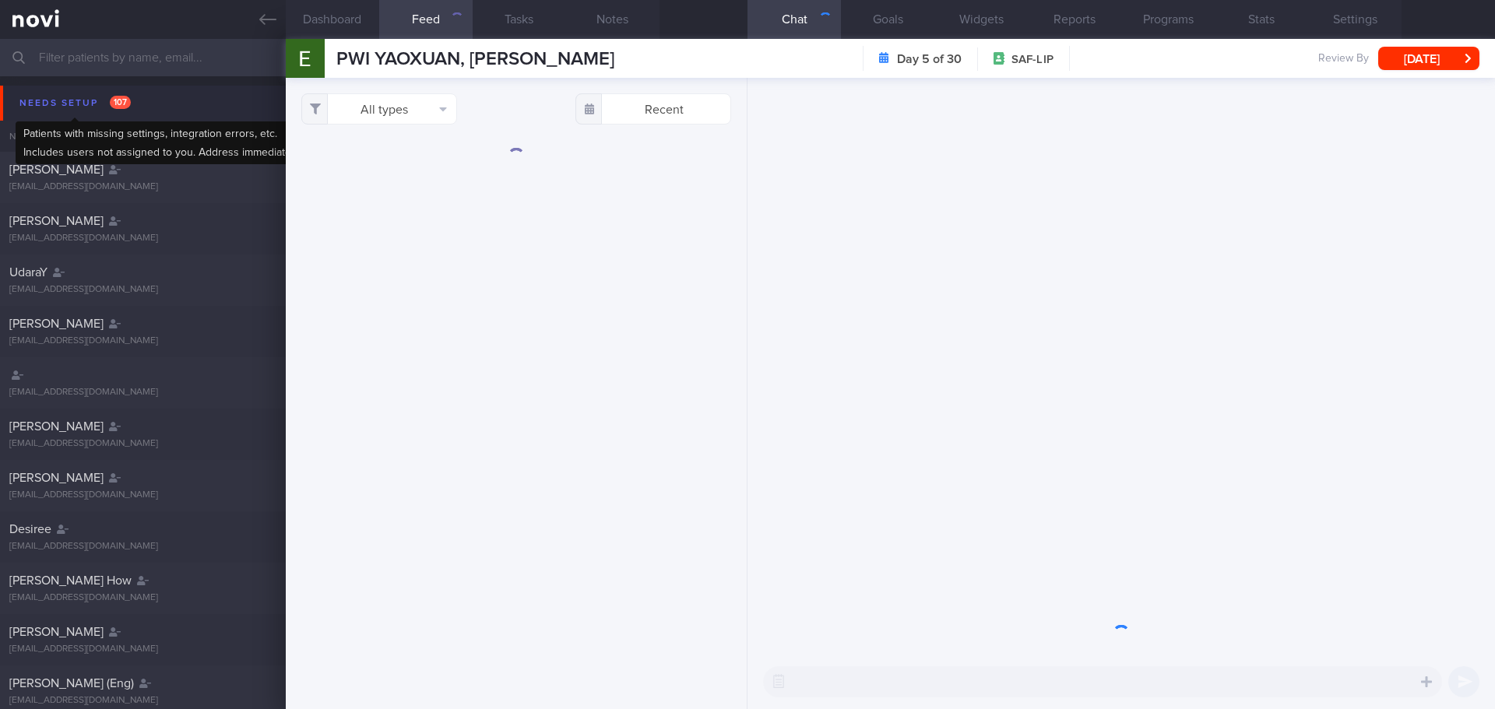
click at [83, 108] on div "Needs setup 107" at bounding box center [75, 103] width 119 height 21
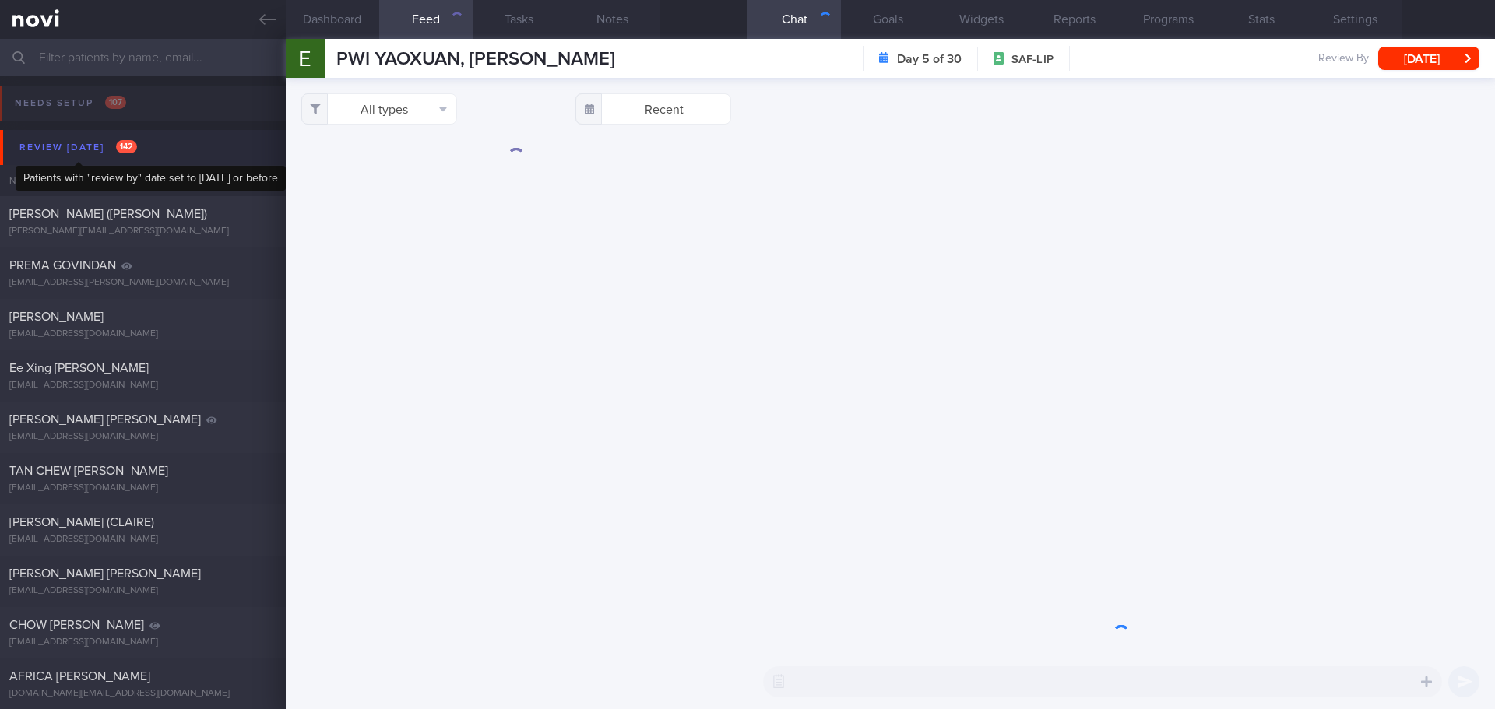
click at [71, 145] on div "Review [DATE] 142" at bounding box center [78, 147] width 125 height 21
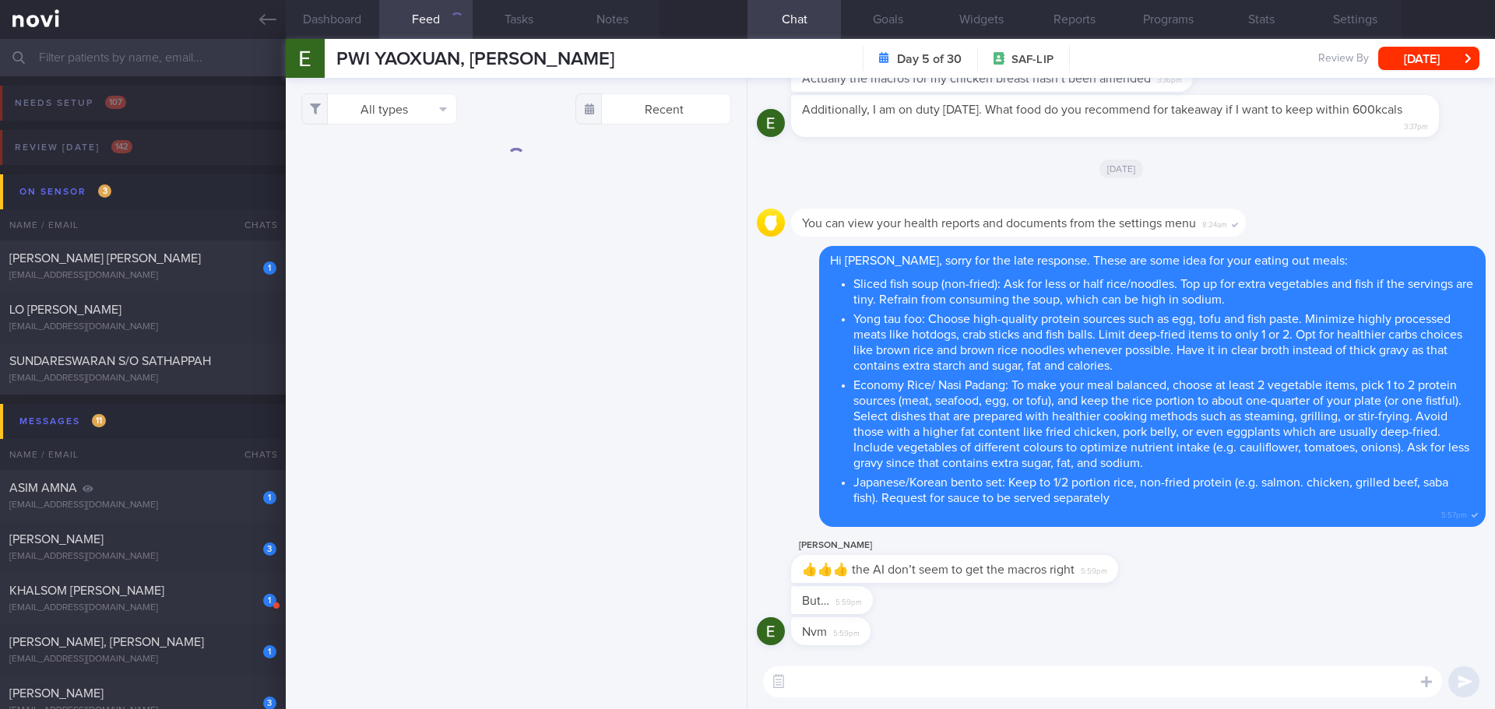
click at [905, 680] on textarea at bounding box center [1102, 681] width 679 height 31
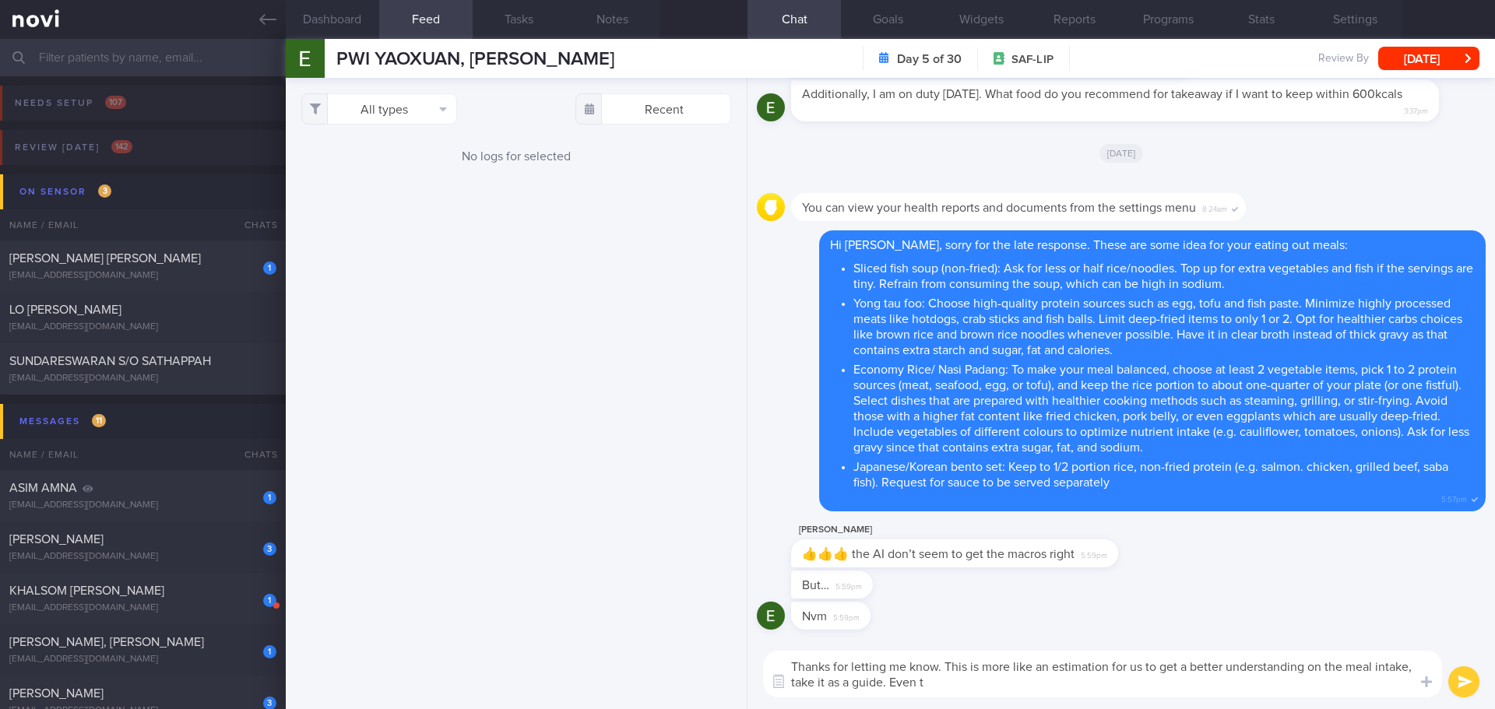
click at [1019, 690] on textarea "Thanks for letting me know. This is more like an estimation for us to get a bet…" at bounding box center [1102, 674] width 679 height 47
drag, startPoint x: 1035, startPoint y: 665, endPoint x: 947, endPoint y: 663, distance: 88.0
click at [947, 663] on textarea "Thanks for letting me know. This is more like an estimation for us to get a bet…" at bounding box center [1102, 674] width 679 height 47
click at [1059, 687] on textarea "Thanks for letting me know. Meal evaluation is an estimation for us to get a be…" at bounding box center [1102, 674] width 679 height 47
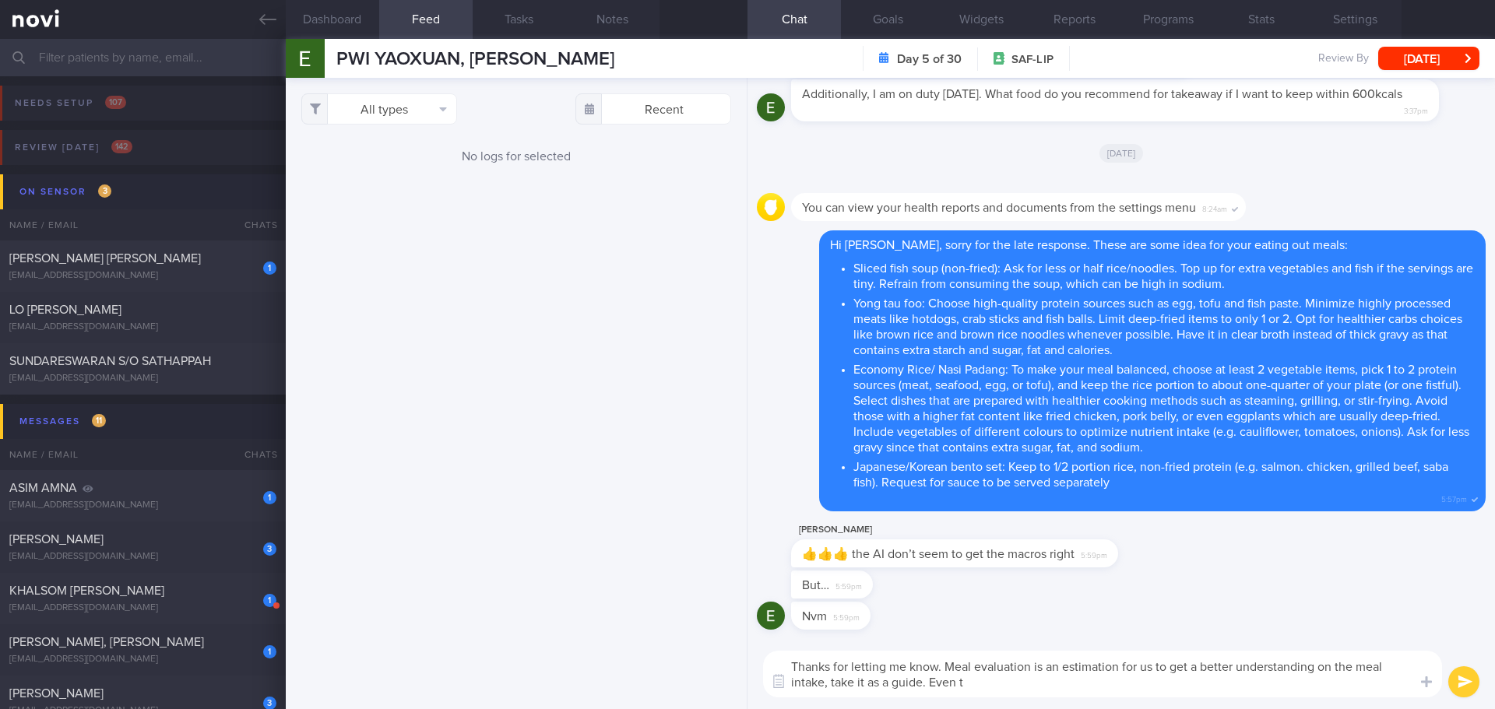
click at [1059, 687] on textarea "Thanks for letting me know. Meal evaluation is an estimation for us to get a be…" at bounding box center [1102, 674] width 679 height 47
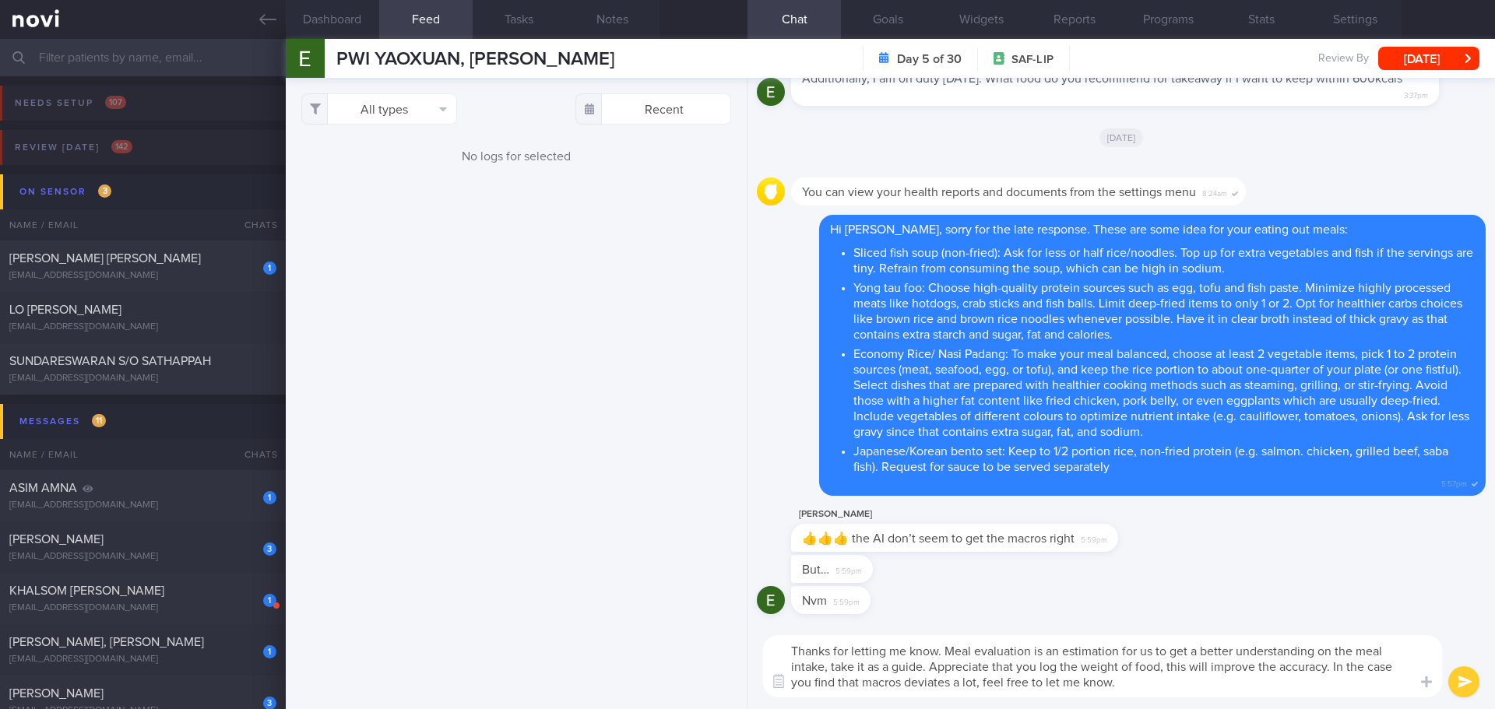
type textarea "Thanks for letting me know. Meal evaluation is an estimation for us to get a be…"
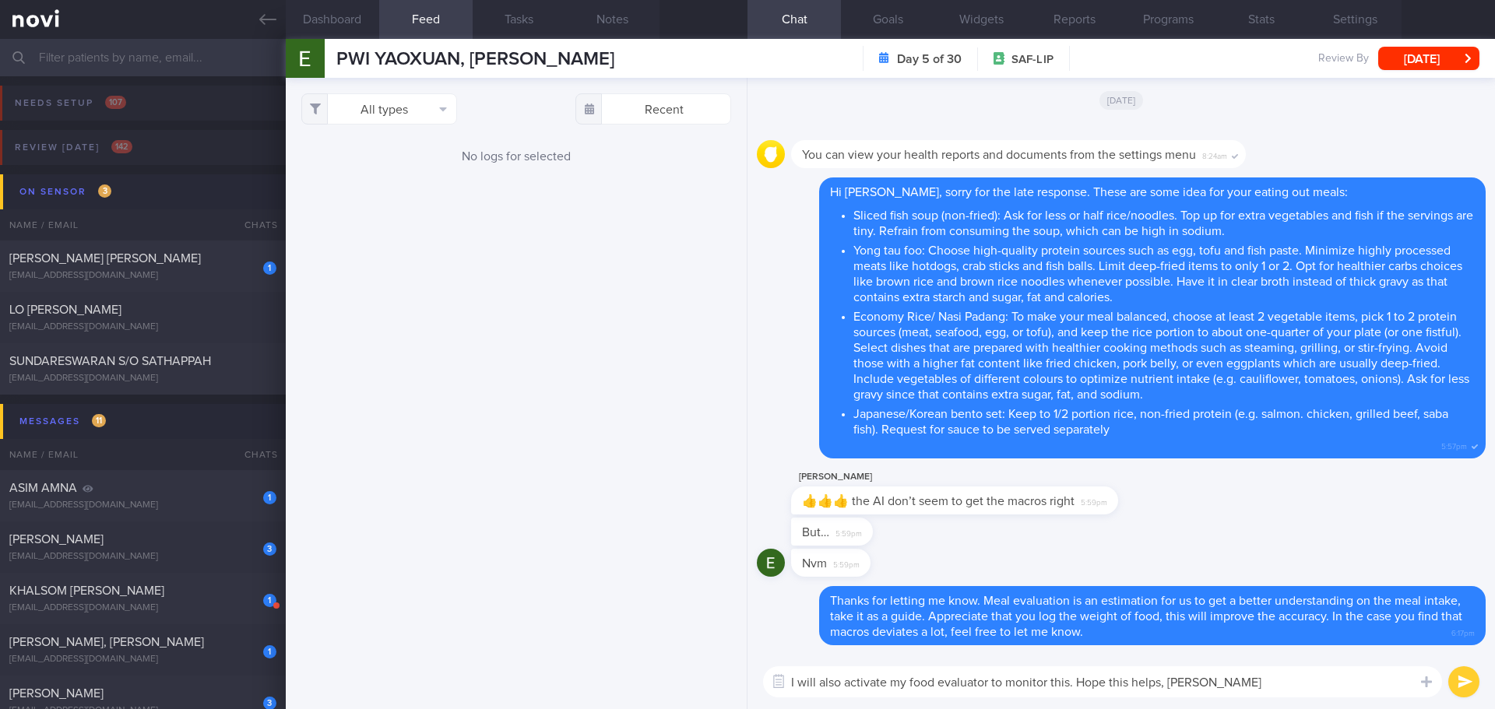
type textarea "I will also activate my food evaluator to monitor this. Hope this helps, [PERSO…"
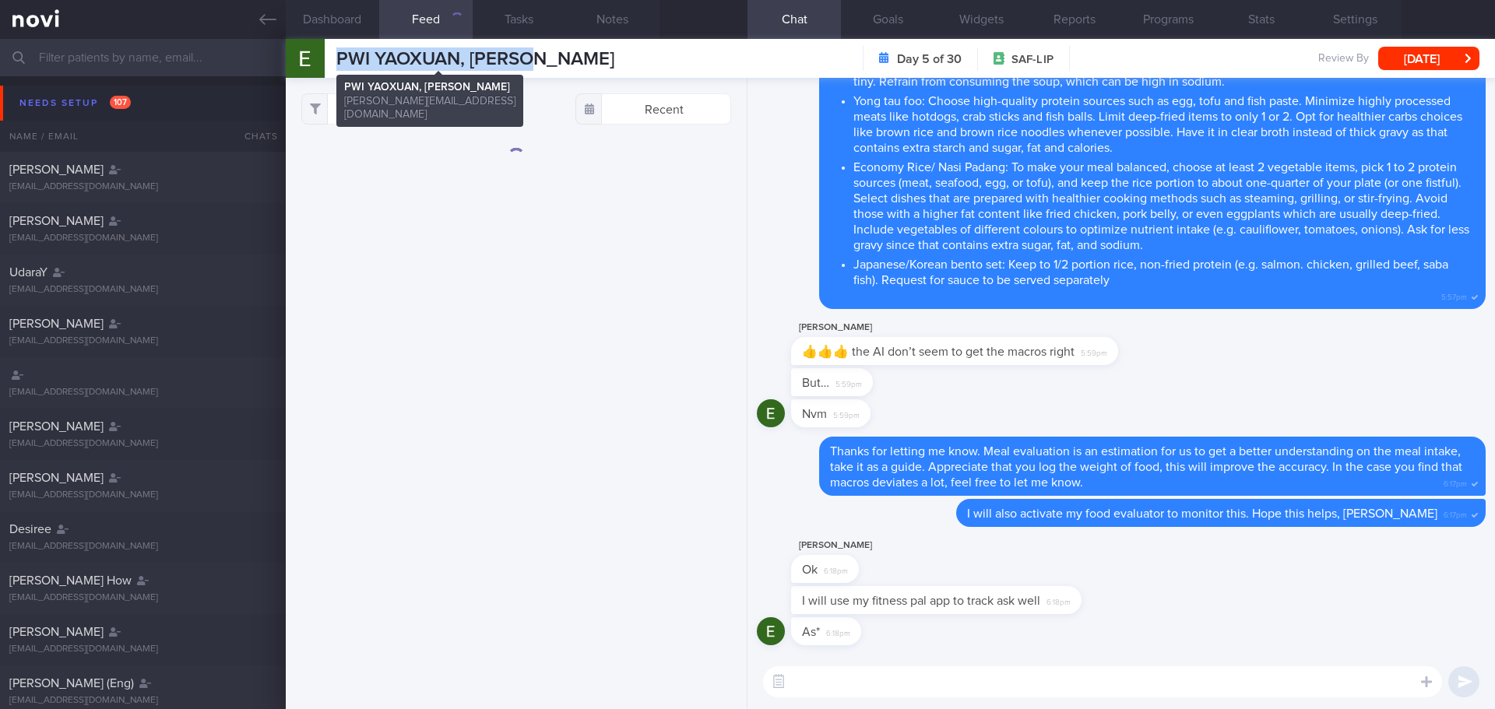
drag, startPoint x: 538, startPoint y: 64, endPoint x: 340, endPoint y: 59, distance: 197.8
click at [340, 59] on span "PWI YAOXUAN, [PERSON_NAME]" at bounding box center [475, 59] width 278 height 19
copy span "PWI YAOXUAN, [PERSON_NAME]"
drag, startPoint x: 1377, startPoint y: 23, endPoint x: 1371, endPoint y: 44, distance: 21.9
click at [1377, 23] on button "Settings" at bounding box center [1354, 19] width 93 height 39
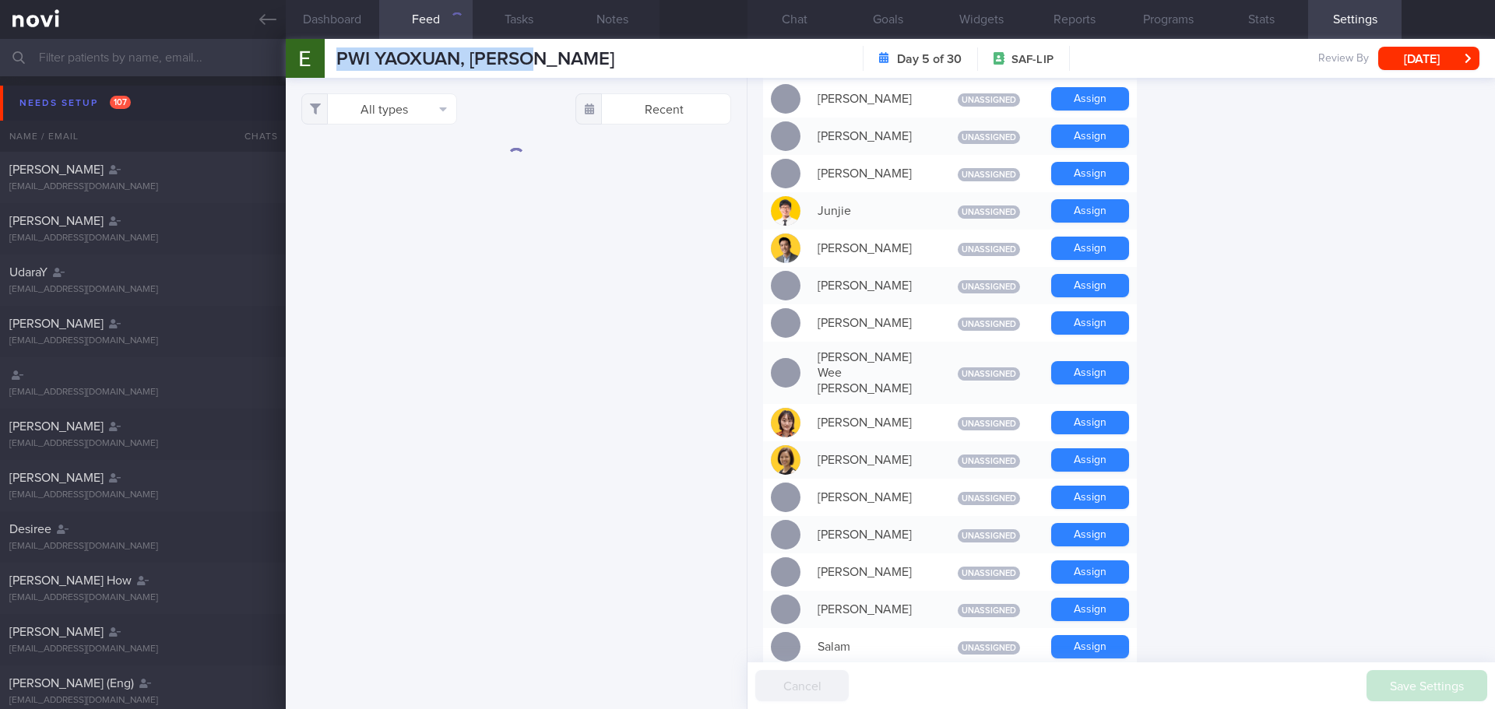
scroll to position [1090, 0]
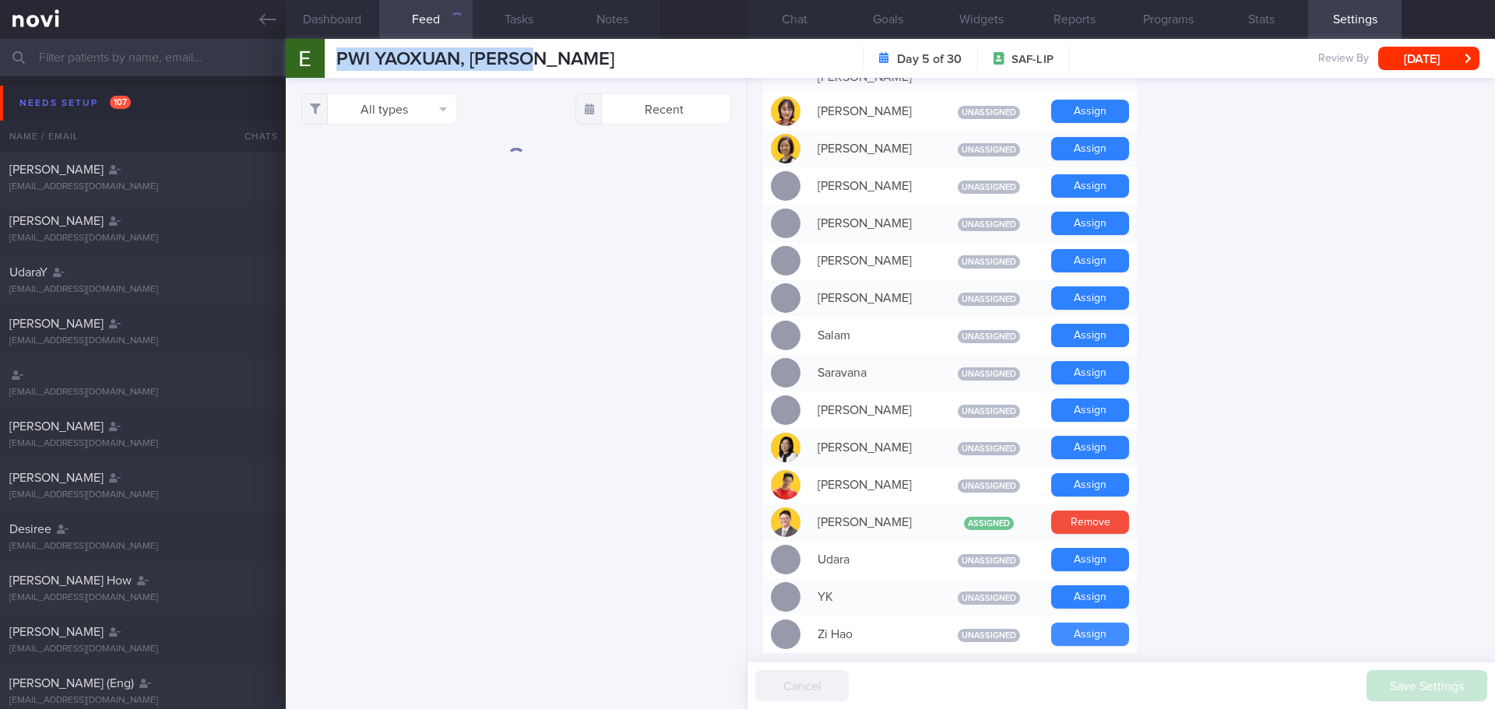
click at [1061, 623] on button "Assign" at bounding box center [1090, 634] width 78 height 23
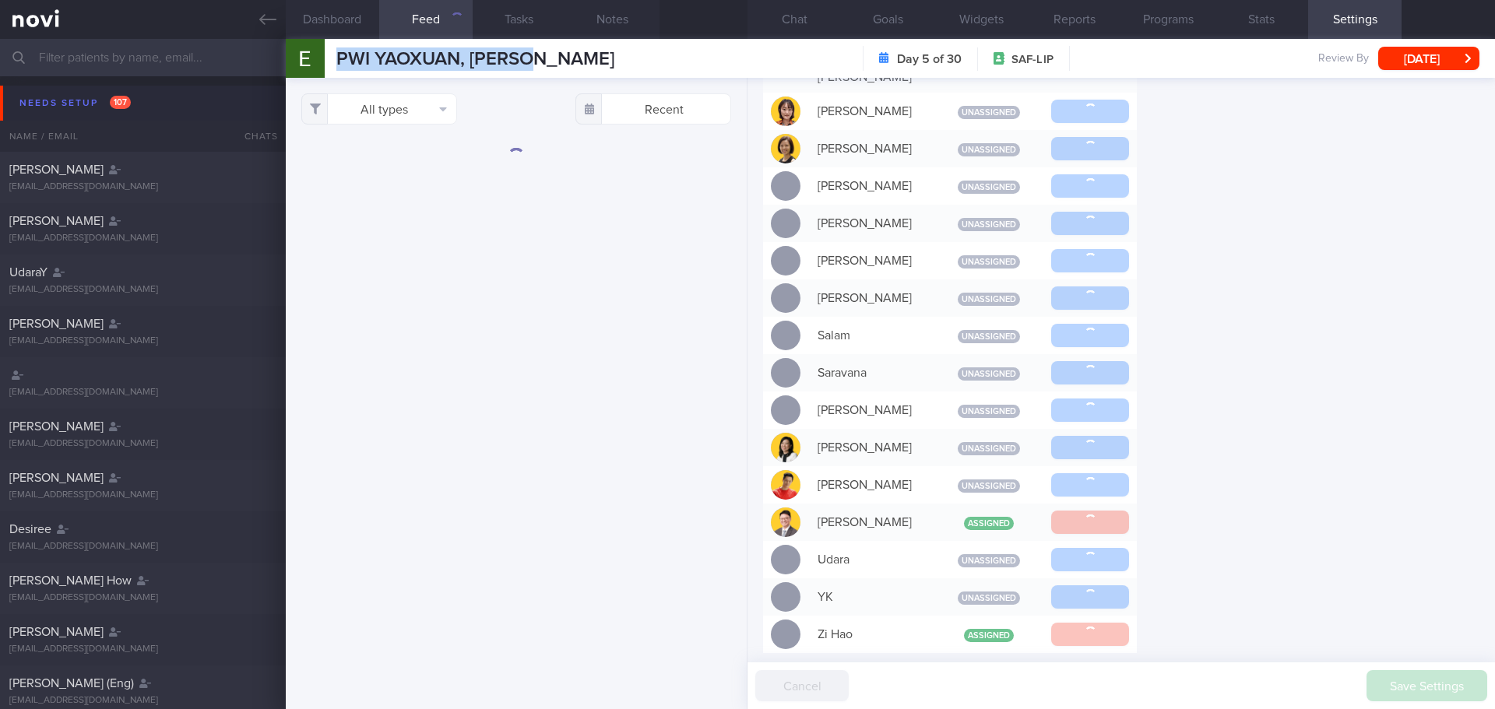
click at [80, 92] on button "Needs setup 107" at bounding box center [749, 103] width 1499 height 35
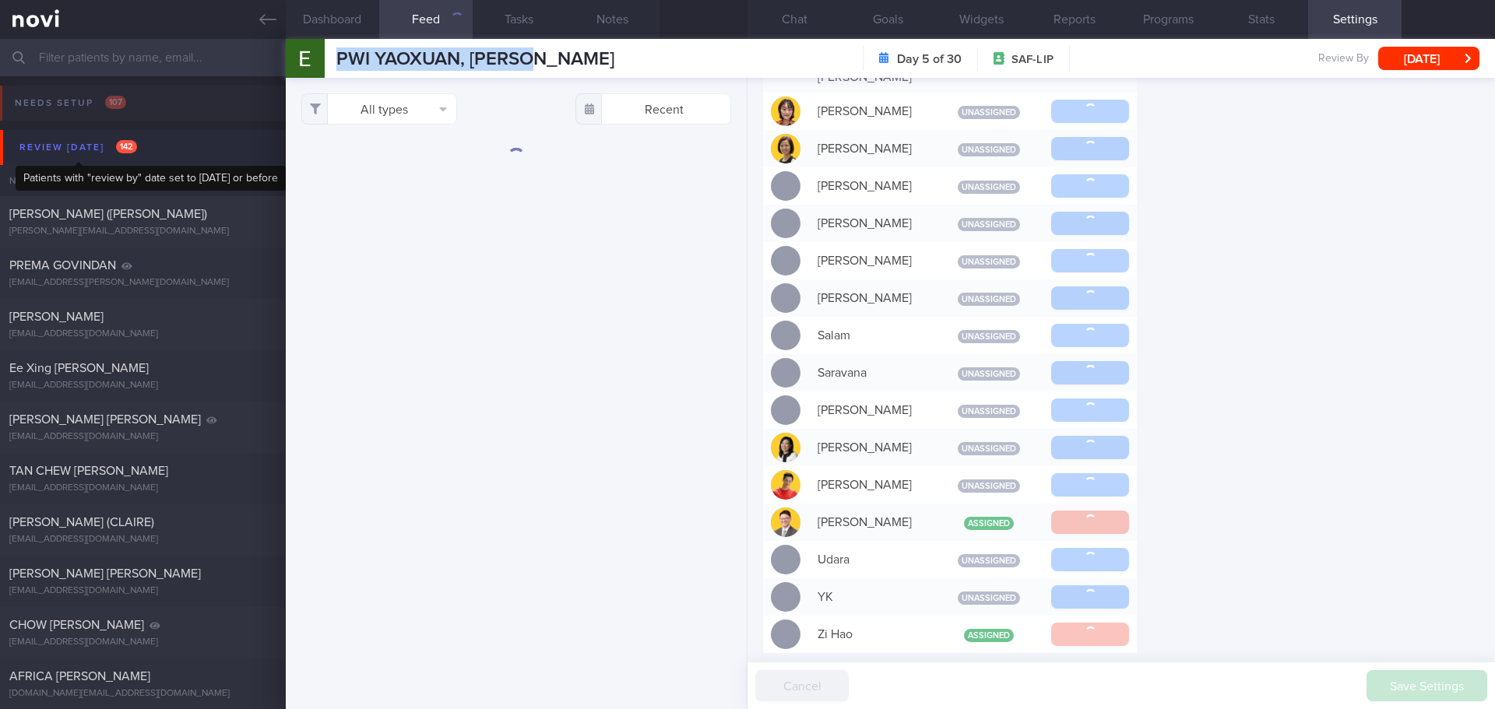
click at [84, 147] on div "Review [DATE] 142" at bounding box center [78, 147] width 125 height 21
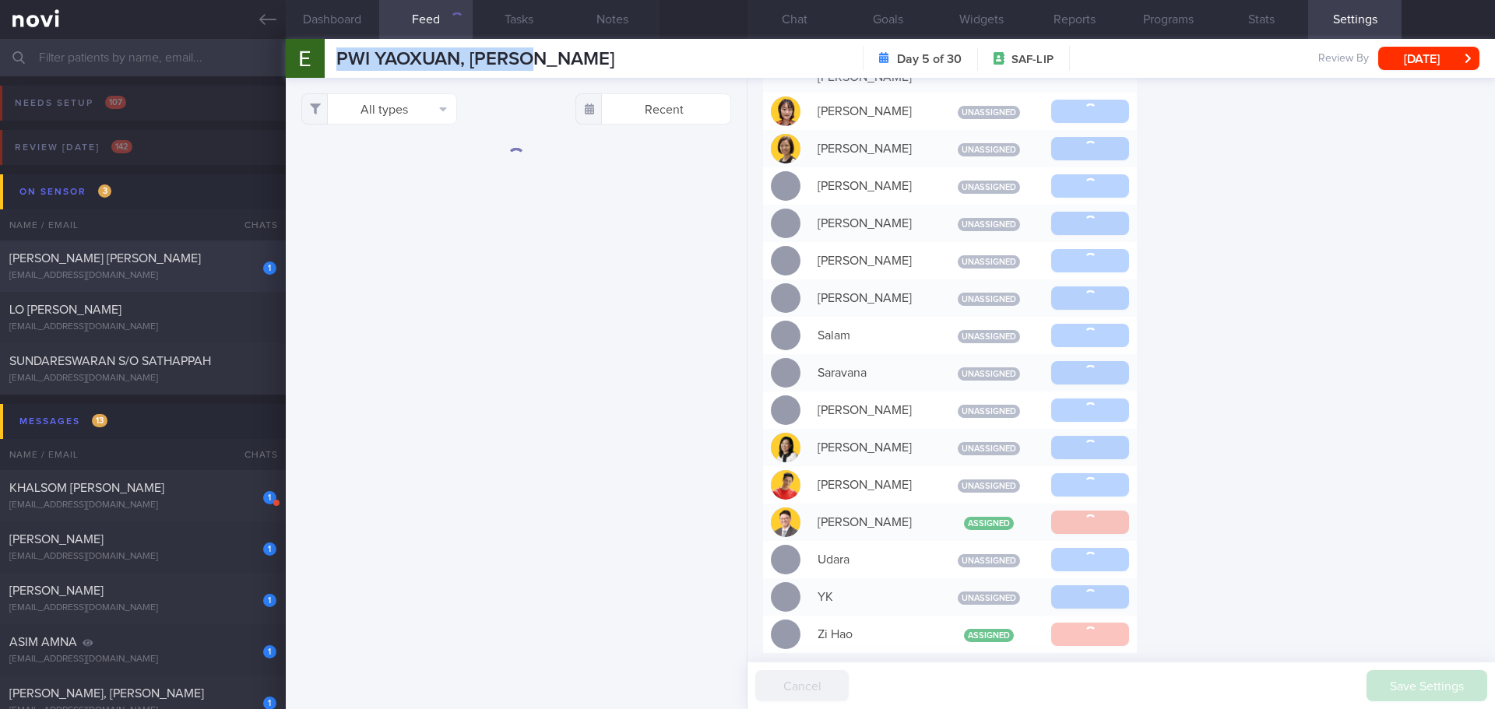
click at [121, 269] on div "1 [PERSON_NAME] [PERSON_NAME] [EMAIL_ADDRESS][DOMAIN_NAME]" at bounding box center [143, 266] width 286 height 31
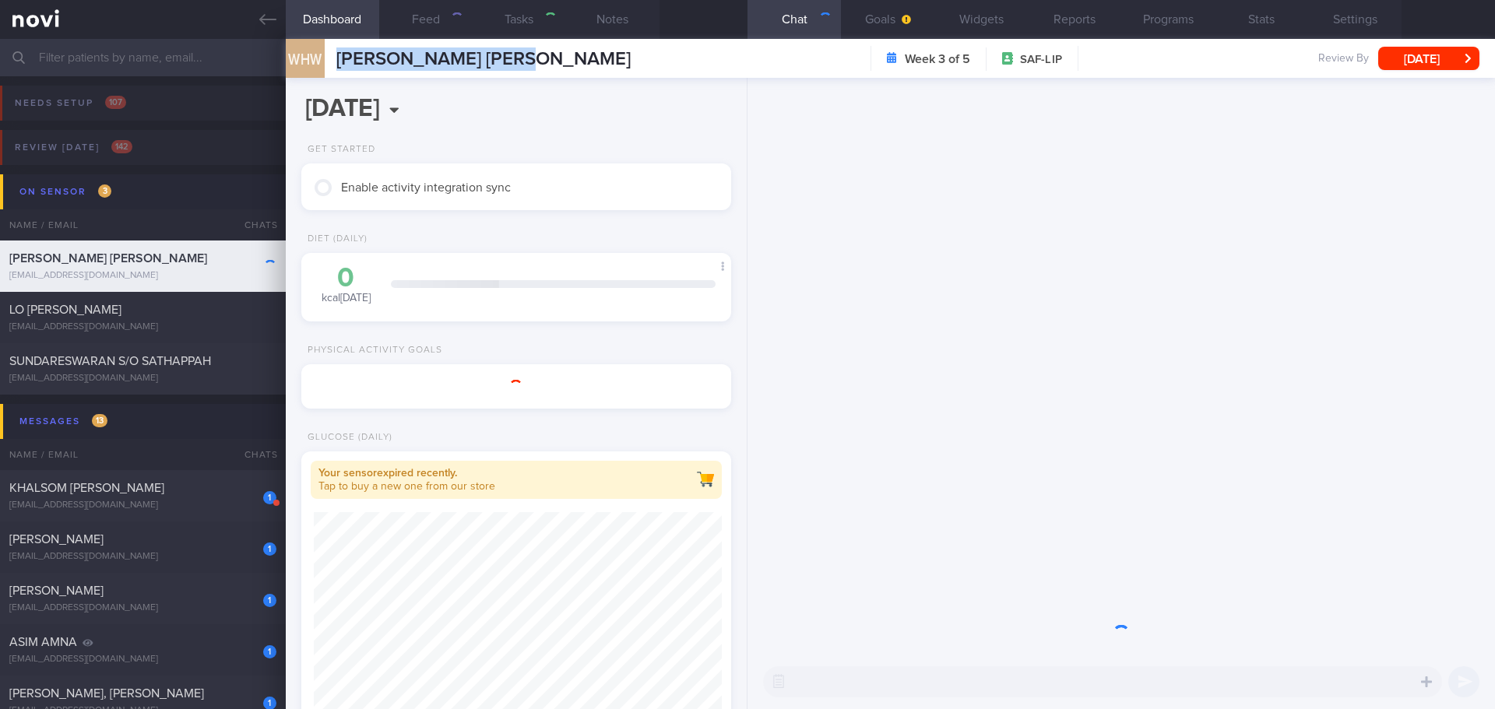
select select "8"
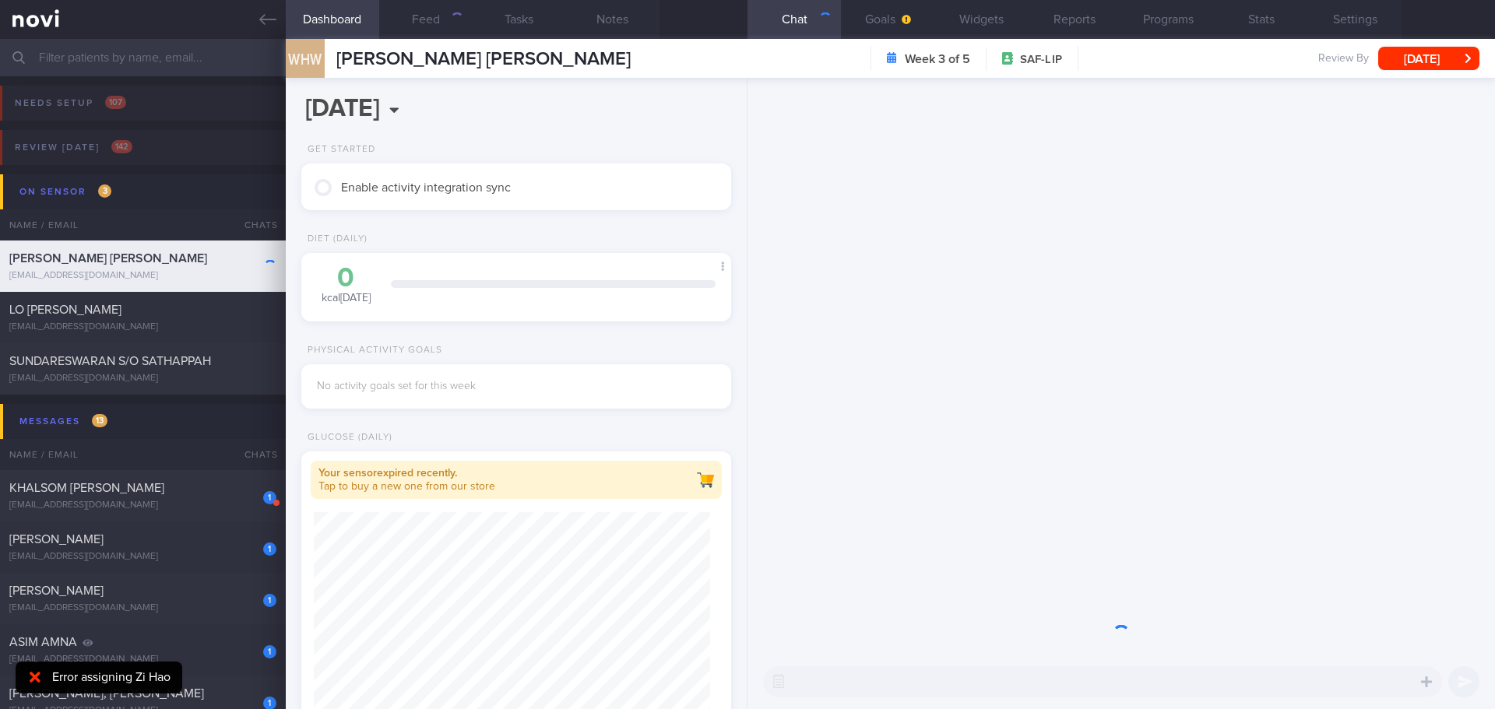
scroll to position [195, 391]
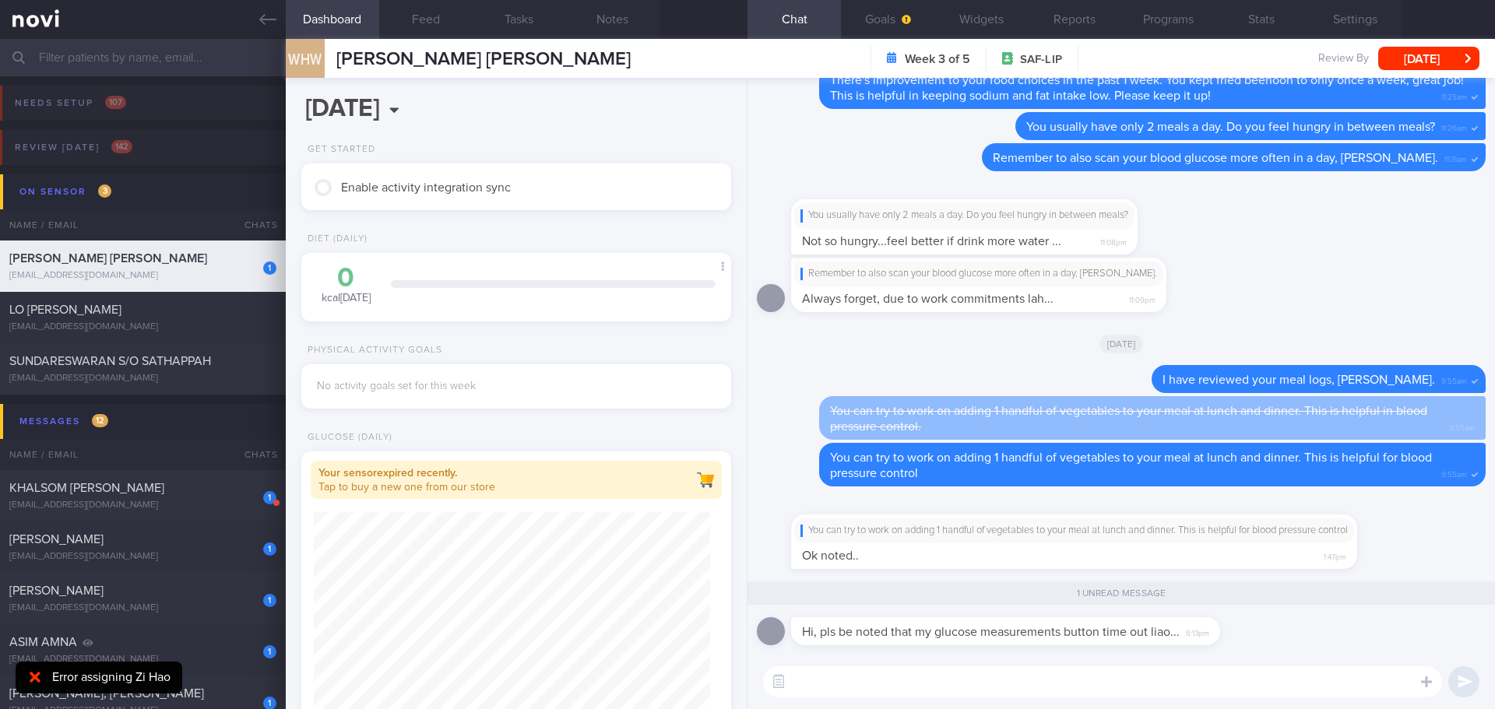
click at [910, 676] on textarea at bounding box center [1102, 681] width 679 height 31
type textarea "Noted with thanks, [PERSON_NAME]."
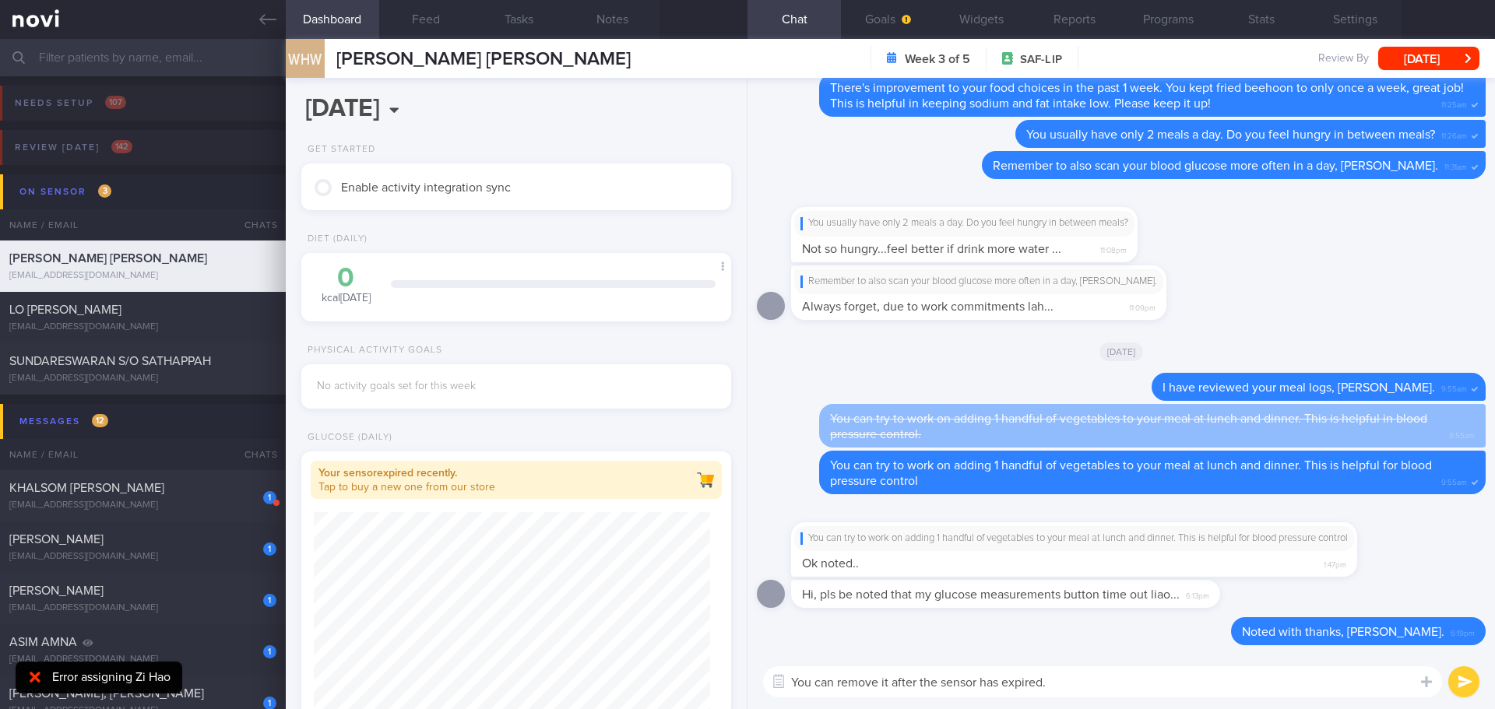
type textarea "You can remove it after the sensor has expired."
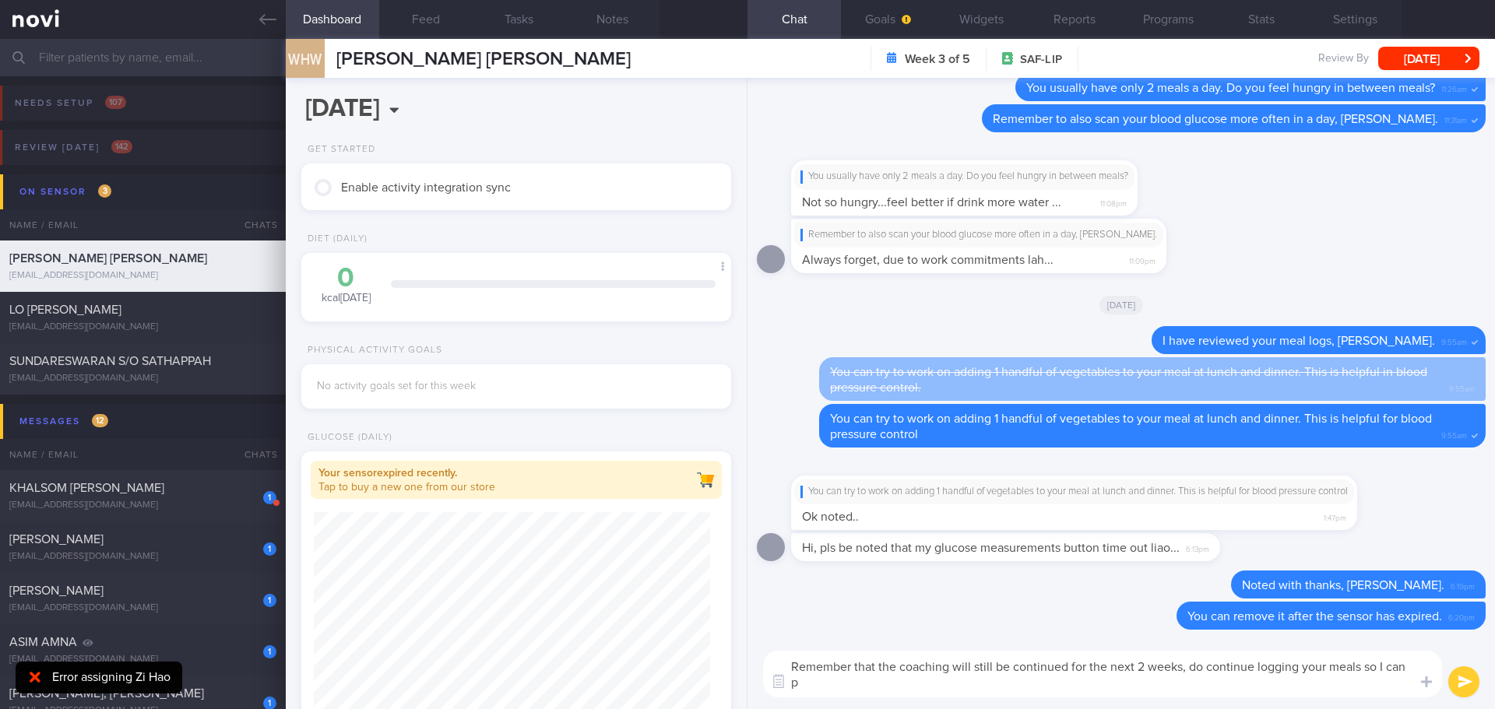
scroll to position [0, 0]
type textarea "Remember that the coaching will still be continued for the next 2 weeks, do con…"
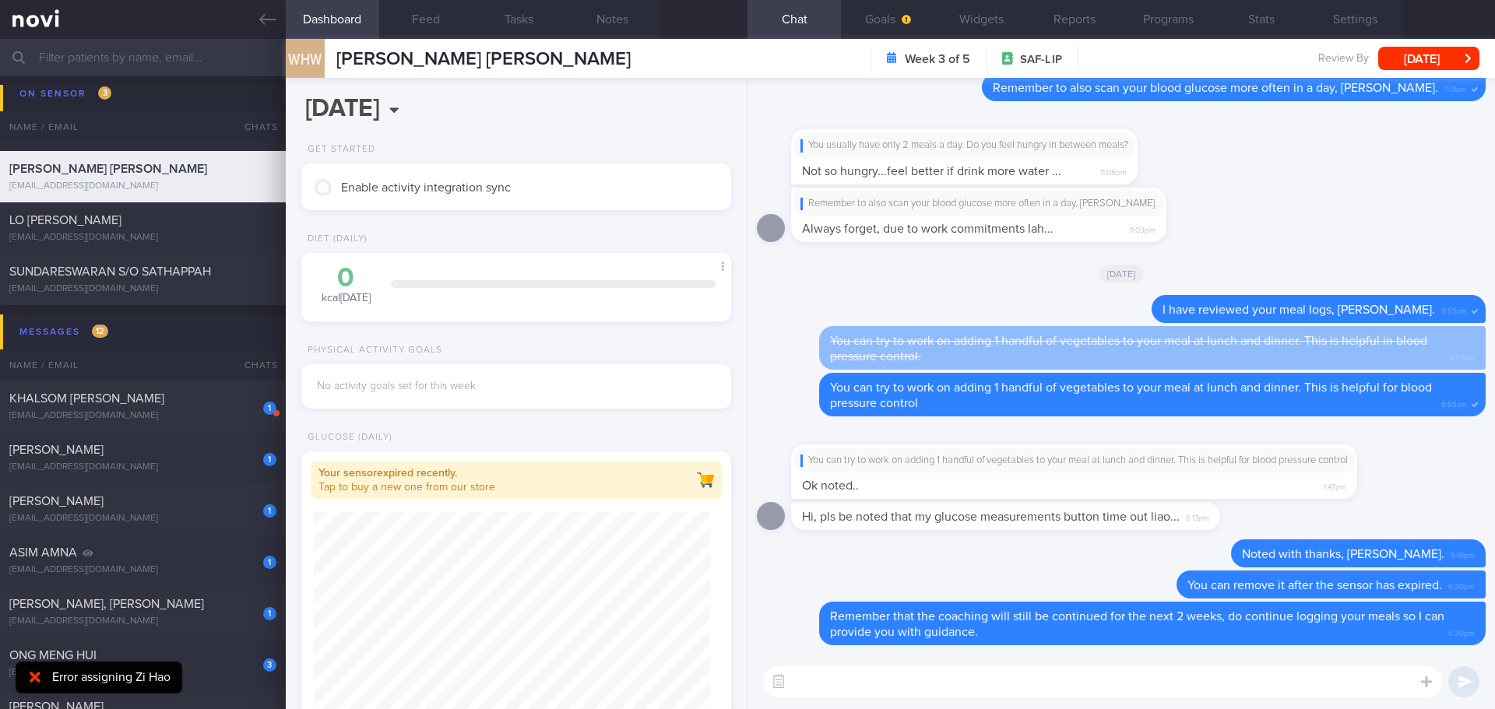
scroll to position [311, 0]
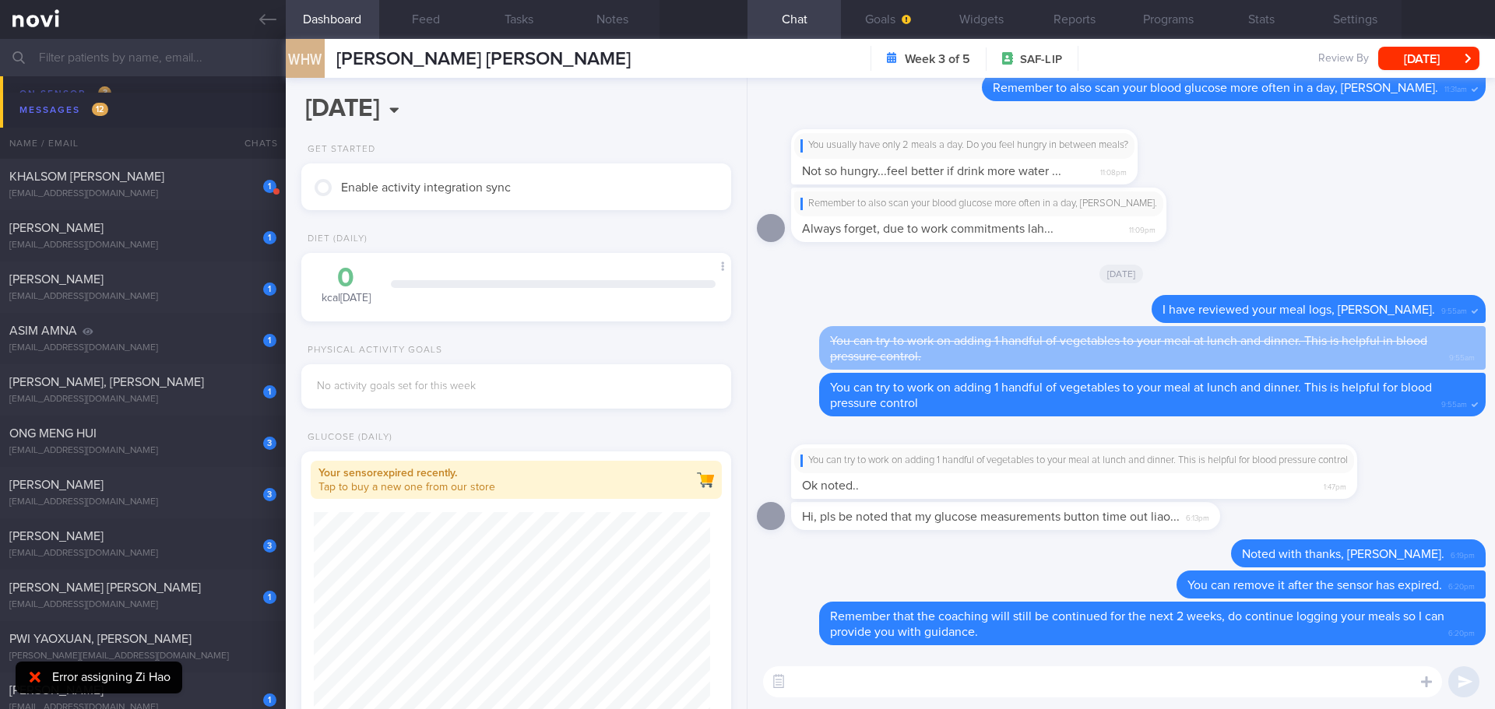
drag, startPoint x: 132, startPoint y: 393, endPoint x: 902, endPoint y: 98, distance: 825.2
click at [132, 393] on div "1 [PERSON_NAME], [PERSON_NAME] [EMAIL_ADDRESS][DOMAIN_NAME]" at bounding box center [143, 389] width 286 height 31
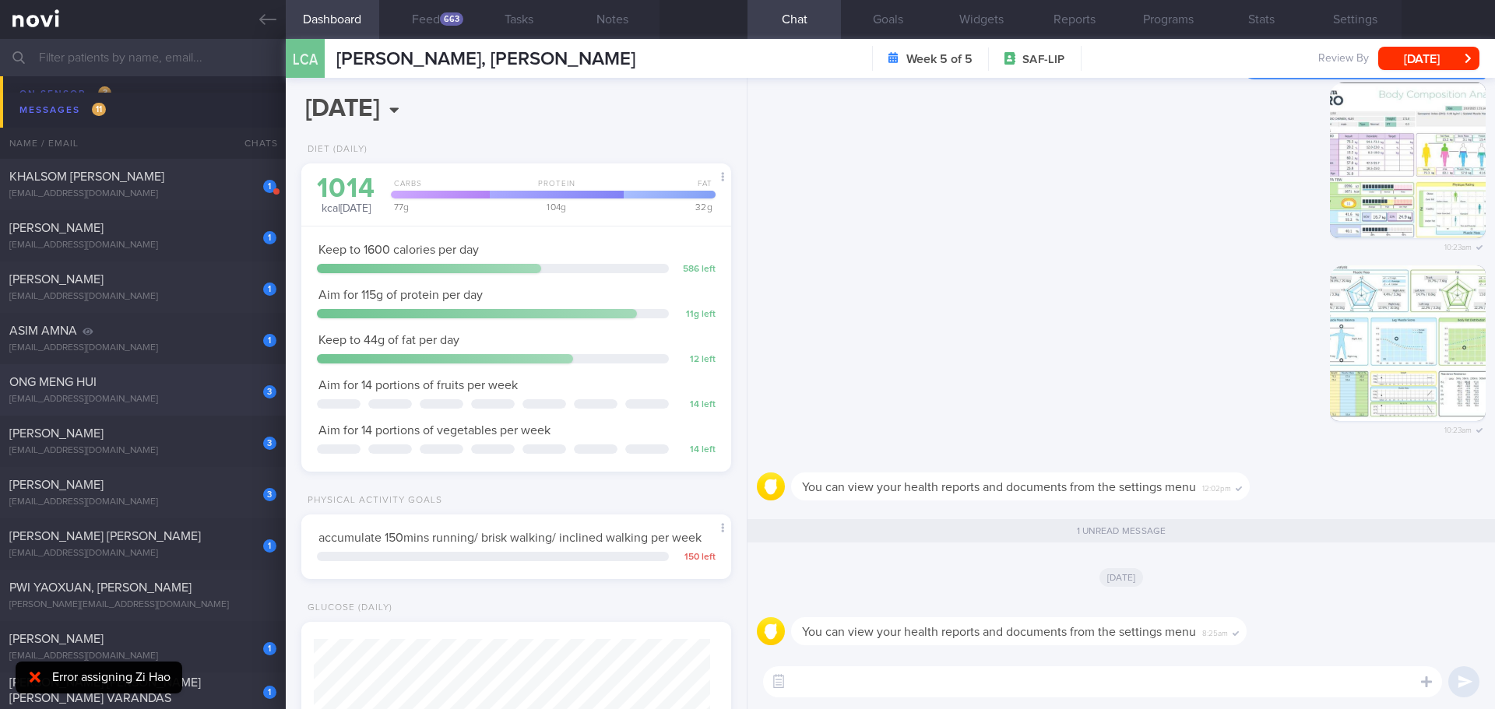
scroll to position [198, 397]
click at [133, 390] on div "3 [PERSON_NAME] [PERSON_NAME] [EMAIL_ADDRESS][DOMAIN_NAME]" at bounding box center [143, 389] width 286 height 31
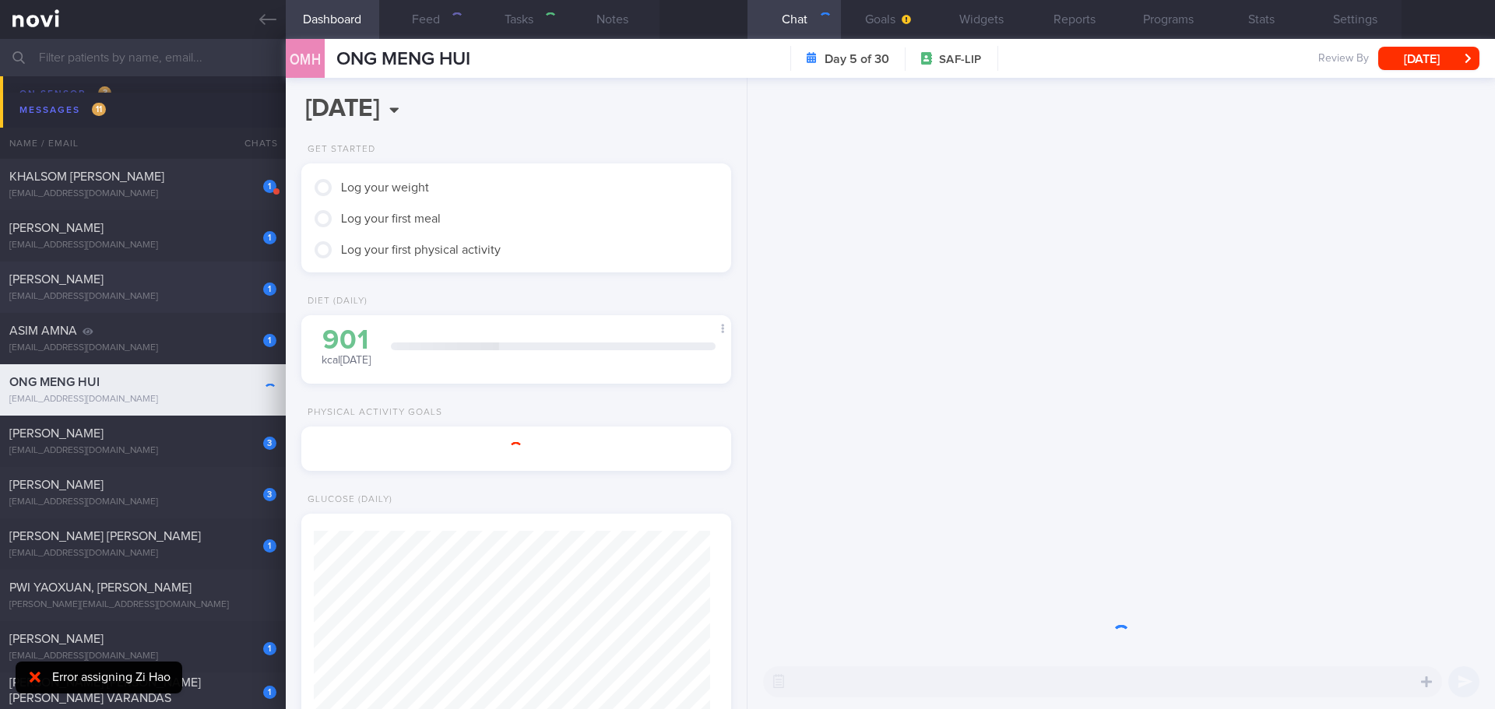
select select "9"
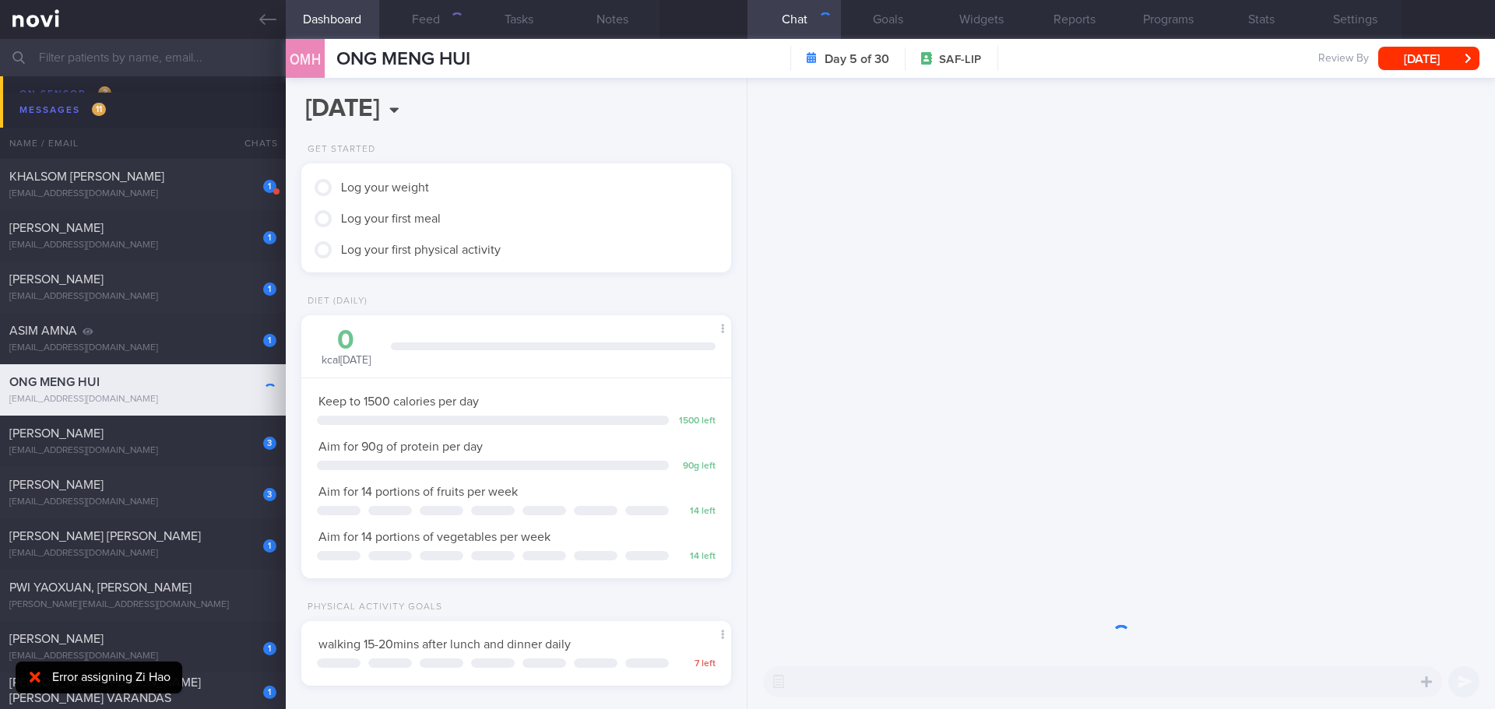
scroll to position [198, 397]
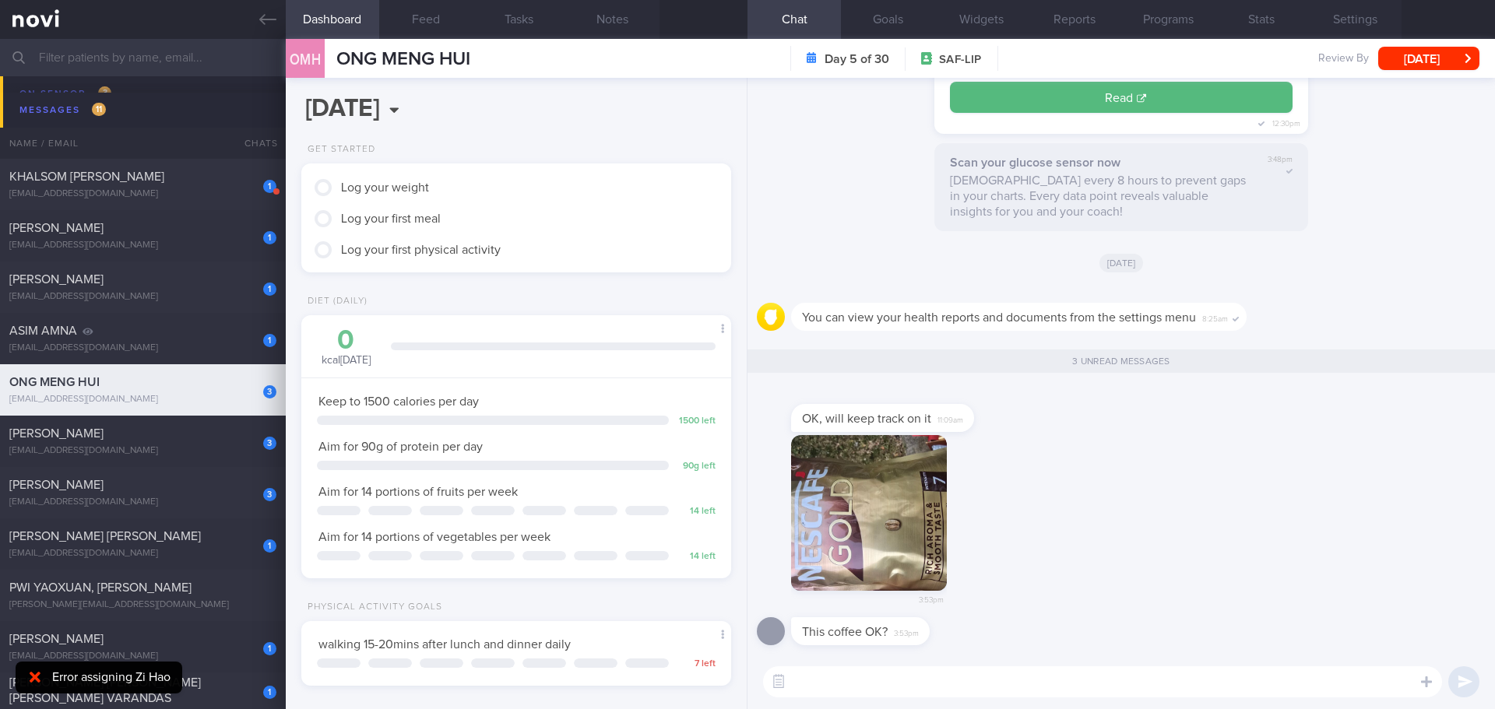
click at [873, 482] on button "button" at bounding box center [869, 513] width 156 height 156
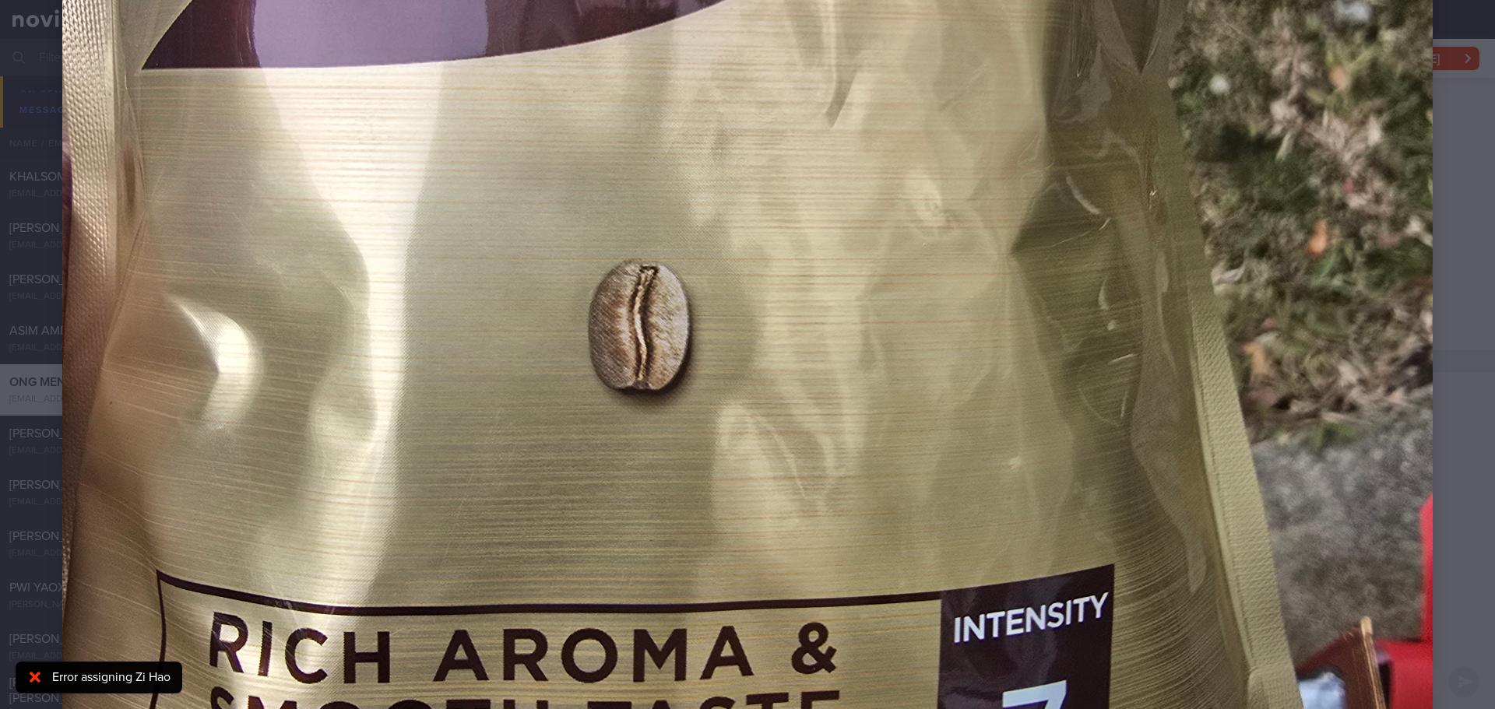
scroll to position [1227, 0]
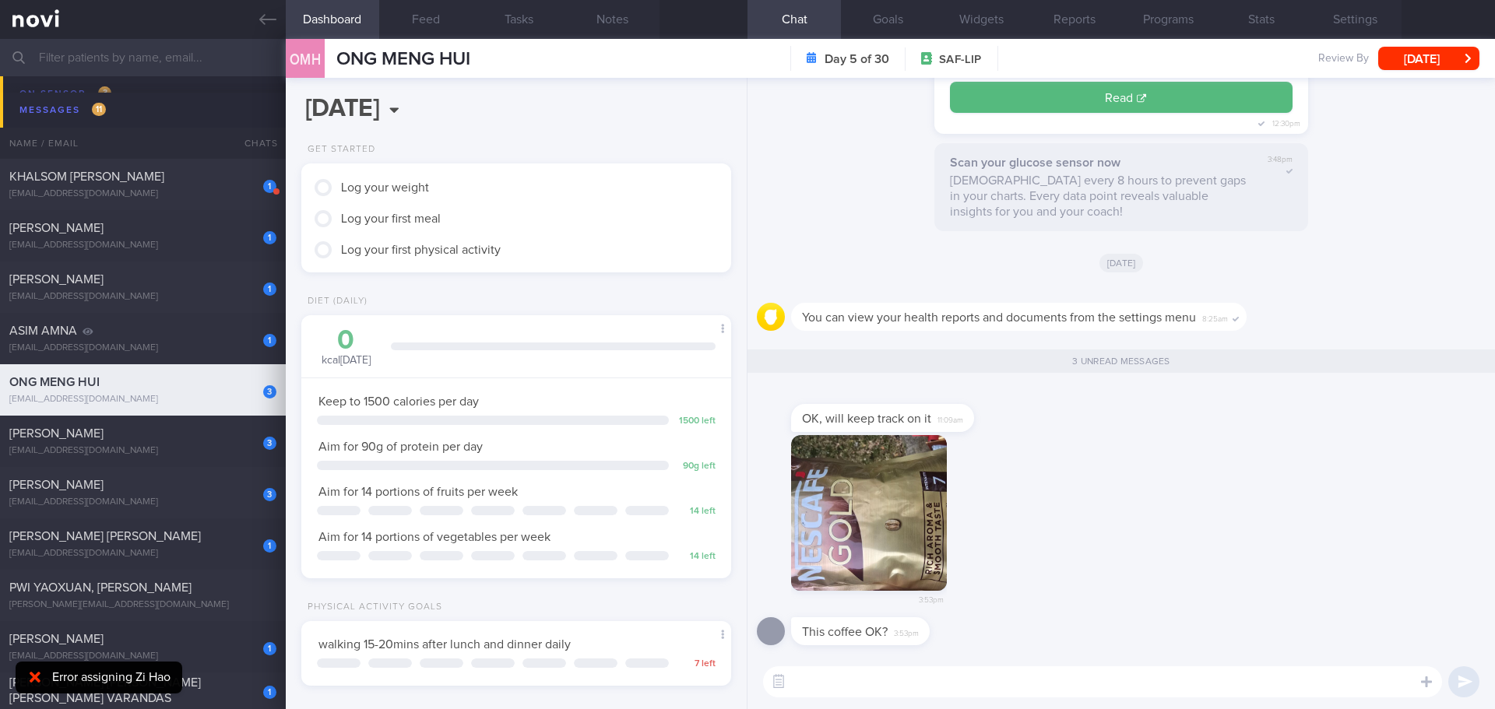
click at [917, 675] on textarea at bounding box center [1102, 681] width 679 height 31
type textarea "Yes, this is black coffee powder, it's suitable for you."
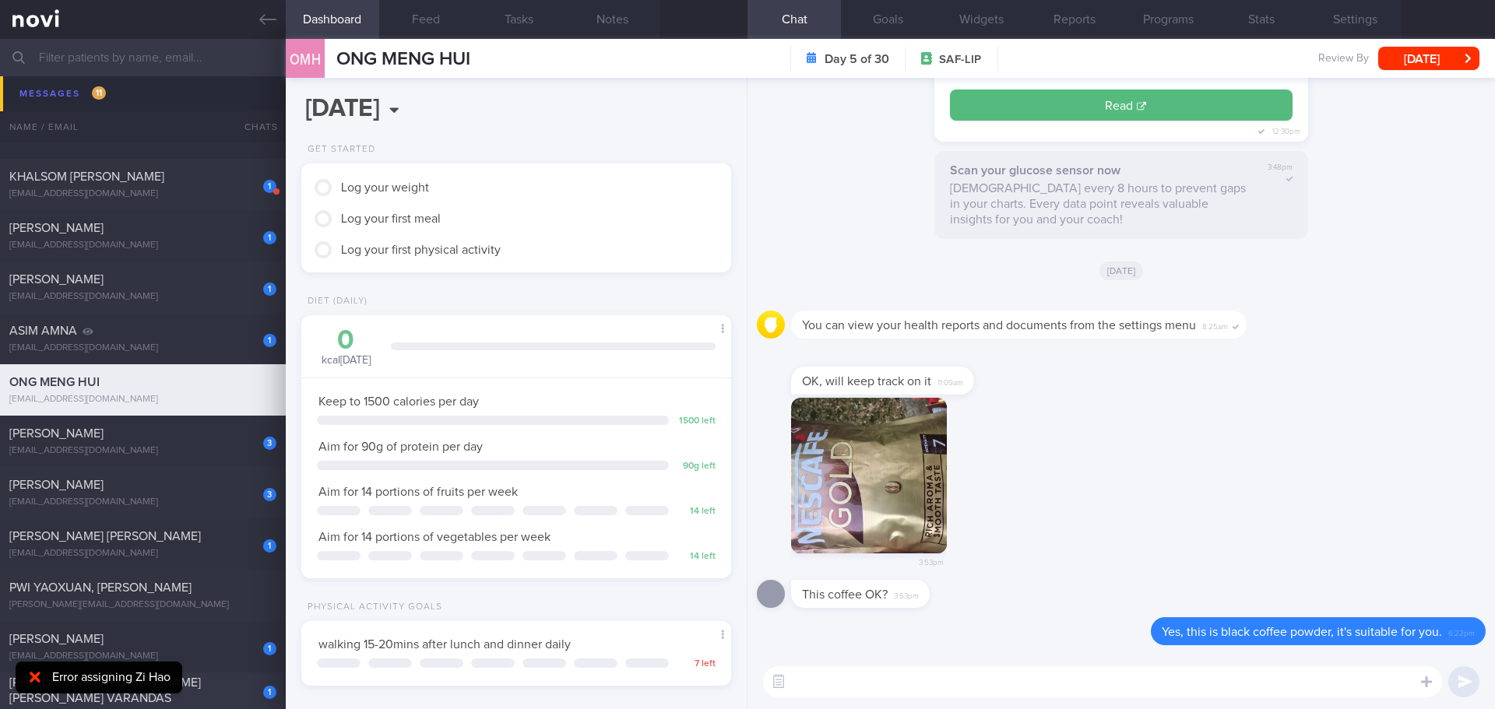
scroll to position [545, 0]
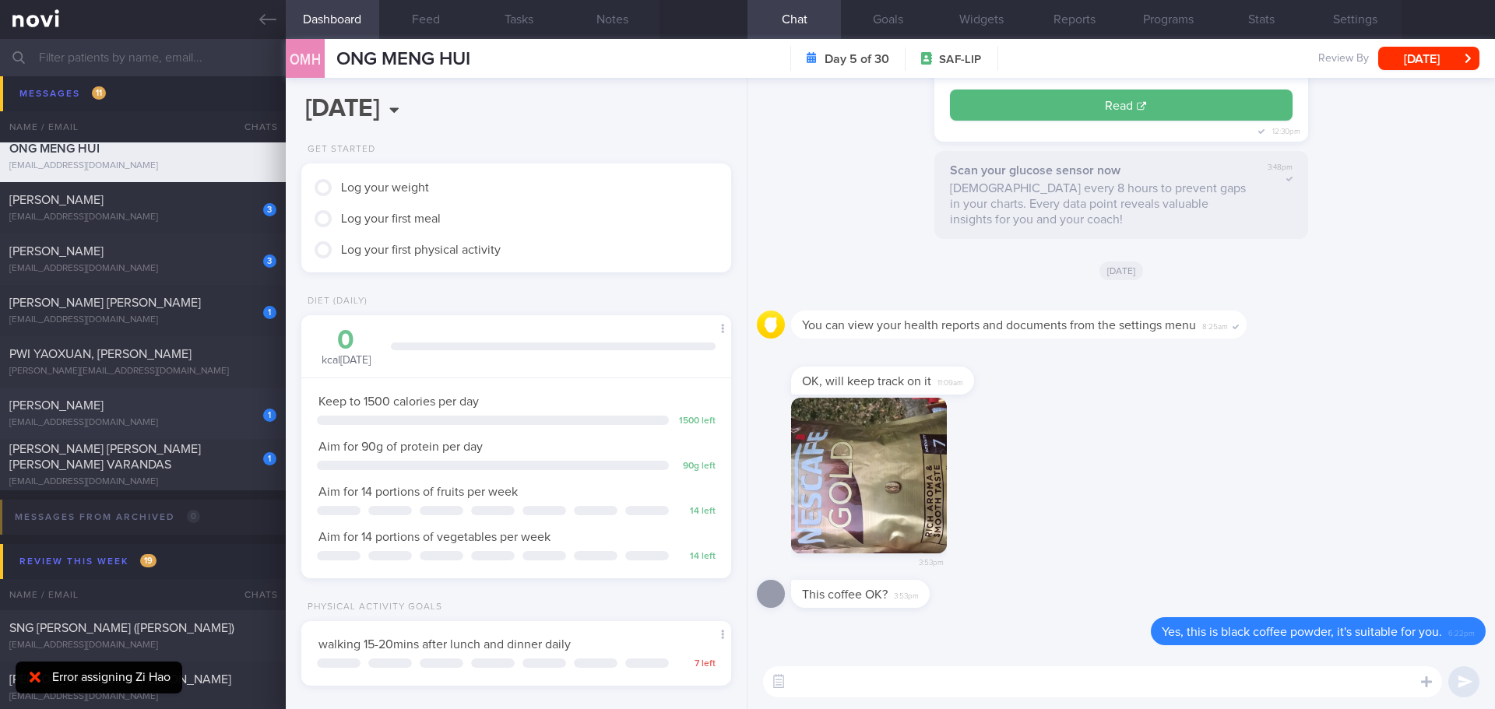
click at [153, 399] on div "[PERSON_NAME]" at bounding box center [140, 406] width 263 height 16
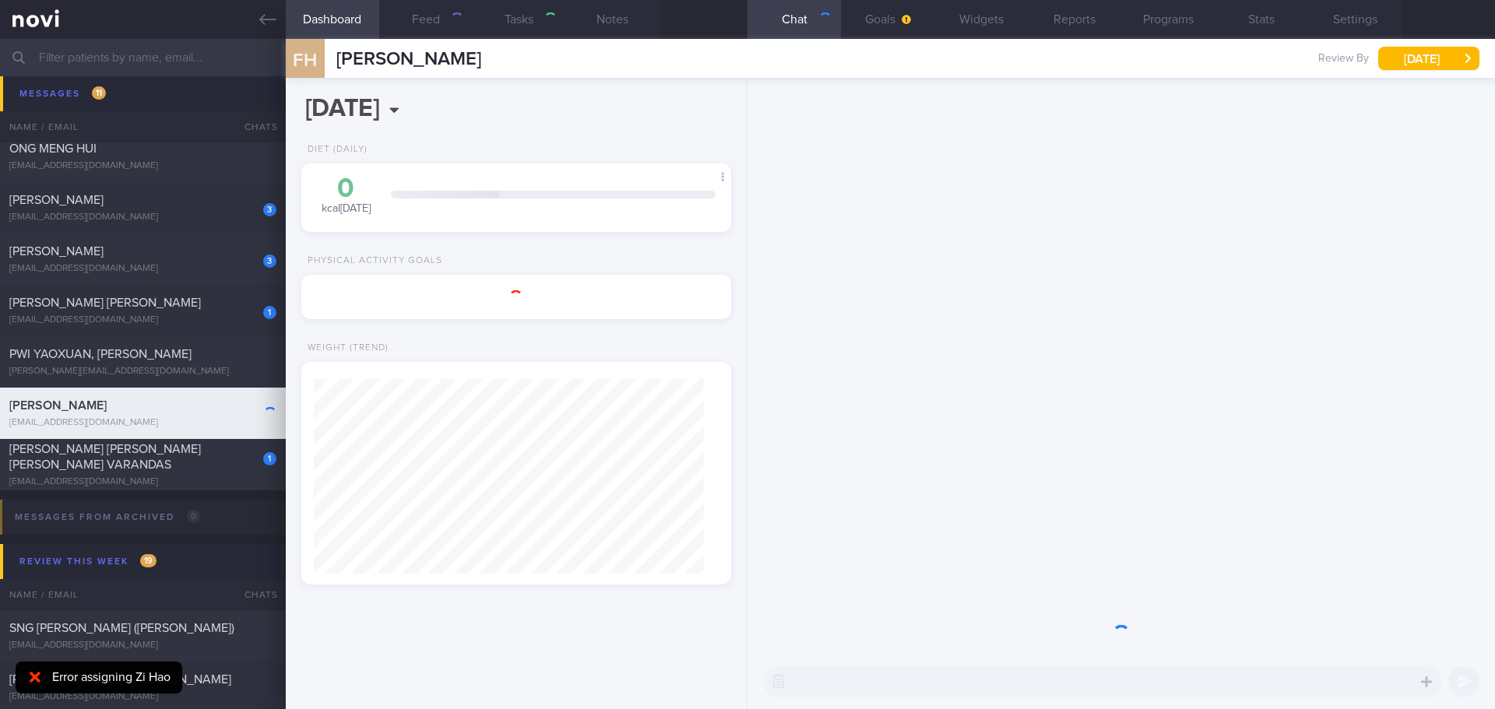
type input "[DATE]"
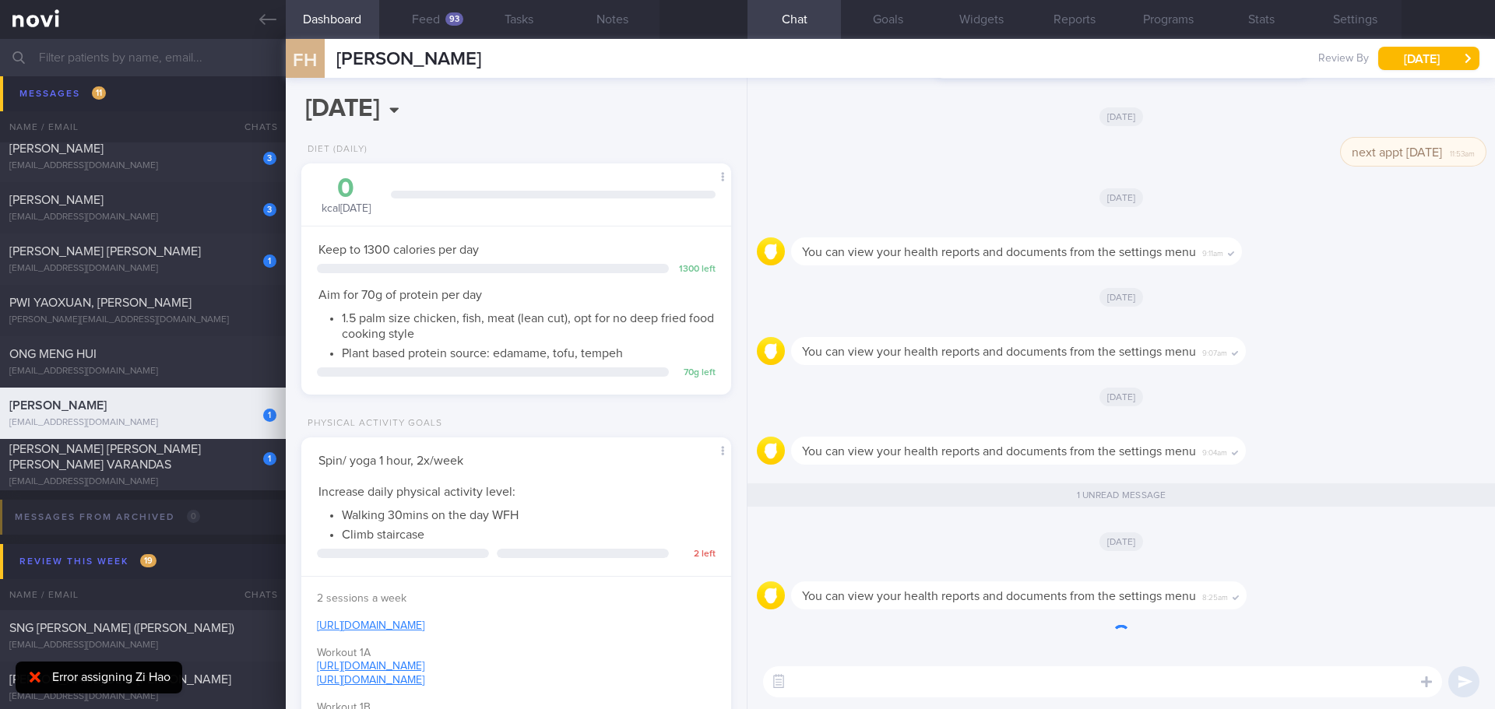
scroll to position [1, 0]
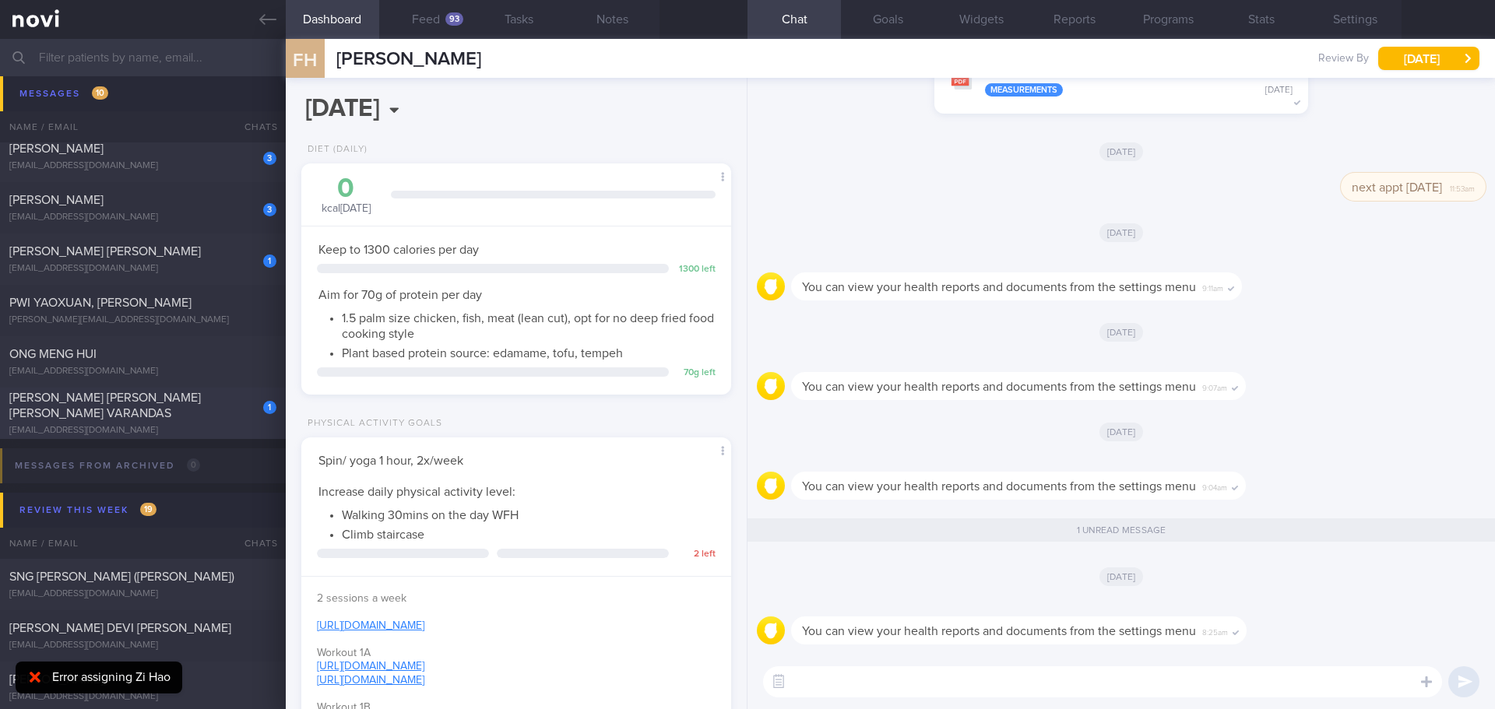
click at [146, 411] on div "[PERSON_NAME] [PERSON_NAME] [PERSON_NAME] VARANDAS" at bounding box center [140, 405] width 263 height 31
select select "8"
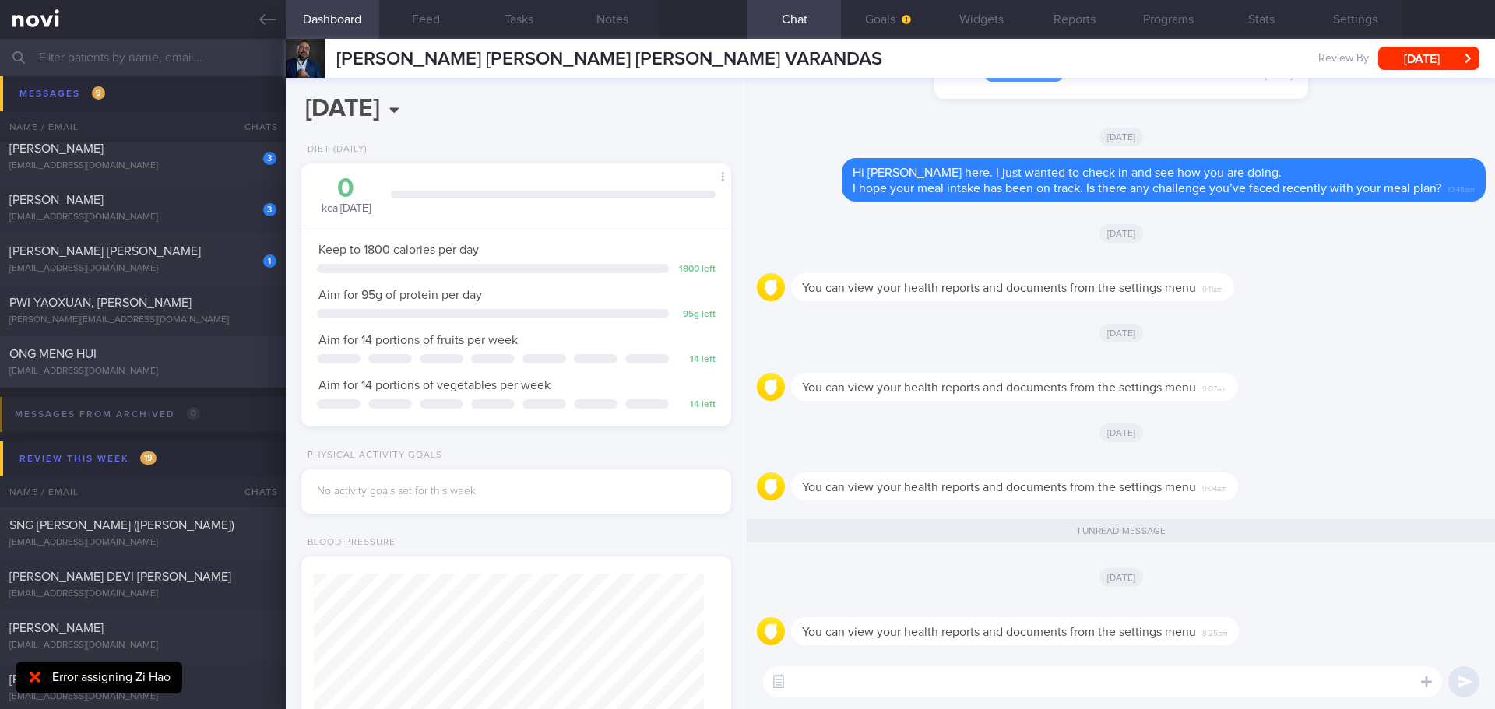
scroll to position [467, 0]
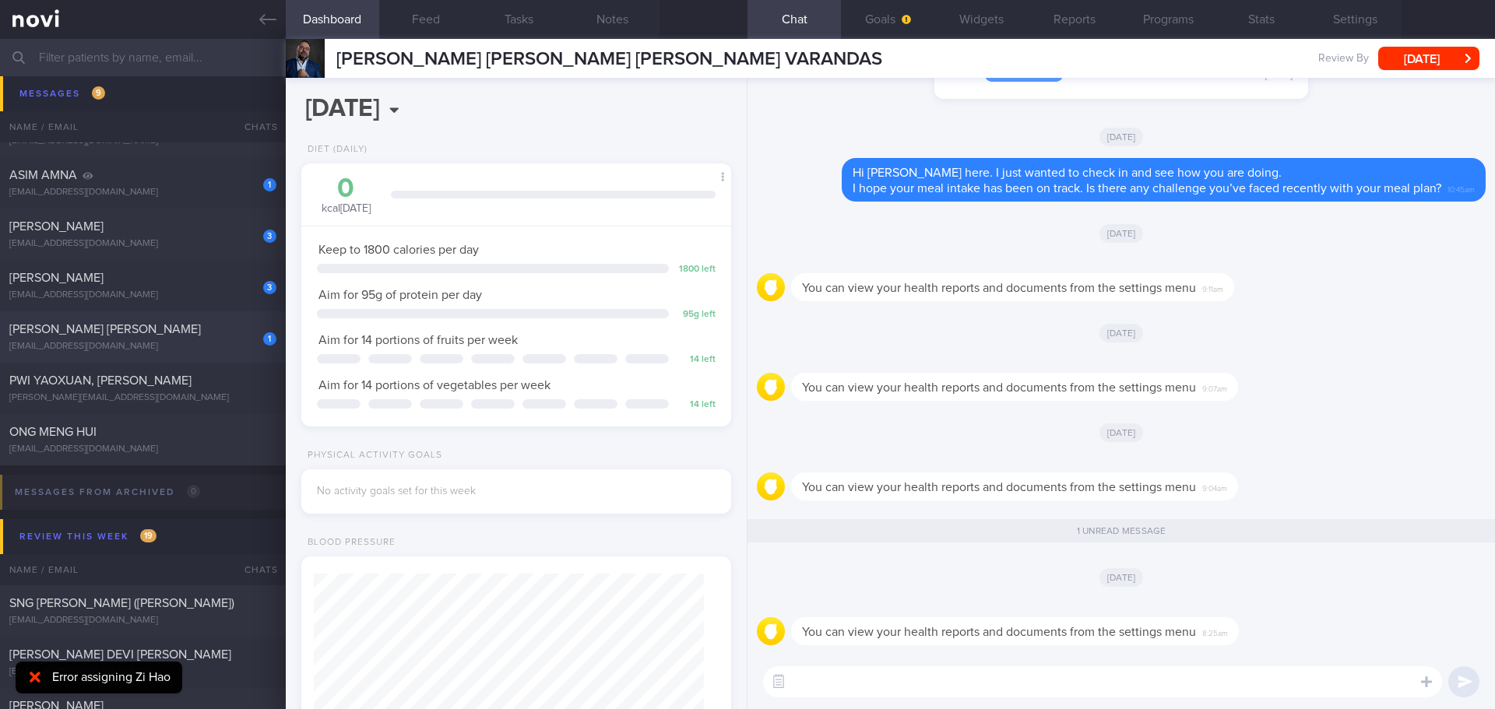
click at [167, 346] on div "[EMAIL_ADDRESS][DOMAIN_NAME]" at bounding box center [142, 347] width 267 height 12
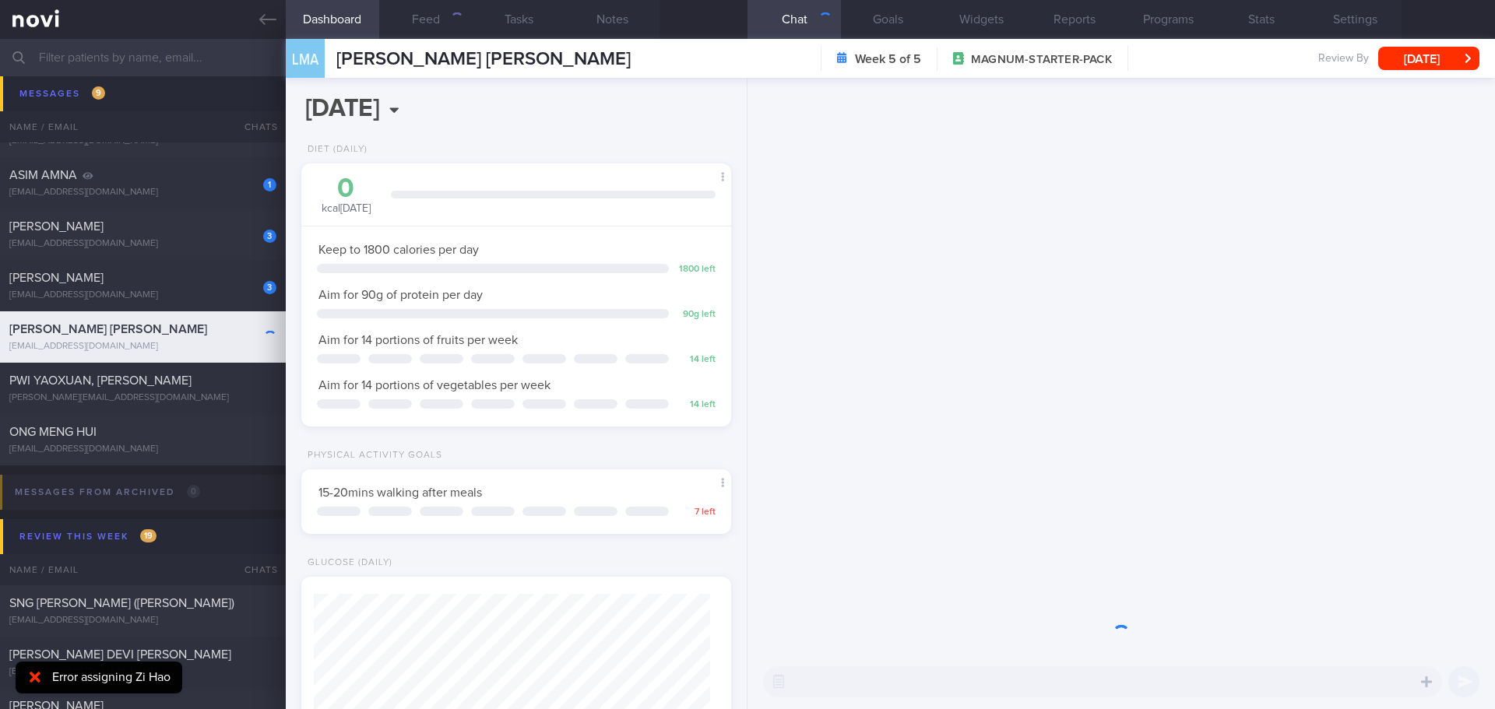
scroll to position [198, 397]
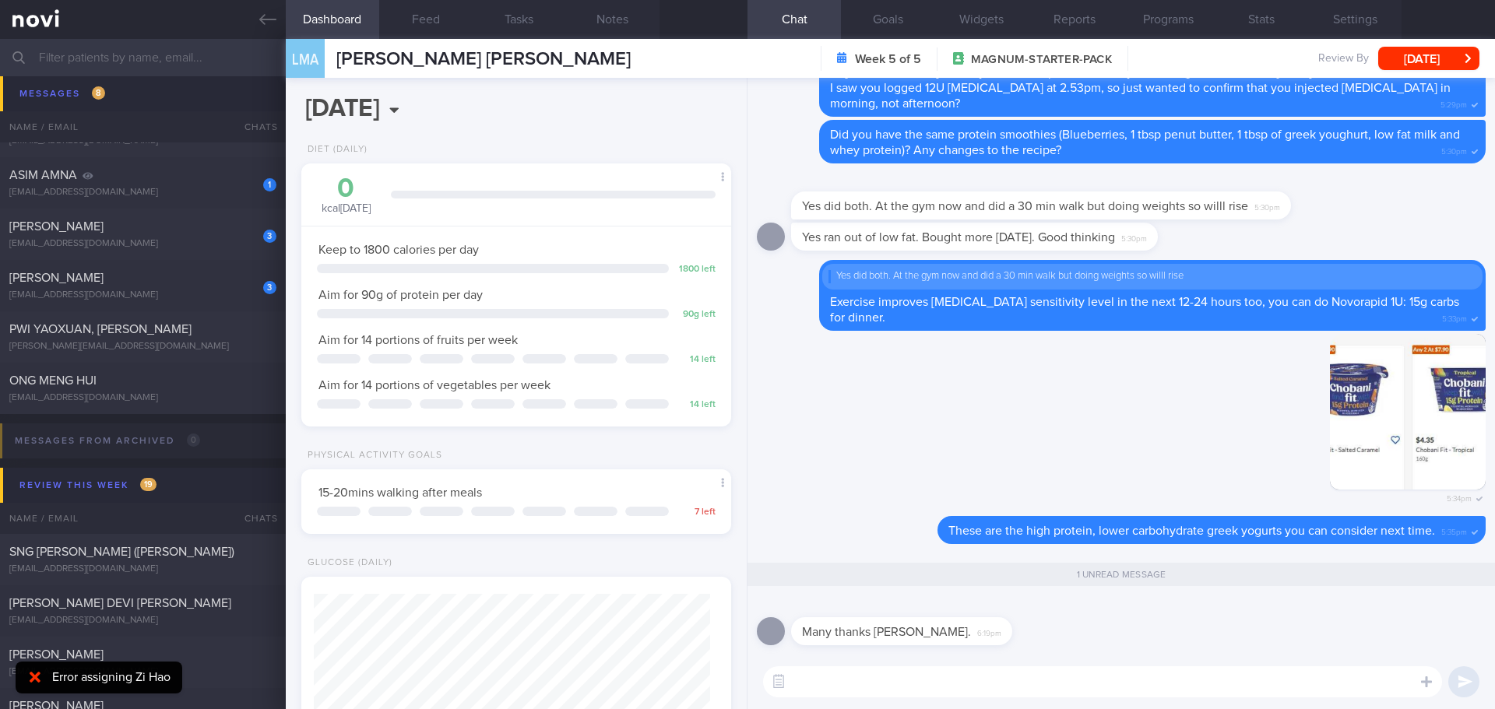
click at [1022, 678] on textarea at bounding box center [1102, 681] width 679 height 31
click at [1414, 638] on label at bounding box center [1405, 635] width 31 height 31
click at [0, 0] on input "file" at bounding box center [0, 0] width 0 height 0
click at [954, 686] on textarea at bounding box center [1102, 681] width 679 height 31
type textarea "M"
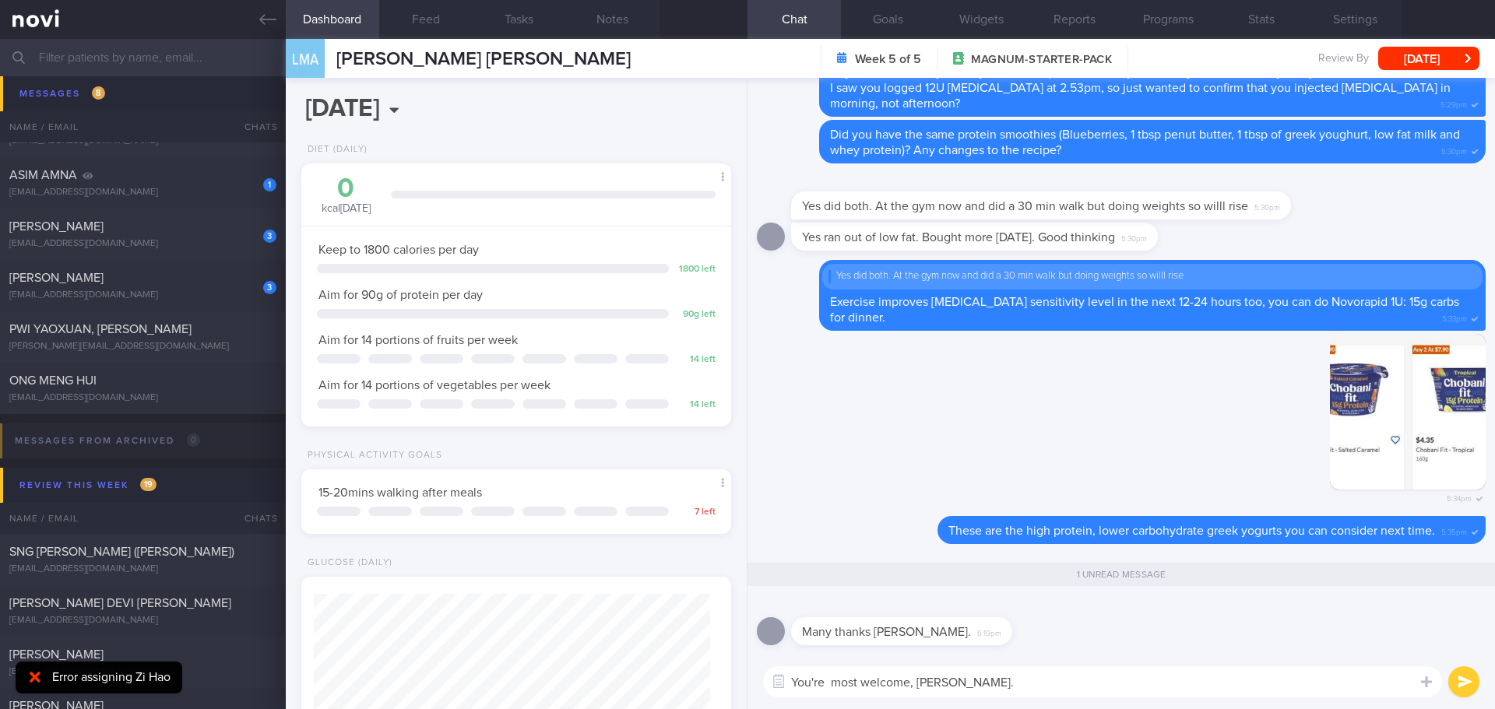
click at [832, 680] on textarea "You're most welcome, [PERSON_NAME]." at bounding box center [1102, 681] width 679 height 31
type textarea "You're most welcome, [PERSON_NAME]."
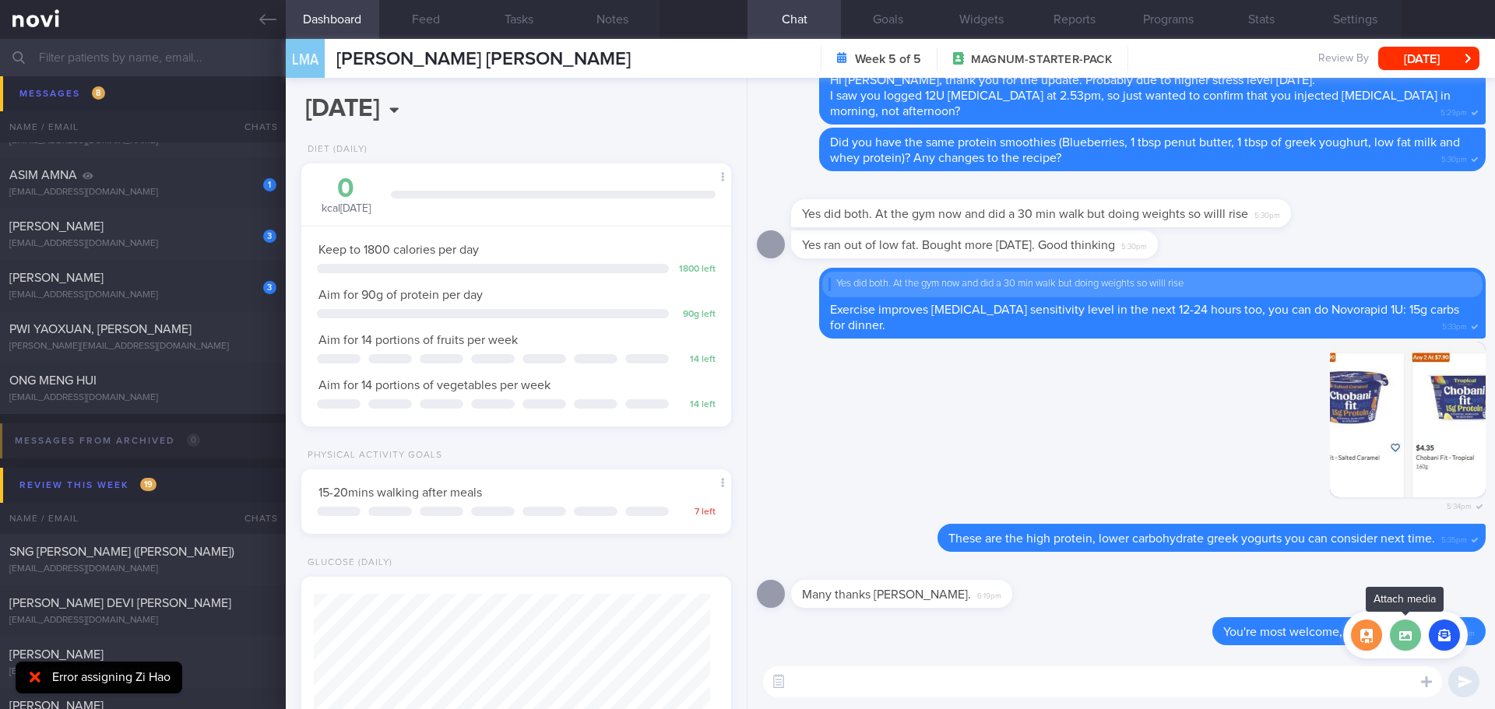
click at [1414, 639] on label at bounding box center [1405, 635] width 31 height 31
click at [0, 0] on input "file" at bounding box center [0, 0] width 0 height 0
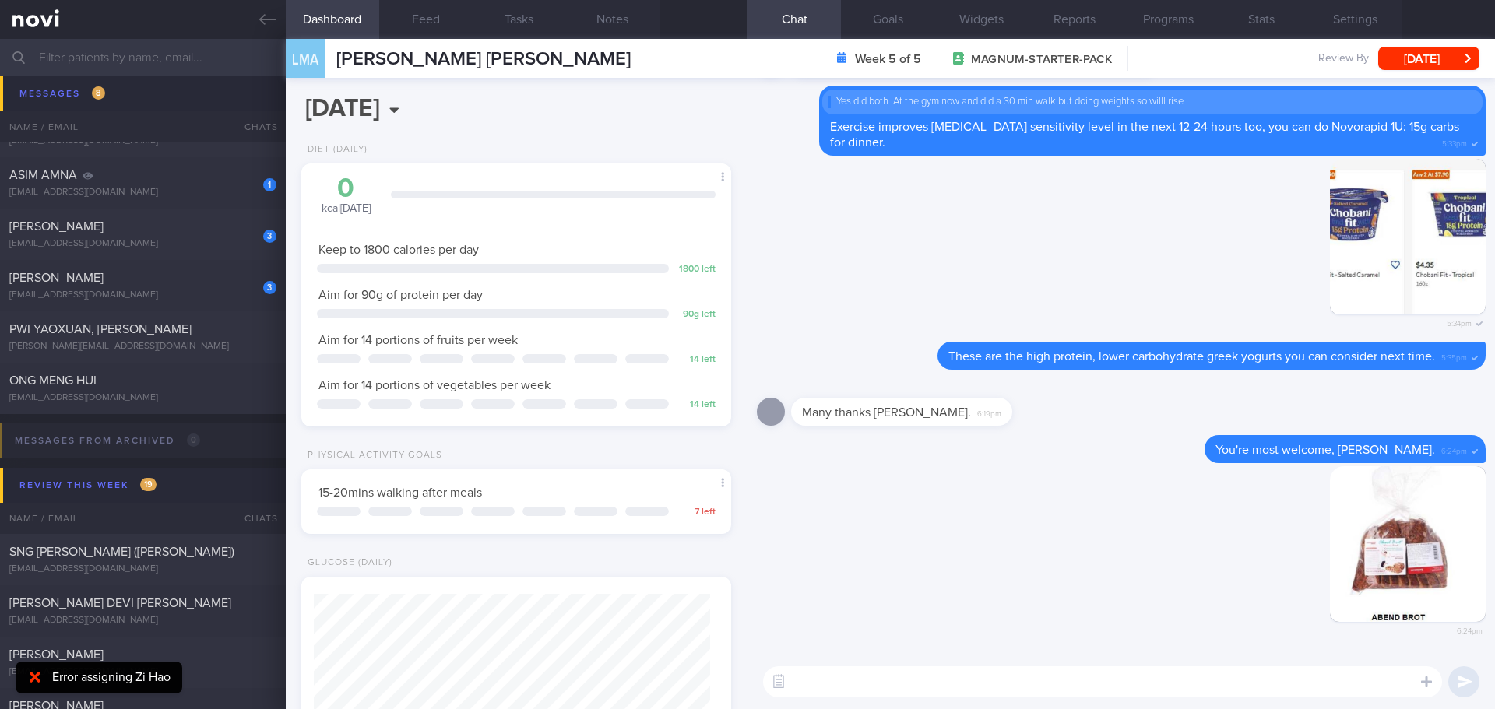
click at [1147, 673] on textarea at bounding box center [1102, 681] width 679 height 31
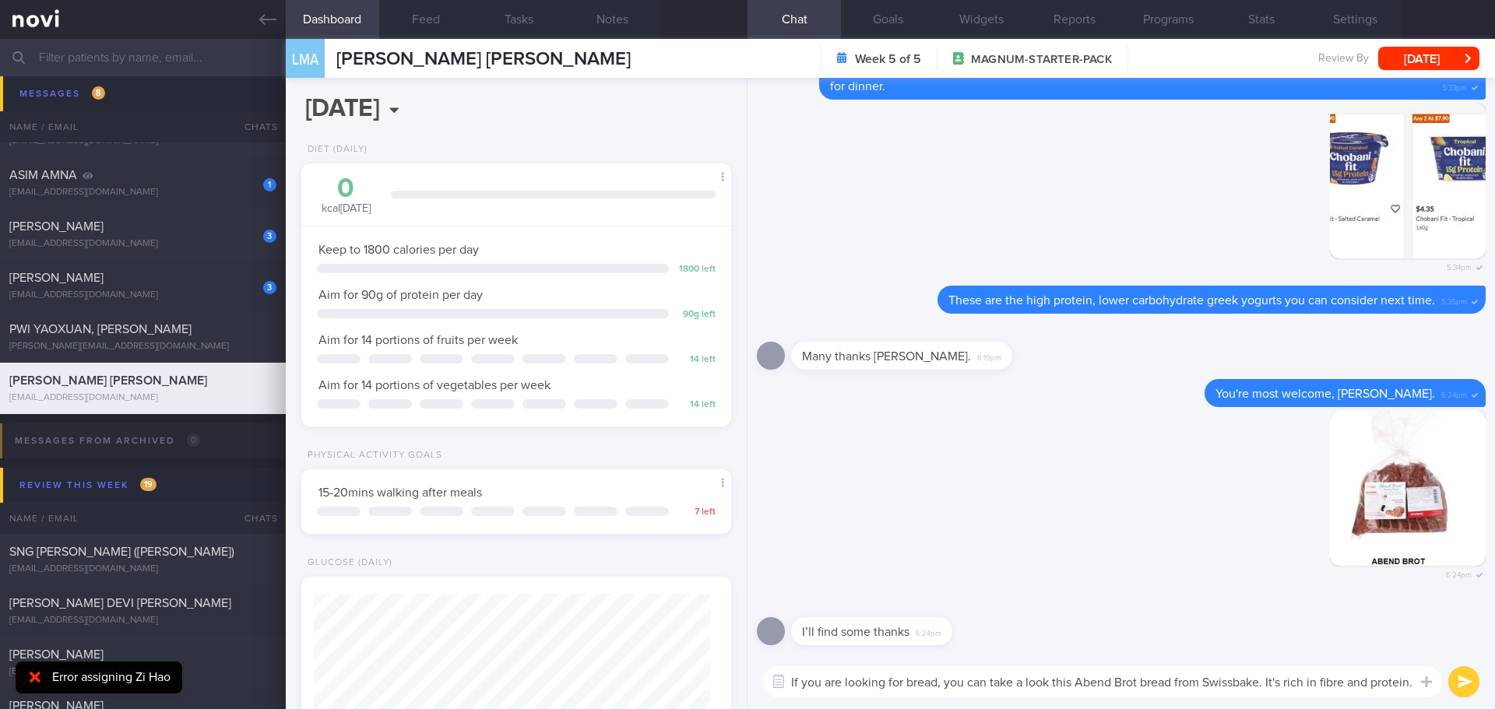
scroll to position [0, 0]
type textarea "If you are looking for bread, you can take a look this Abend Brot bread from Sw…"
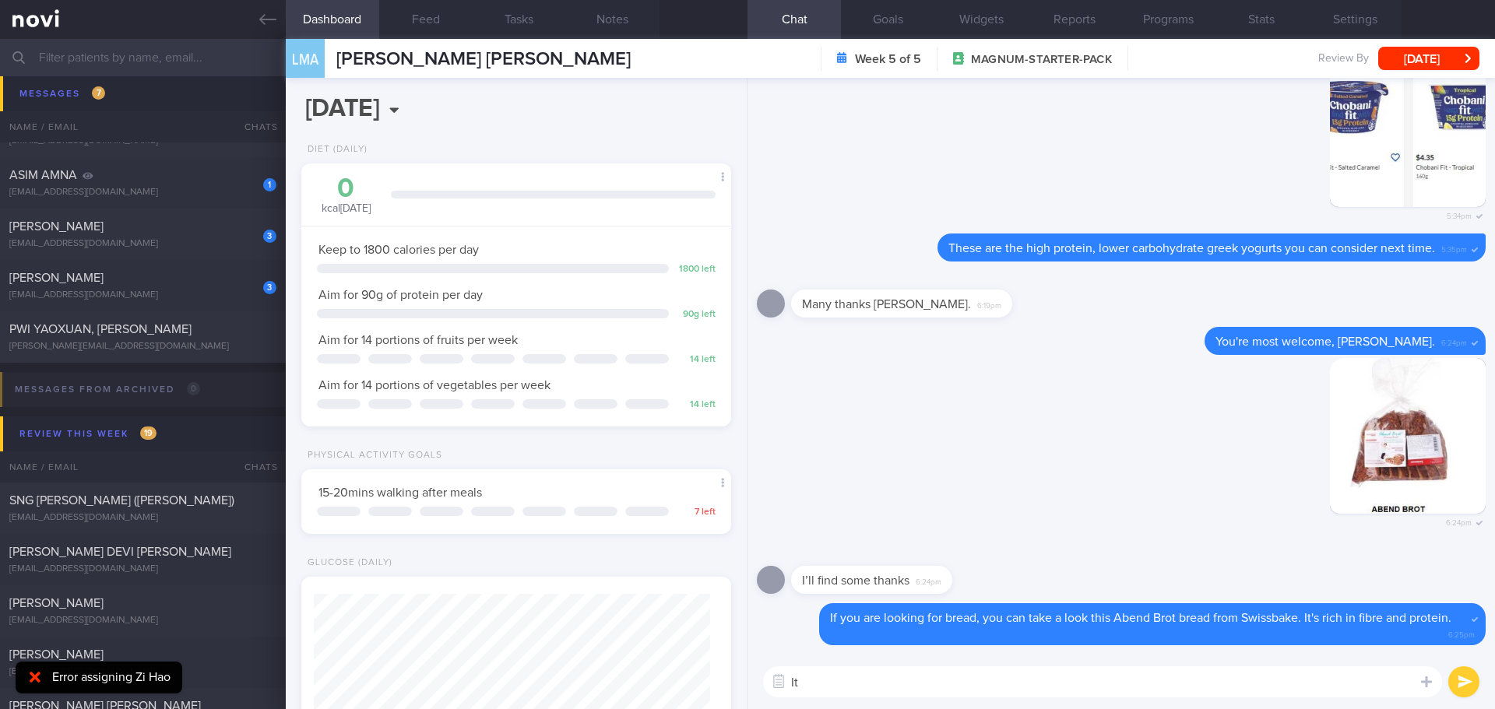
type textarea "I"
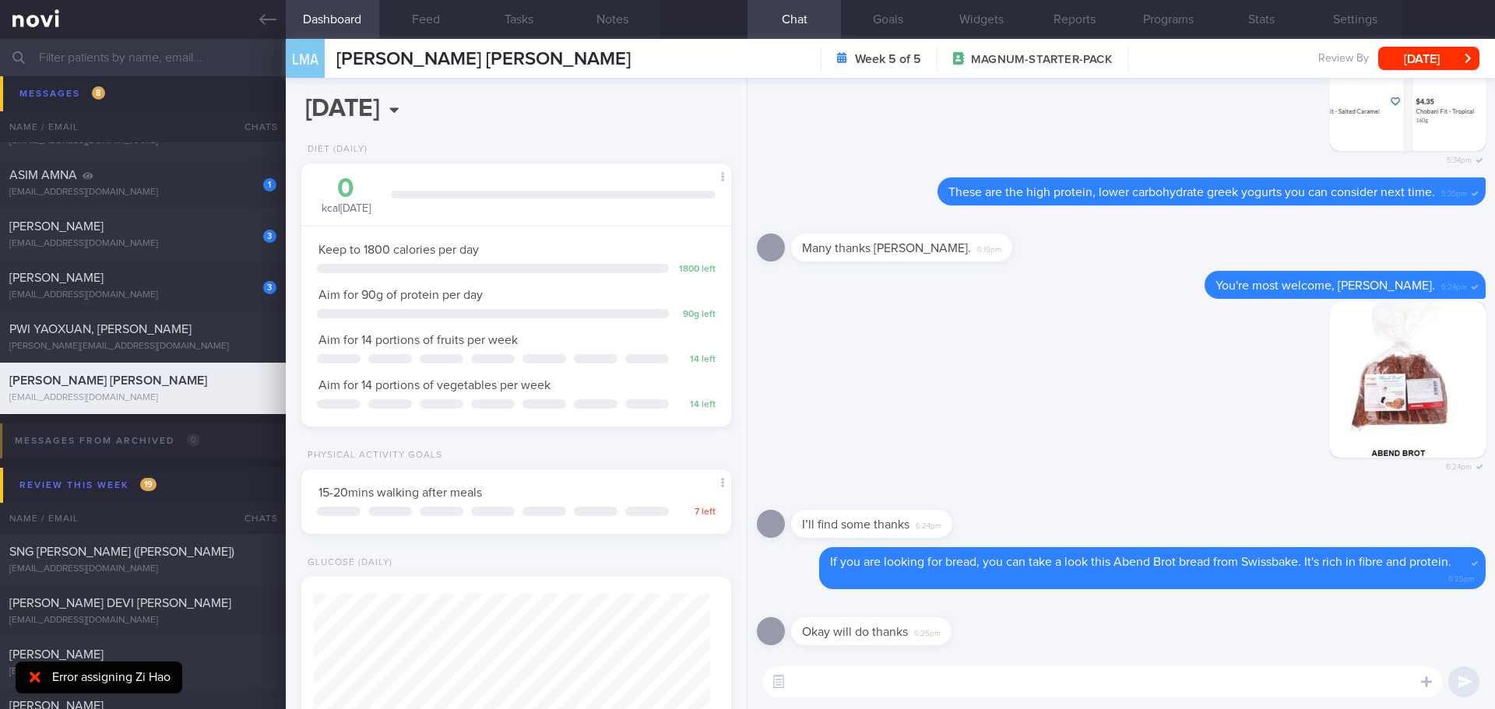
click at [1015, 674] on textarea at bounding box center [1102, 681] width 679 height 31
type textarea "👍🏻"
click at [1457, 670] on button "submit" at bounding box center [1463, 681] width 31 height 31
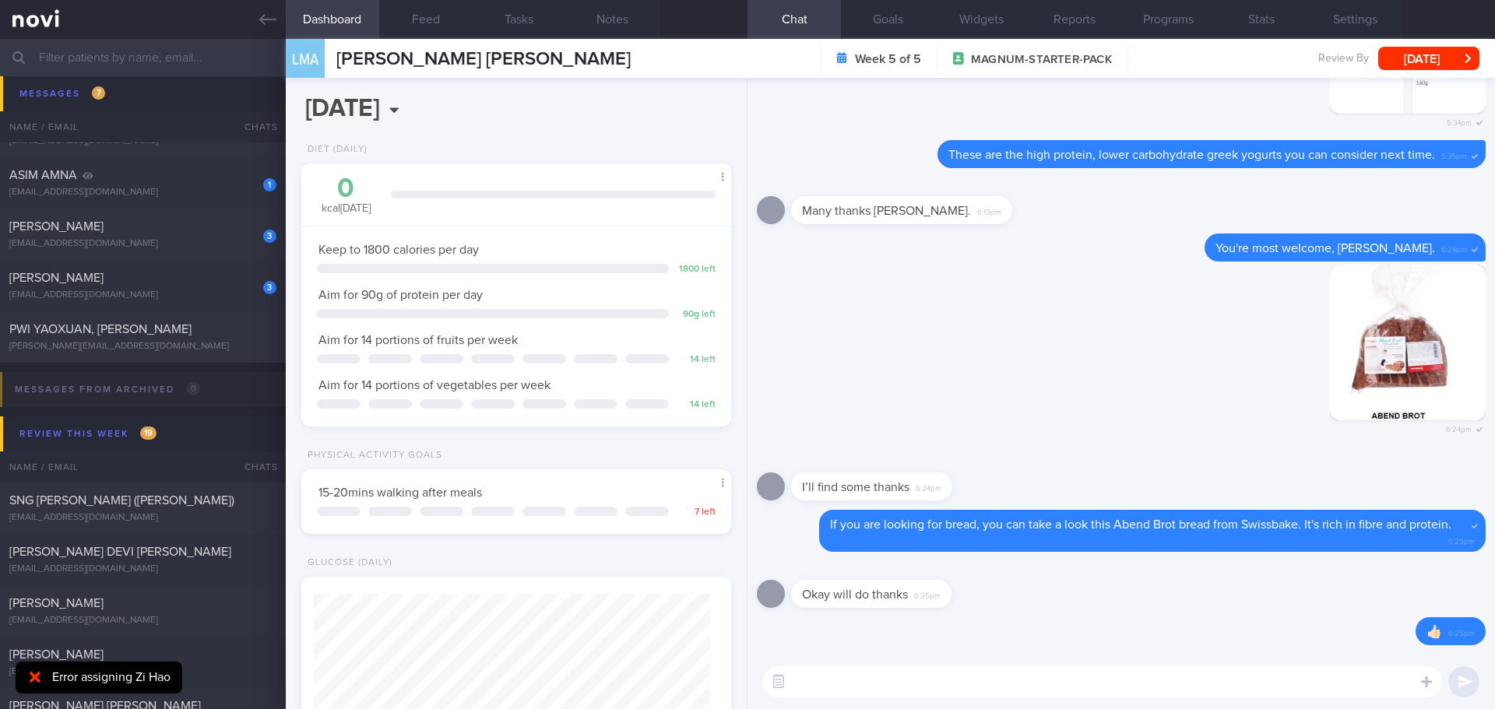
click at [1041, 675] on textarea at bounding box center [1102, 681] width 679 height 31
type textarea "D"
click at [1017, 275] on div "Delete 6:24pm" at bounding box center [1121, 359] width 729 height 189
click at [1104, 683] on textarea "Feel free to let me know if you have any questions," at bounding box center [1102, 681] width 679 height 31
click at [1105, 683] on textarea "Feel free to let me know if you have any questions," at bounding box center [1102, 681] width 679 height 31
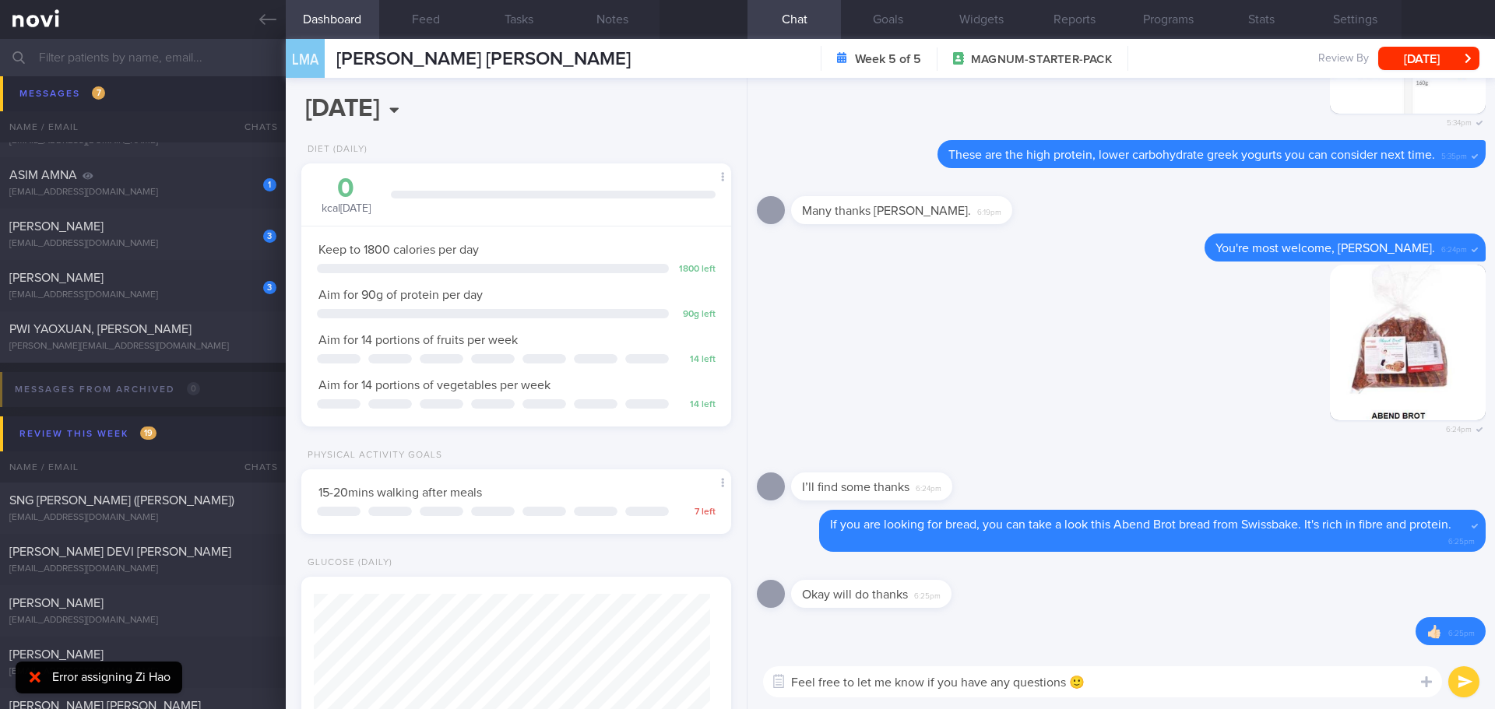
click at [1237, 673] on textarea "Feel free to let me know if you have any questions 🙂" at bounding box center [1102, 681] width 679 height 31
type textarea "Feel free to let me know if you have any questions 🙂"
click at [1473, 678] on button "submit" at bounding box center [1463, 681] width 31 height 31
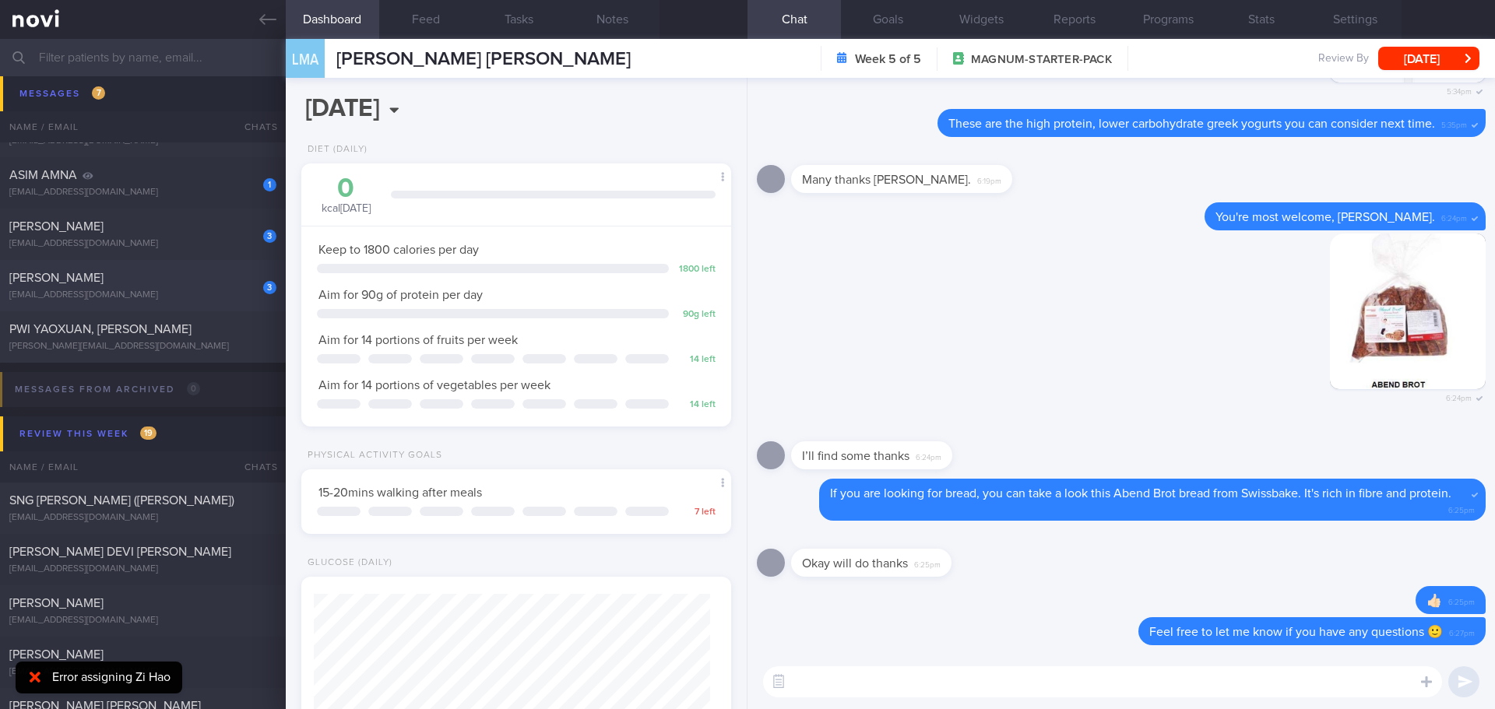
click at [168, 283] on div "[PERSON_NAME]" at bounding box center [140, 278] width 263 height 16
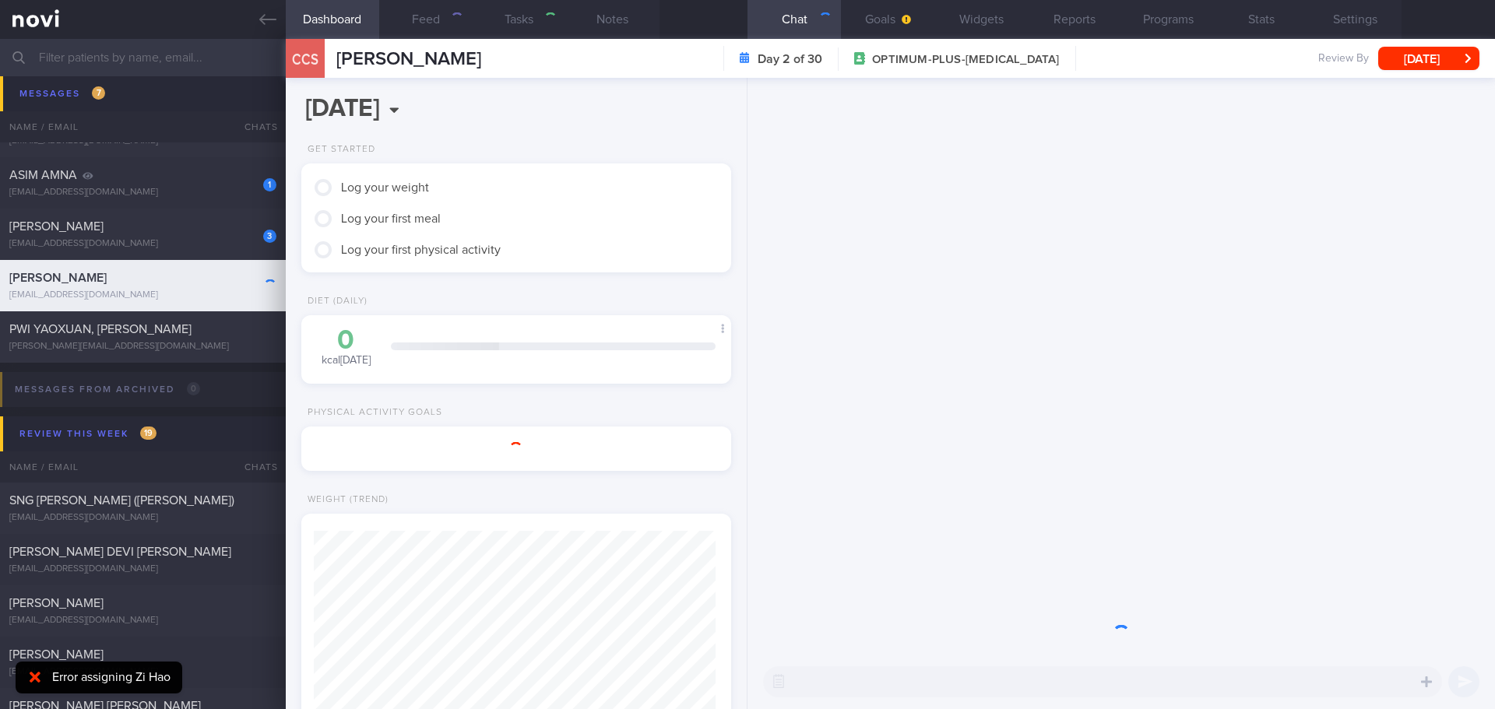
select select "9"
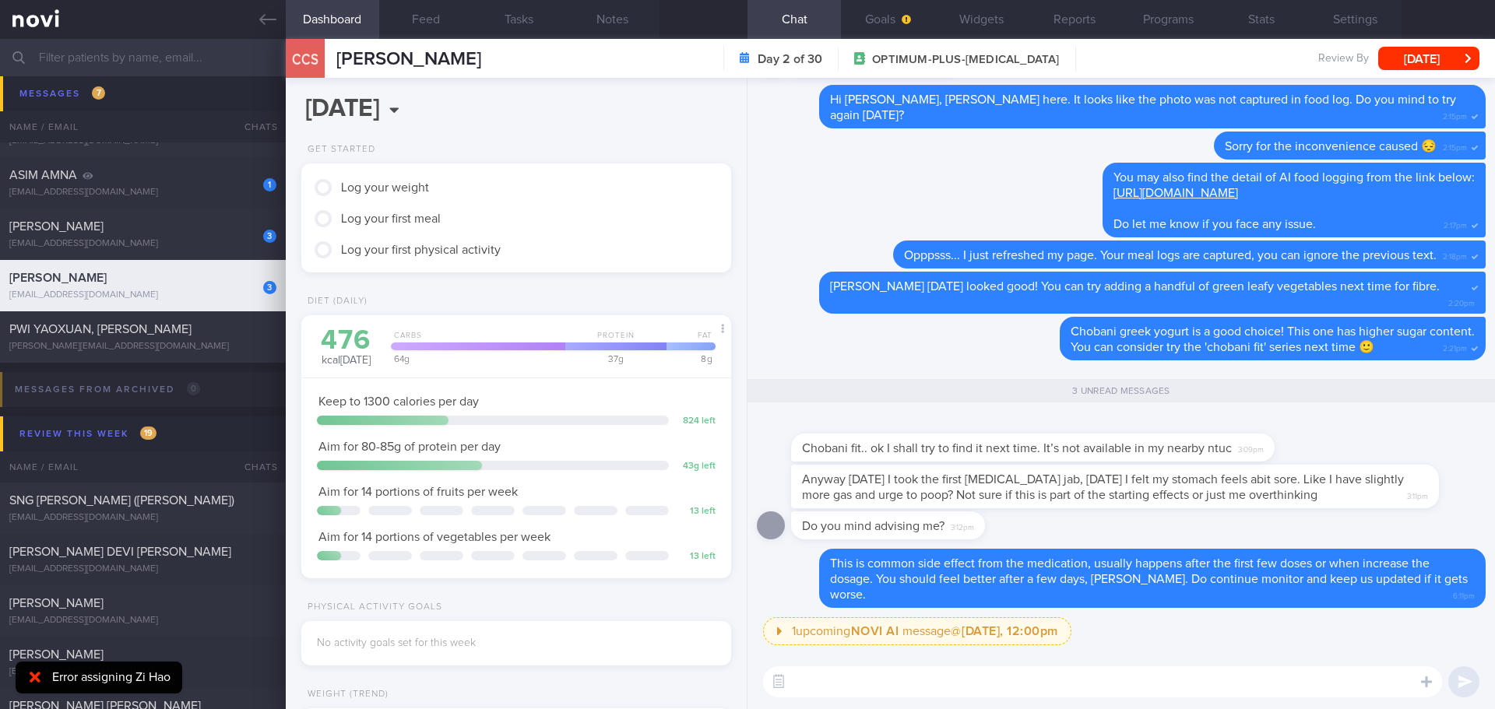
scroll to position [311, 0]
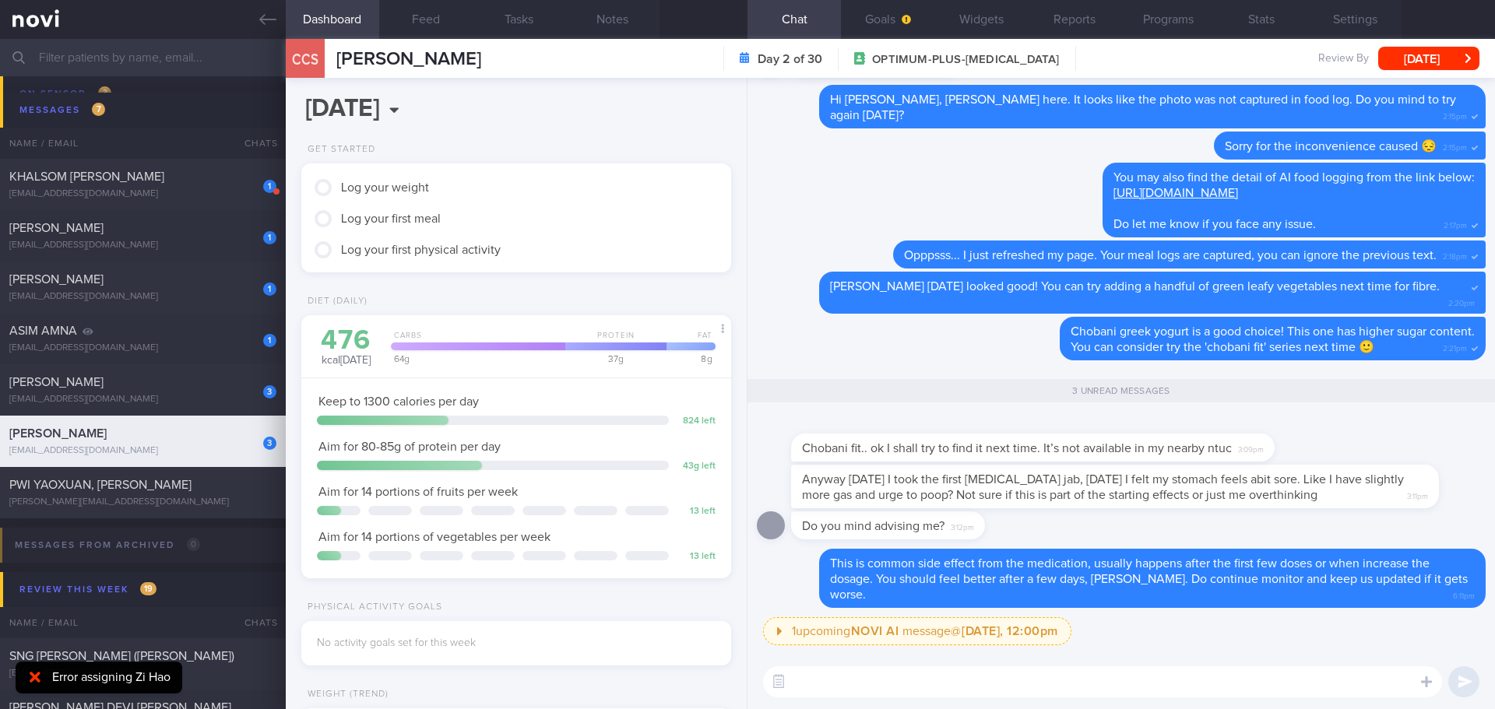
click at [238, 381] on div "[PERSON_NAME]" at bounding box center [140, 382] width 263 height 16
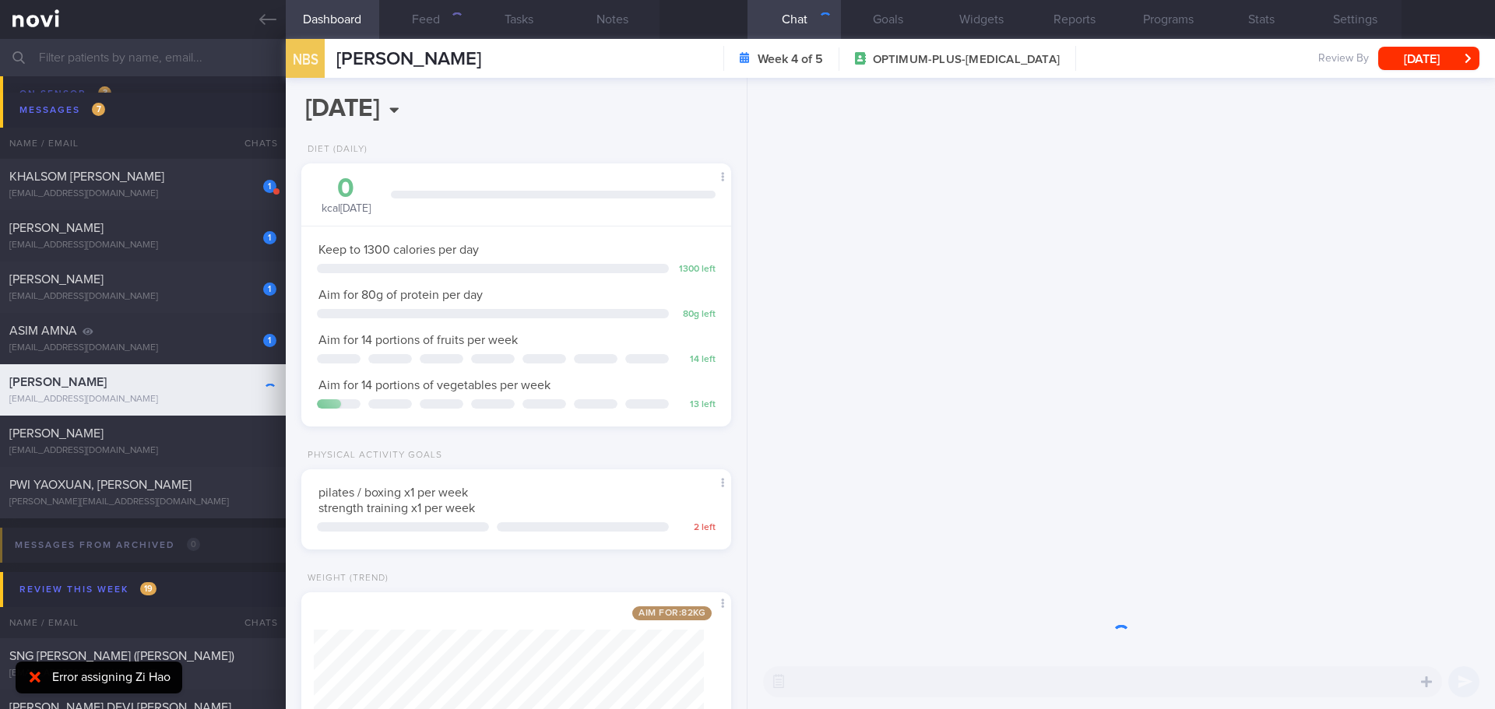
scroll to position [217, 391]
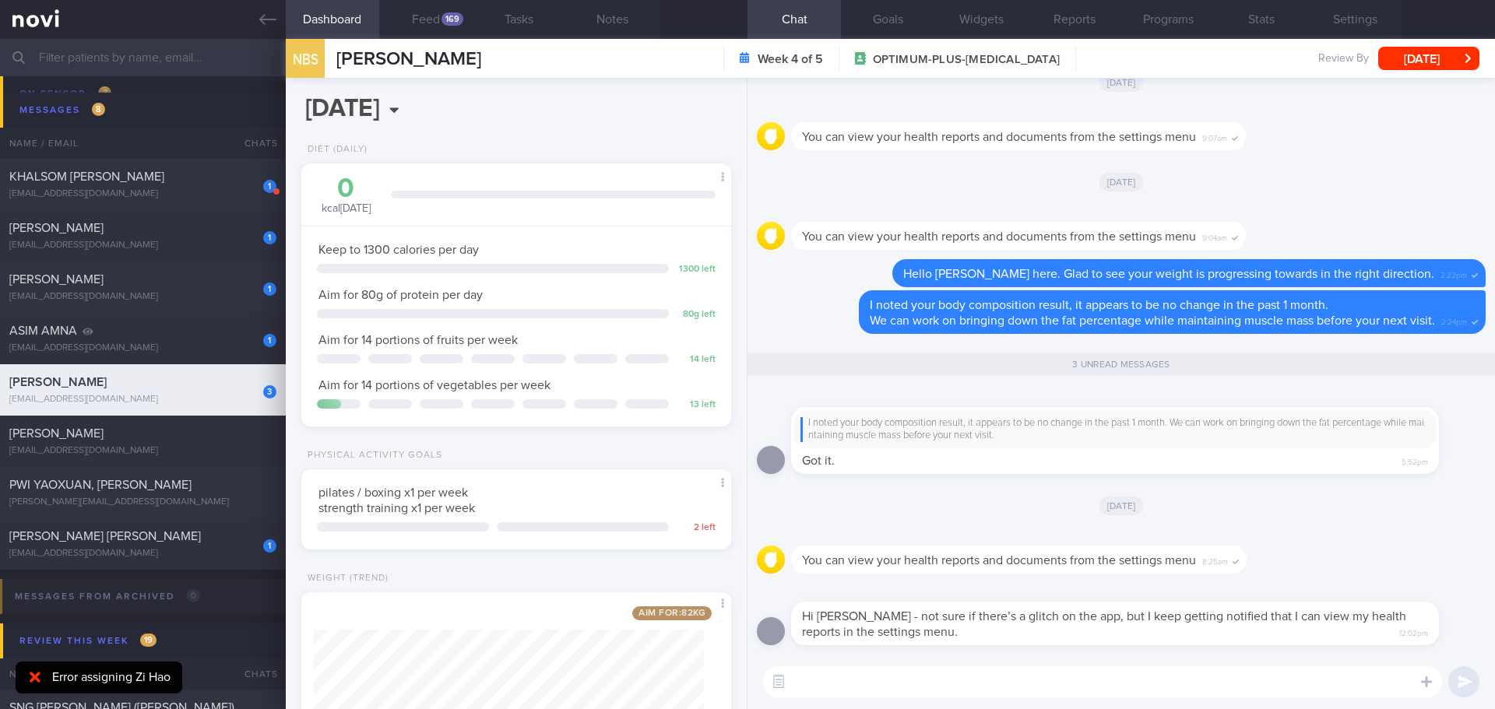
click at [884, 673] on textarea at bounding box center [1102, 681] width 679 height 31
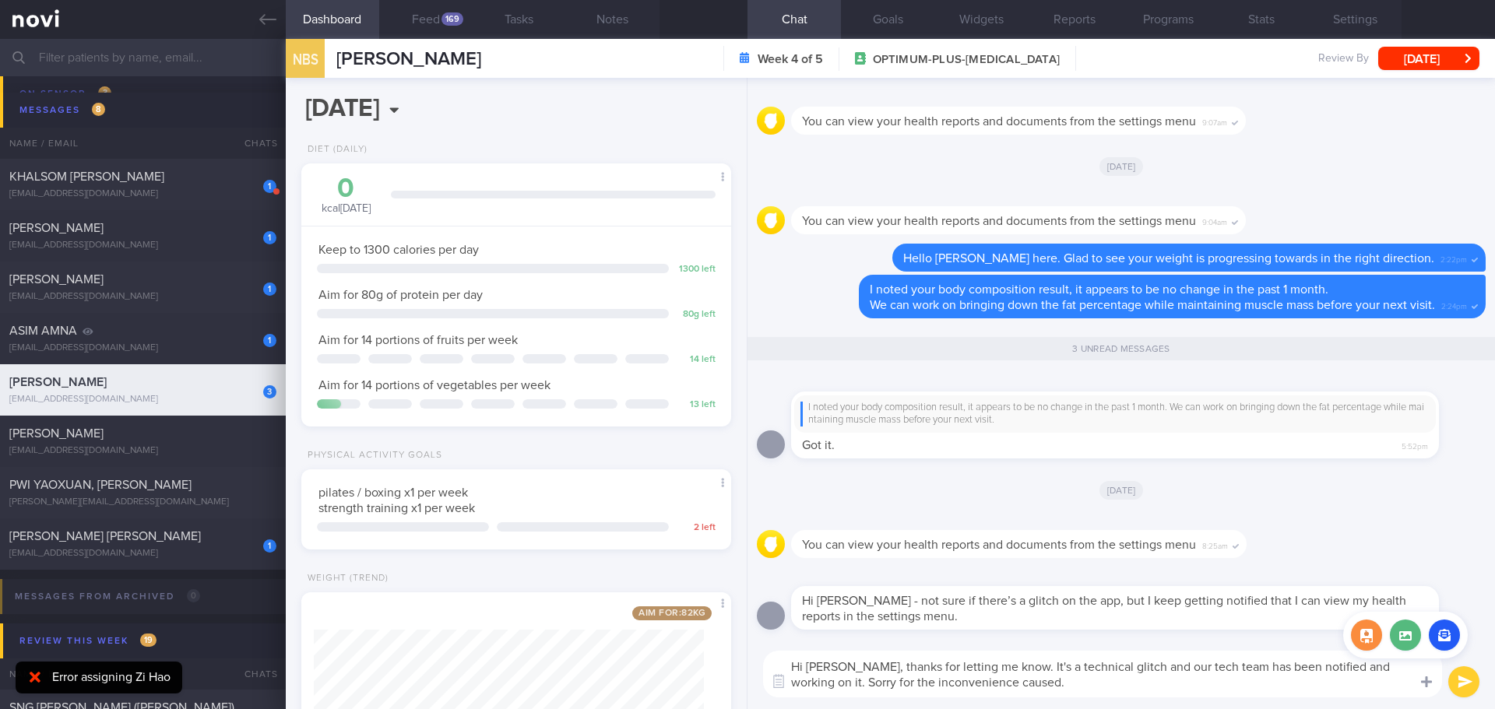
click at [1412, 671] on div at bounding box center [1426, 681] width 28 height 30
click at [1408, 672] on textarea "Hi [PERSON_NAME], thanks for letting me know. It's a technical glitch and our t…" at bounding box center [1102, 674] width 679 height 47
click at [1270, 685] on textarea "Hi [PERSON_NAME], thanks for letting me know. It's a technical glitch and our t…" at bounding box center [1102, 674] width 679 height 47
click at [1200, 680] on textarea "Hi [PERSON_NAME], thanks for letting me know. It's a technical glitch and our t…" at bounding box center [1102, 674] width 679 height 47
click at [1269, 678] on textarea "Hi [PERSON_NAME], thanks for letting me know. It's a technical glitch and our t…" at bounding box center [1102, 674] width 679 height 47
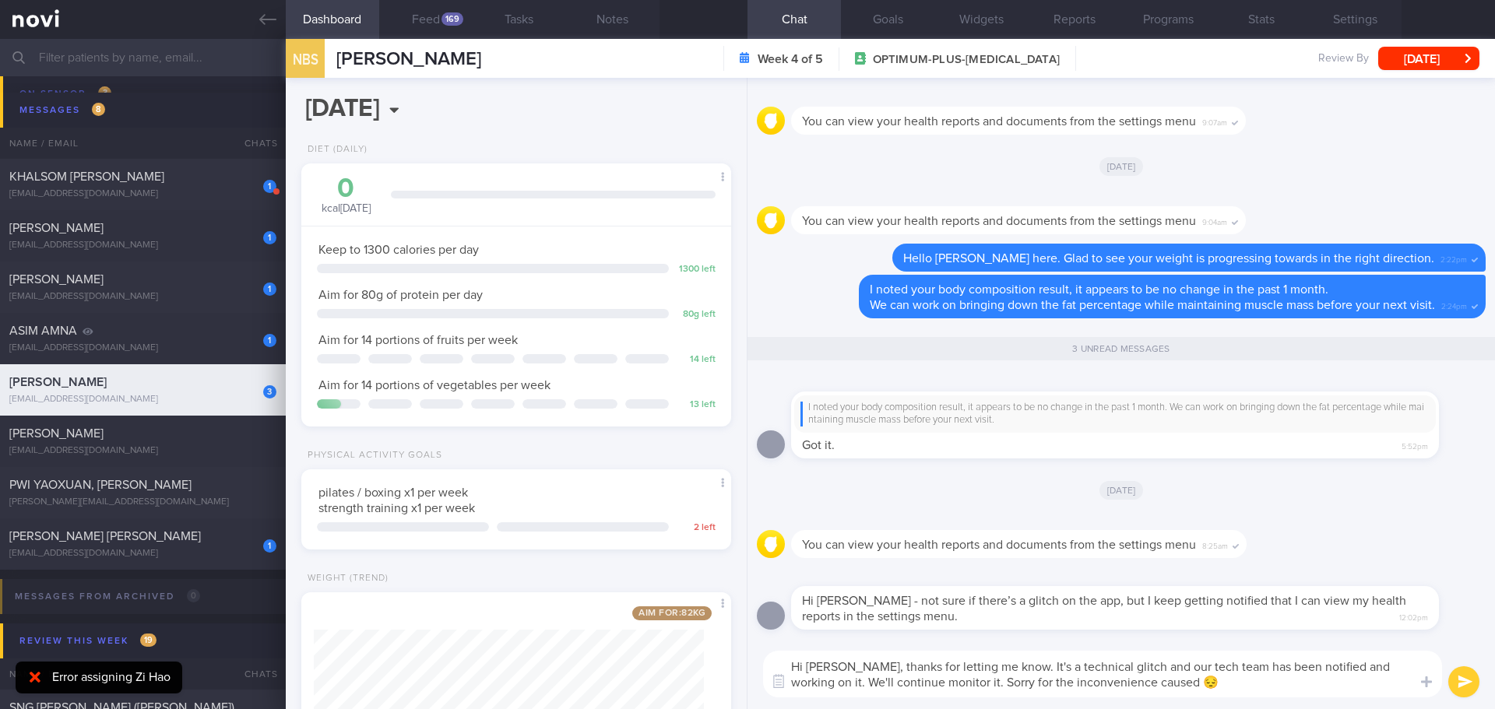
click at [1299, 676] on textarea "Hi [PERSON_NAME], thanks for letting me know. It's a technical glitch and our t…" at bounding box center [1102, 674] width 679 height 47
click at [1261, 676] on textarea "Hi [PERSON_NAME], thanks for letting me know. It's a technical glitch and our t…" at bounding box center [1102, 674] width 679 height 47
click at [1261, 677] on textarea "Hi [PERSON_NAME], thanks for letting me know. It's a technical glitch and our t…" at bounding box center [1102, 674] width 679 height 47
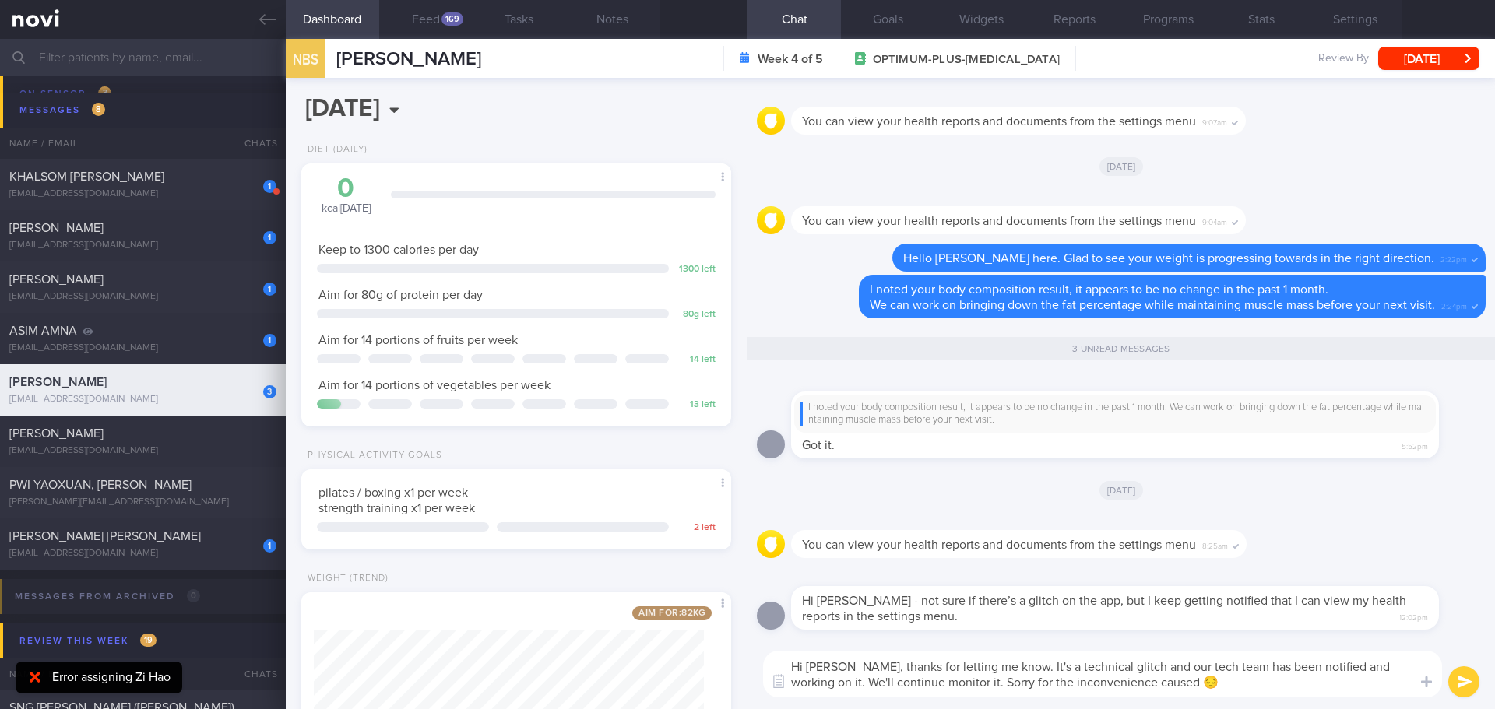
click at [1257, 685] on textarea "Hi [PERSON_NAME], thanks for letting me know. It's a technical glitch and our t…" at bounding box center [1102, 674] width 679 height 47
type textarea "Hi [PERSON_NAME], thanks for letting me know. It's a technical glitch and our t…"
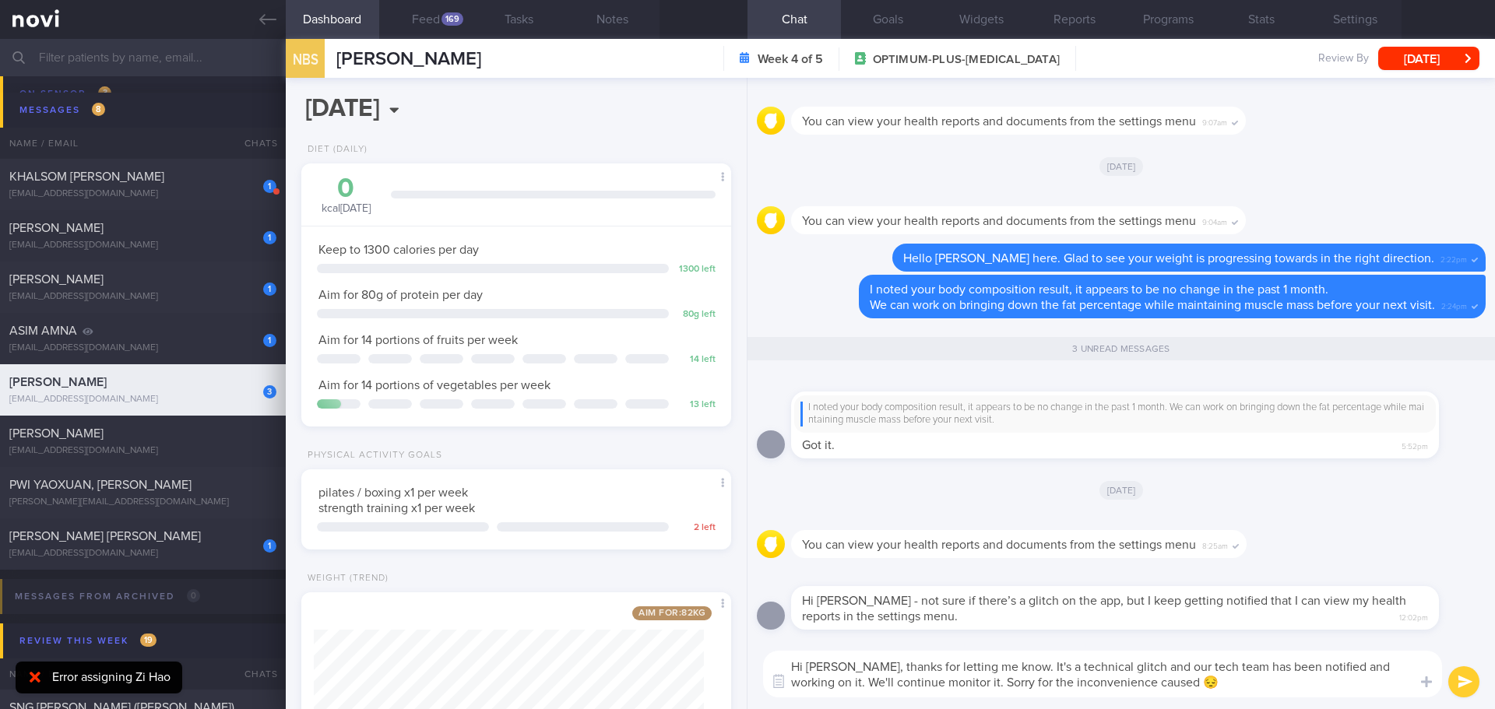
click at [1462, 687] on button "submit" at bounding box center [1463, 681] width 31 height 31
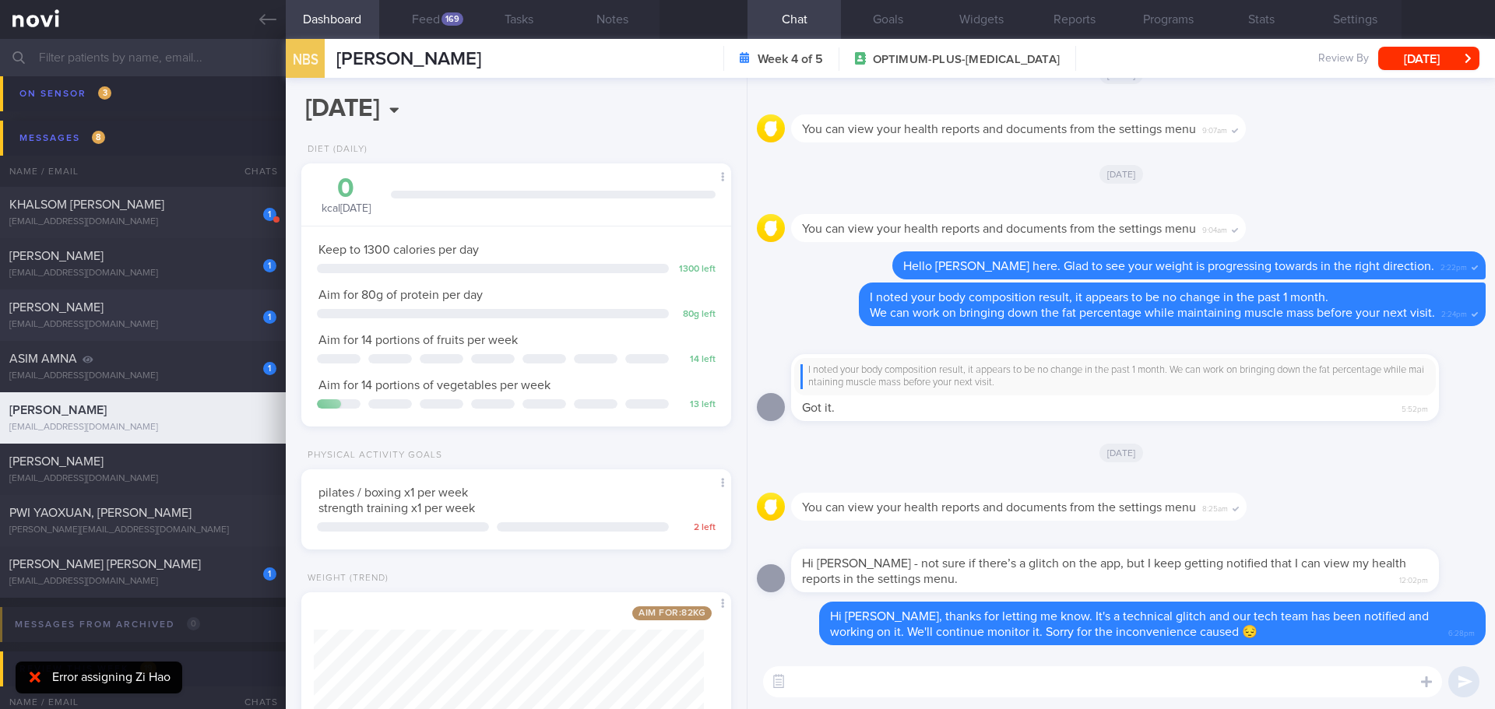
scroll to position [234, 0]
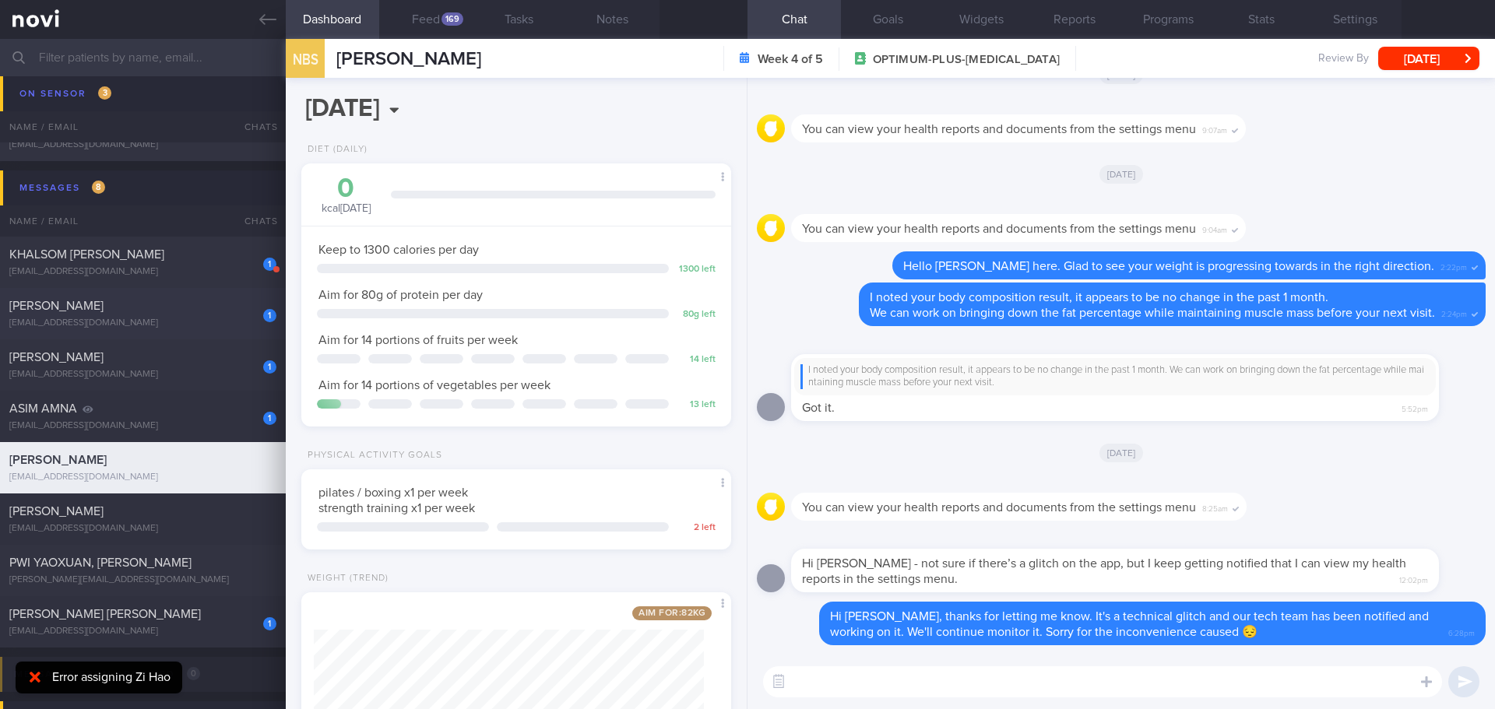
click at [155, 322] on div "[EMAIL_ADDRESS][DOMAIN_NAME]" at bounding box center [142, 324] width 267 height 12
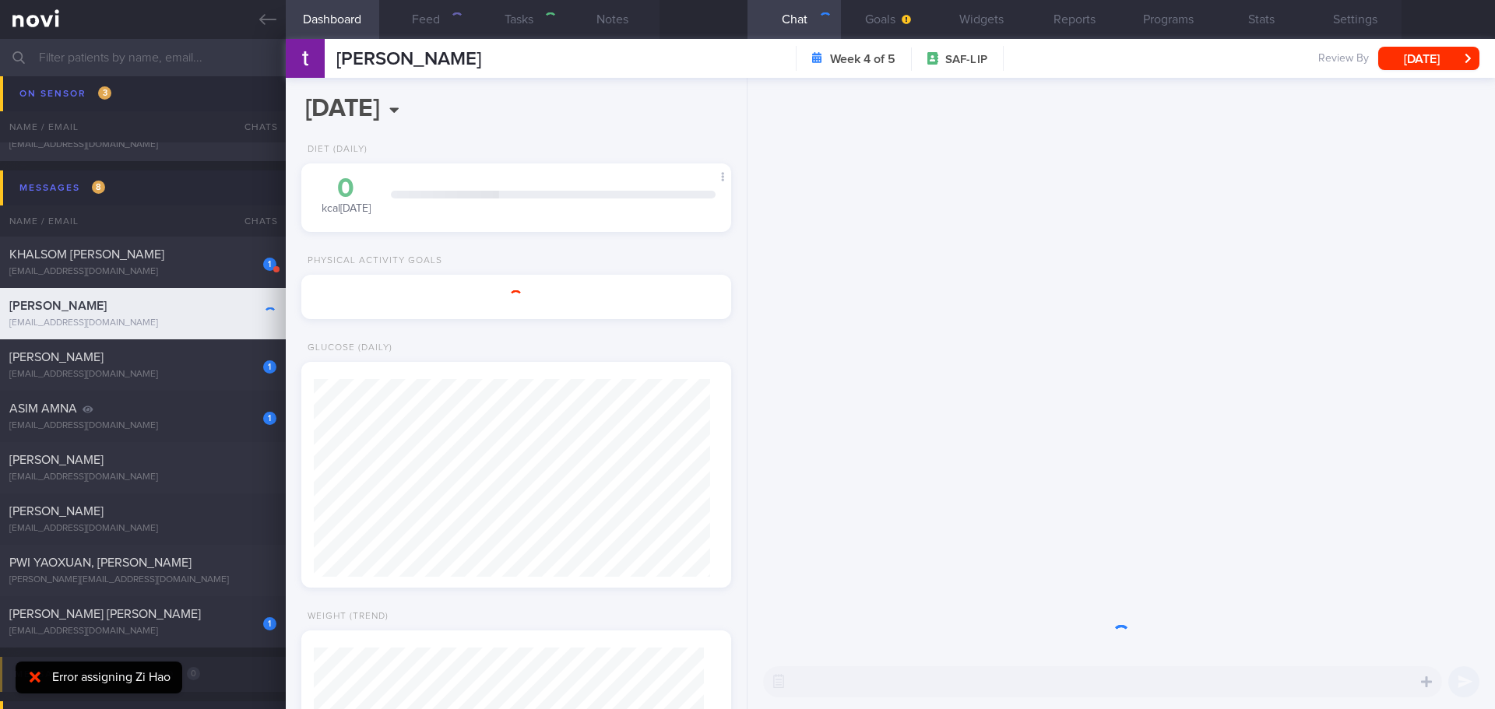
select select "8"
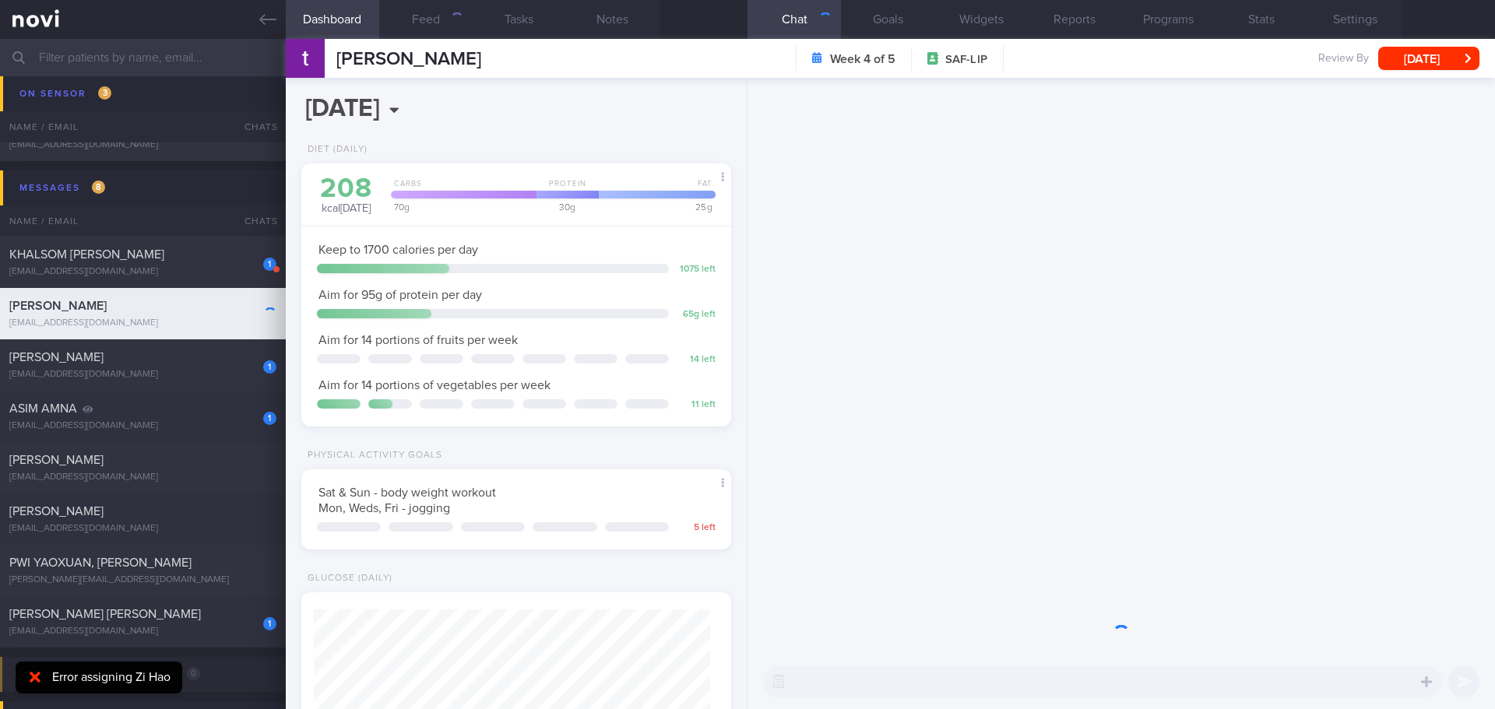
scroll to position [198, 397]
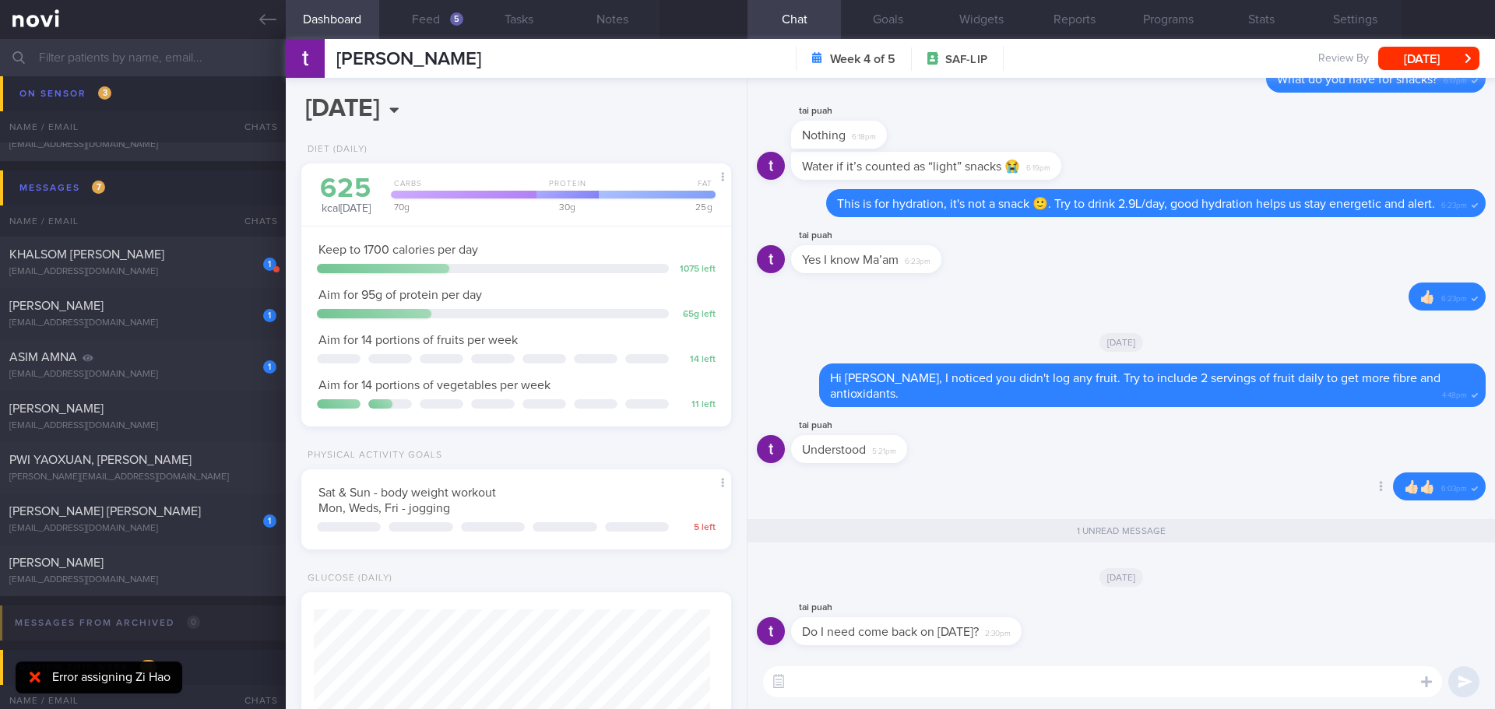
click at [1171, 481] on div "Delete 👍🏻👍🏻 6:03pm" at bounding box center [1121, 491] width 729 height 37
click at [1173, 480] on div "Delete 👍🏻👍🏻 6:03pm" at bounding box center [1121, 491] width 729 height 37
click at [873, 685] on textarea at bounding box center [1102, 681] width 679 height 31
type textarea "Hello [PERSON_NAME], yes, your appointment is on [DATE] 4pm."
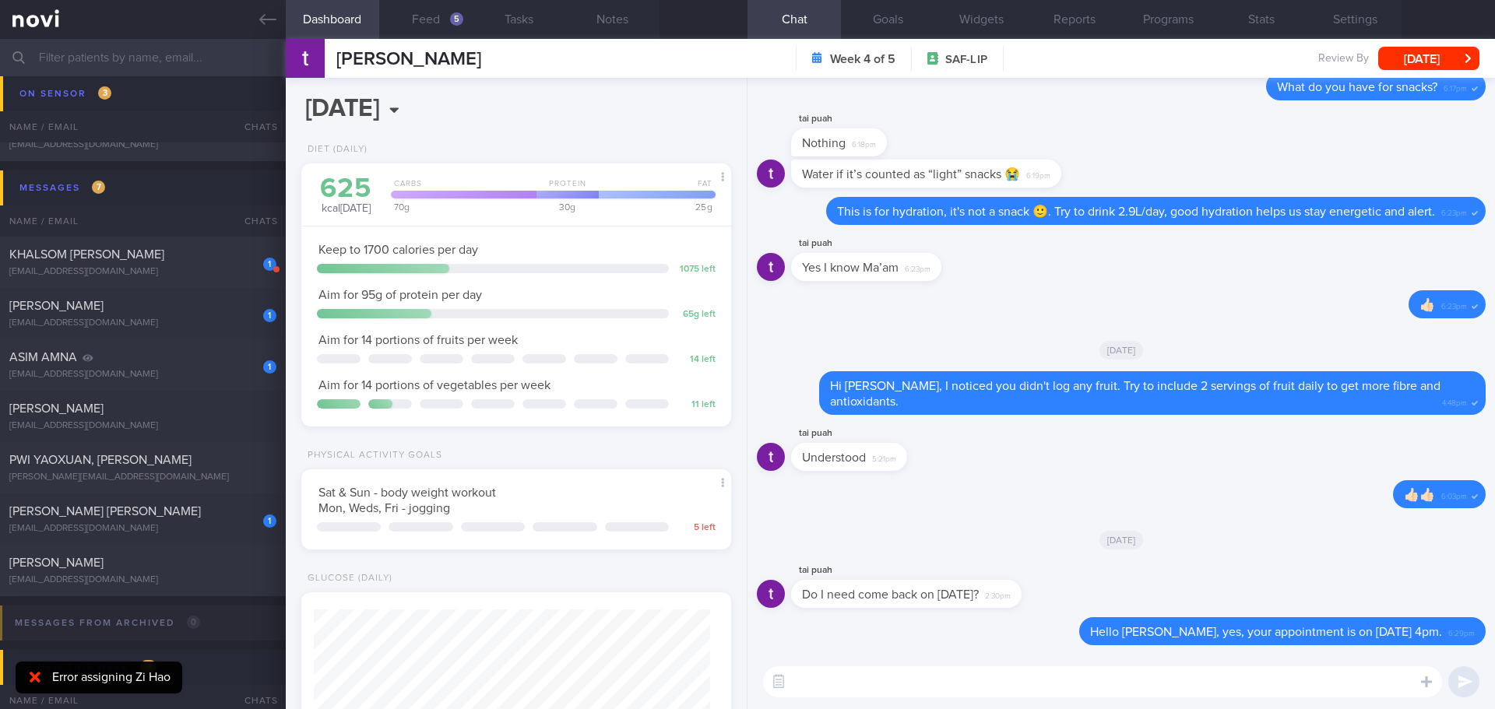
click at [888, 673] on textarea at bounding box center [1102, 681] width 679 height 31
click at [880, 673] on textarea at bounding box center [1102, 681] width 679 height 31
click at [431, 28] on button "Feed 5" at bounding box center [425, 19] width 93 height 39
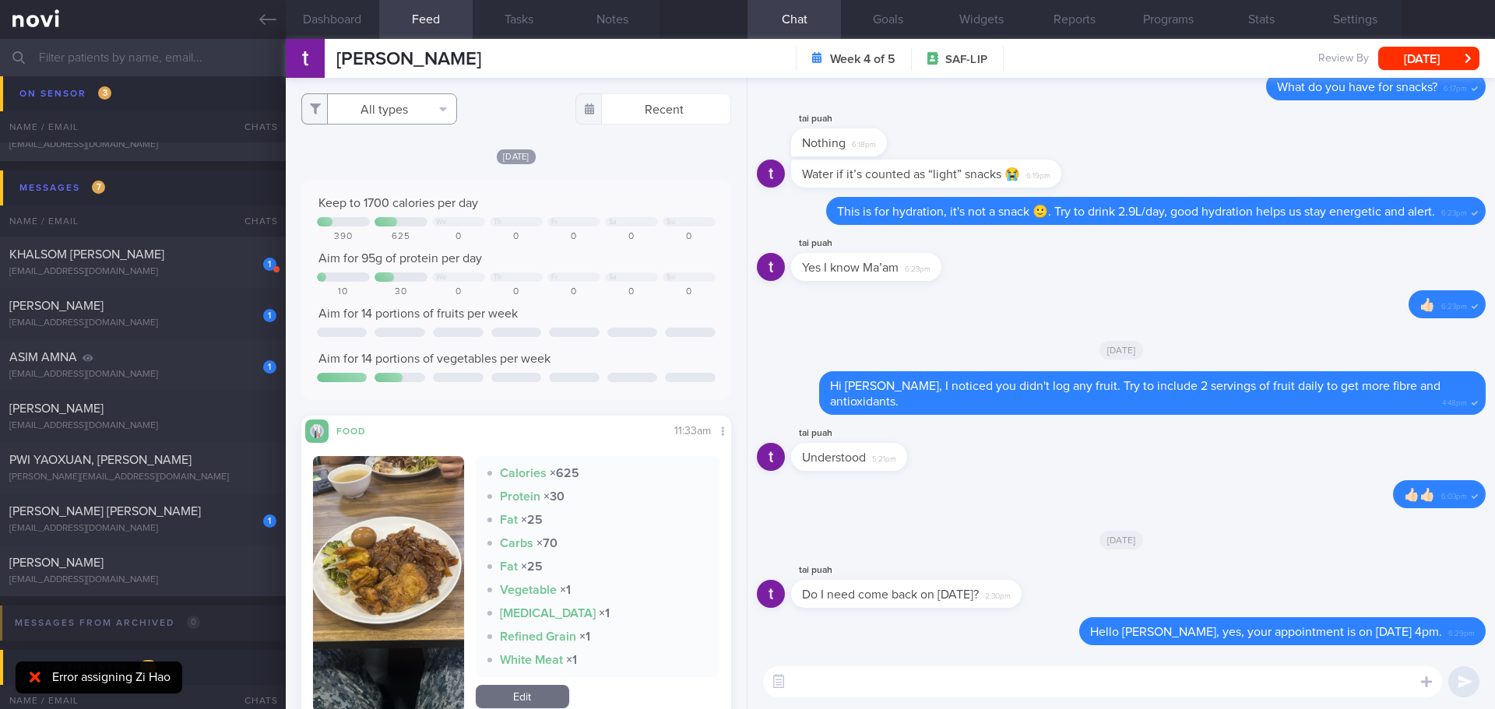
click at [436, 116] on button "All types" at bounding box center [379, 108] width 156 height 31
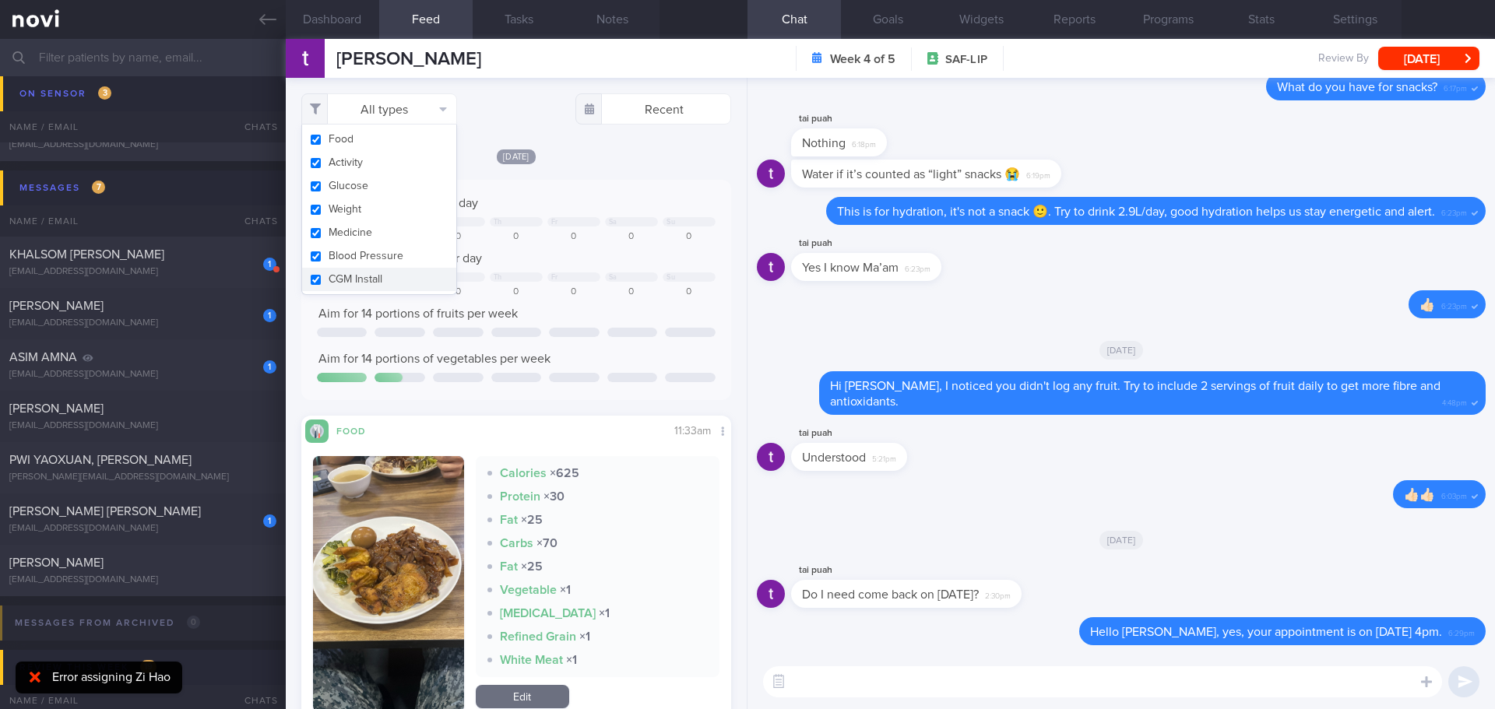
click at [547, 132] on div "All types Food Activity Glucose Weight Medicine Blood Pressure [MEDICAL_DATA] I…" at bounding box center [516, 393] width 461 height 631
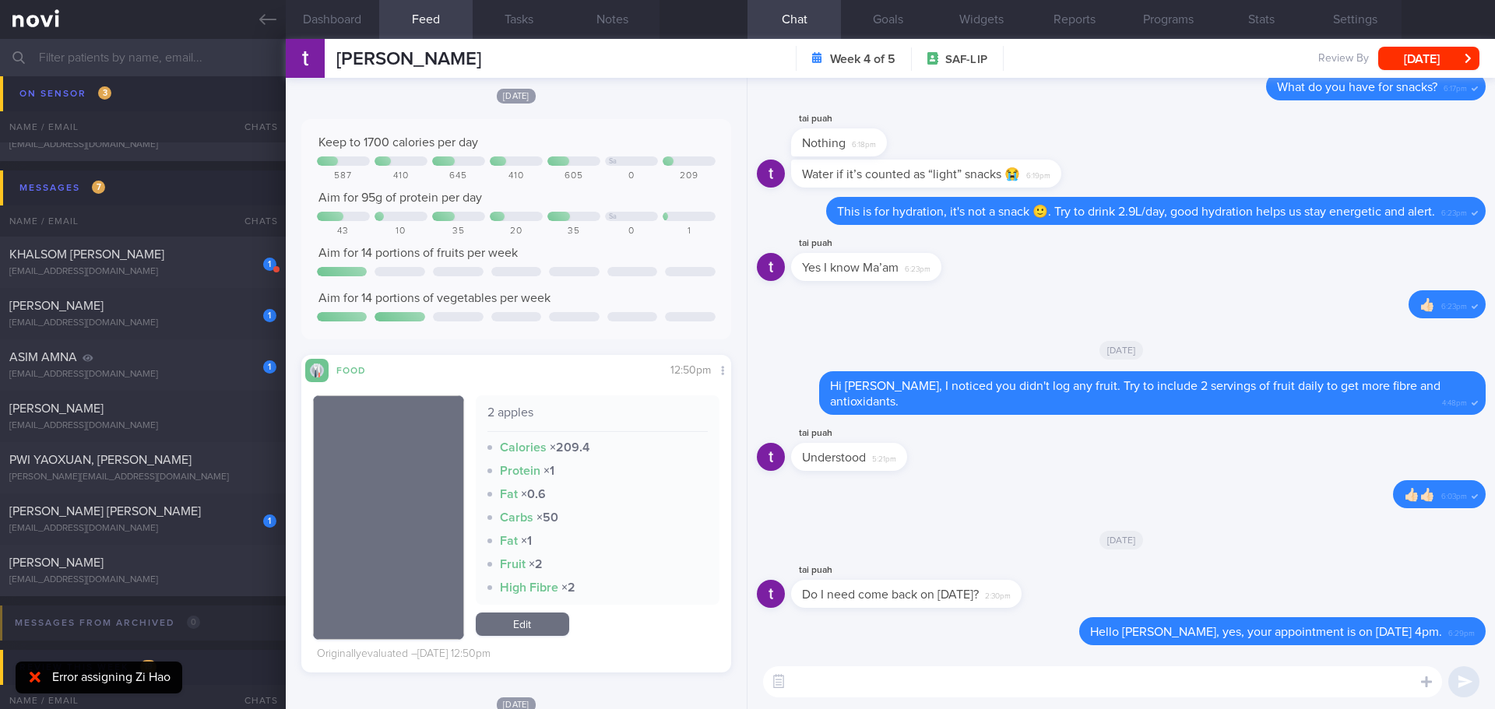
scroll to position [1401, 0]
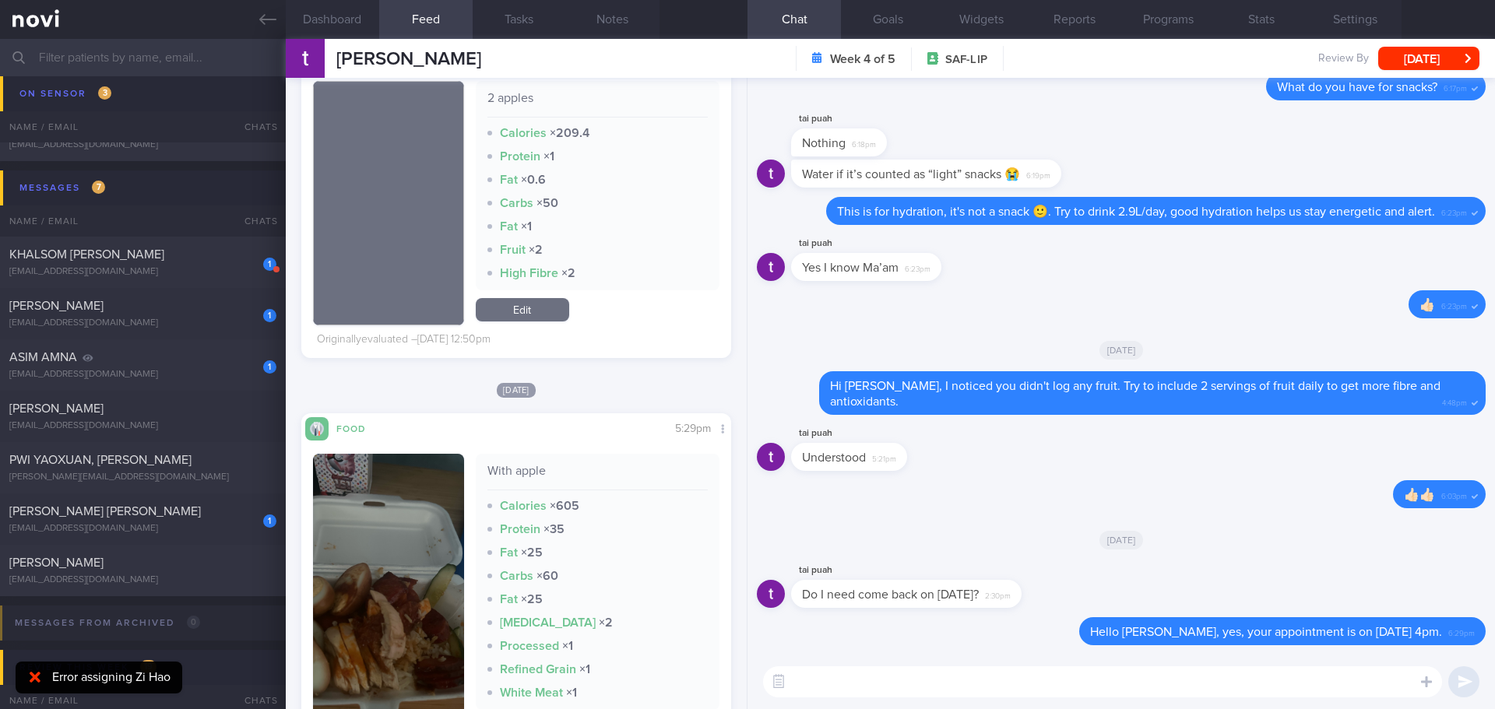
click at [877, 684] on textarea at bounding box center [1102, 681] width 679 height 31
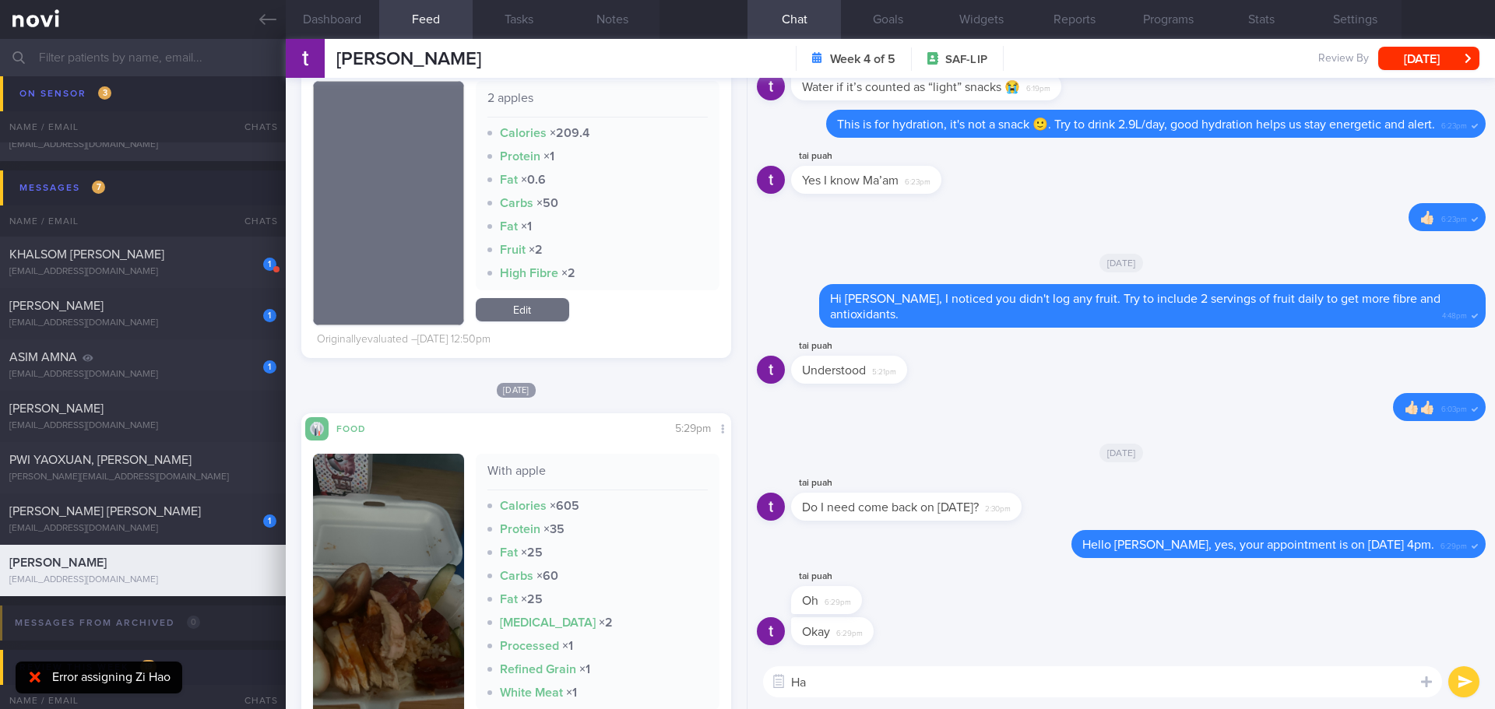
type textarea "H"
type textarea "D"
type textarea "M"
click at [877, 683] on textarea "Any progress on your exercise over the past 1 week?" at bounding box center [1102, 681] width 679 height 31
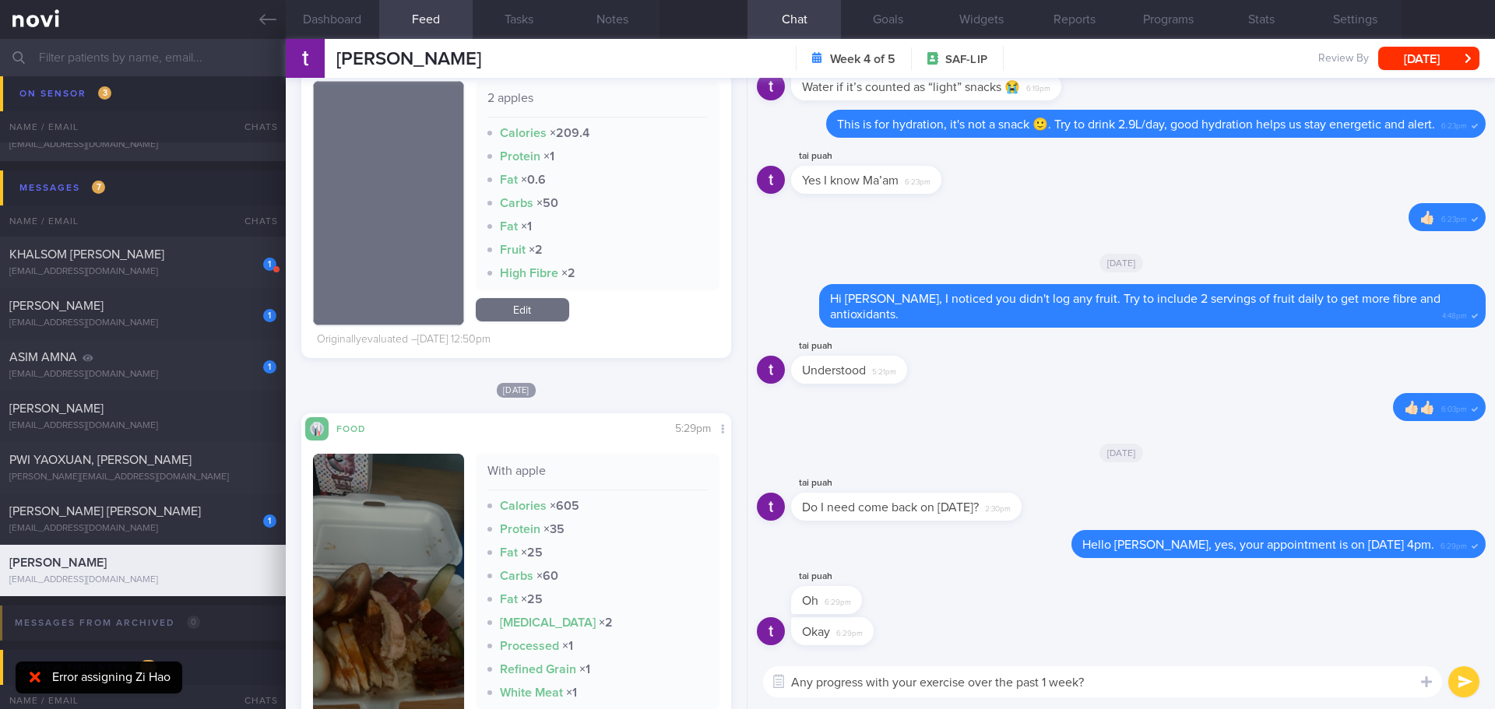
click at [1178, 680] on textarea "Any progress with your exercise over the past 1 week?" at bounding box center [1102, 681] width 679 height 31
type textarea "Any progress with your exercise over the past 1 week?"
click at [1456, 685] on button "submit" at bounding box center [1463, 681] width 31 height 31
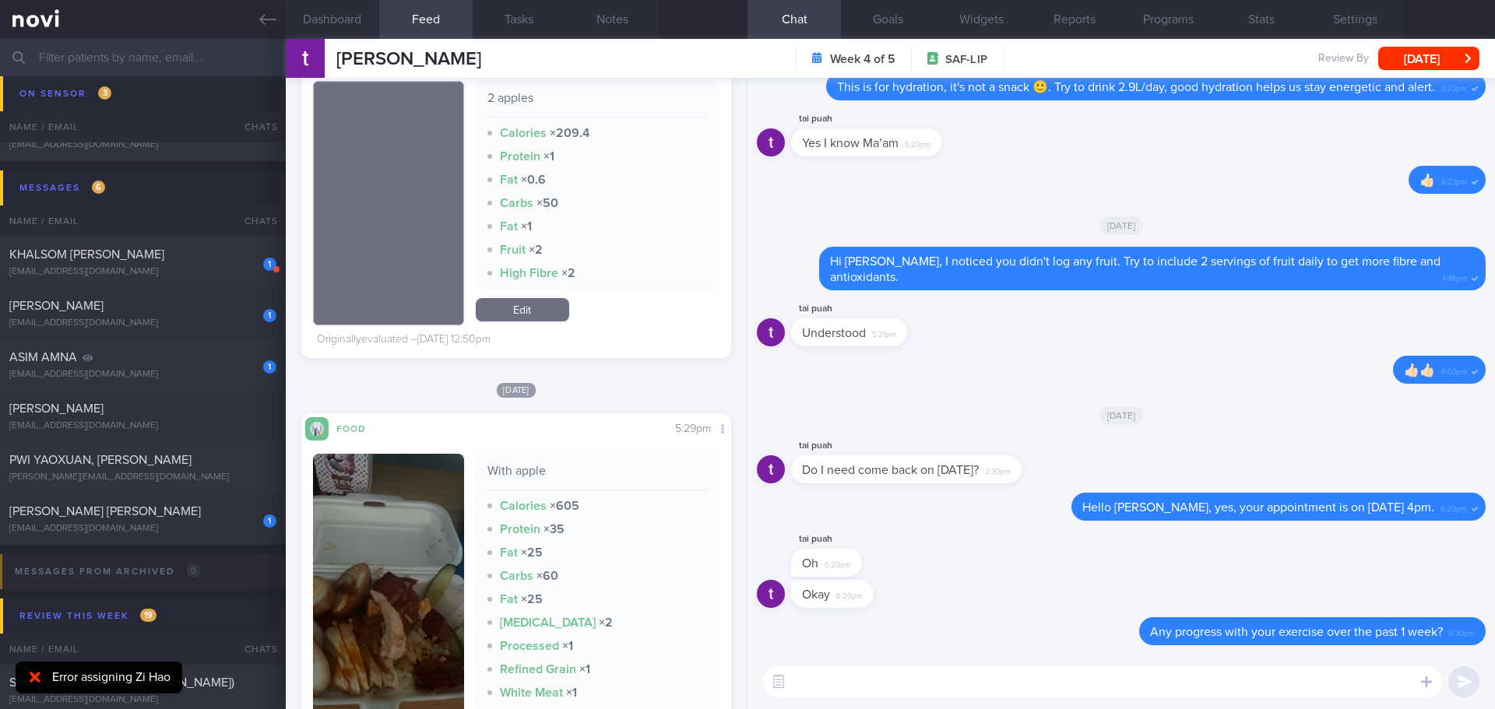
click at [176, 514] on div "[PERSON_NAME] [PERSON_NAME]" at bounding box center [140, 512] width 263 height 16
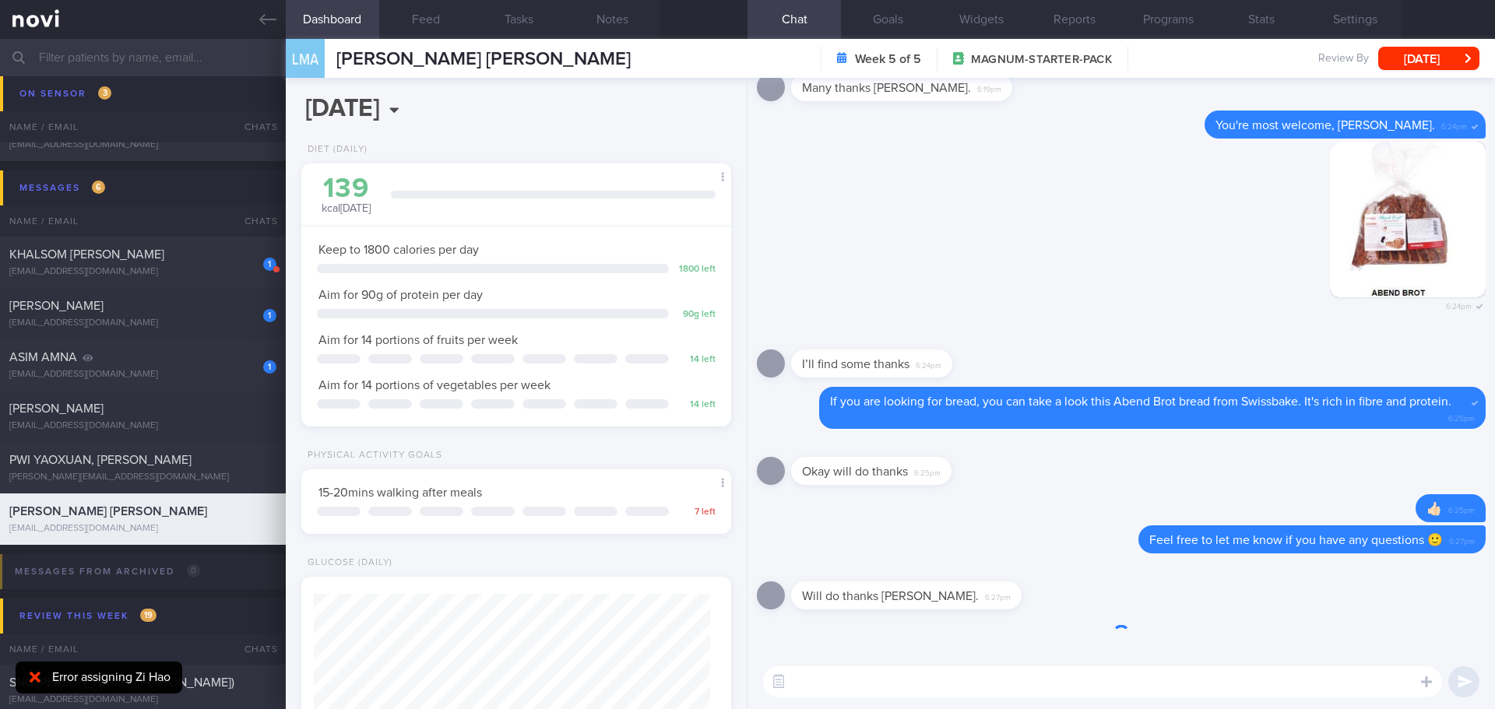
scroll to position [198, 397]
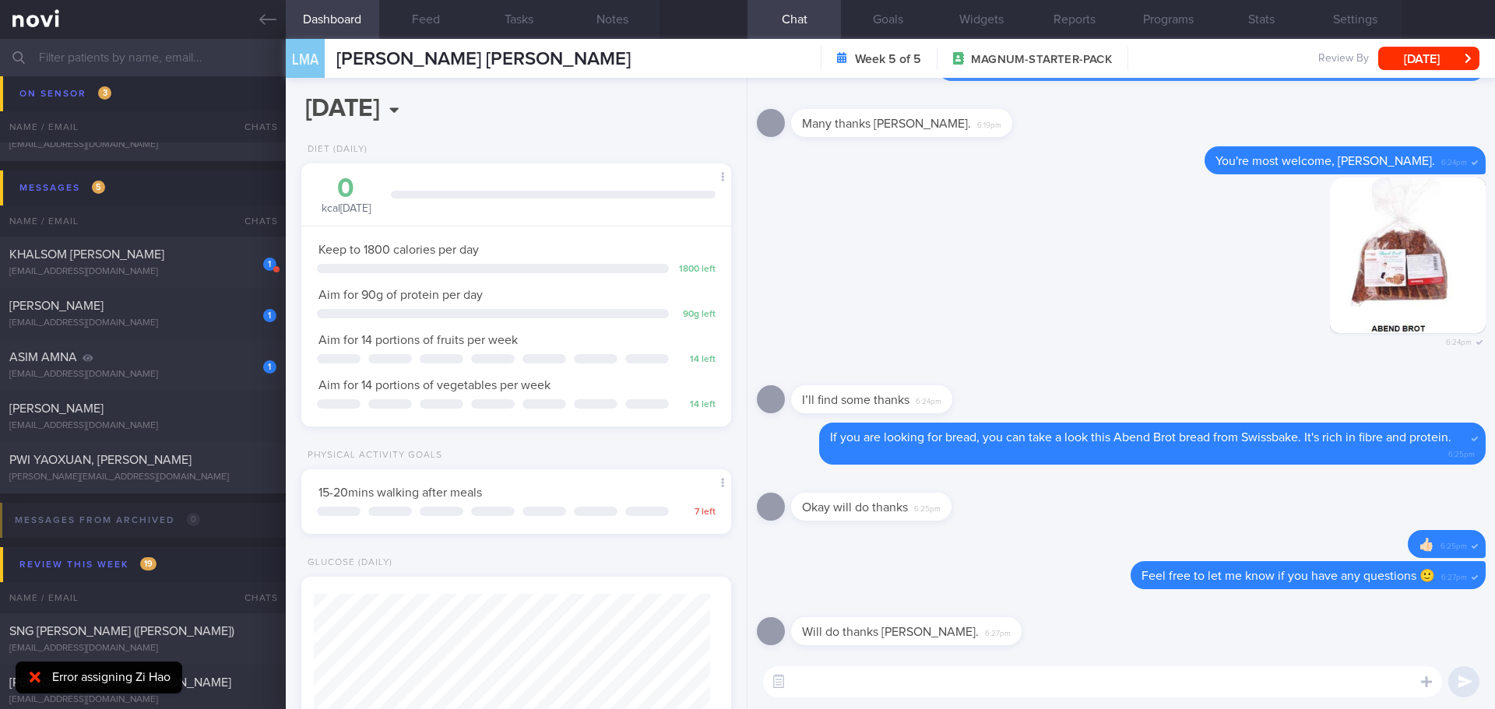
click at [1180, 525] on div "Okay will do thanks 6:25pm" at bounding box center [1121, 502] width 729 height 56
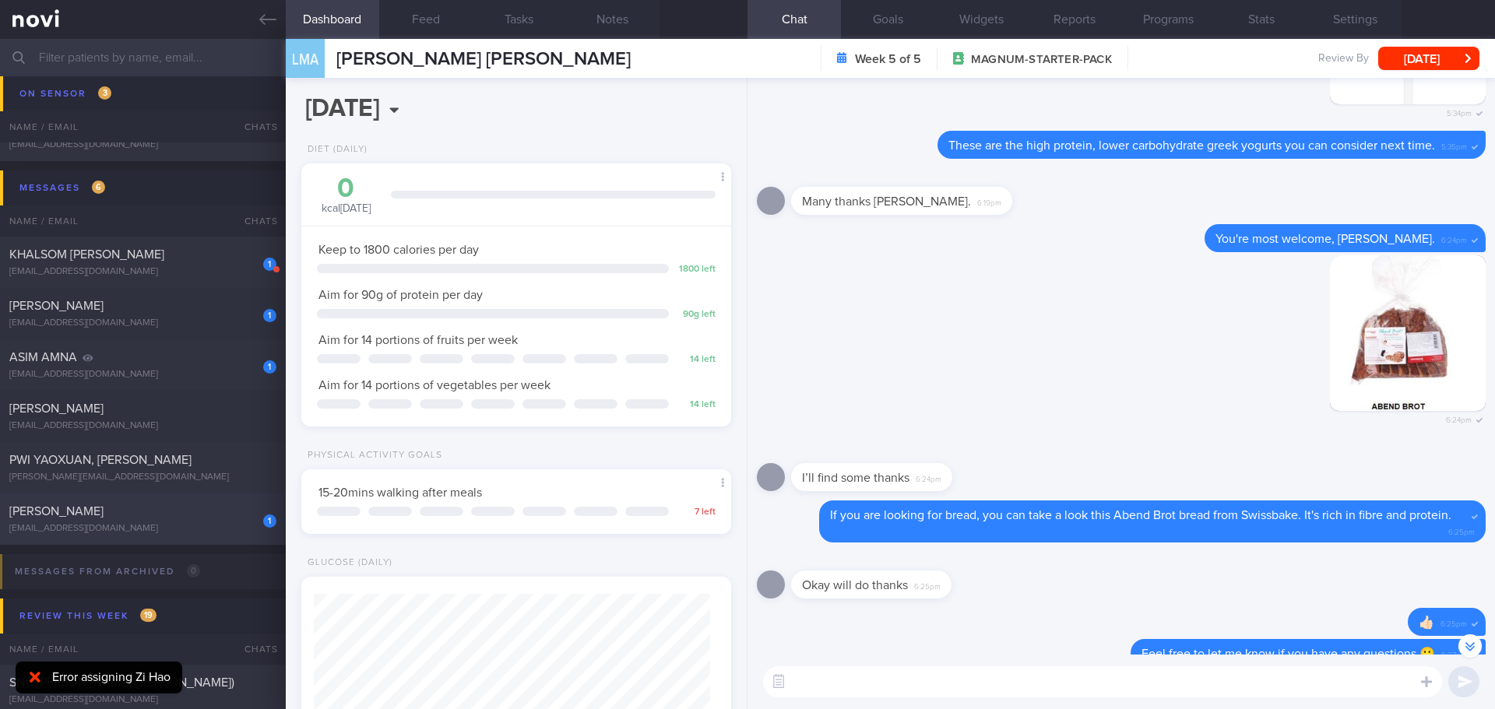
click at [139, 515] on div "[PERSON_NAME]" at bounding box center [140, 512] width 263 height 16
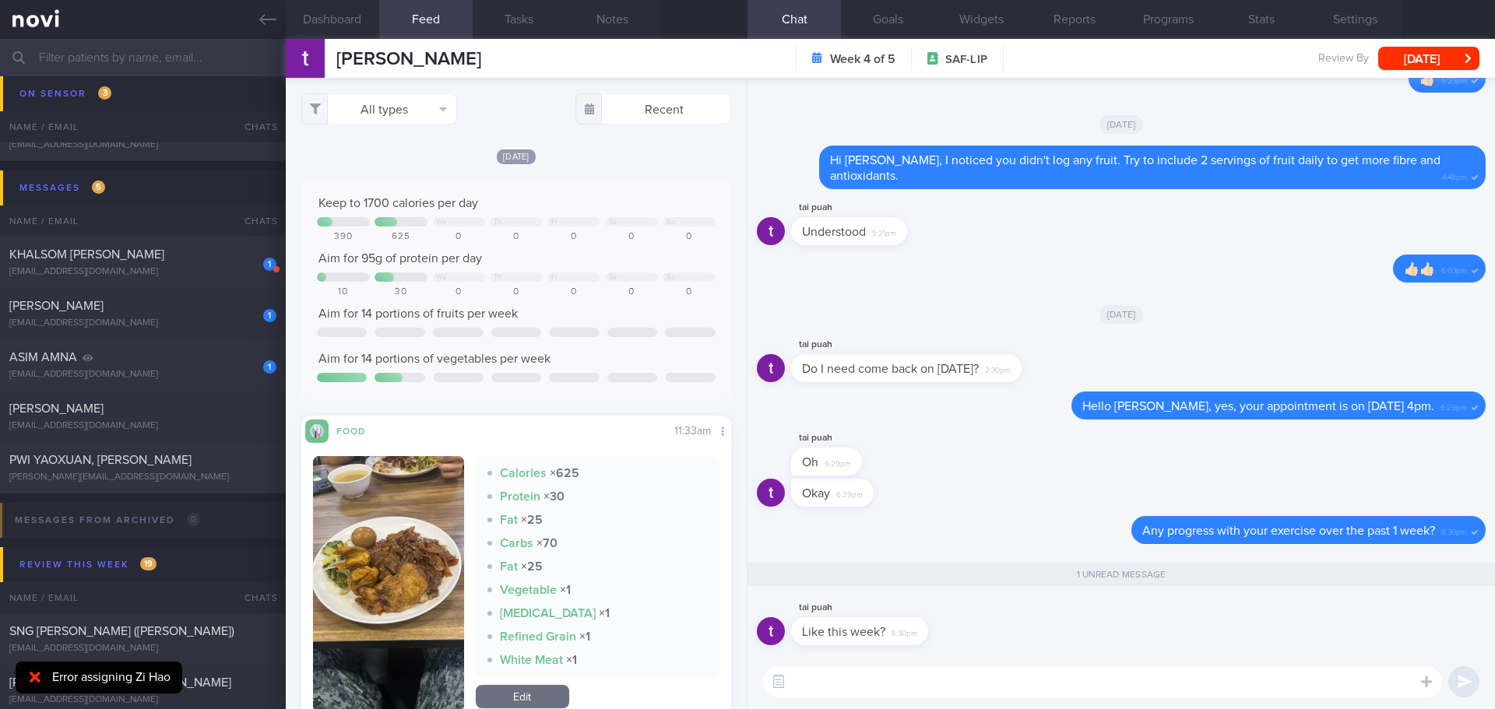
click at [1042, 684] on textarea at bounding box center [1102, 681] width 679 height 31
type textarea "last week or this week 😃"
click at [1466, 681] on button "submit" at bounding box center [1463, 681] width 31 height 31
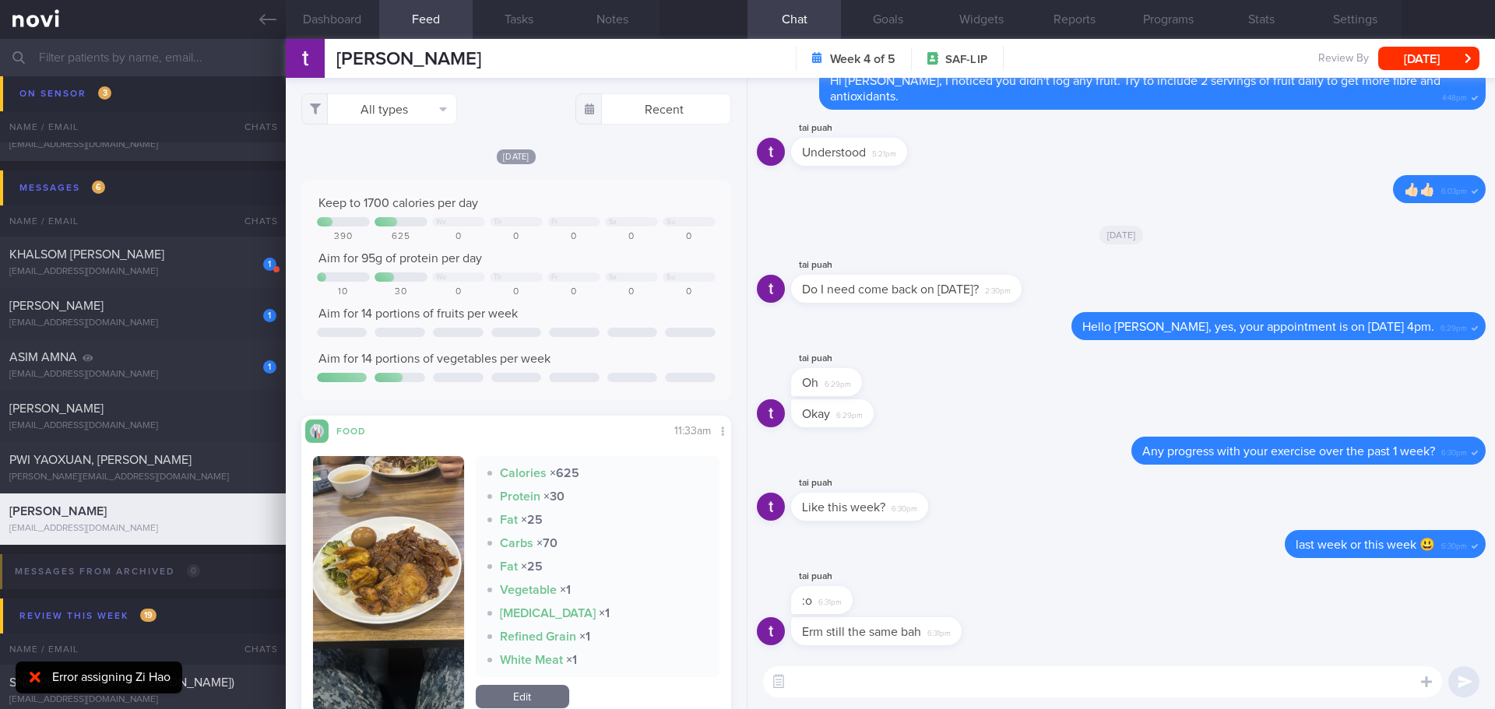
click at [909, 685] on textarea at bounding box center [1102, 681] width 679 height 31
click at [329, 20] on button "Dashboard" at bounding box center [332, 19] width 93 height 39
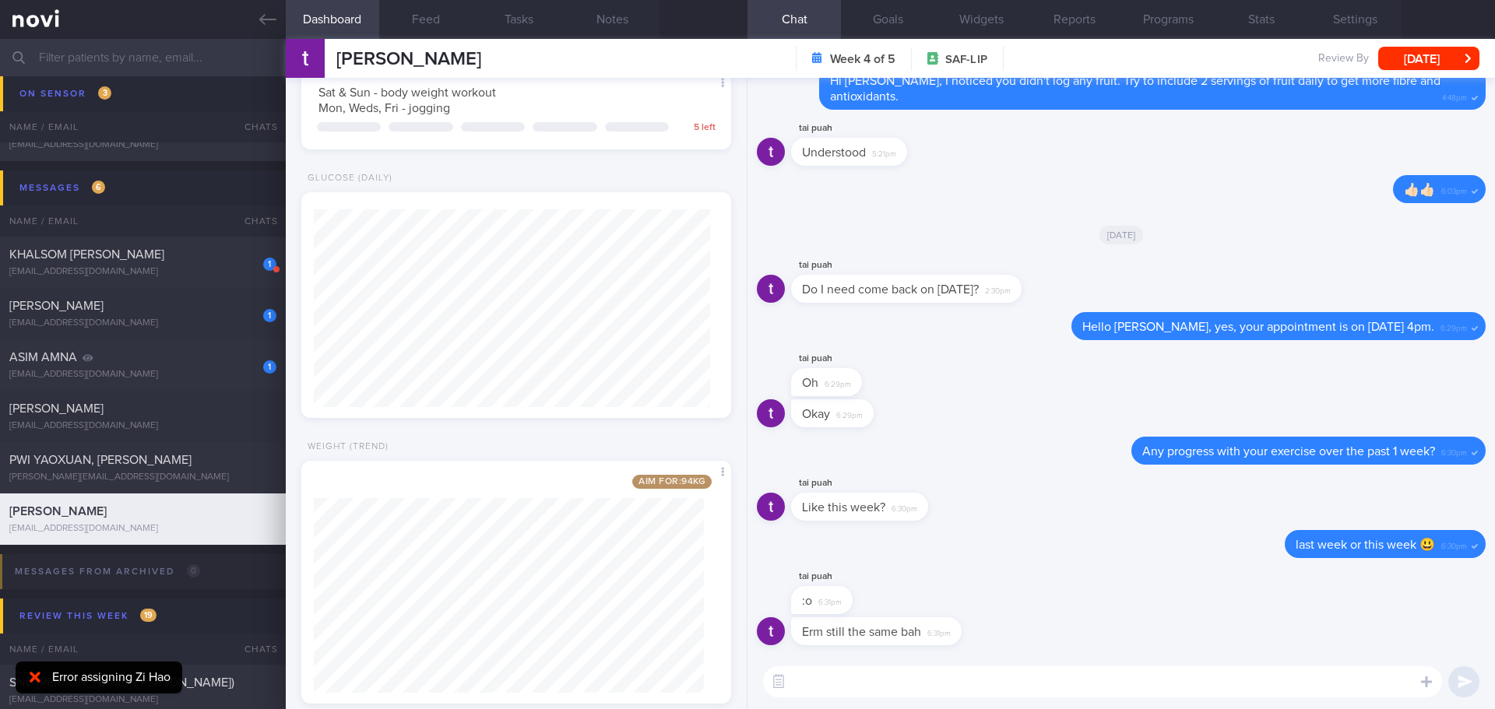
scroll to position [434, 0]
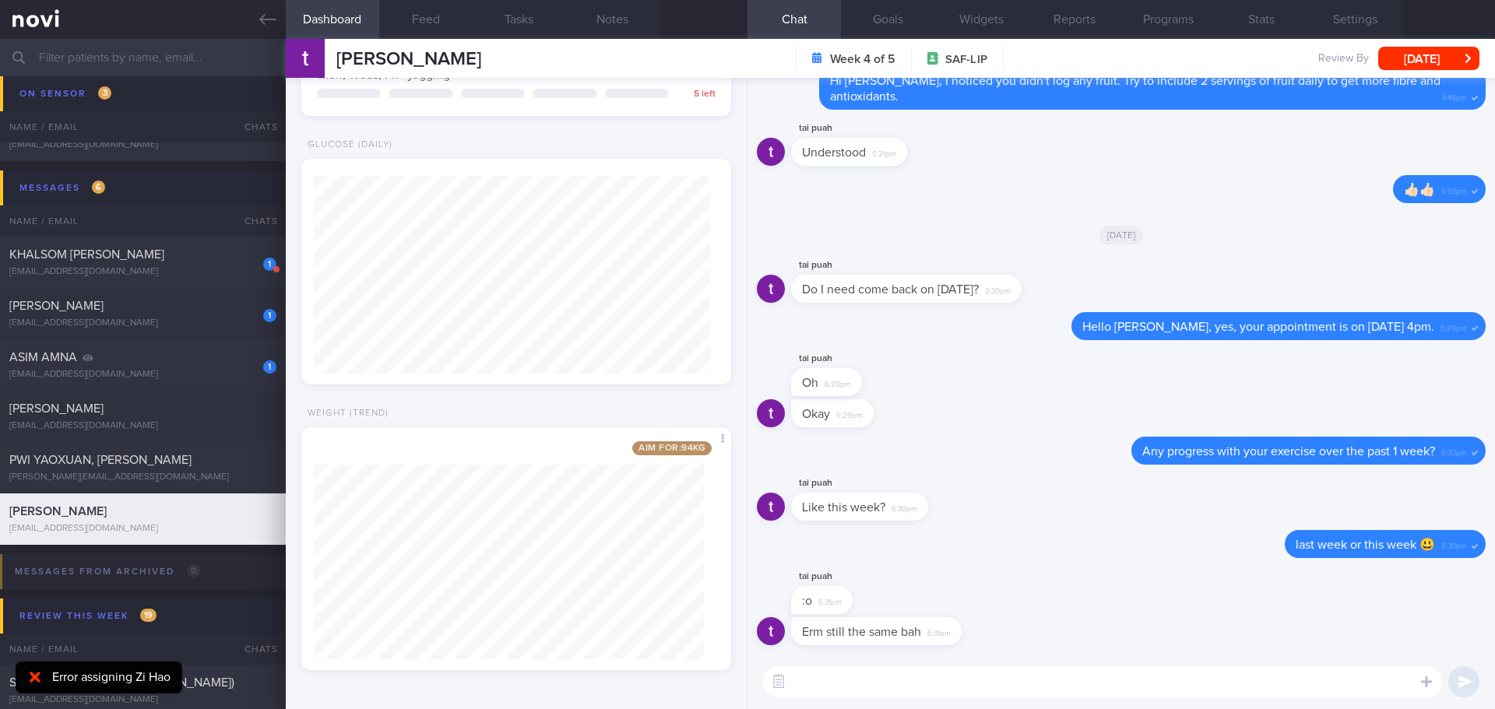
click at [830, 683] on textarea at bounding box center [1102, 681] width 679 height 31
click at [831, 684] on textarea at bounding box center [1102, 681] width 679 height 31
type textarea "I see..."
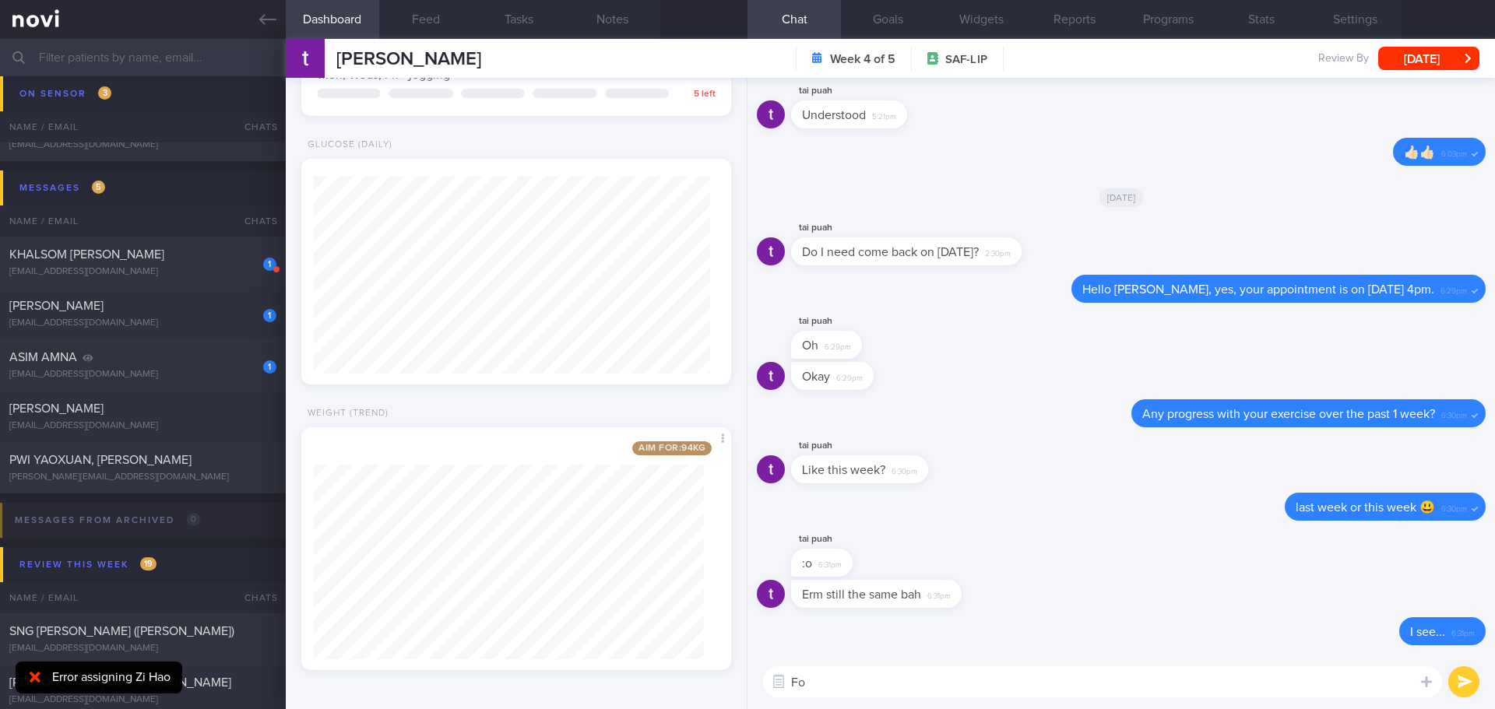
type textarea "F"
type textarea "R"
type textarea "t"
type textarea "K"
type textarea "I"
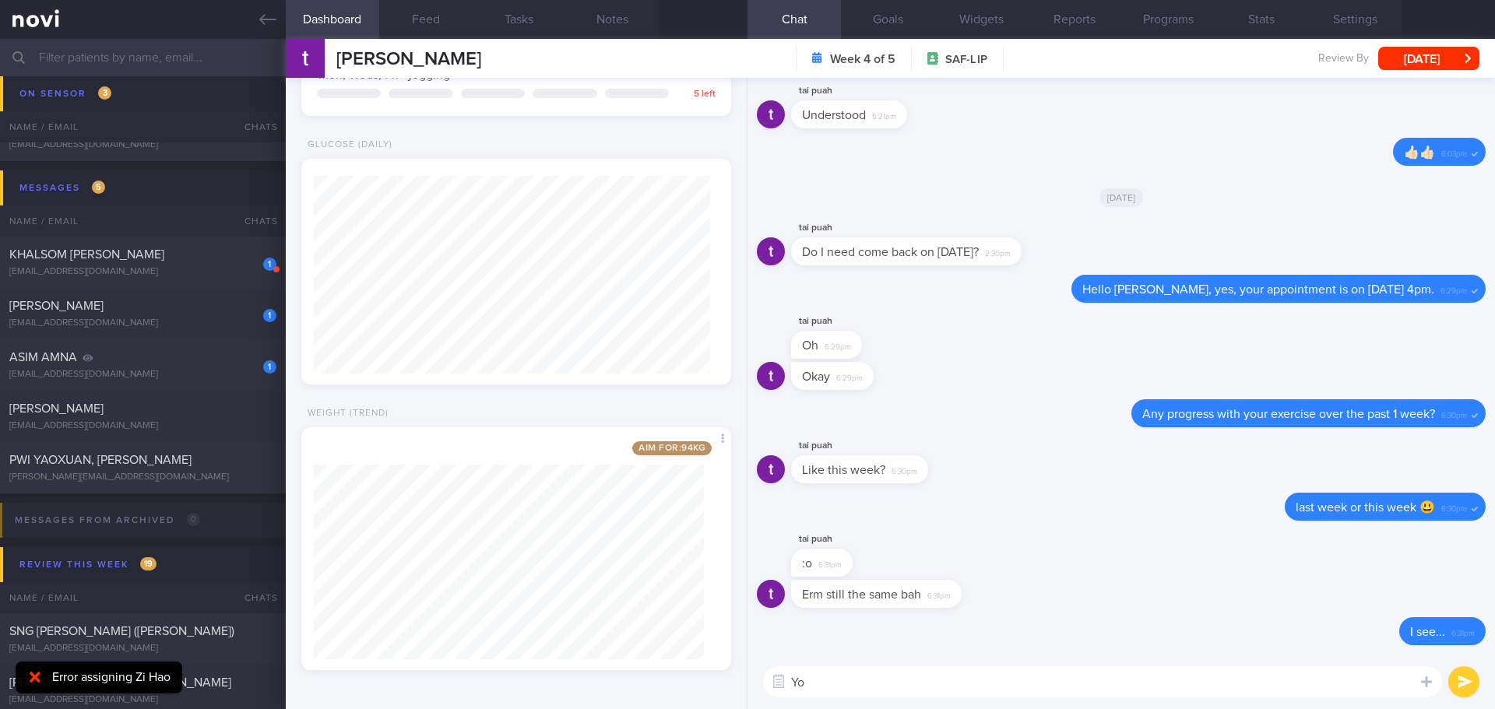
type textarea "Y"
type textarea "W"
type textarea "Looks like there's some weight gain last week, remember to continue work on man…"
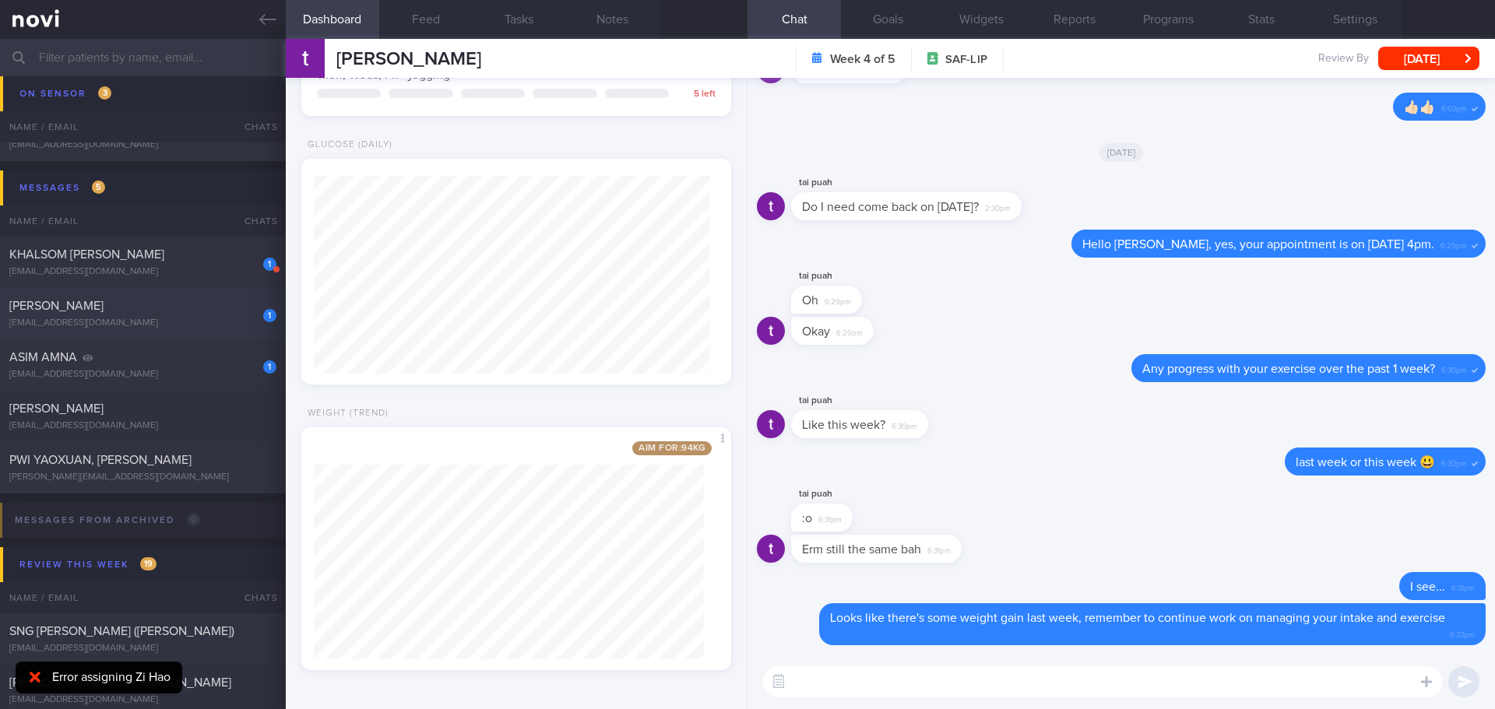
click at [164, 314] on div "1 [PERSON_NAME] [EMAIL_ADDRESS][DOMAIN_NAME]" at bounding box center [143, 313] width 286 height 31
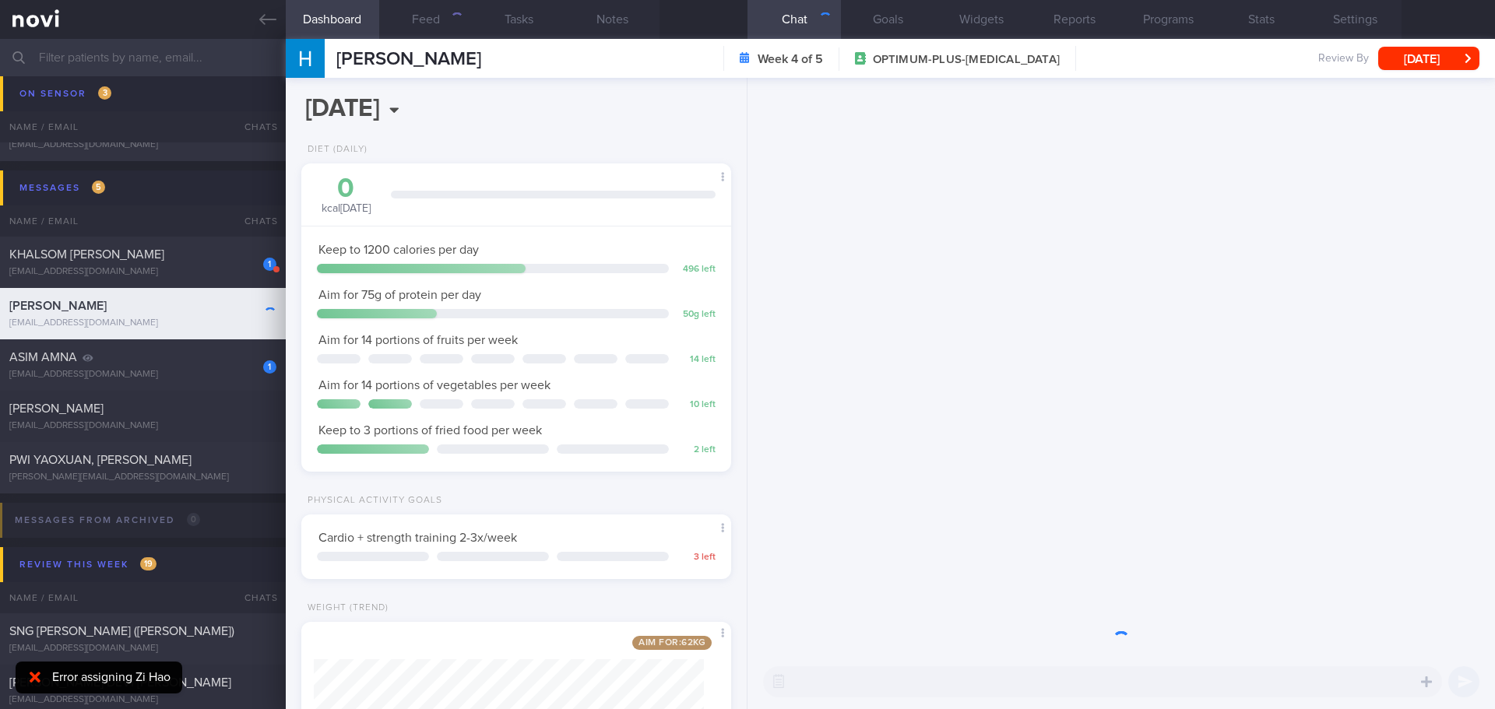
scroll to position [217, 391]
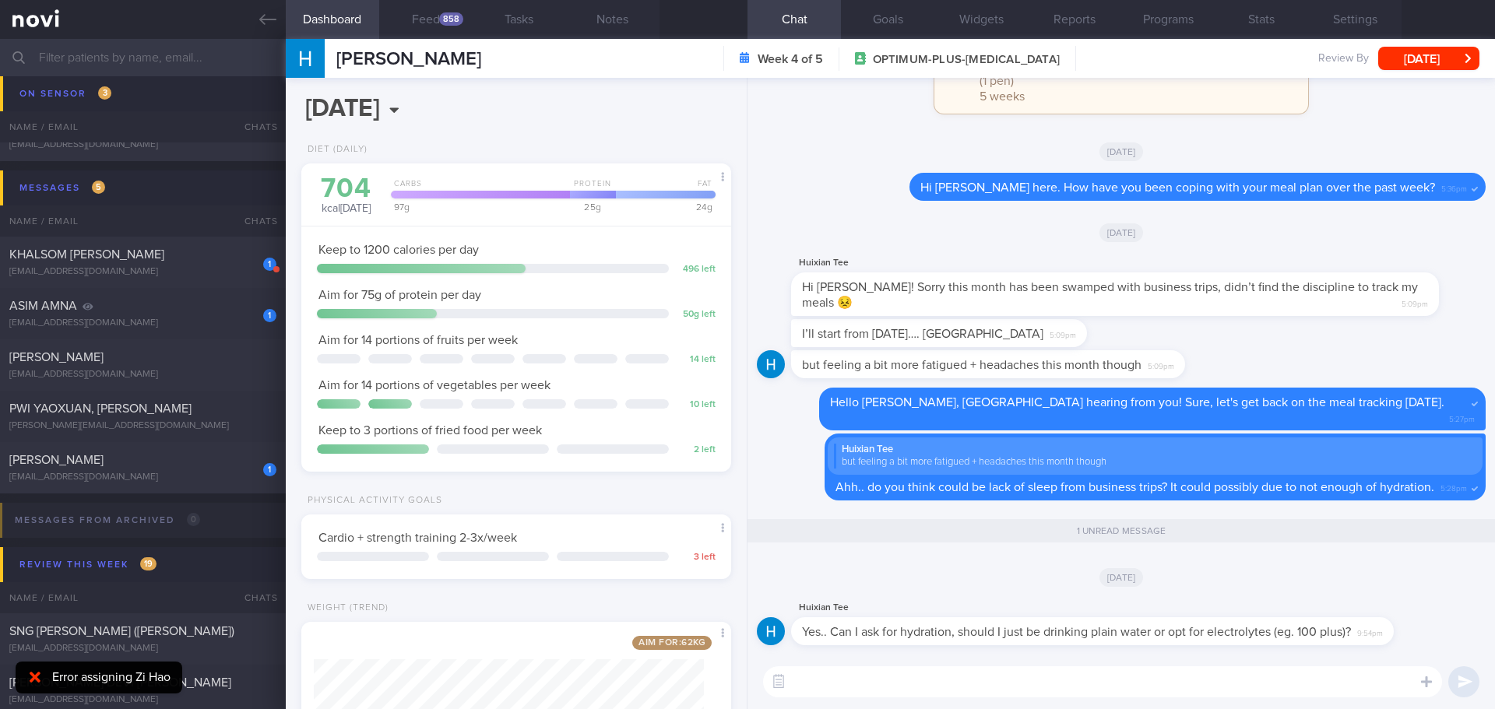
click at [1141, 683] on textarea at bounding box center [1102, 681] width 679 height 31
type textarea "F"
type textarea "I"
drag, startPoint x: 1254, startPoint y: 672, endPoint x: 976, endPoint y: 687, distance: 278.3
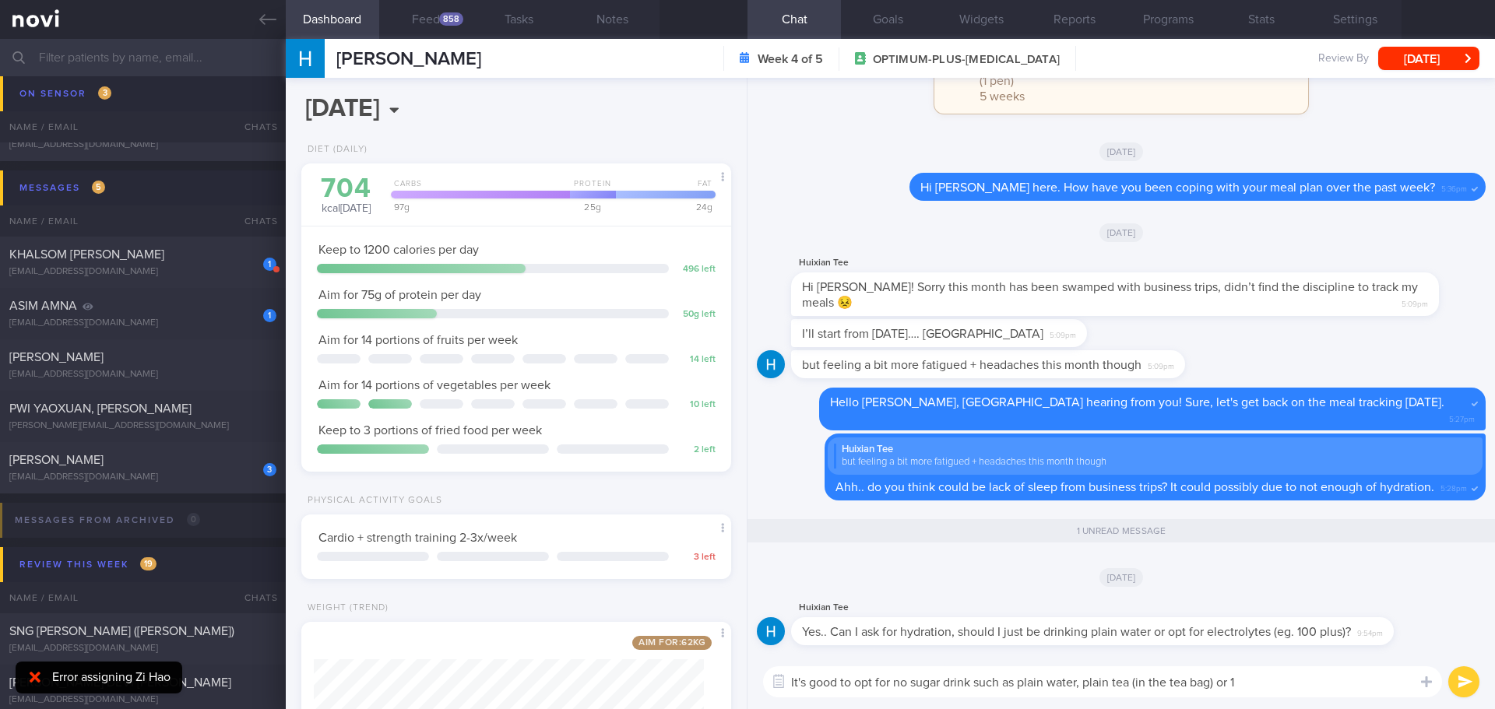
click at [976, 687] on textarea "It's good to opt for no sugar drink such as plain water, plain tea (in the tea …" at bounding box center [1102, 681] width 679 height 31
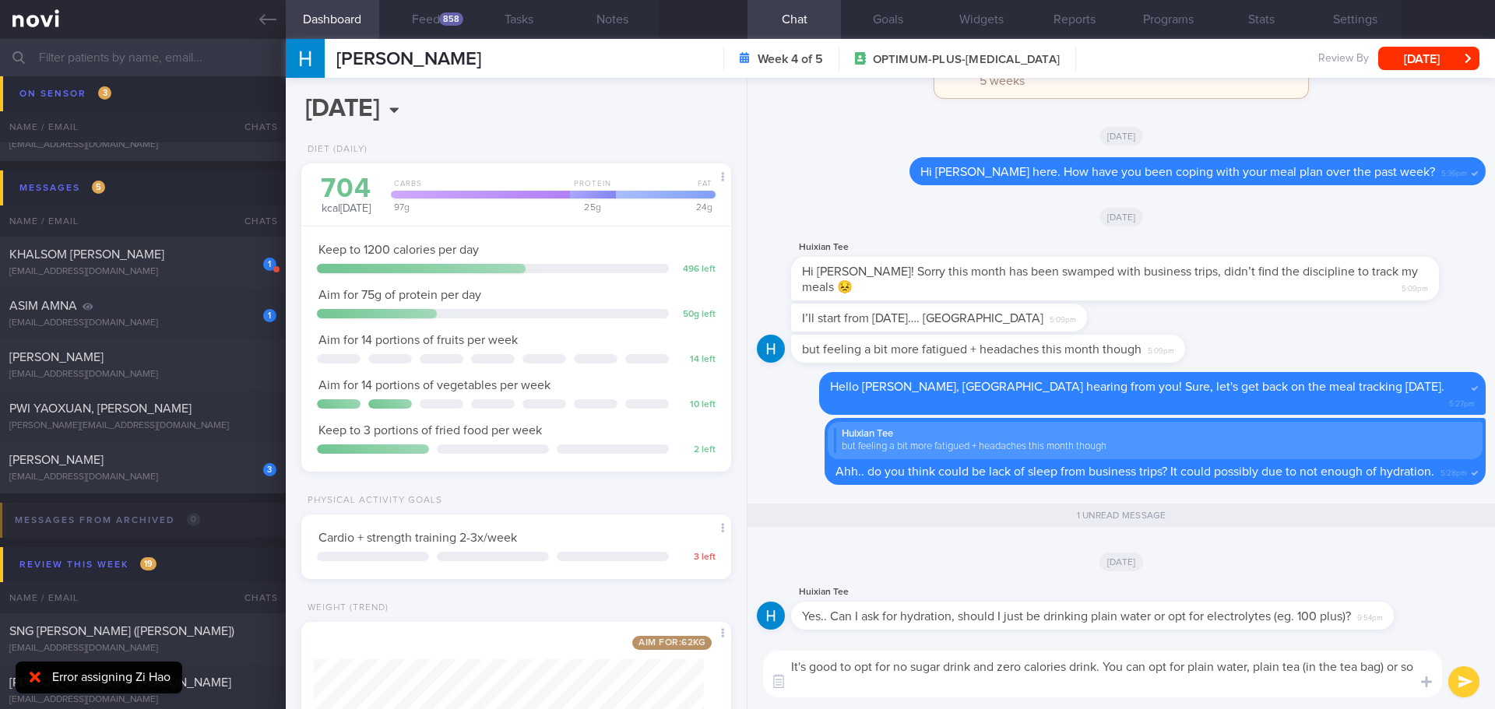
scroll to position [0, 0]
type textarea "It's good to opt for no sugar drink and zero calories drink. You can opt for pl…"
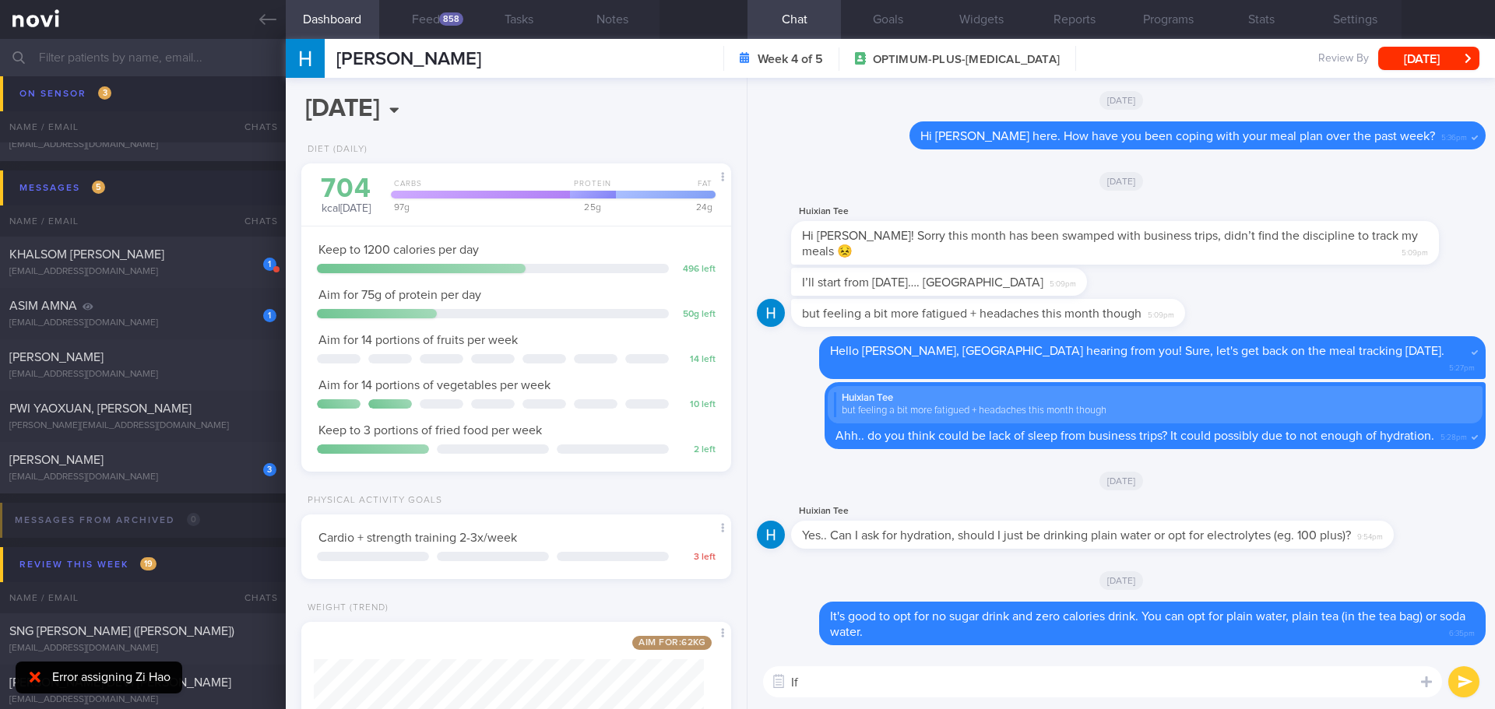
type textarea "I"
drag, startPoint x: 1292, startPoint y: 687, endPoint x: 1130, endPoint y: 688, distance: 162.7
click at [1130, 688] on textarea "It's not necessary to go for drinks with electrolytes unless you are on long du…" at bounding box center [1102, 681] width 679 height 31
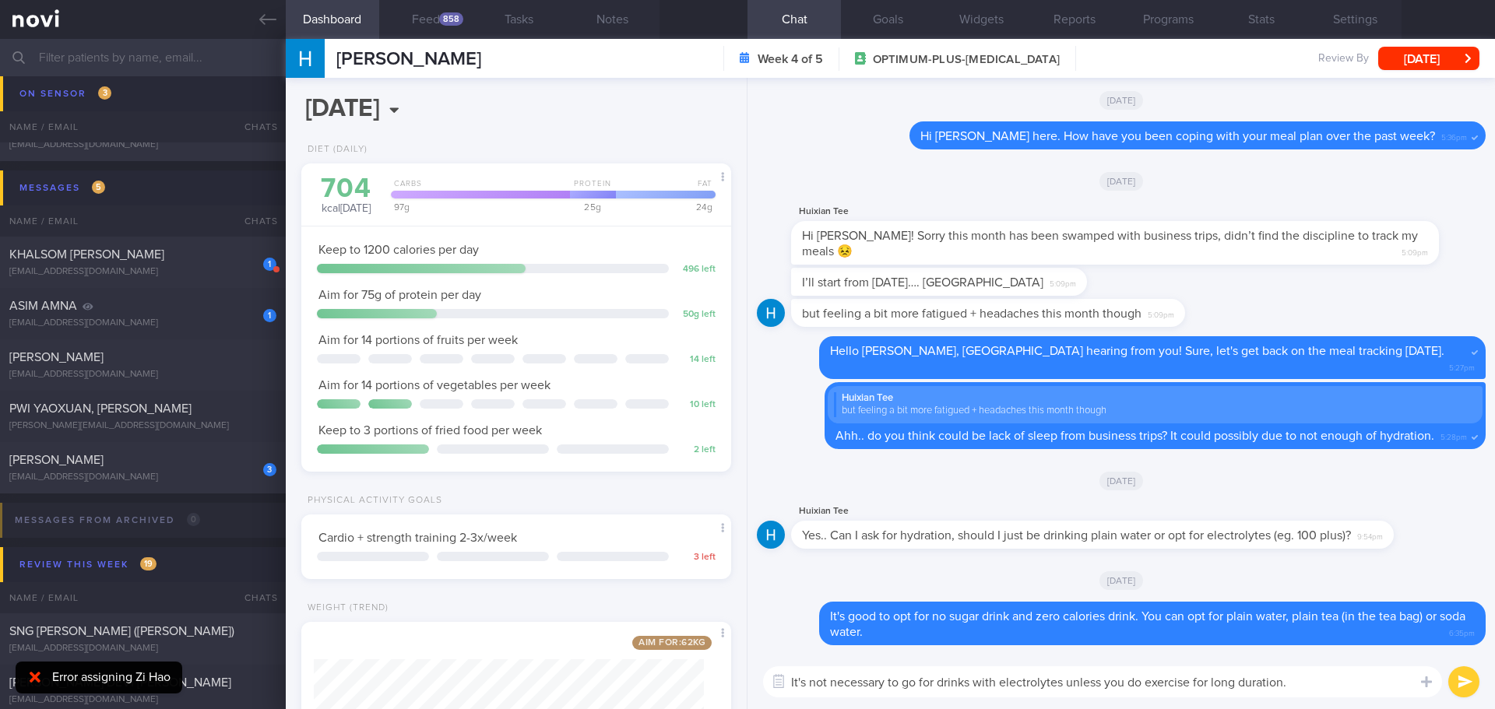
type textarea "It's not necessary to go for drinks with electrolytes unless you do exercise fo…"
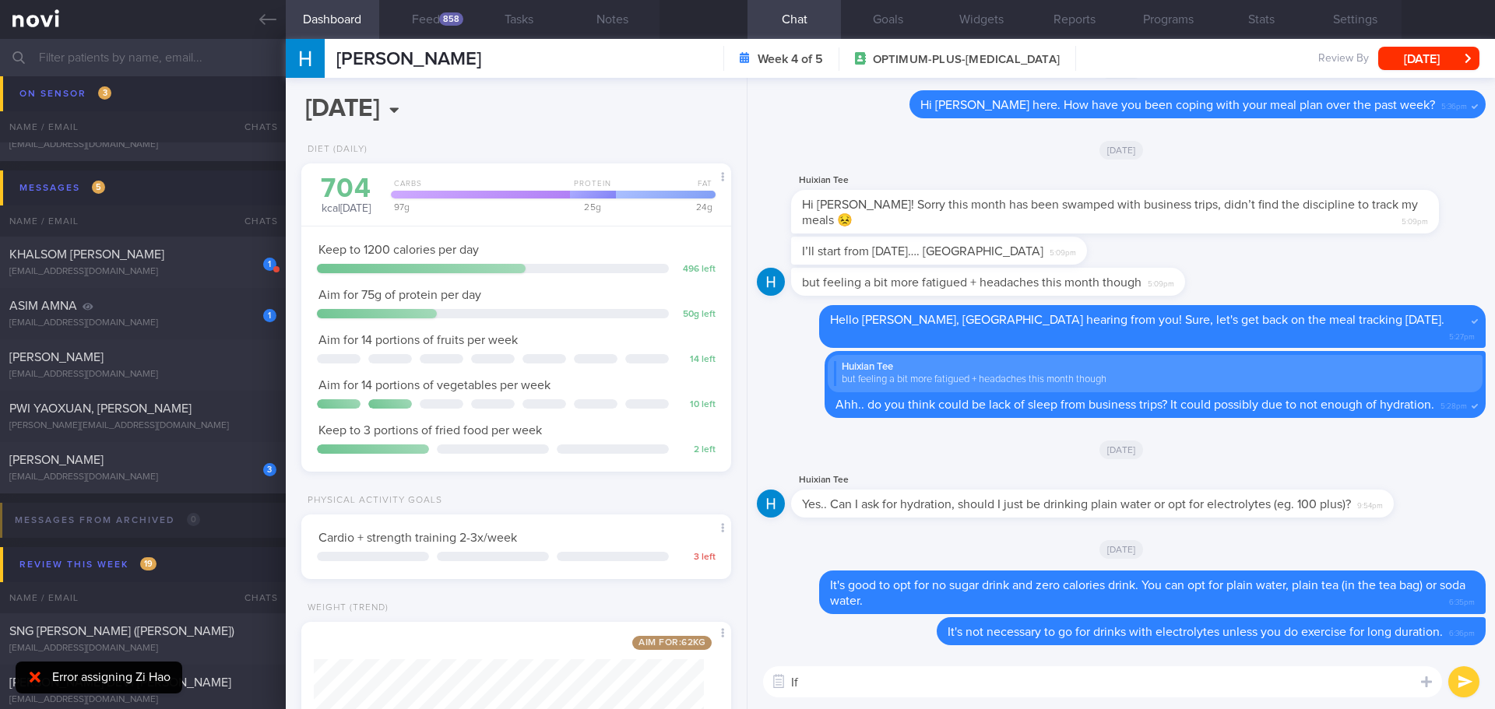
type textarea "I"
type textarea "Y"
type textarea "H"
type textarea "If you would like to have 100 plus, I would suggest 100 plus zero 😀"
click at [1463, 673] on button "submit" at bounding box center [1463, 681] width 31 height 31
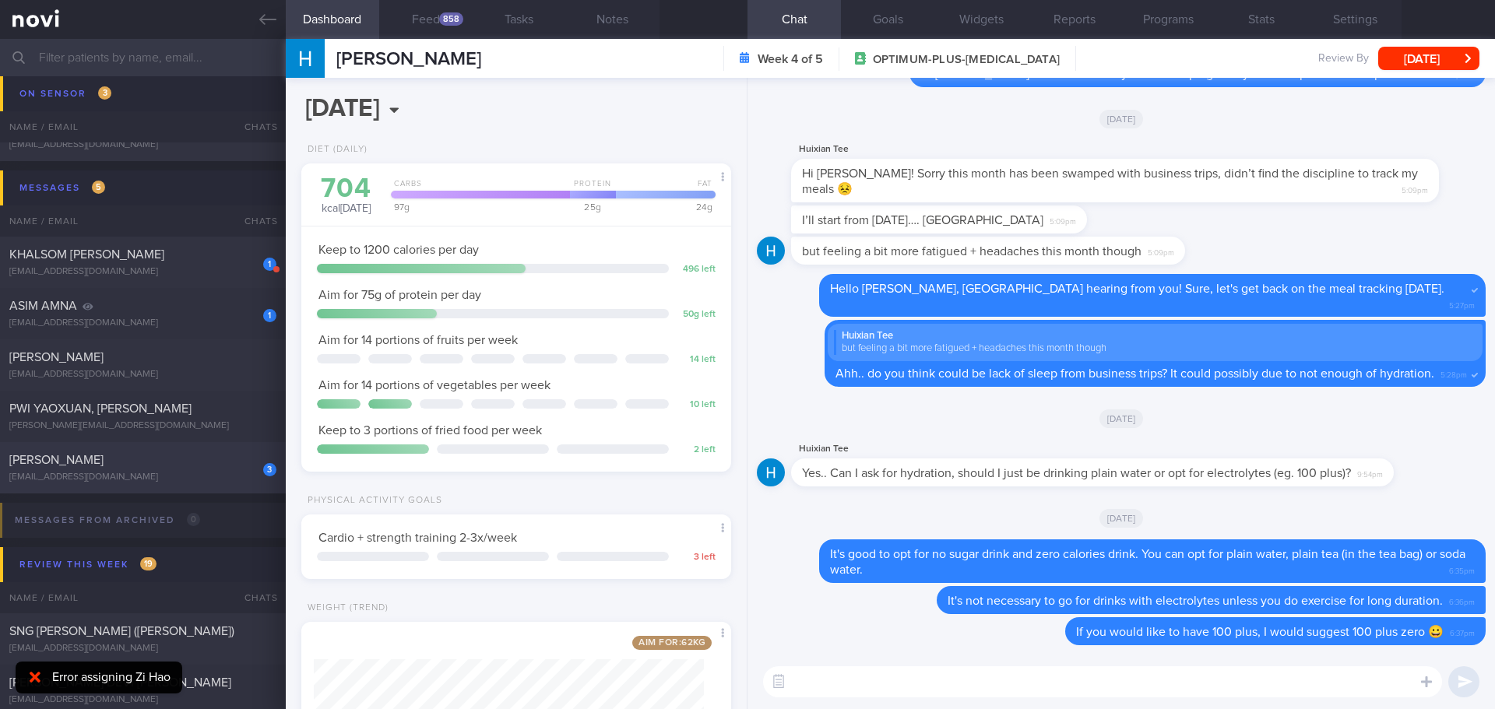
click at [225, 471] on div "3 PUAH TAI XING [EMAIL_ADDRESS][DOMAIN_NAME]" at bounding box center [143, 467] width 286 height 31
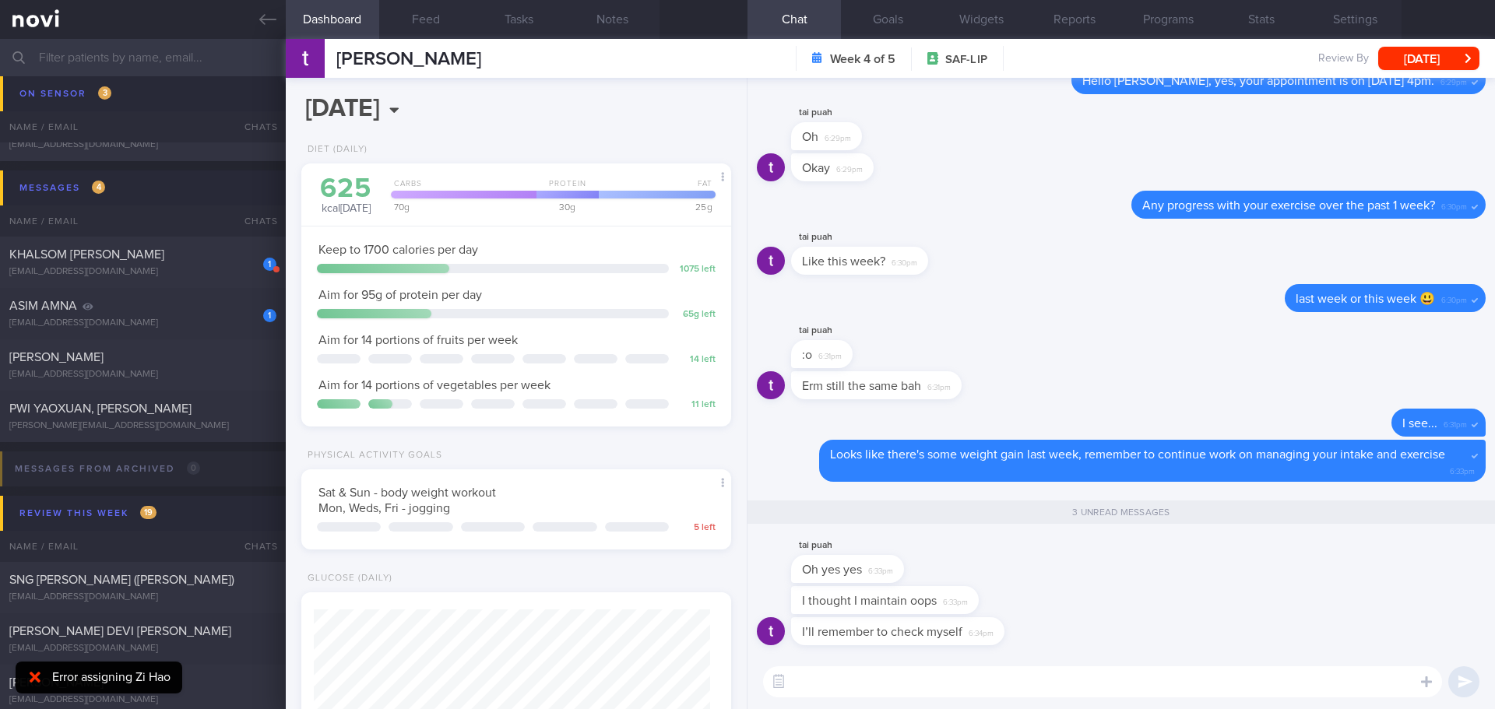
scroll to position [198, 397]
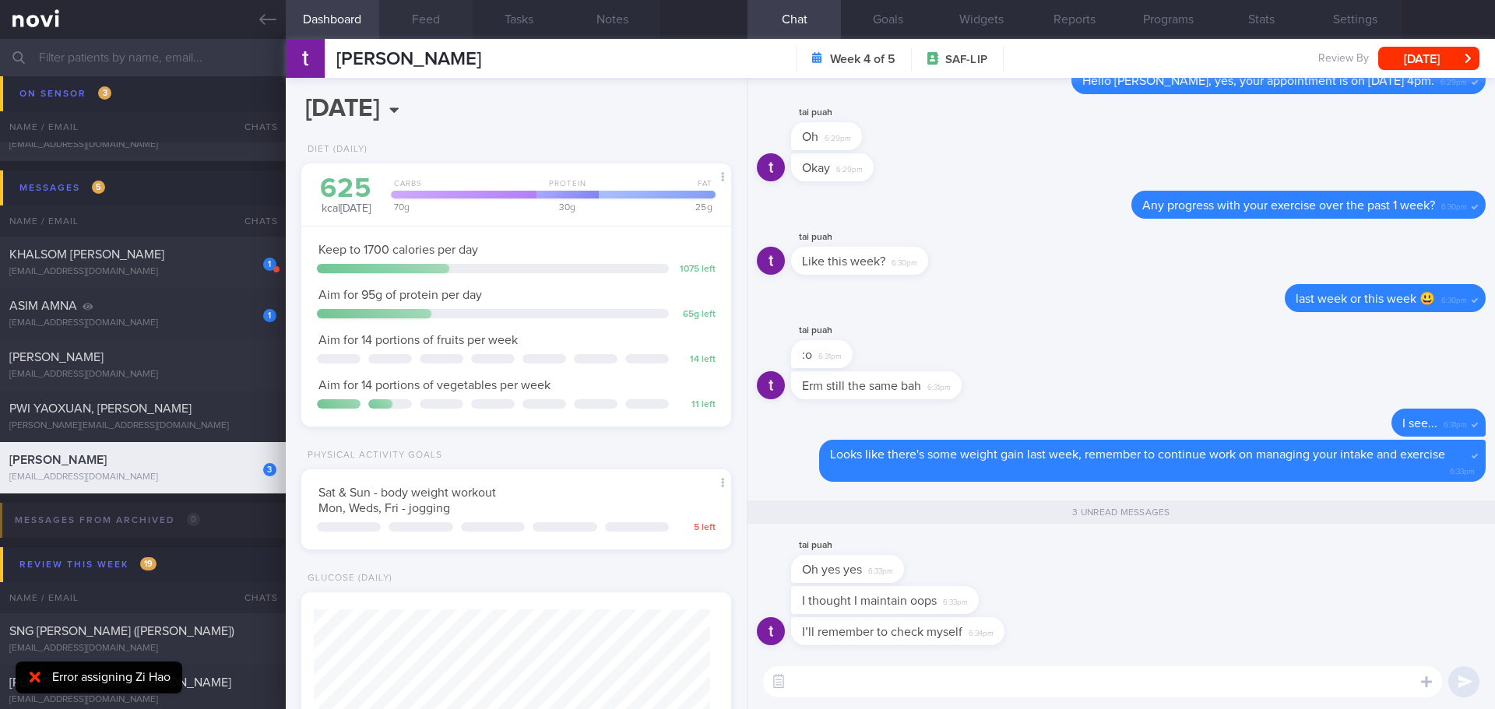
click at [427, 23] on button "Feed" at bounding box center [425, 19] width 93 height 39
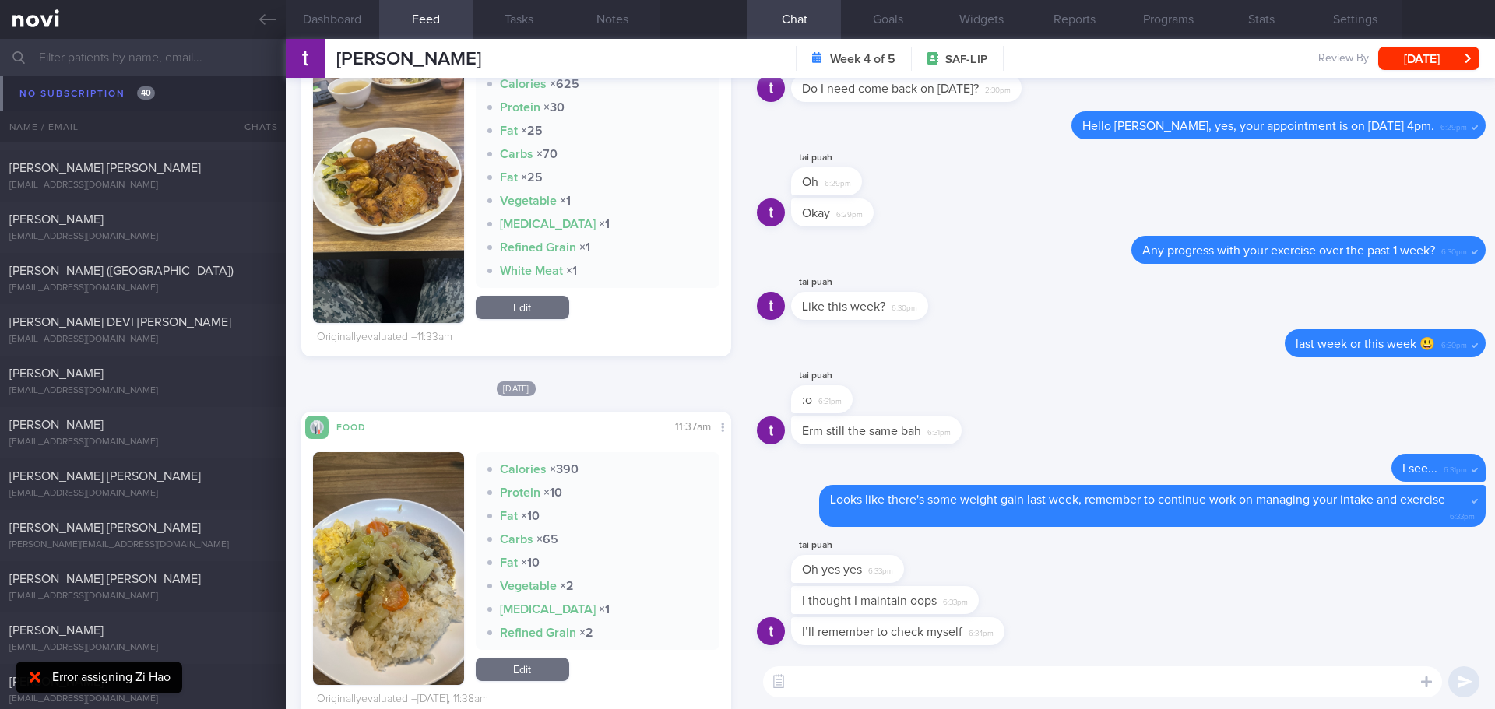
scroll to position [5348, 0]
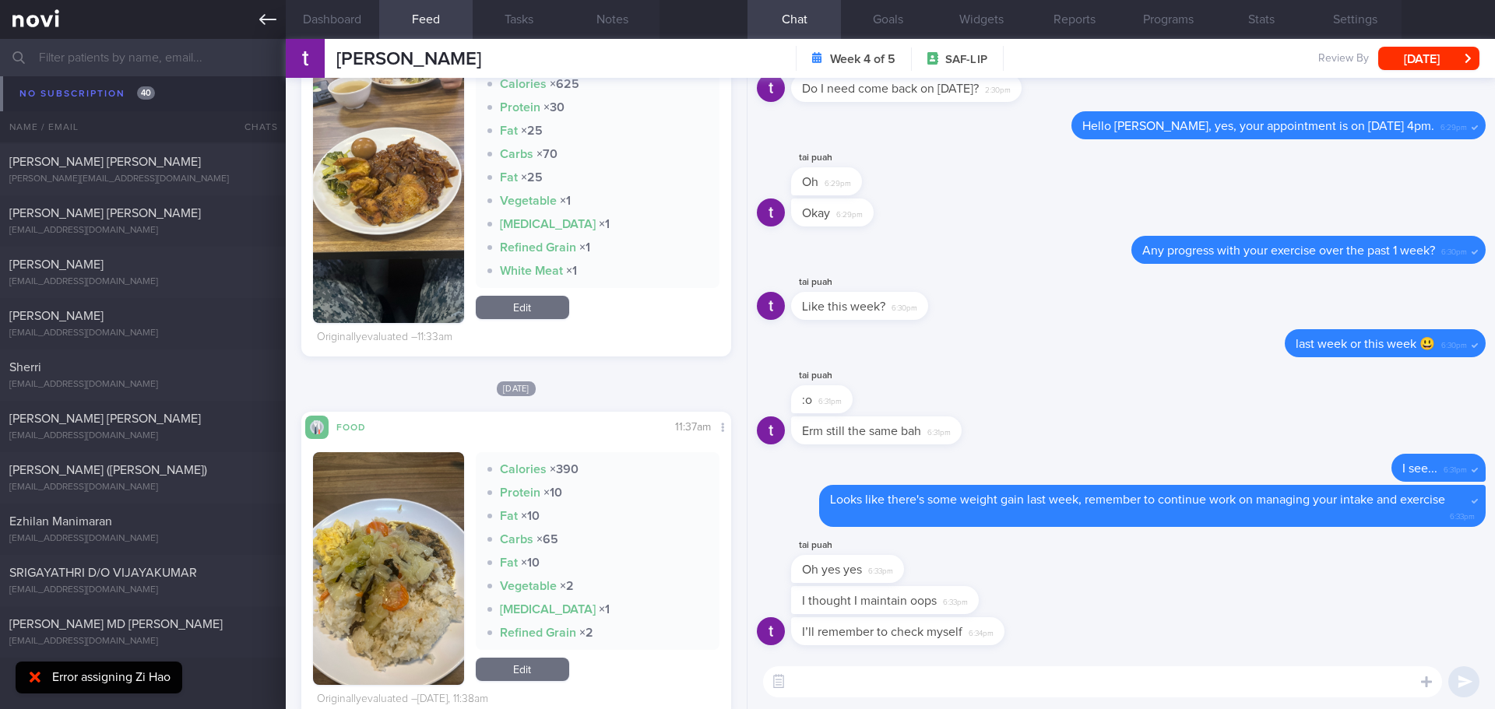
click at [275, 28] on link at bounding box center [143, 19] width 286 height 39
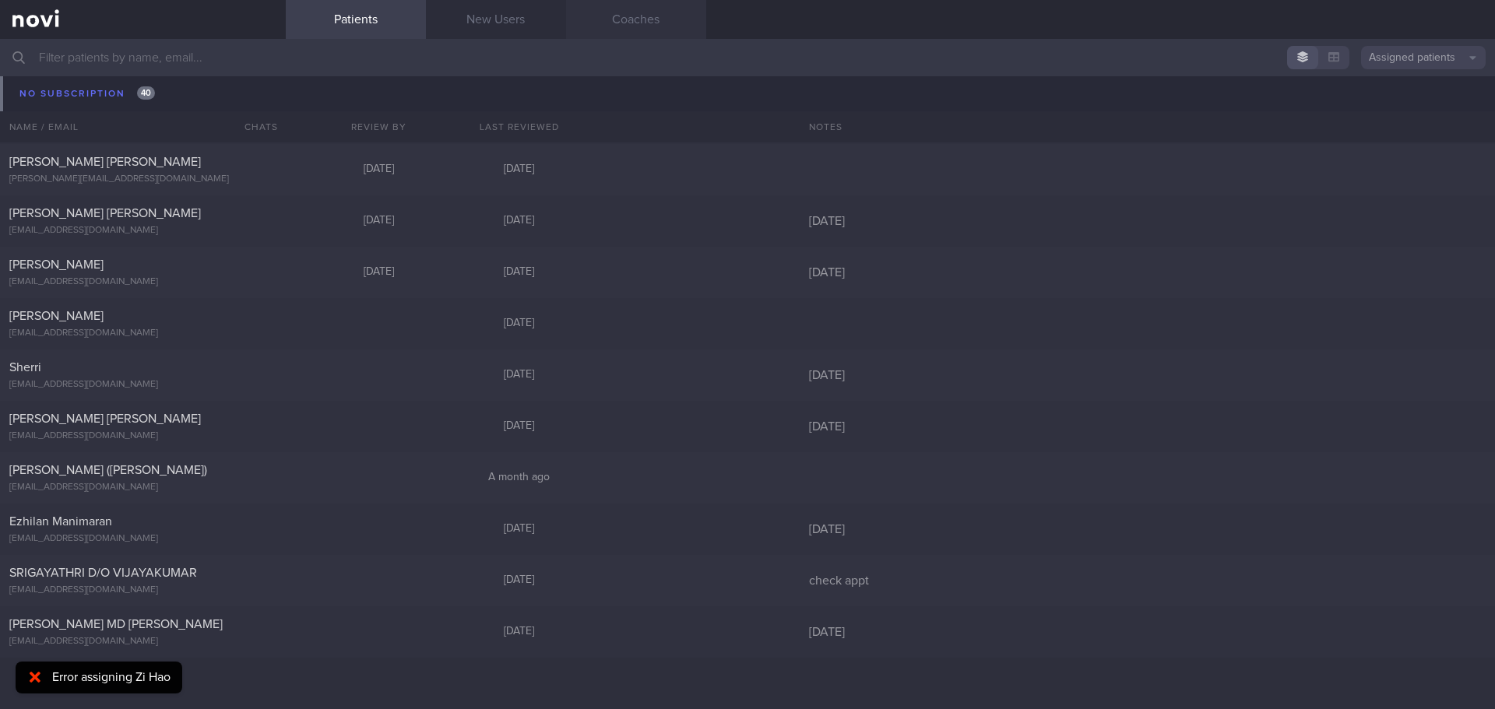
click at [690, 26] on link "Coaches" at bounding box center [636, 19] width 140 height 39
